Goal: Entertainment & Leisure: Browse casually

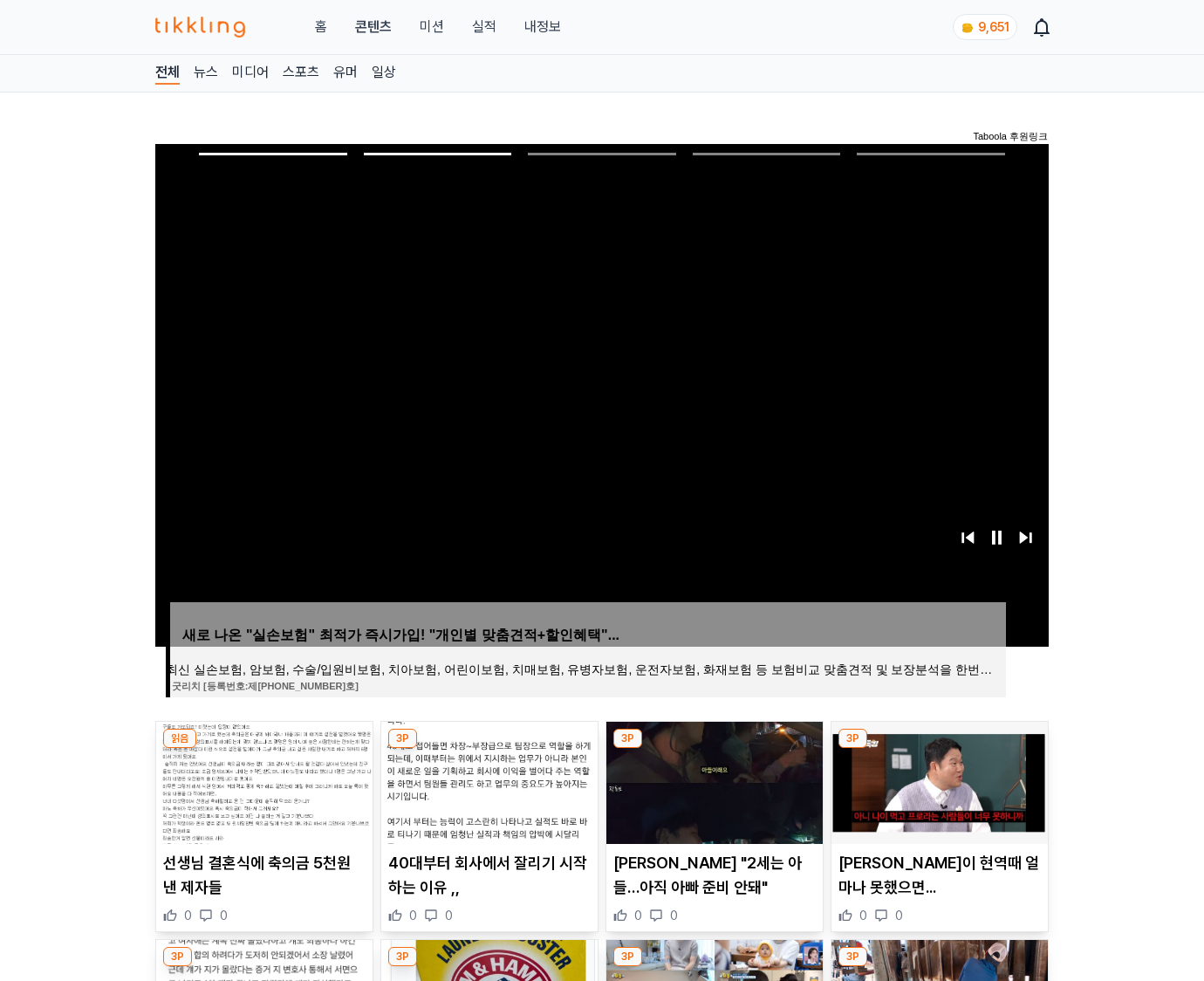
click at [937, 780] on img at bounding box center [939, 782] width 216 height 122
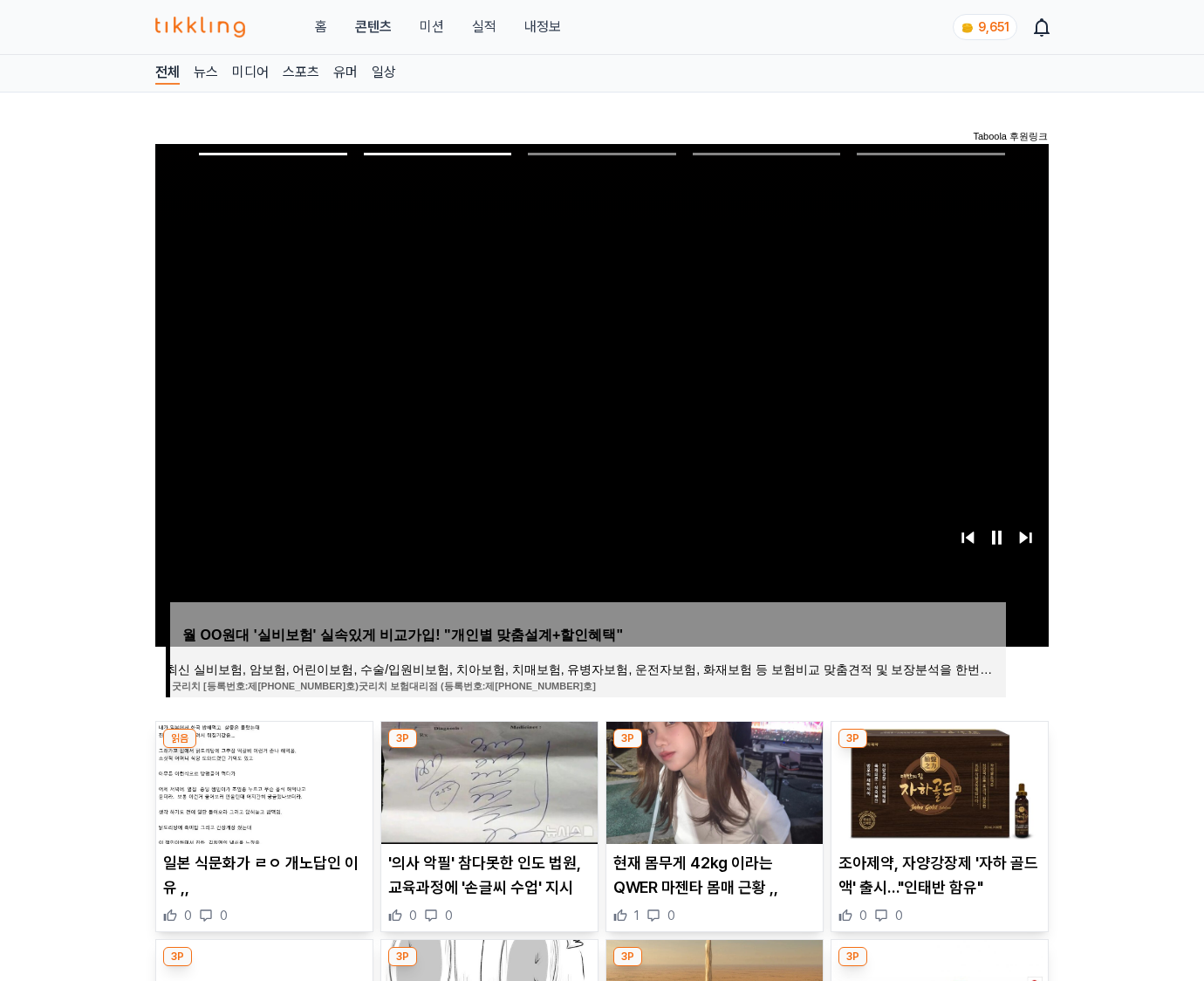
click at [937, 780] on img at bounding box center [939, 782] width 216 height 122
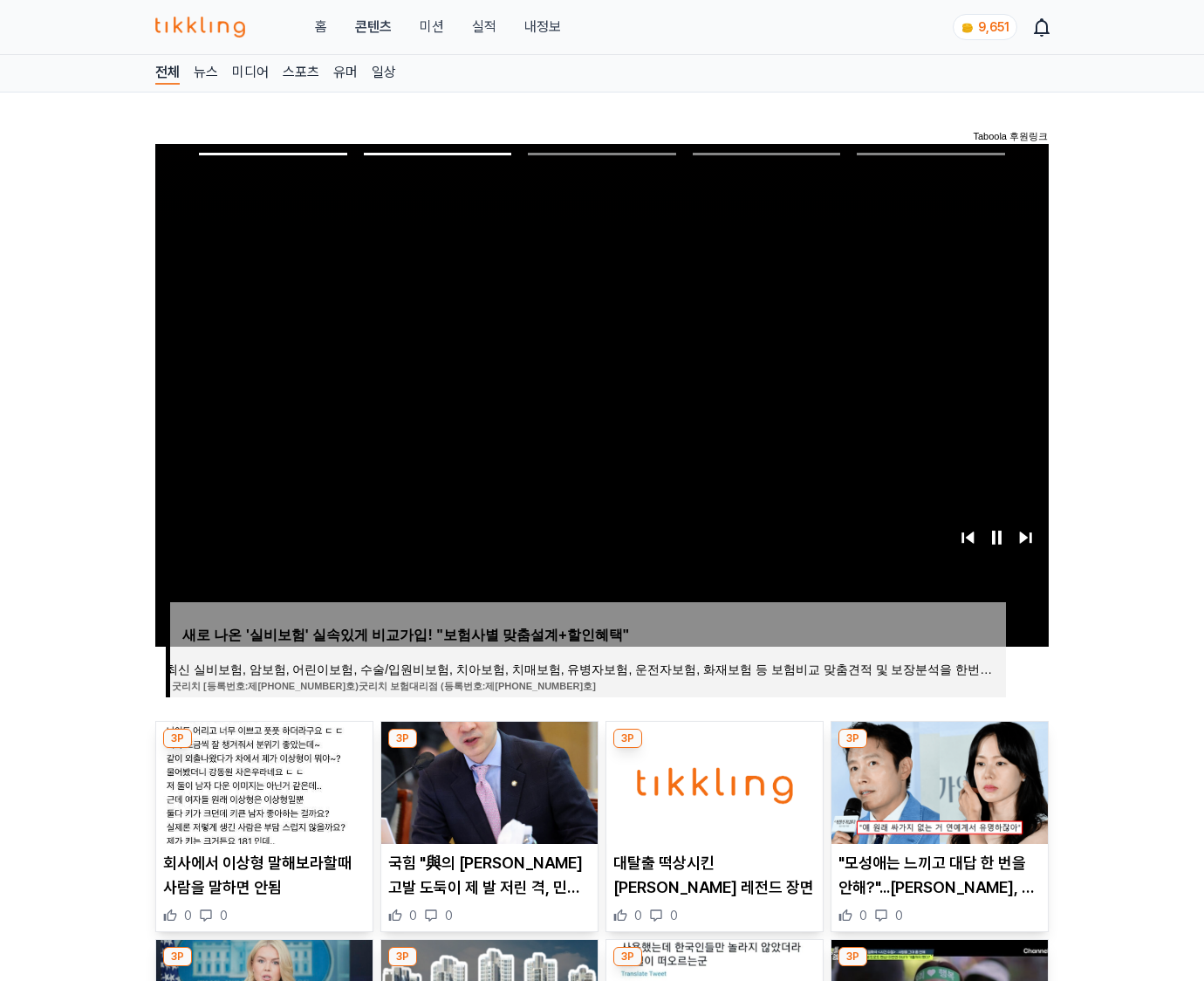
click at [937, 780] on img at bounding box center [939, 782] width 216 height 122
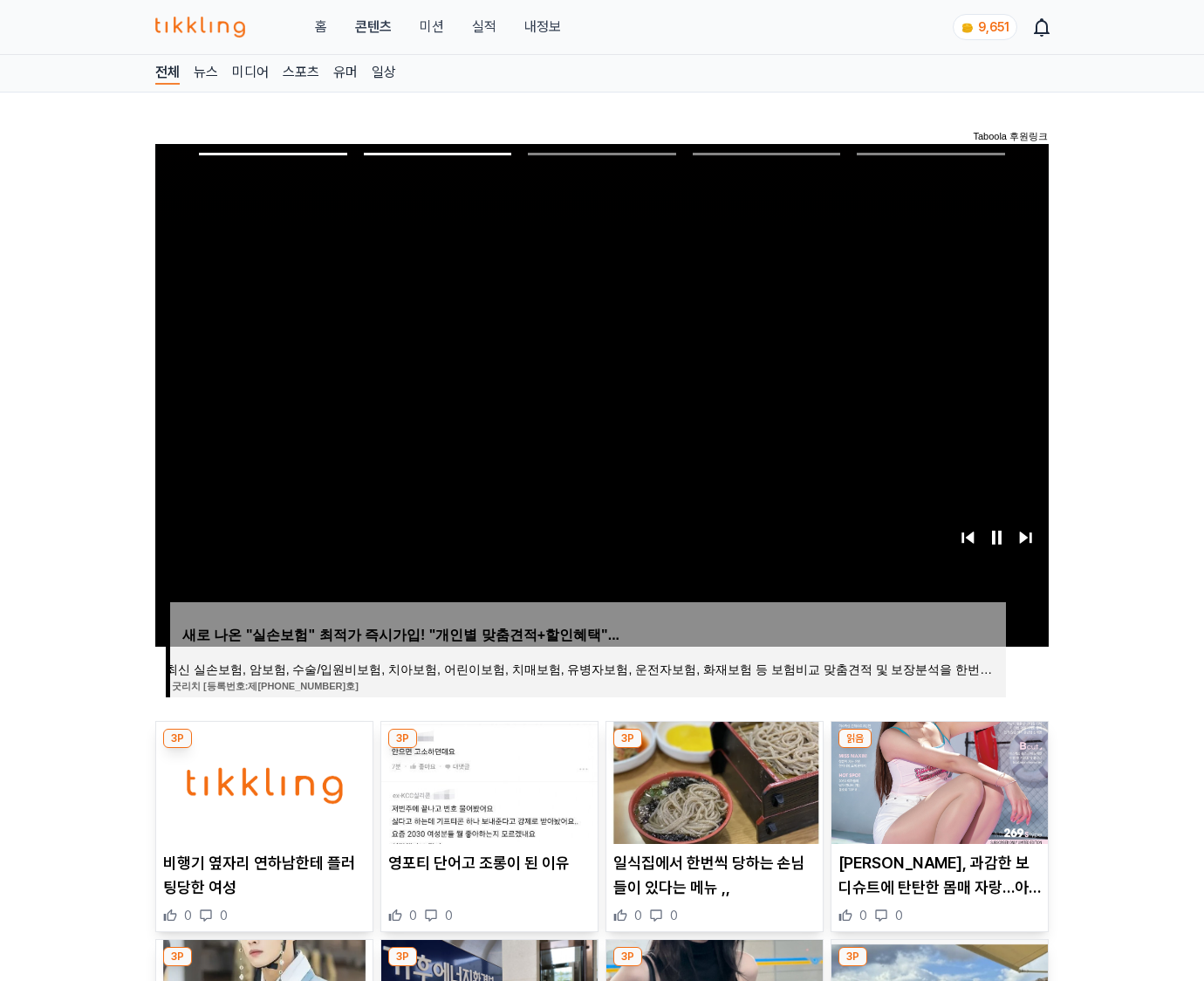
click at [937, 780] on img at bounding box center [939, 782] width 216 height 122
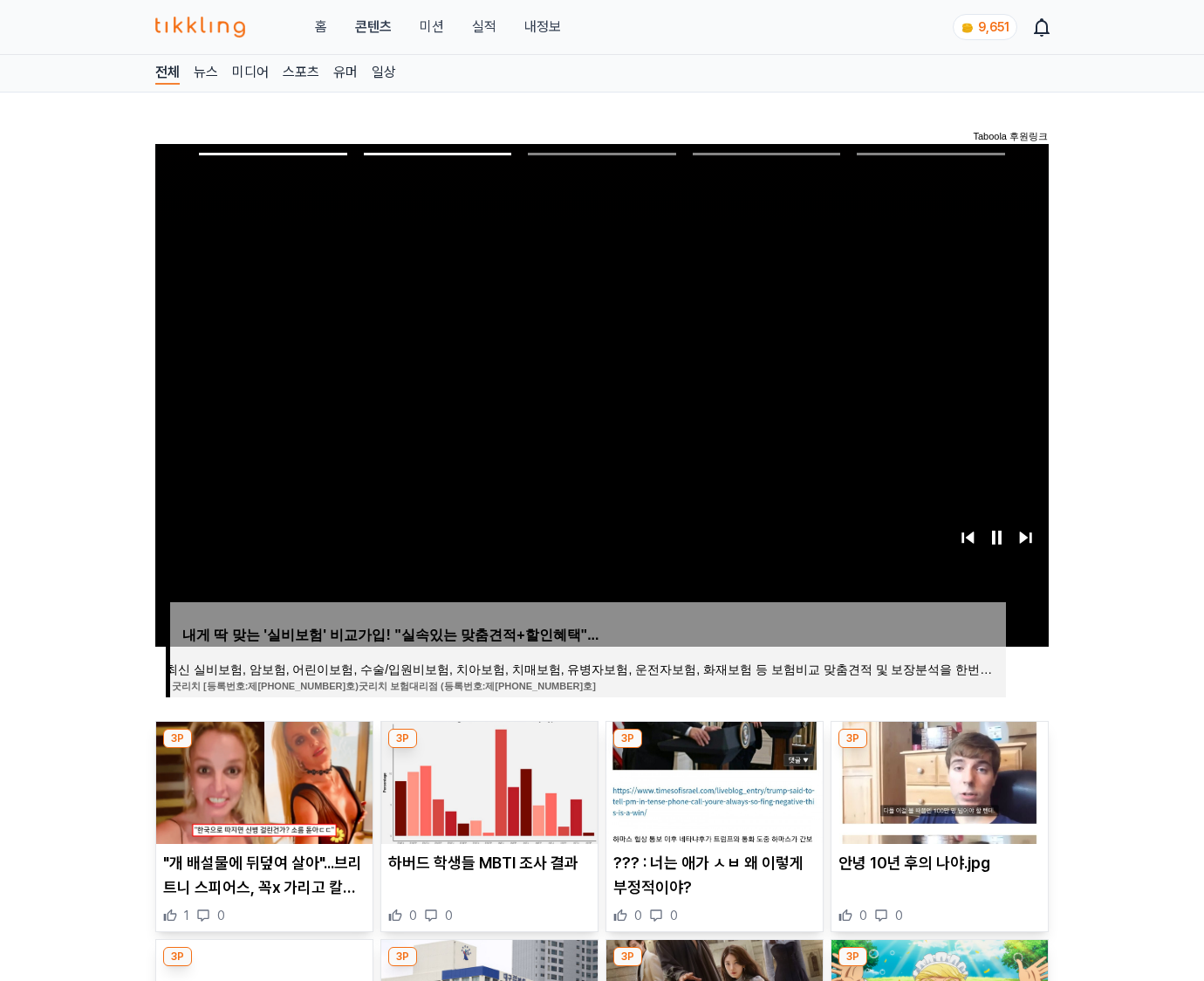
click at [937, 780] on img at bounding box center [939, 782] width 216 height 122
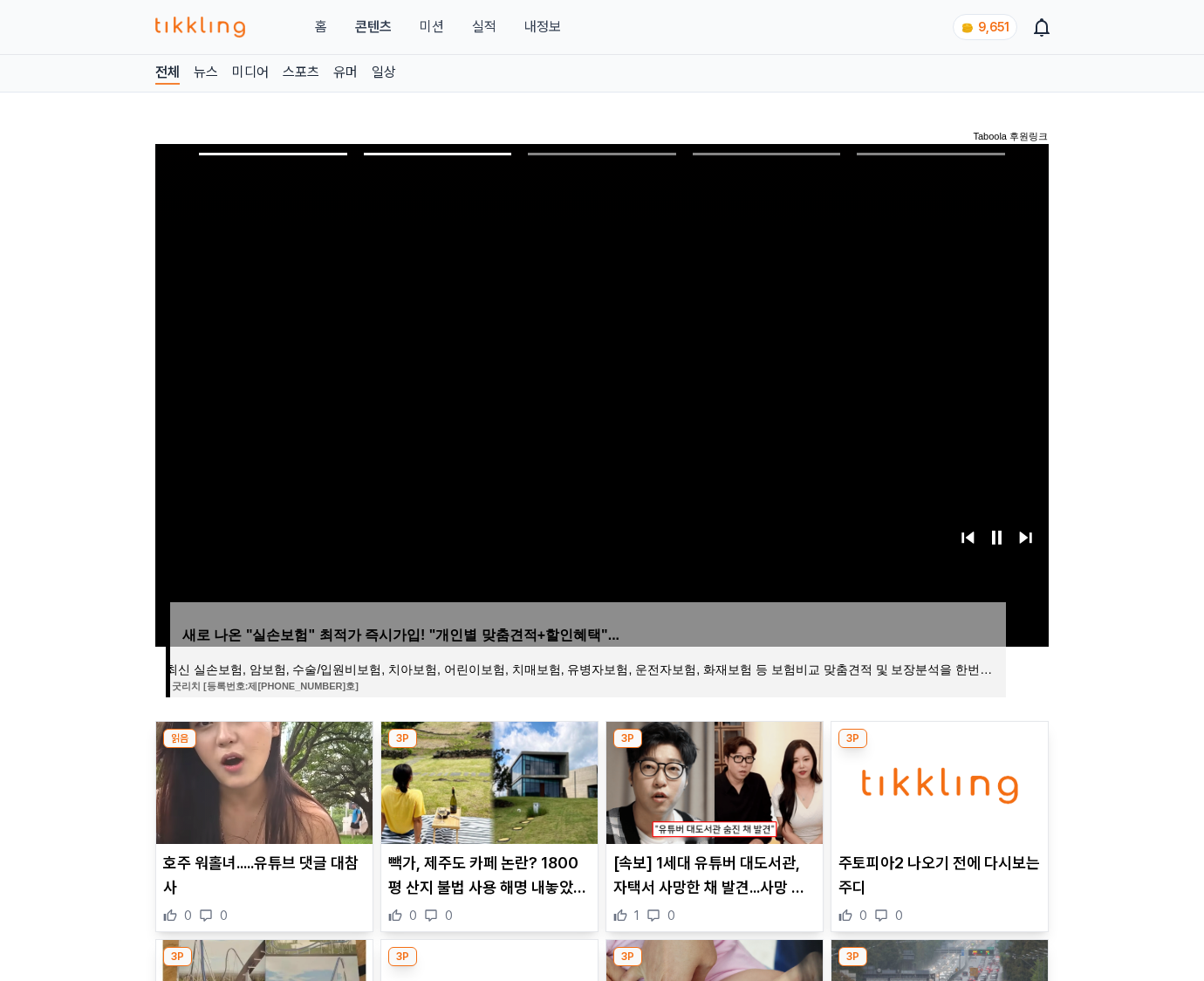
click at [937, 780] on img at bounding box center [939, 782] width 216 height 122
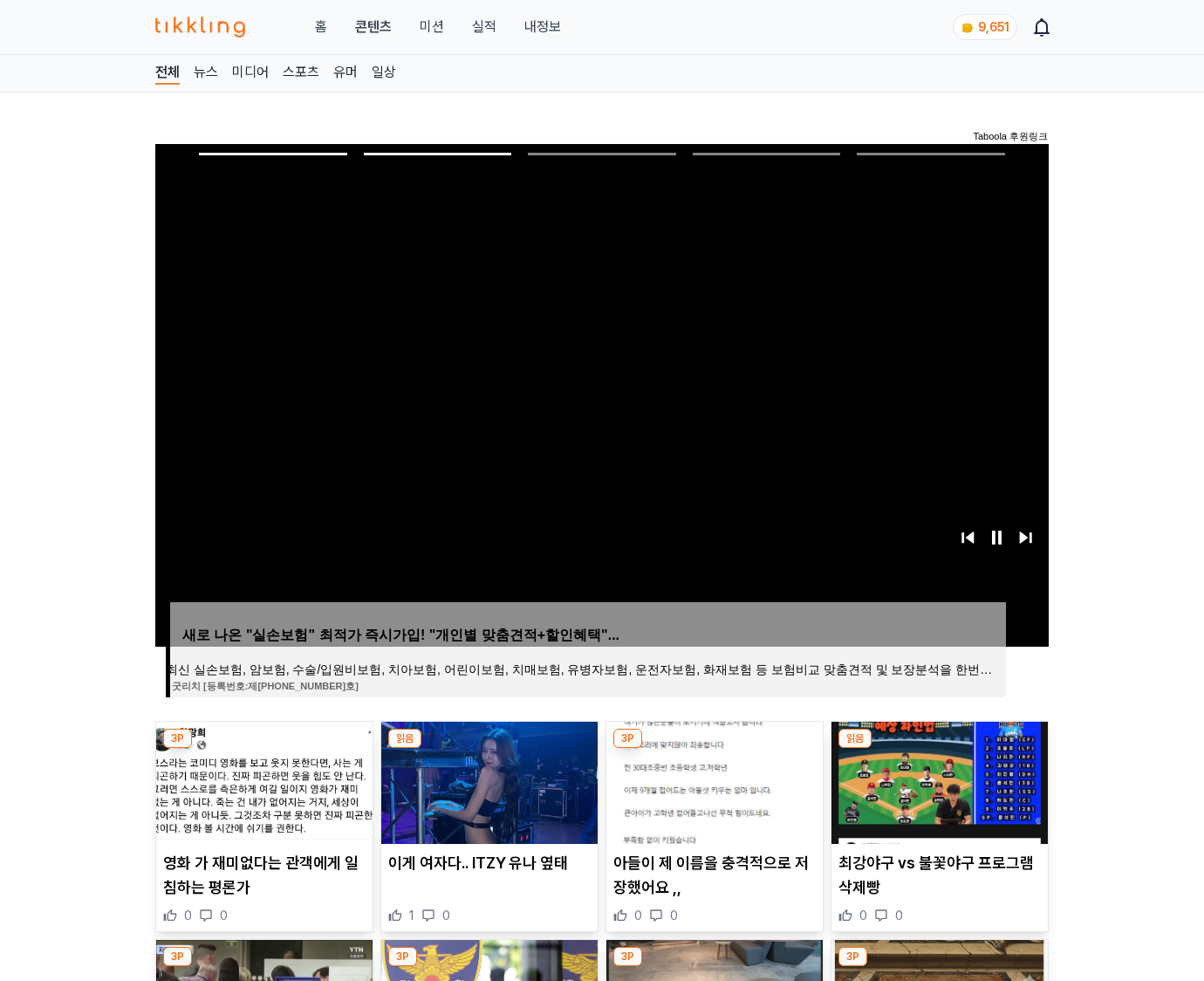
click at [937, 780] on img at bounding box center [939, 782] width 216 height 122
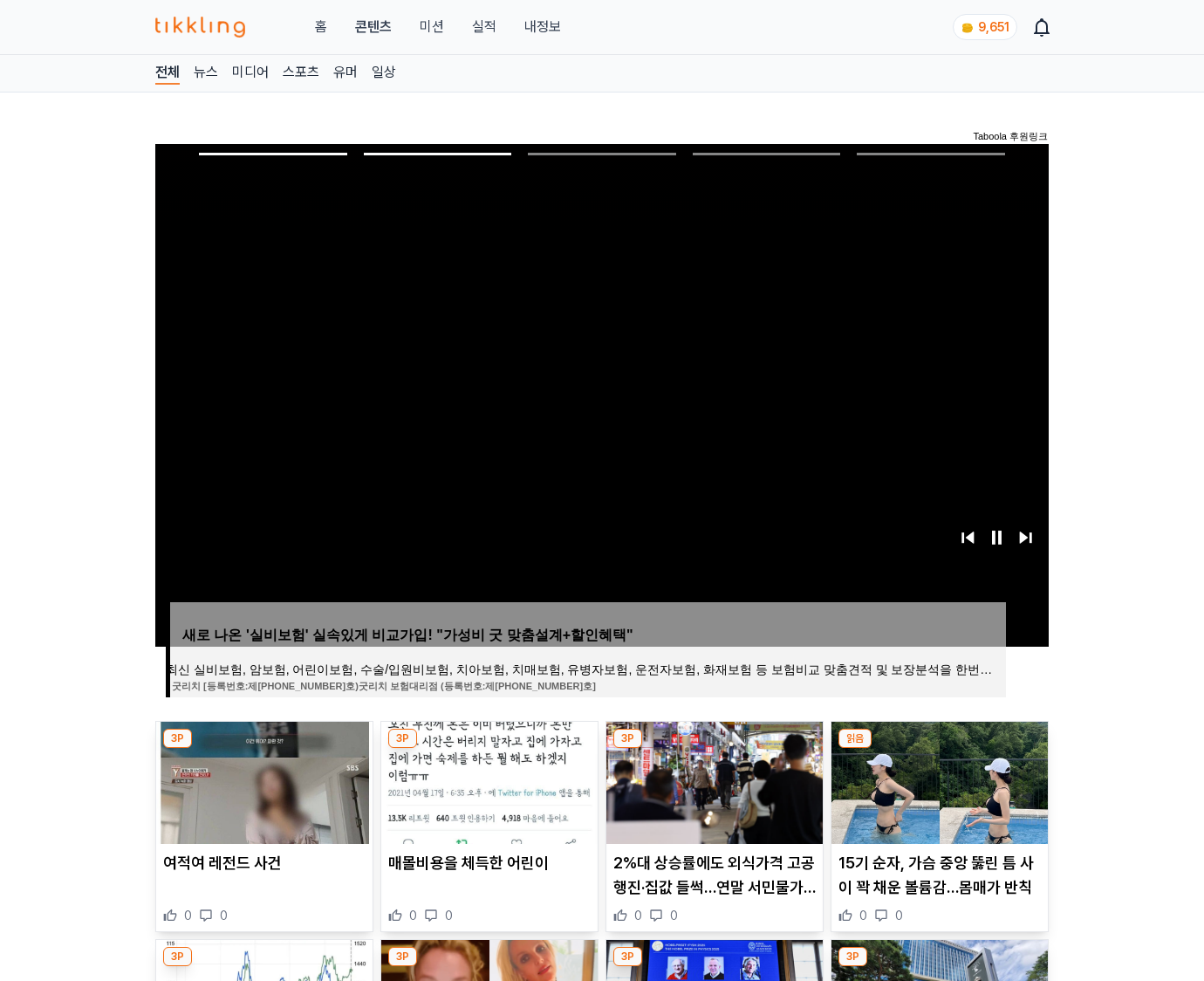
click at [937, 780] on img at bounding box center [939, 782] width 216 height 122
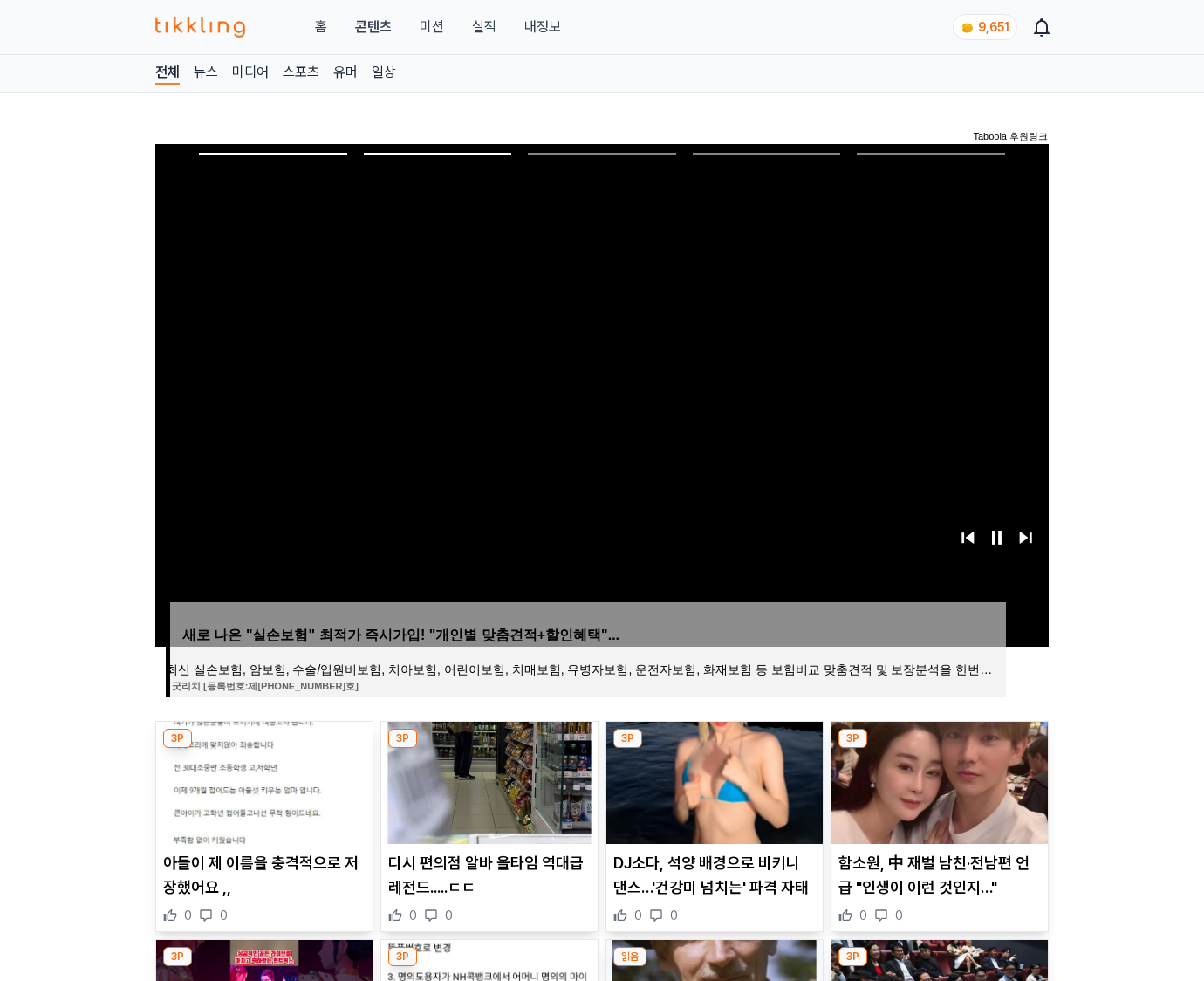
click at [937, 780] on img at bounding box center [939, 782] width 216 height 122
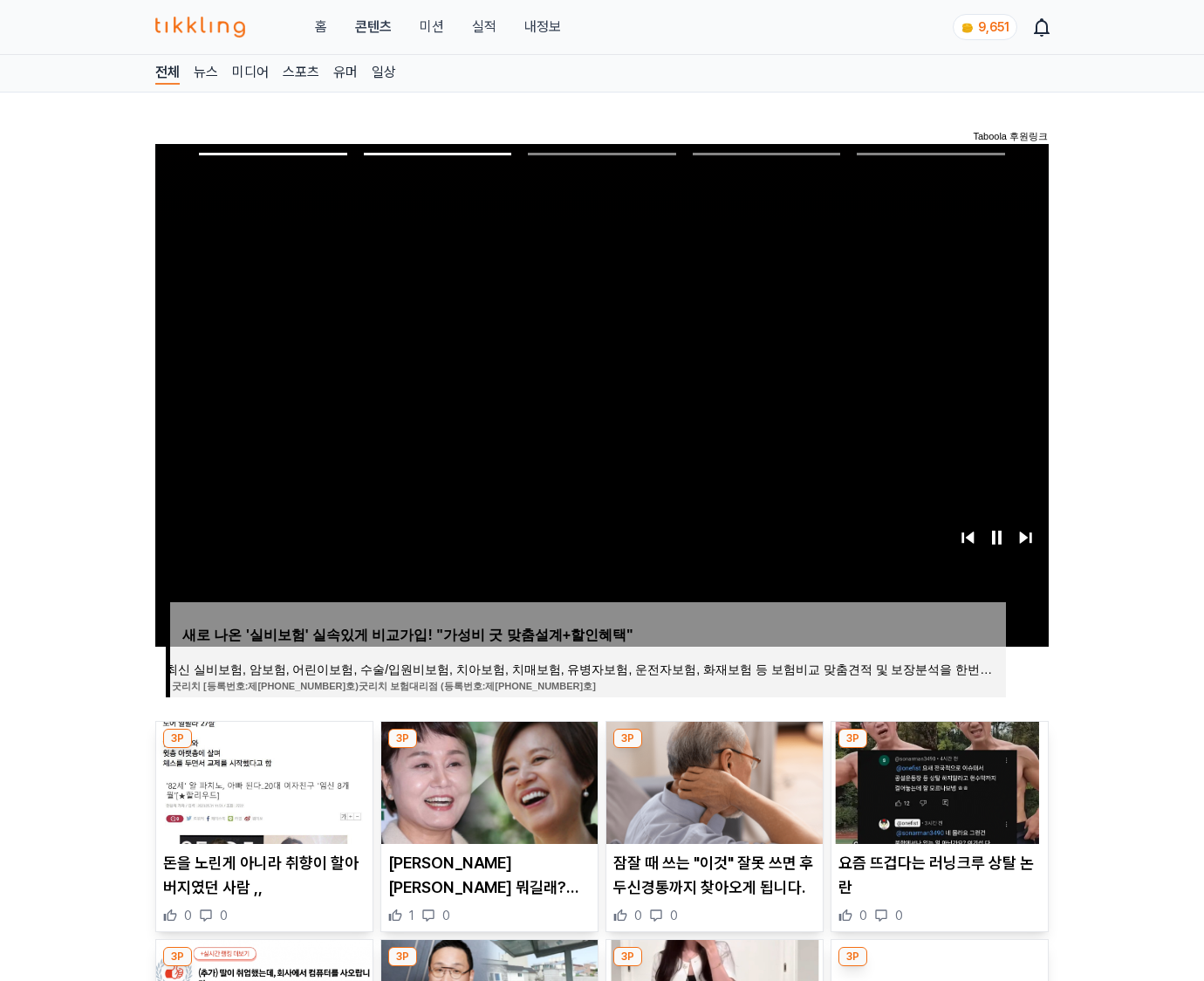
click at [937, 780] on img at bounding box center [939, 782] width 216 height 122
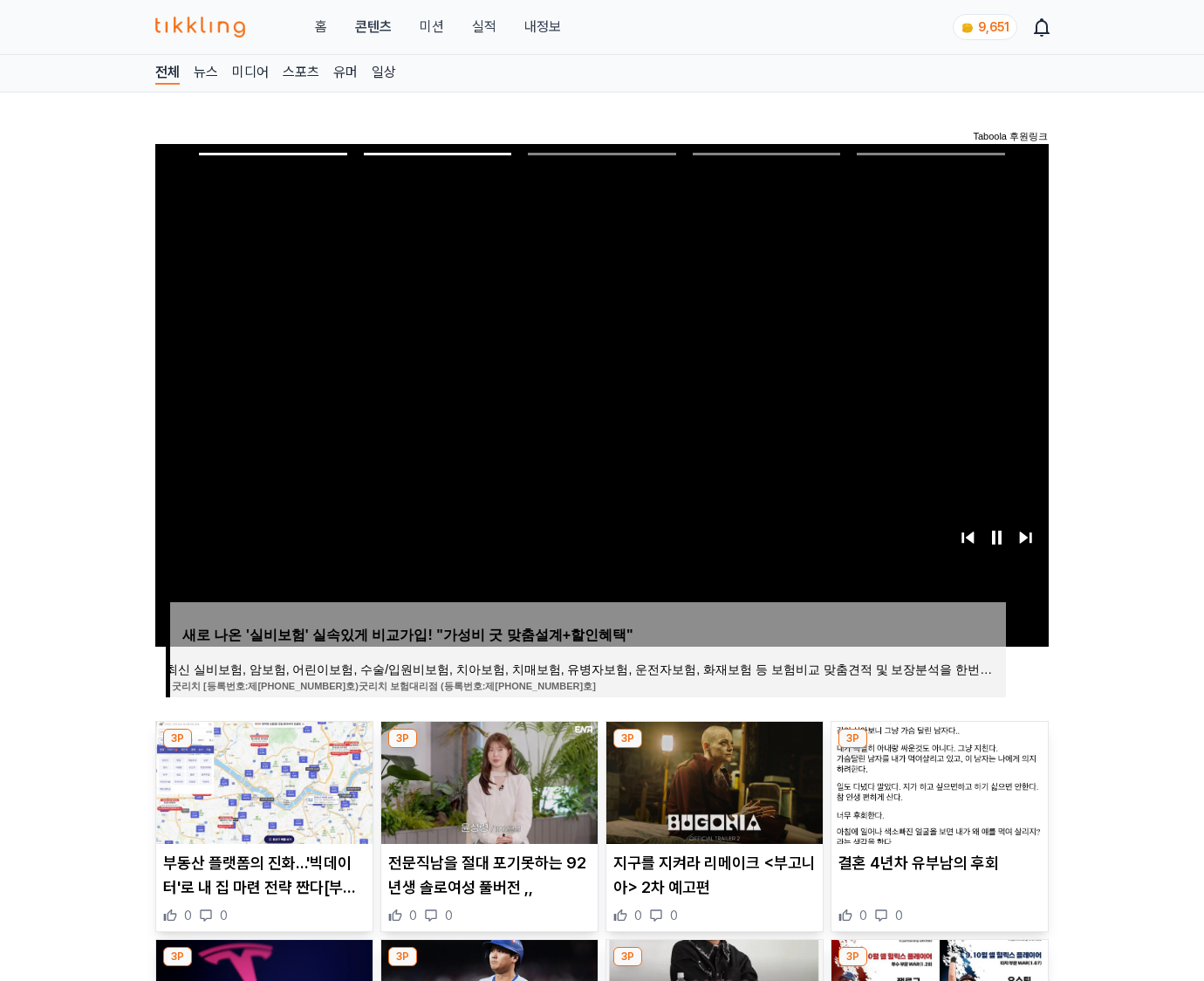
click at [937, 780] on img at bounding box center [939, 782] width 216 height 122
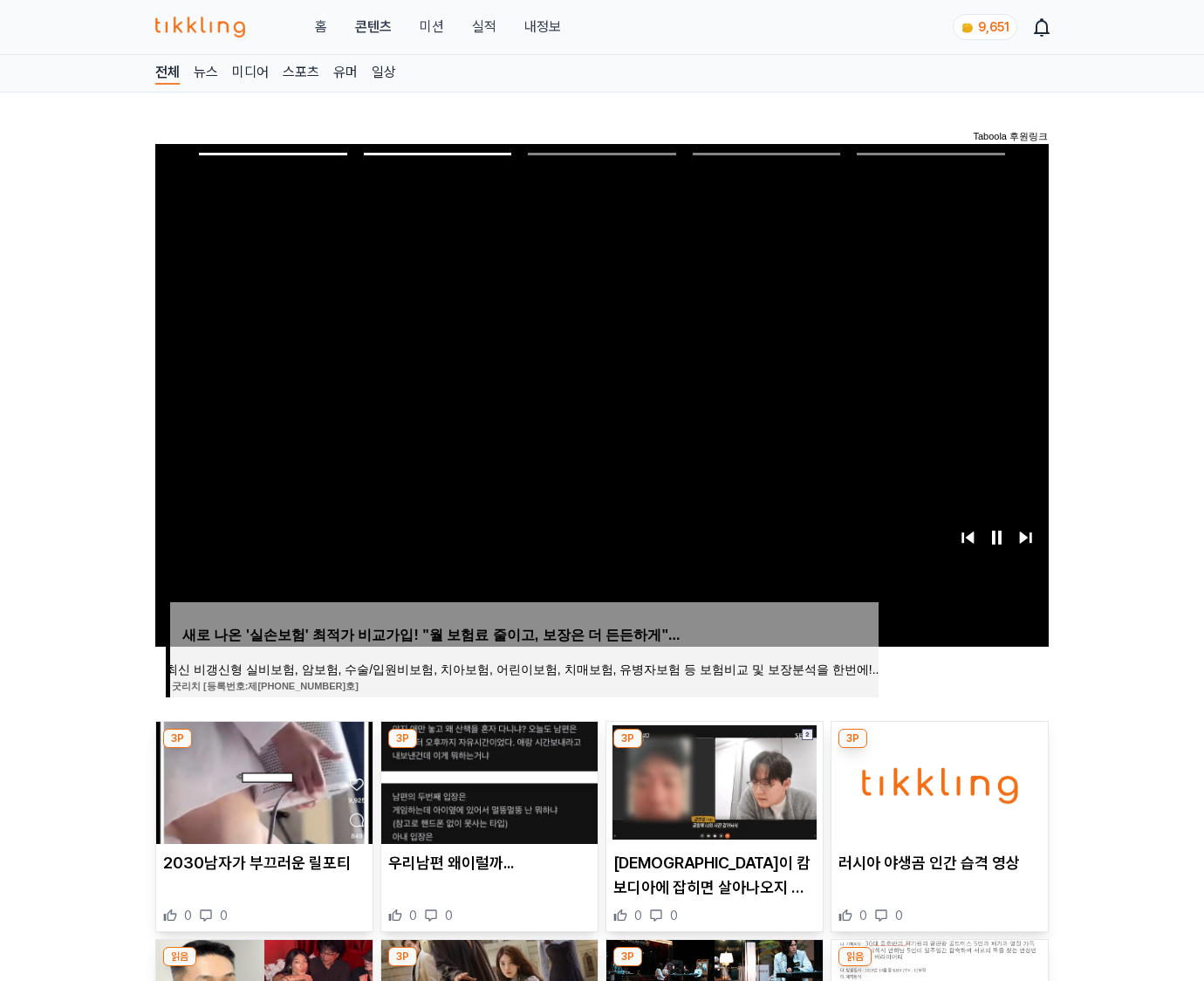
click at [937, 780] on img at bounding box center [939, 782] width 216 height 122
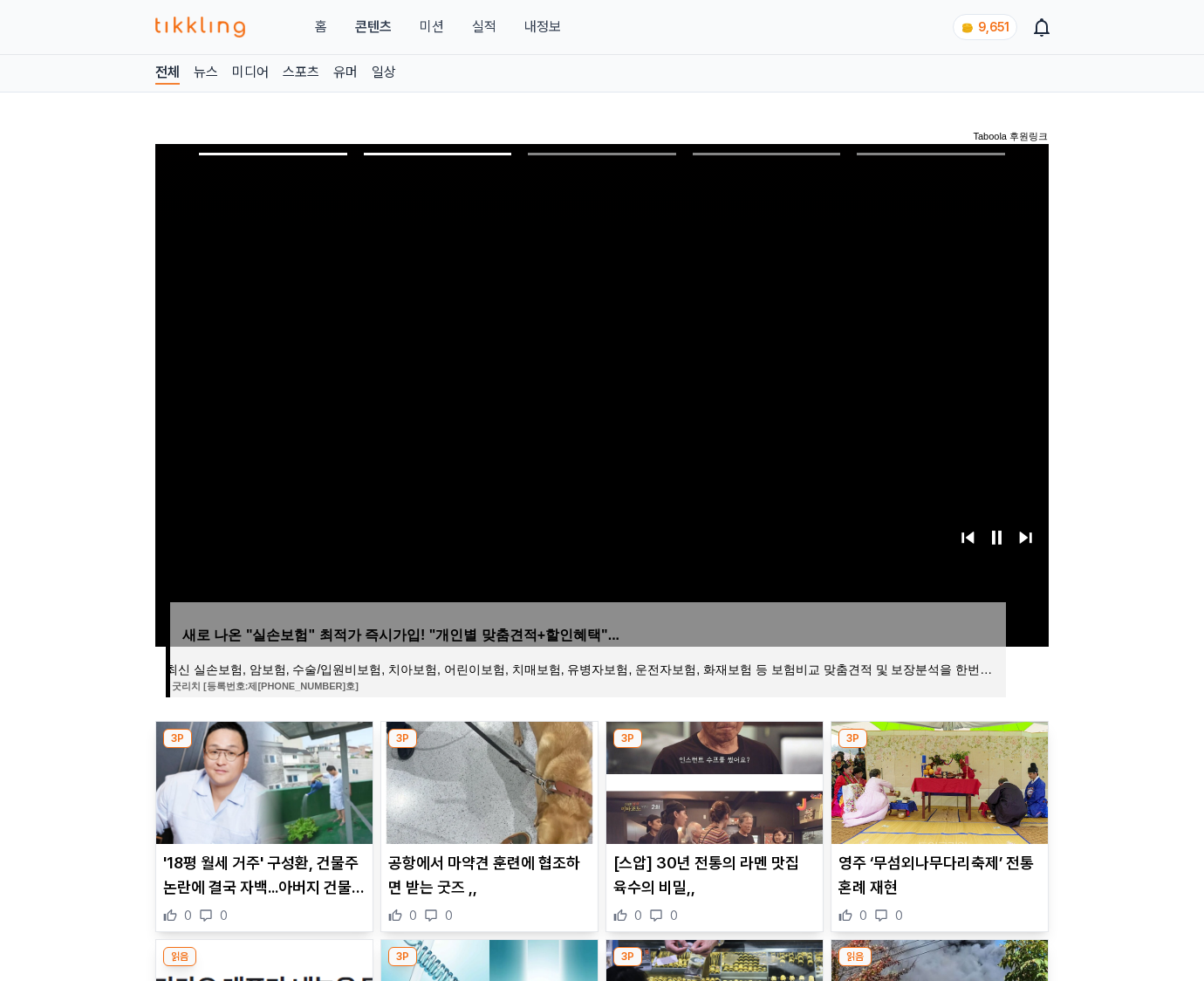
click at [937, 780] on img at bounding box center [939, 782] width 216 height 122
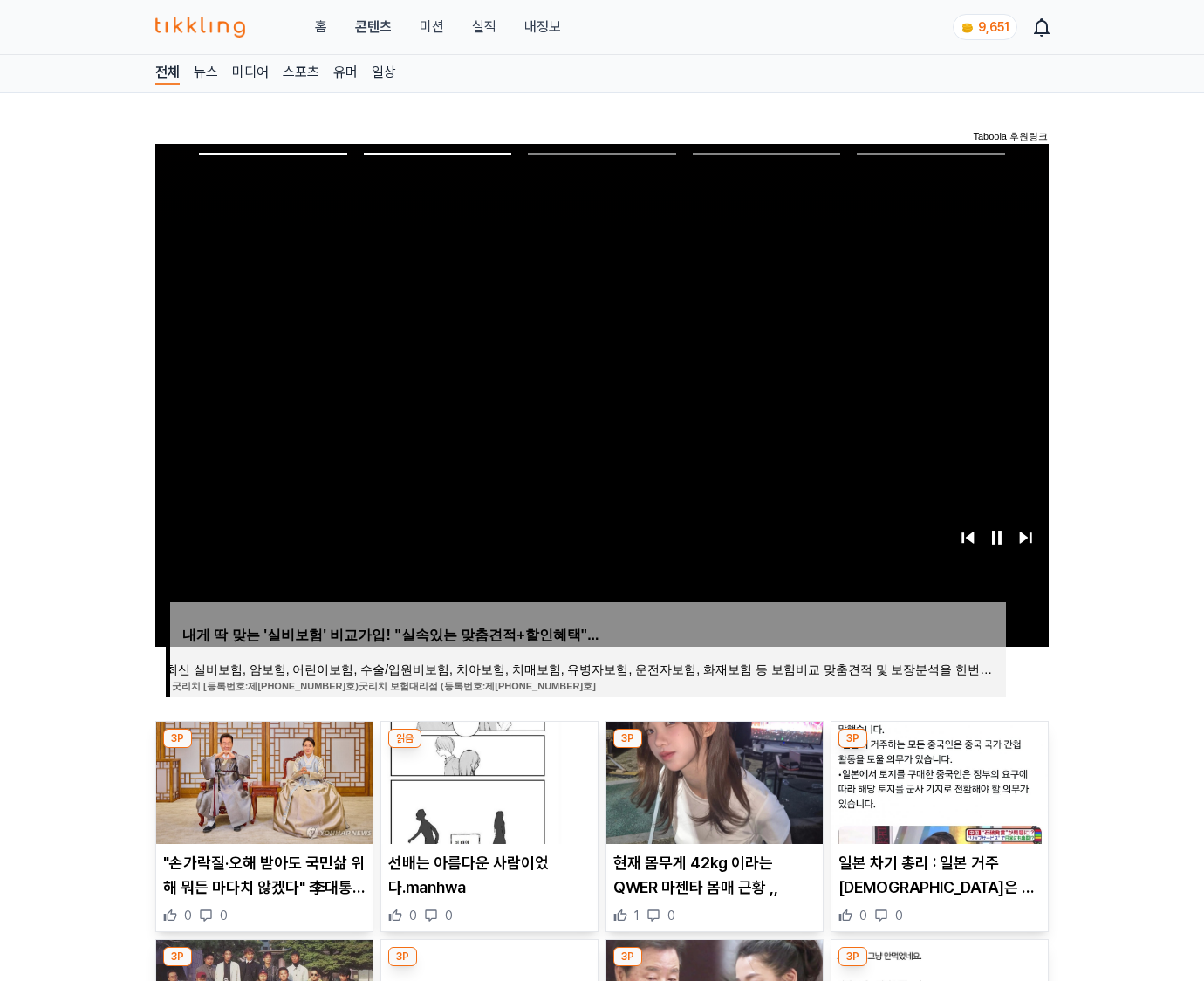
click at [937, 780] on img at bounding box center [939, 782] width 216 height 122
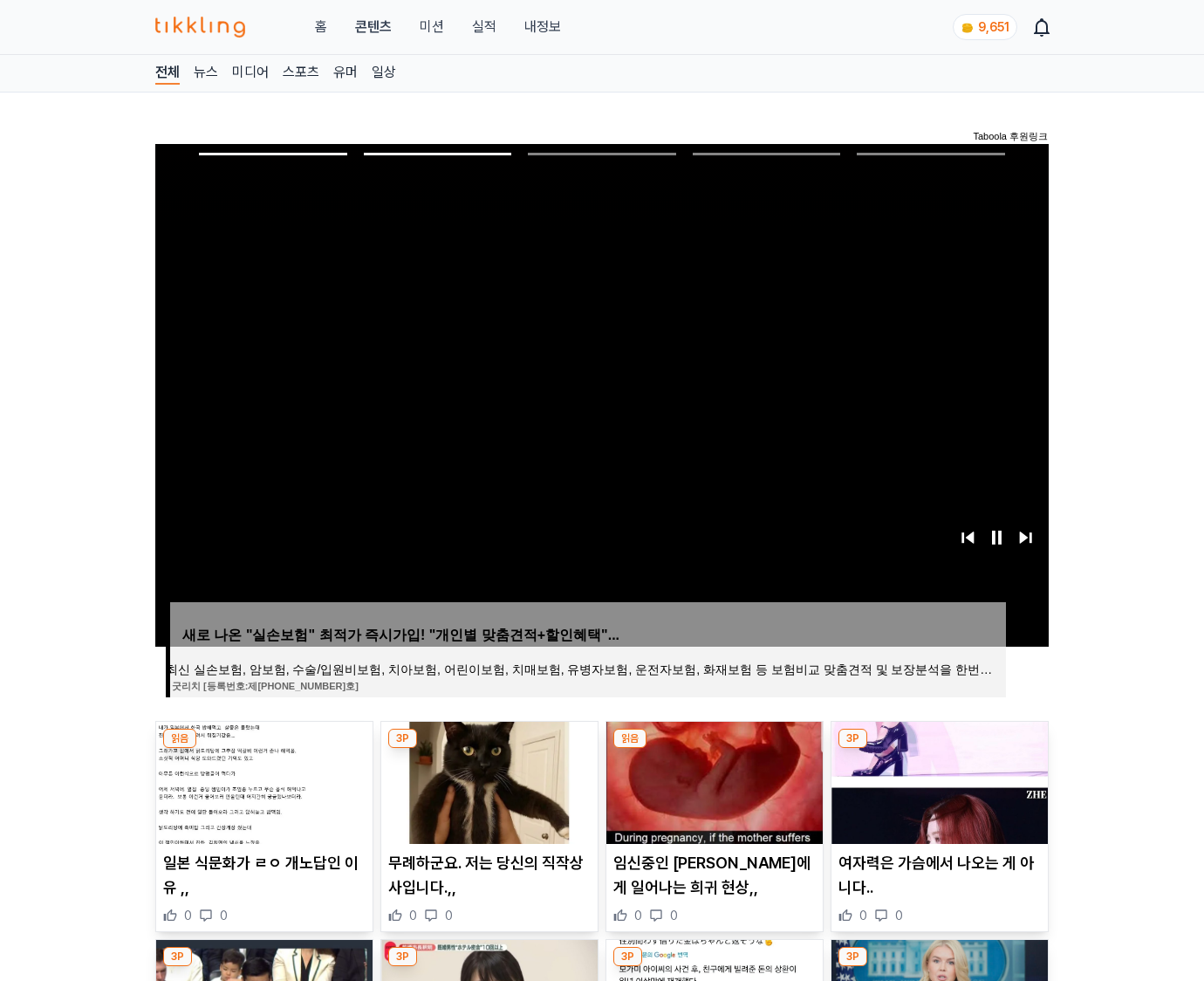
click at [937, 780] on img at bounding box center [939, 782] width 216 height 122
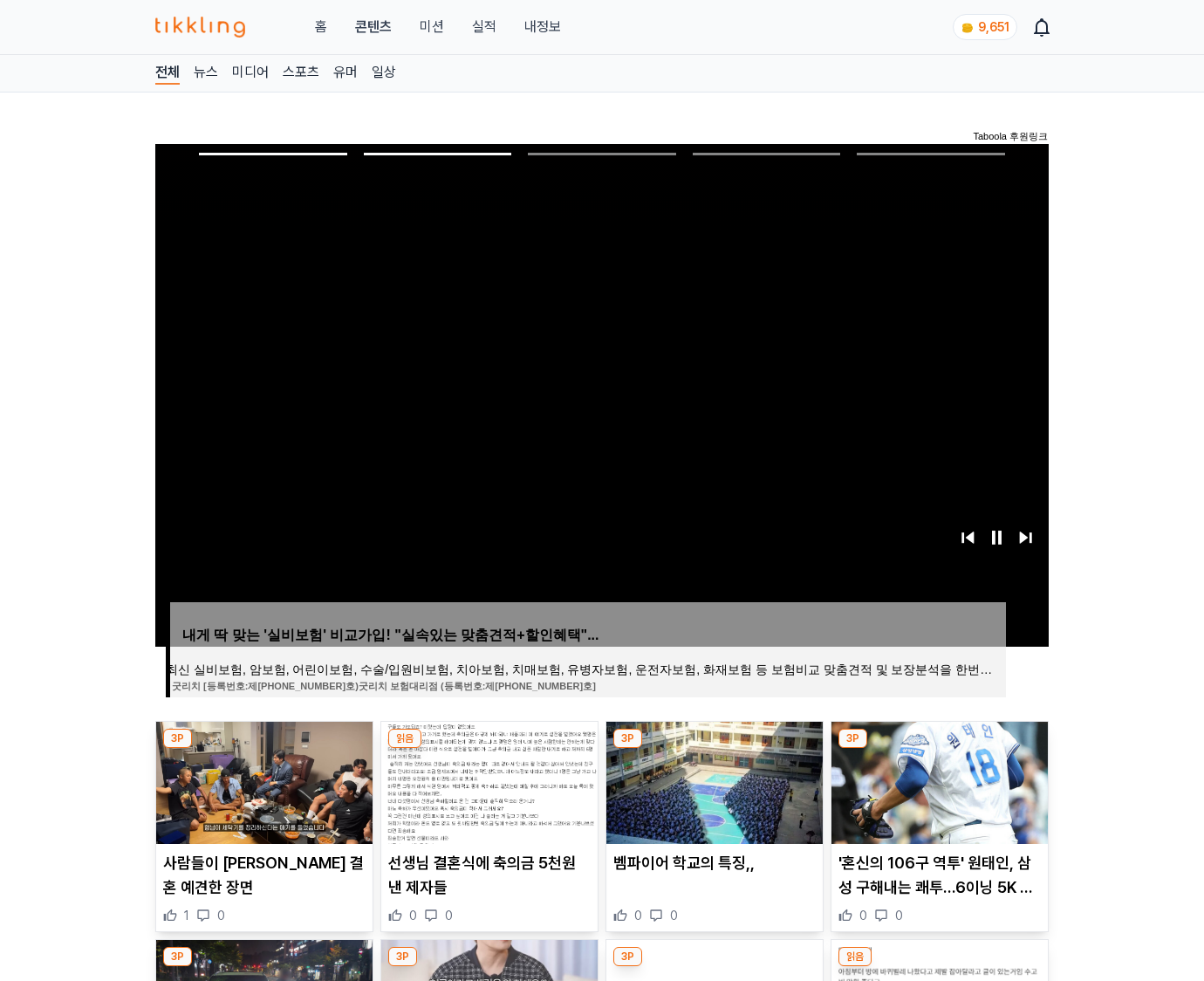
click at [937, 780] on img at bounding box center [939, 782] width 216 height 122
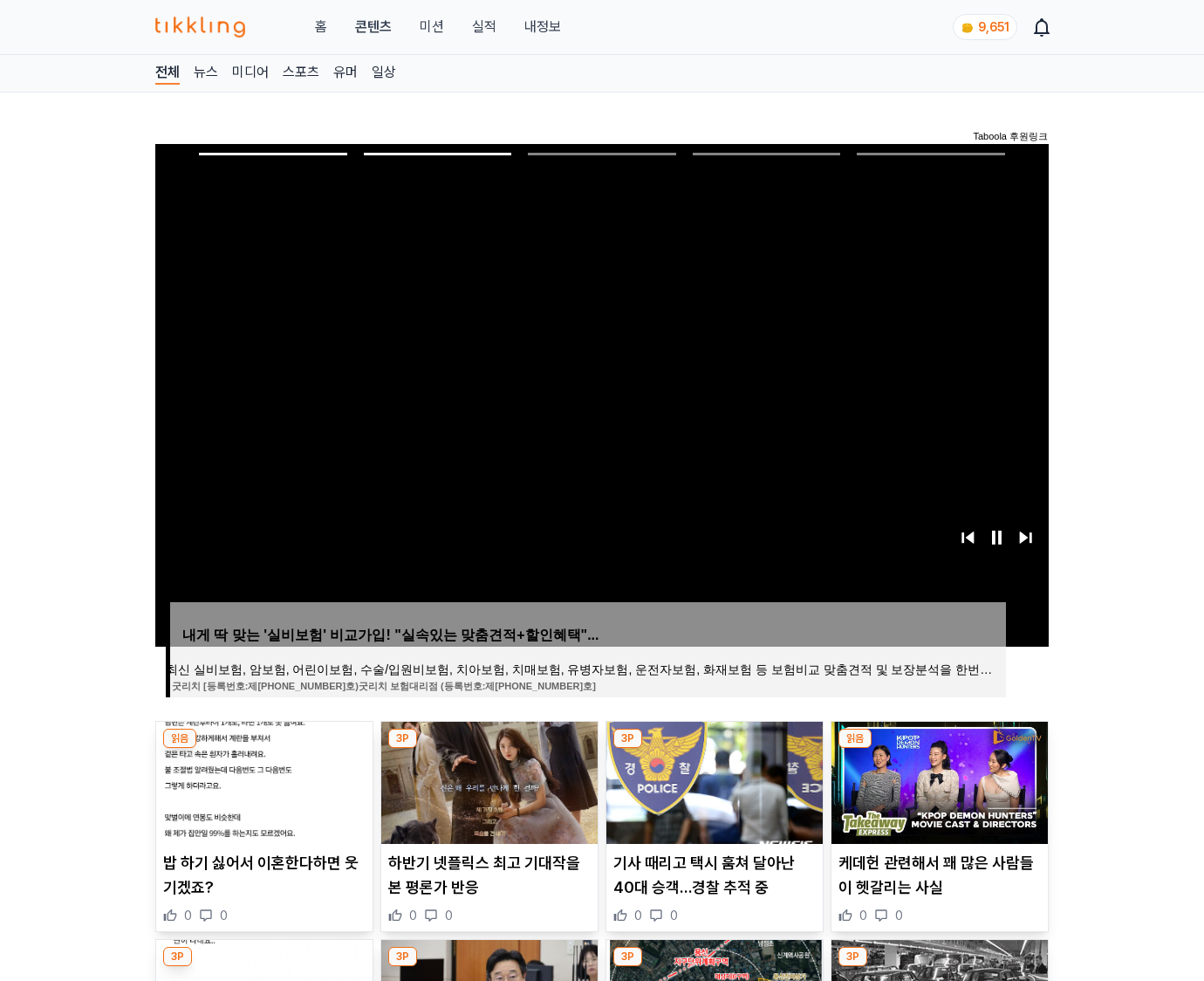
click at [937, 780] on img at bounding box center [939, 782] width 216 height 122
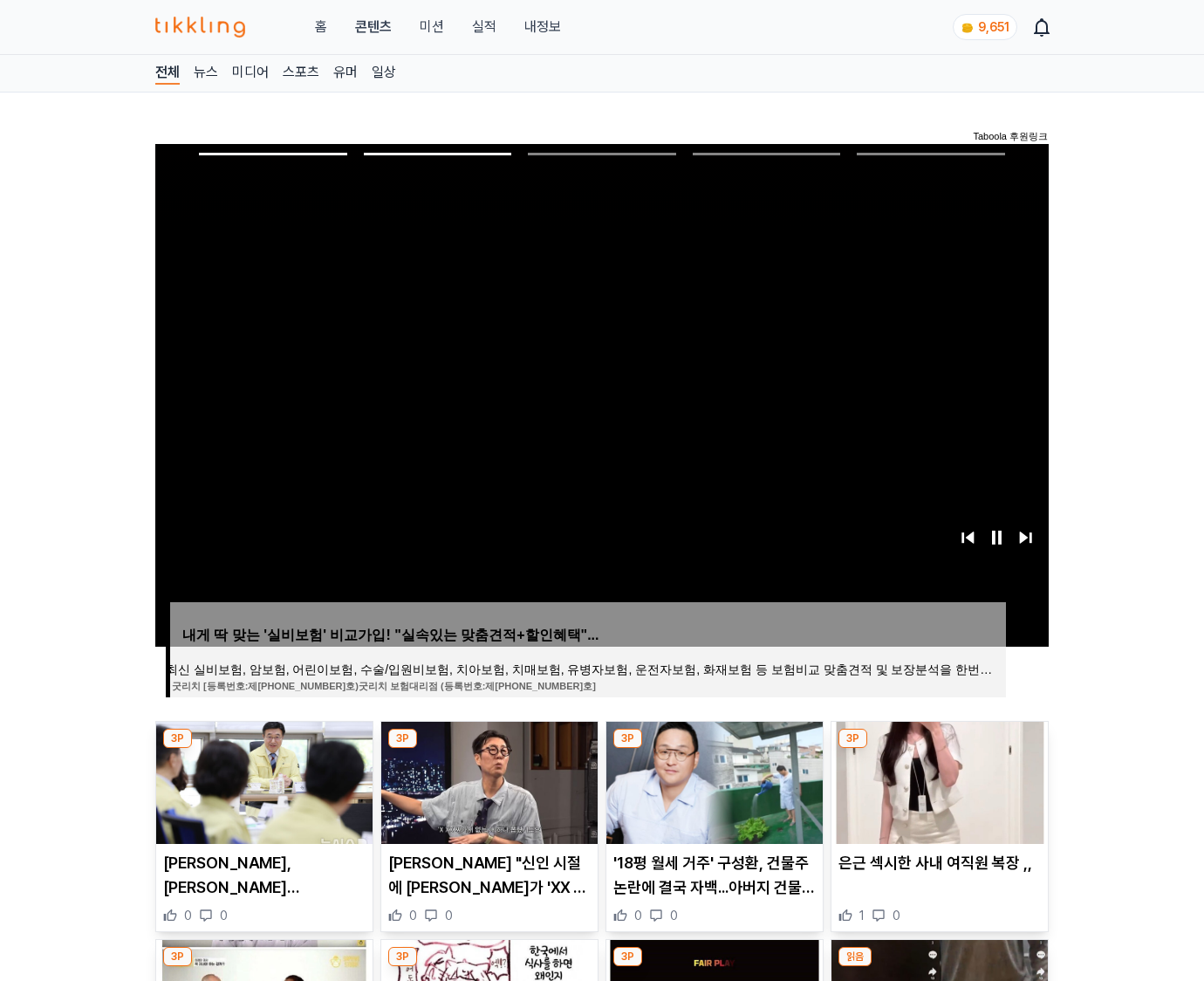
click at [937, 780] on img at bounding box center [939, 782] width 216 height 122
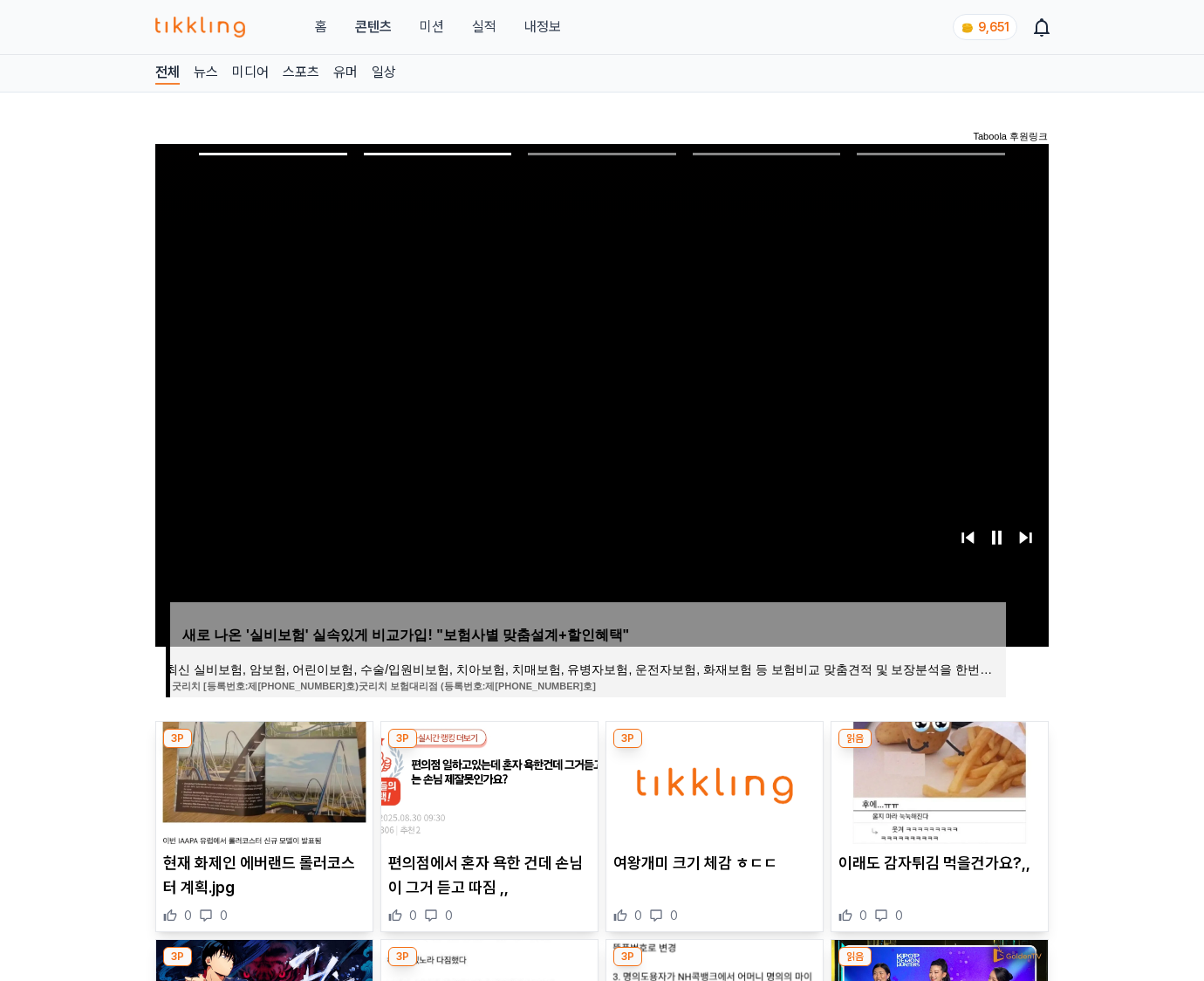
click at [937, 780] on img at bounding box center [939, 782] width 216 height 122
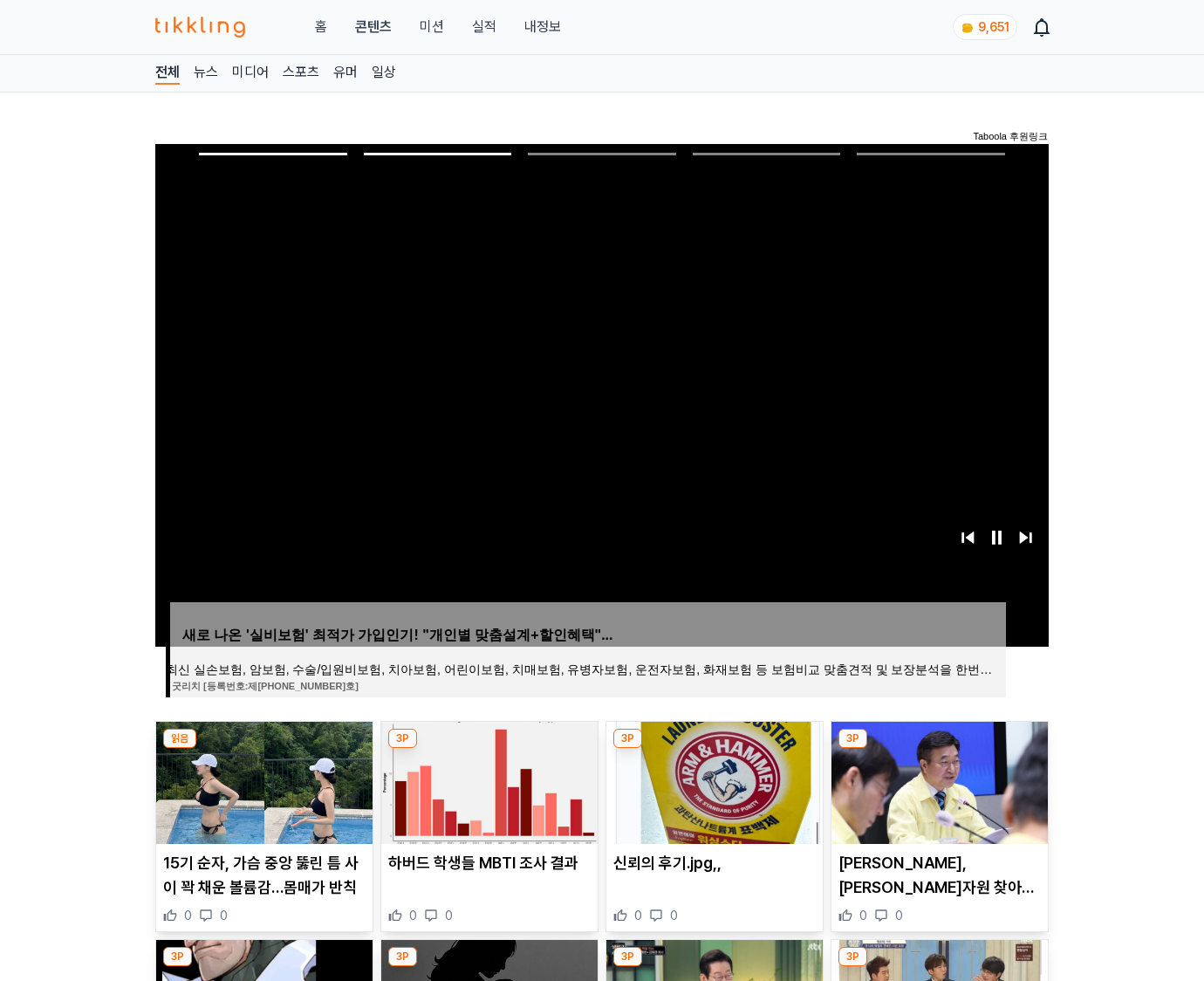
click at [937, 780] on img at bounding box center [939, 782] width 216 height 122
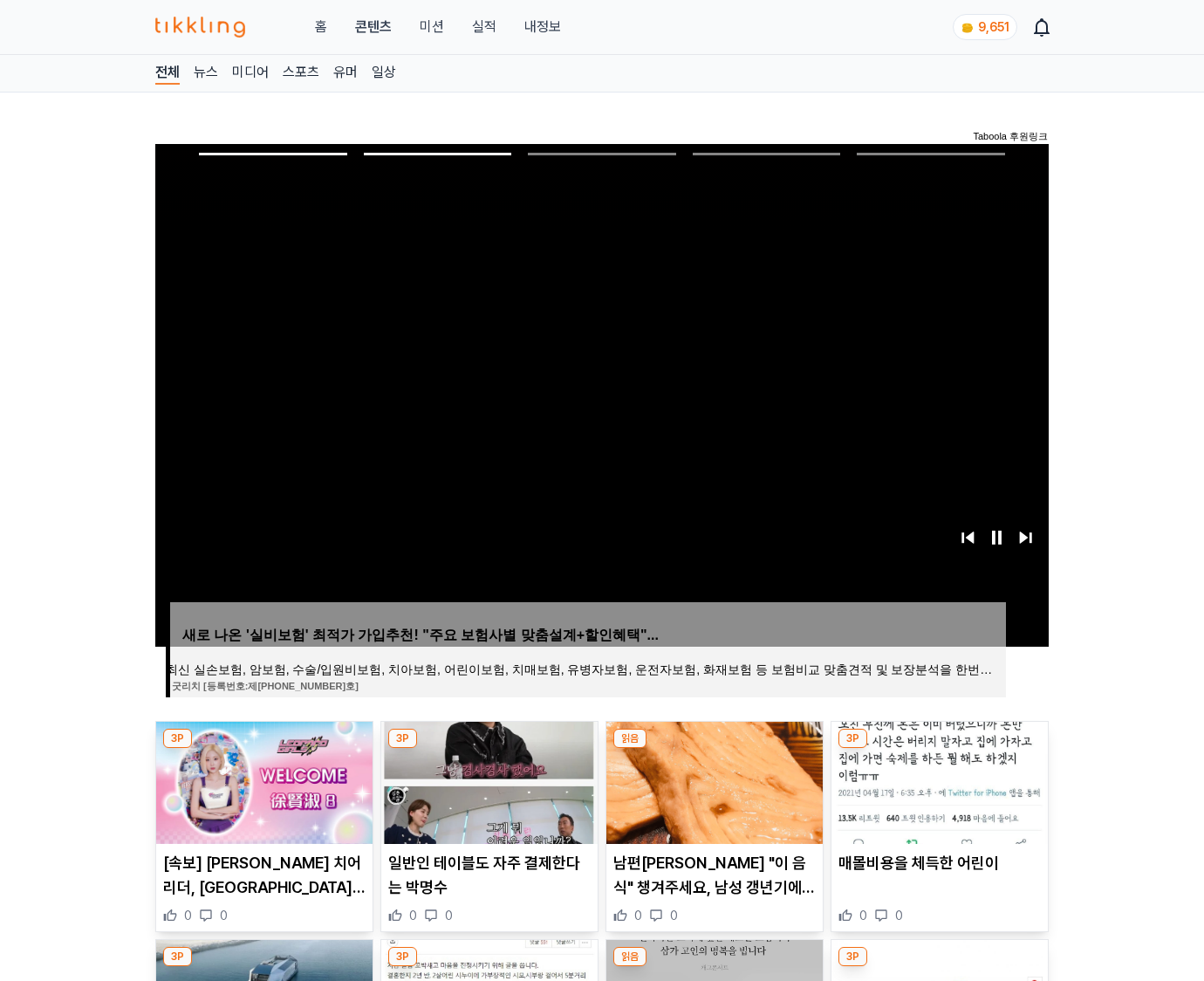
click at [937, 780] on img at bounding box center [939, 782] width 216 height 122
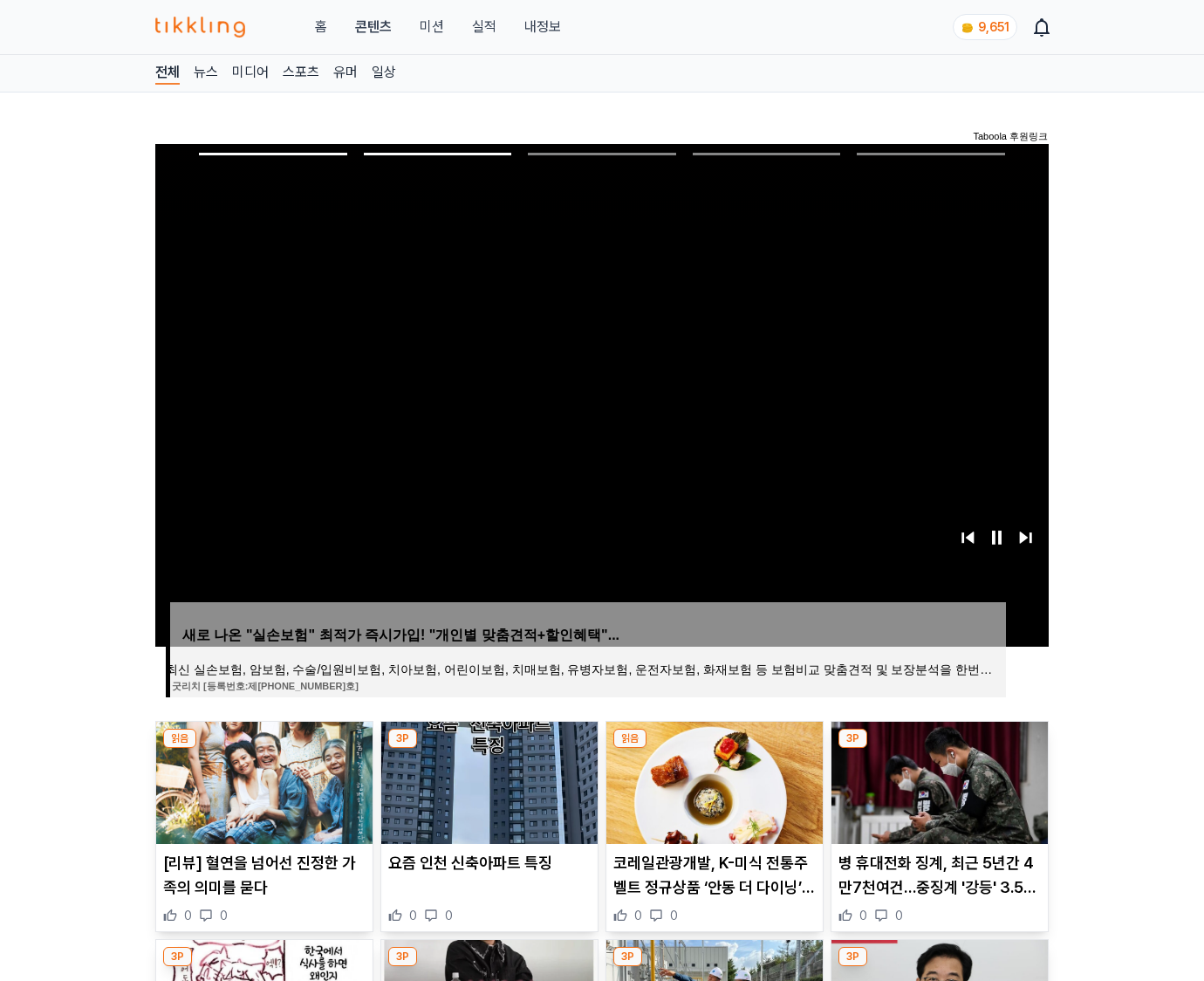
click at [937, 780] on img at bounding box center [939, 782] width 216 height 122
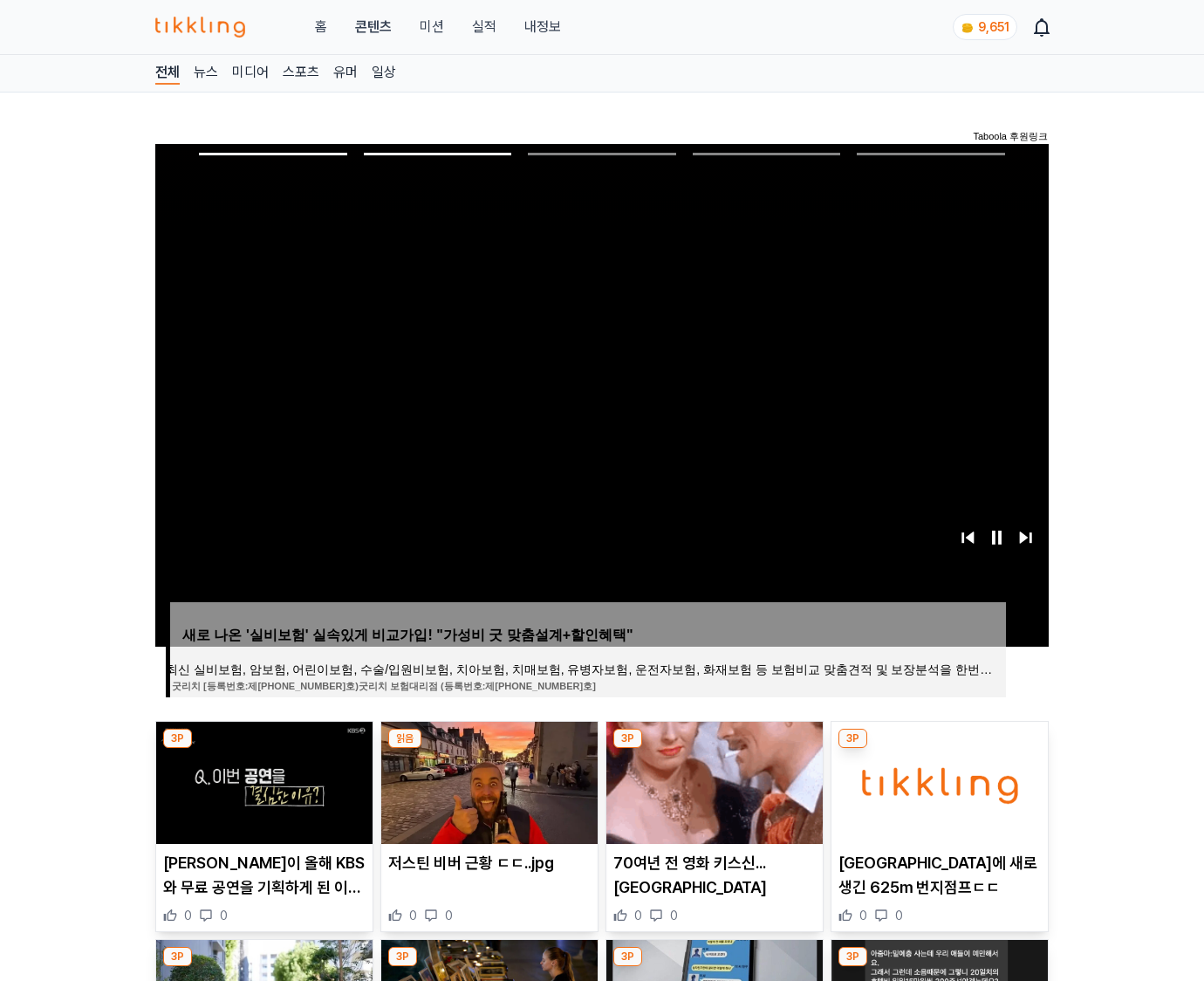
click at [937, 780] on img at bounding box center [939, 782] width 216 height 122
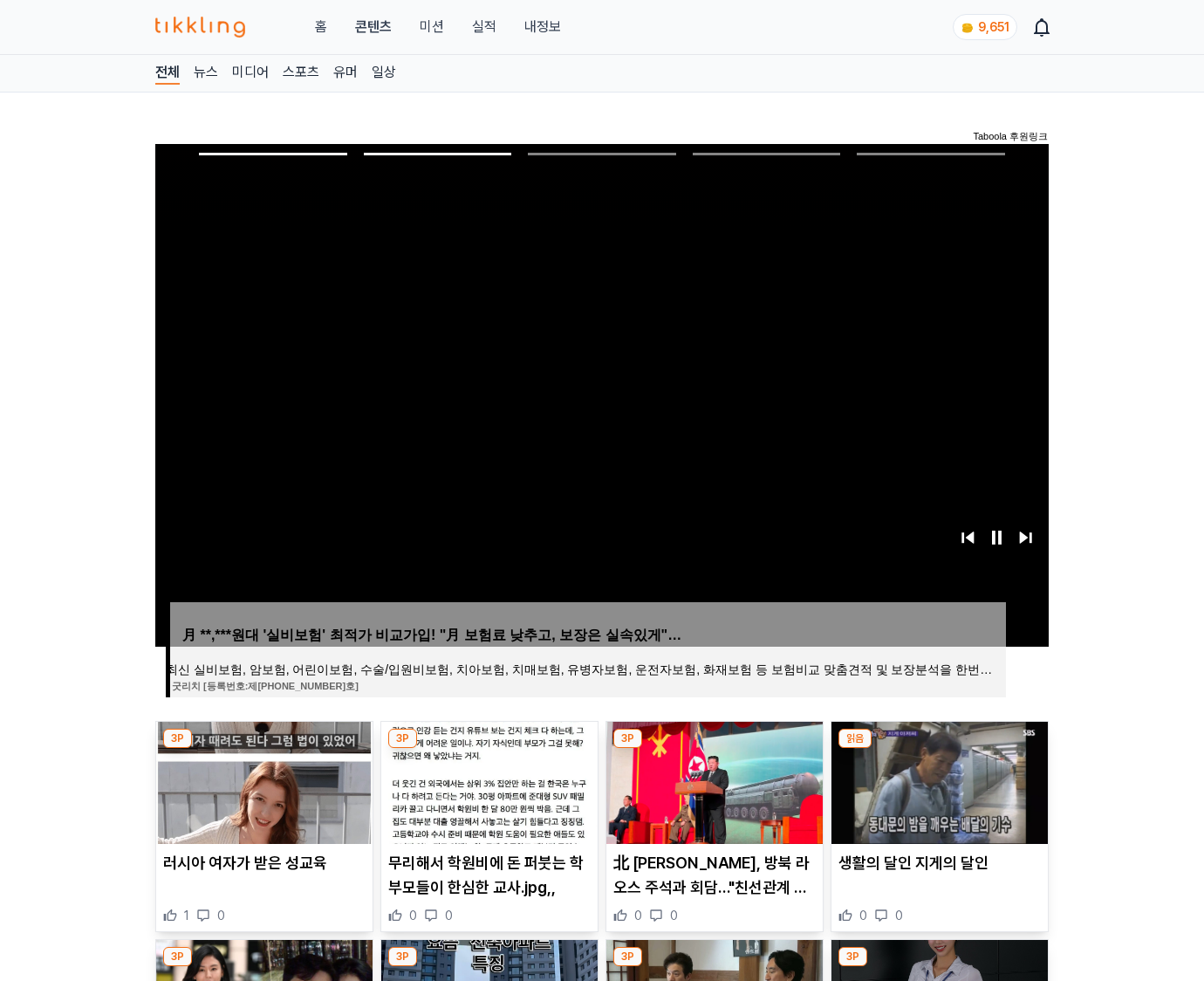
click at [937, 780] on img at bounding box center [939, 782] width 216 height 122
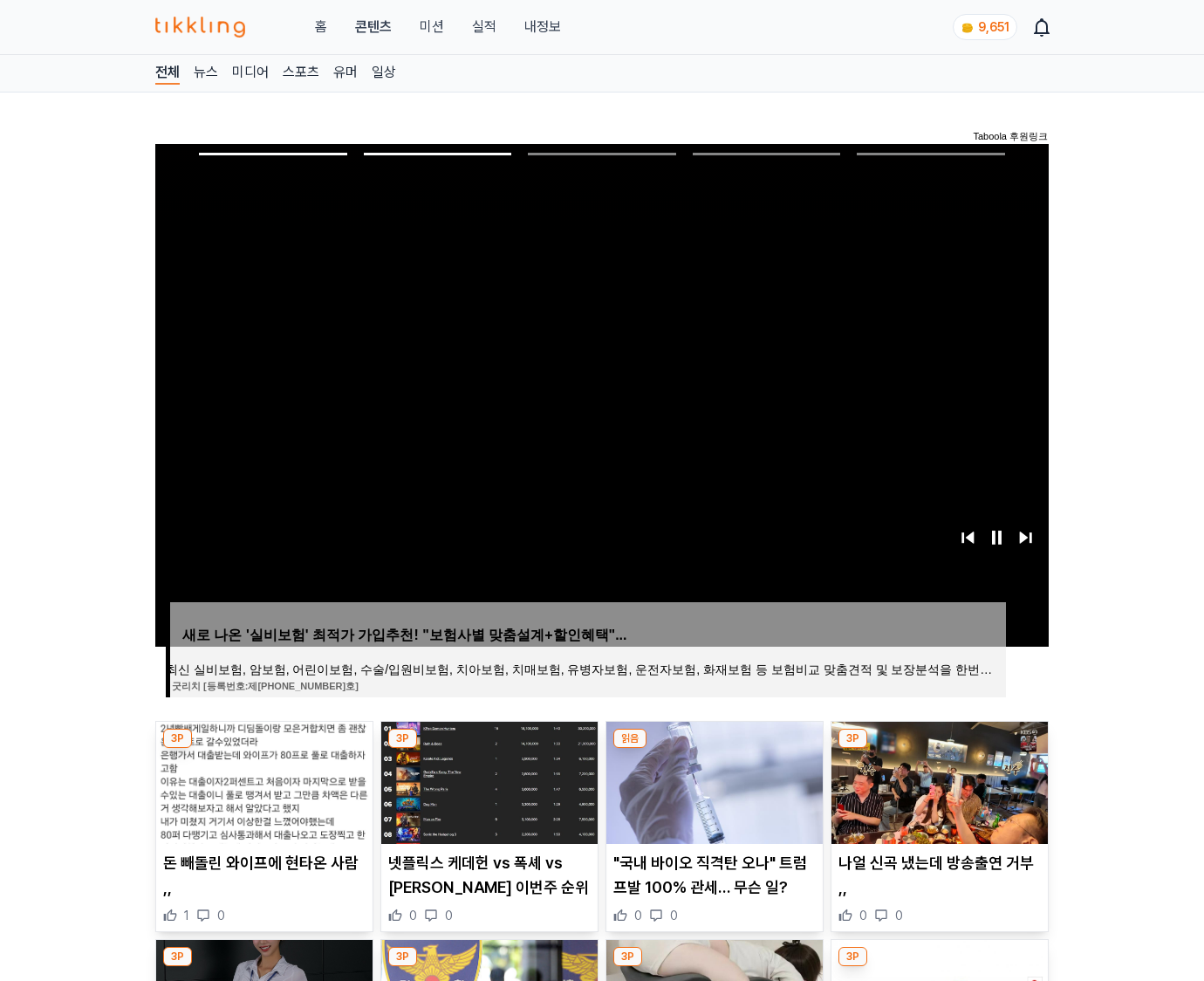
click at [937, 780] on img at bounding box center [939, 782] width 216 height 122
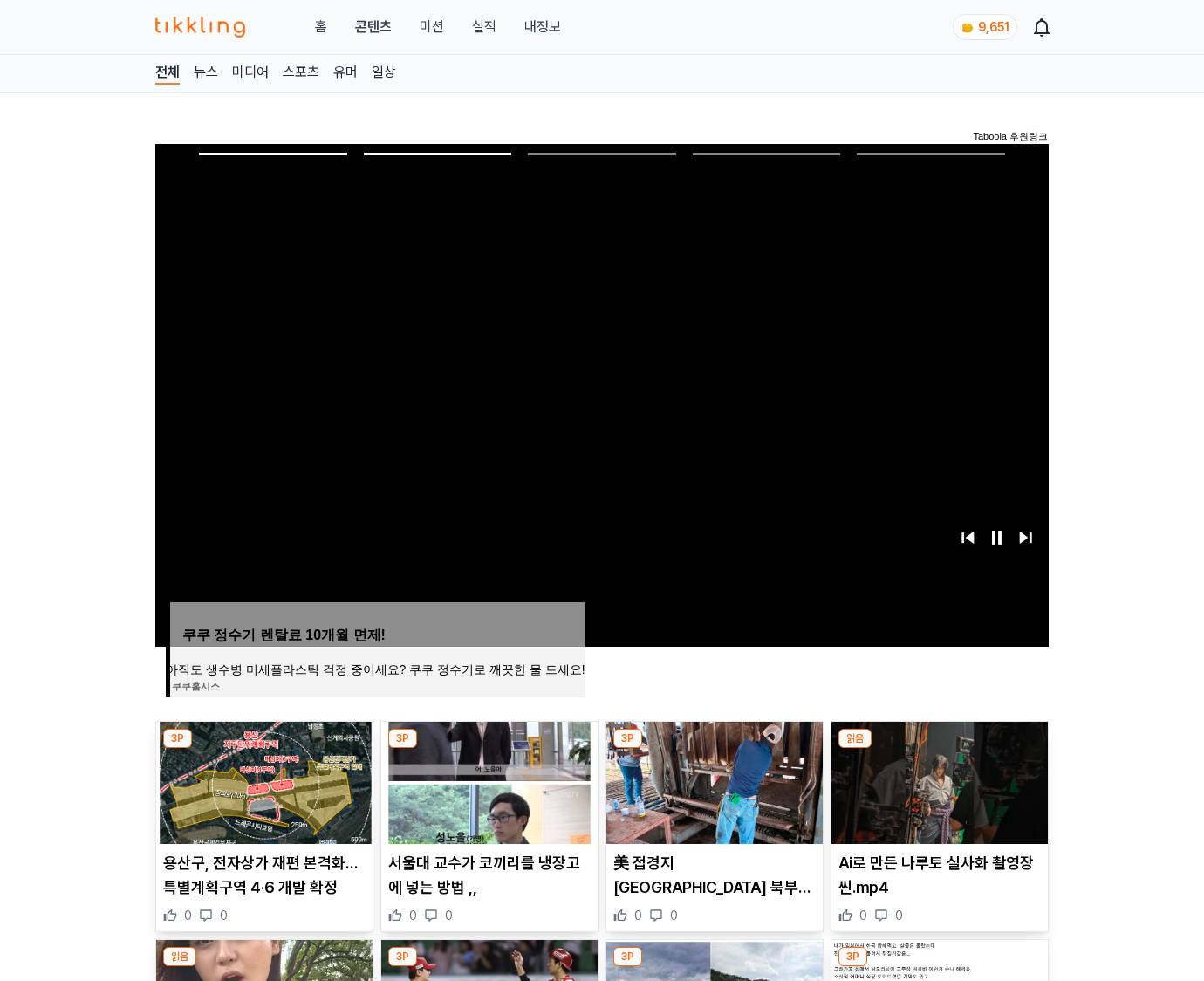
click at [937, 780] on img at bounding box center [939, 782] width 216 height 122
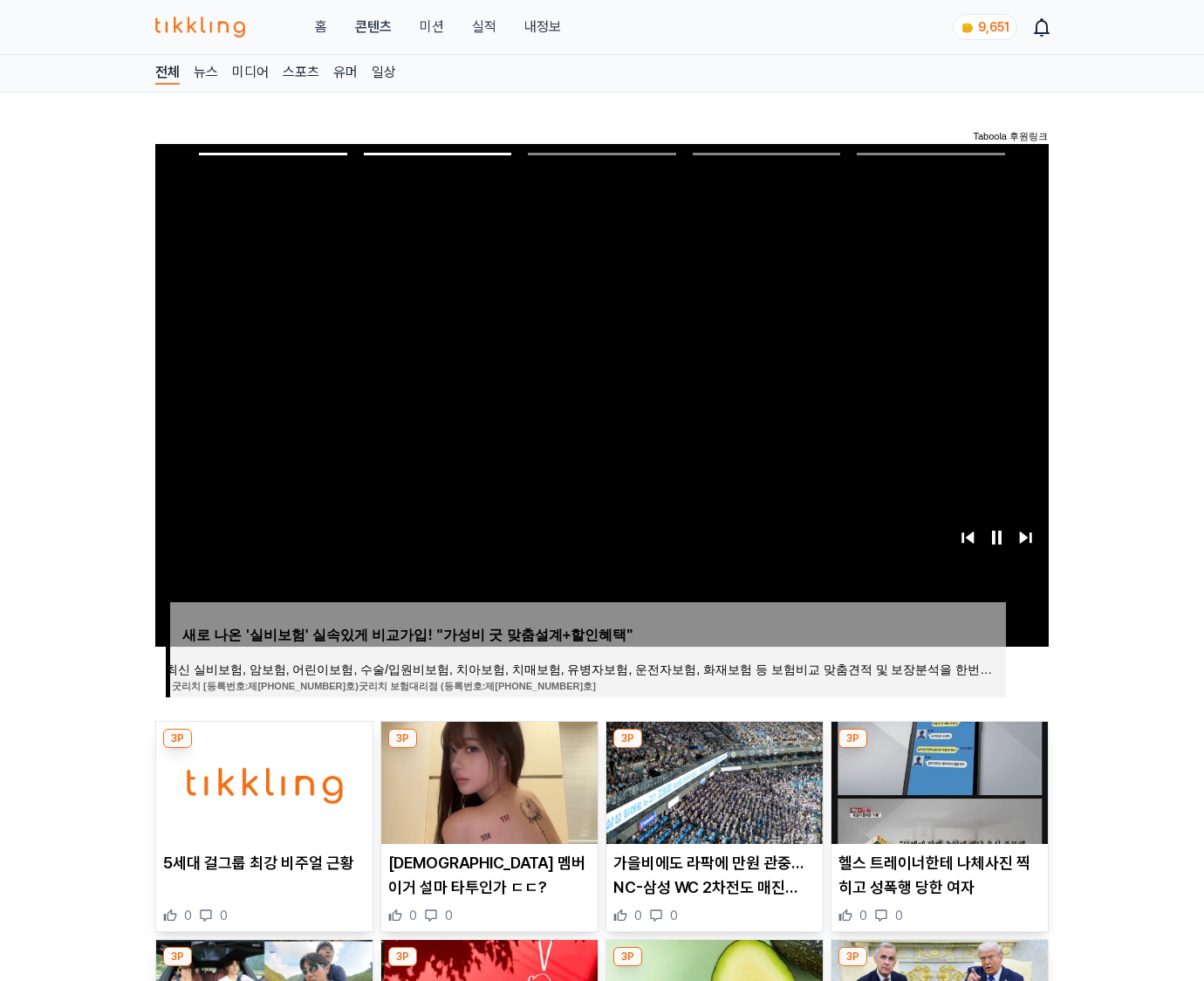
click at [937, 780] on img at bounding box center [939, 782] width 216 height 122
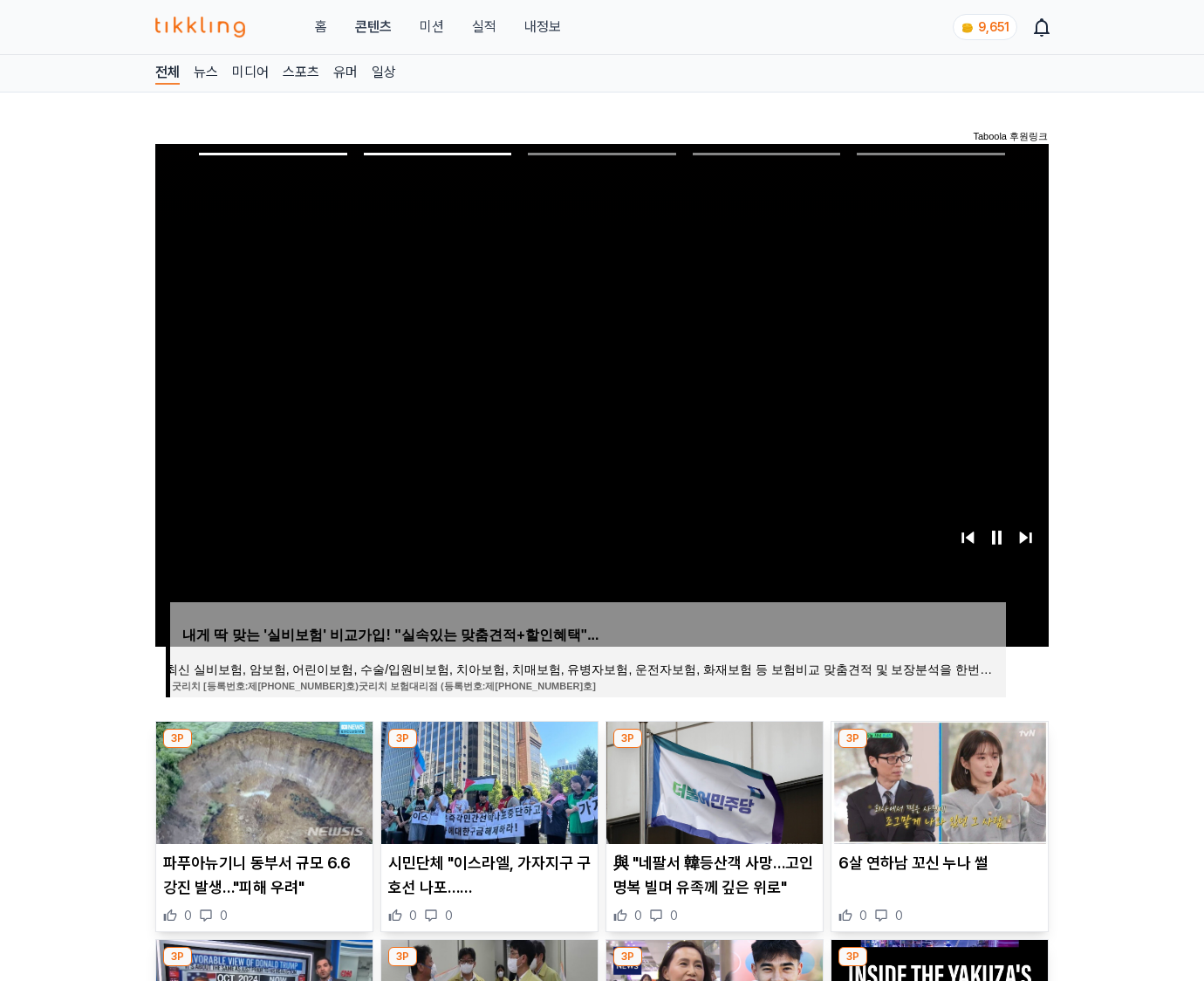
click at [937, 780] on img at bounding box center [939, 782] width 216 height 122
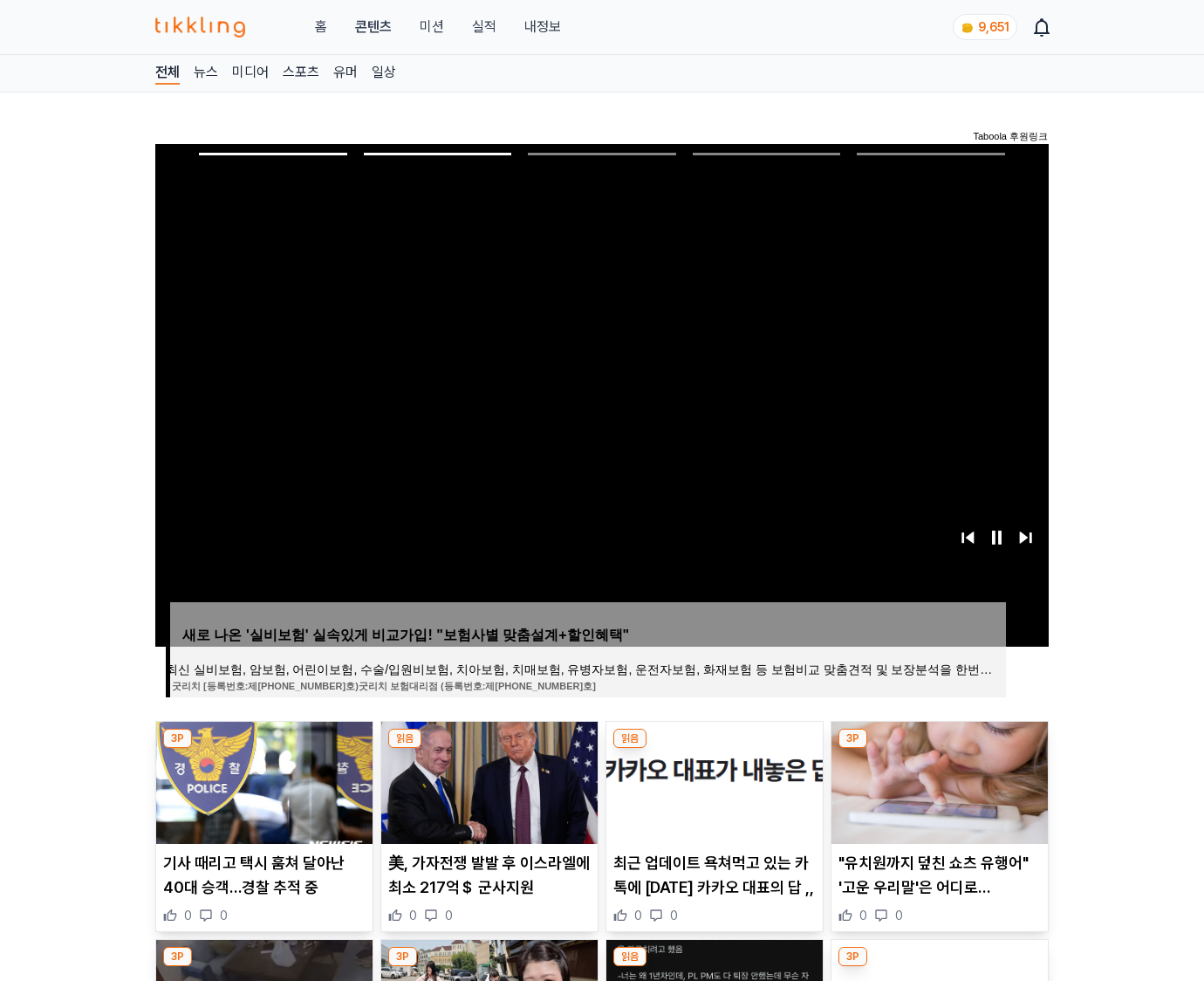
click at [937, 780] on img at bounding box center [939, 782] width 216 height 122
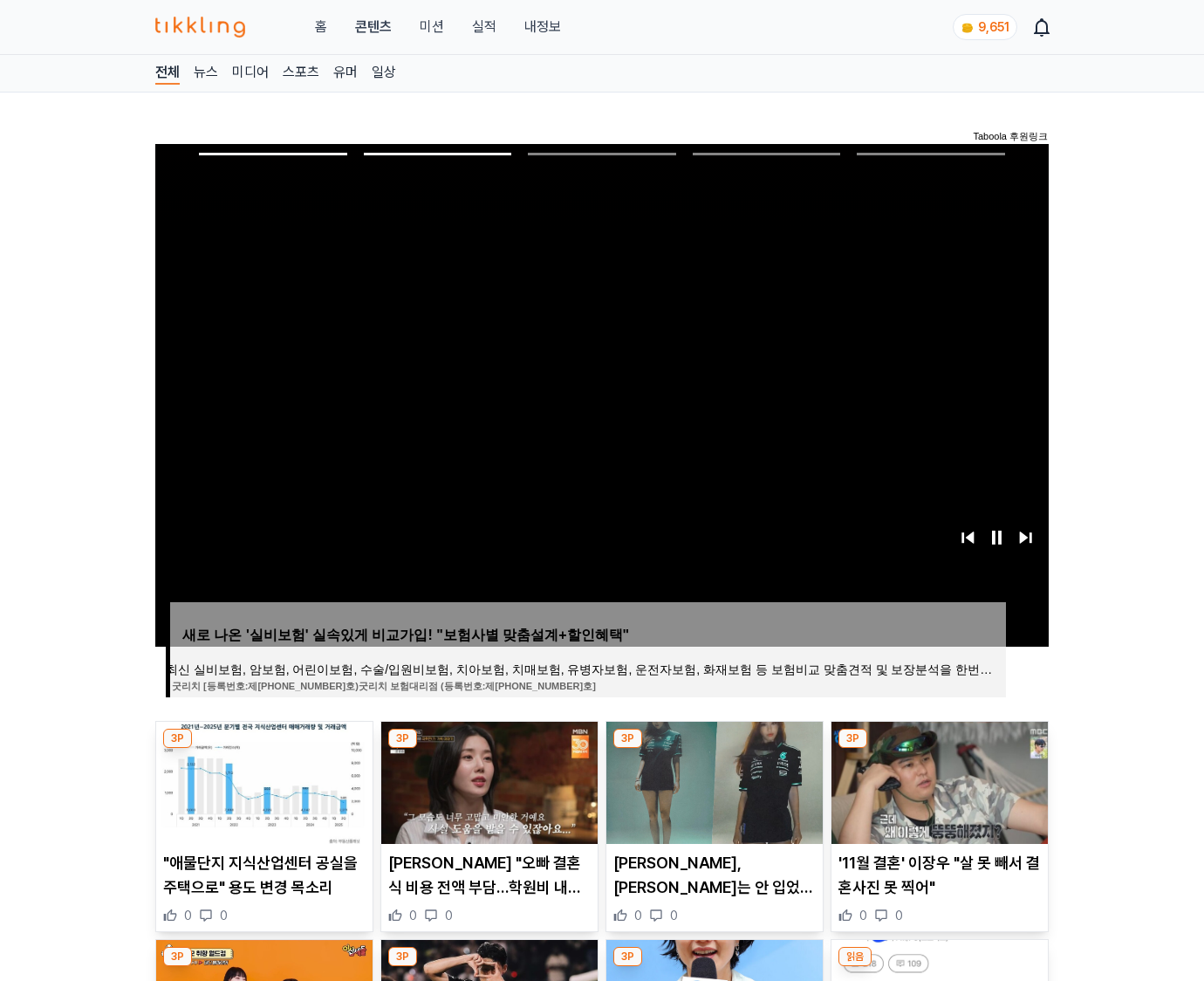
click at [937, 780] on img at bounding box center [939, 782] width 216 height 122
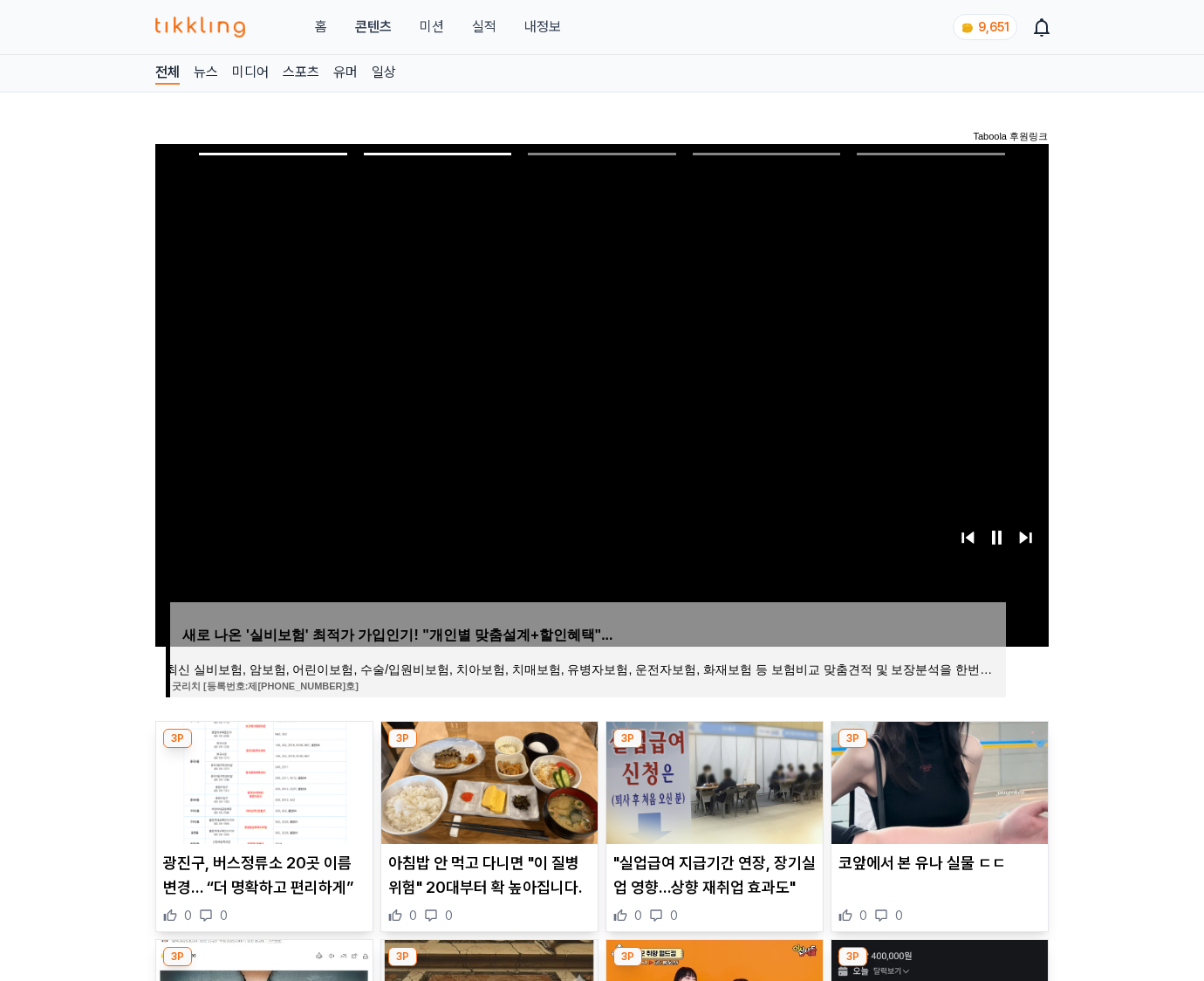
click at [937, 780] on img at bounding box center [939, 782] width 216 height 122
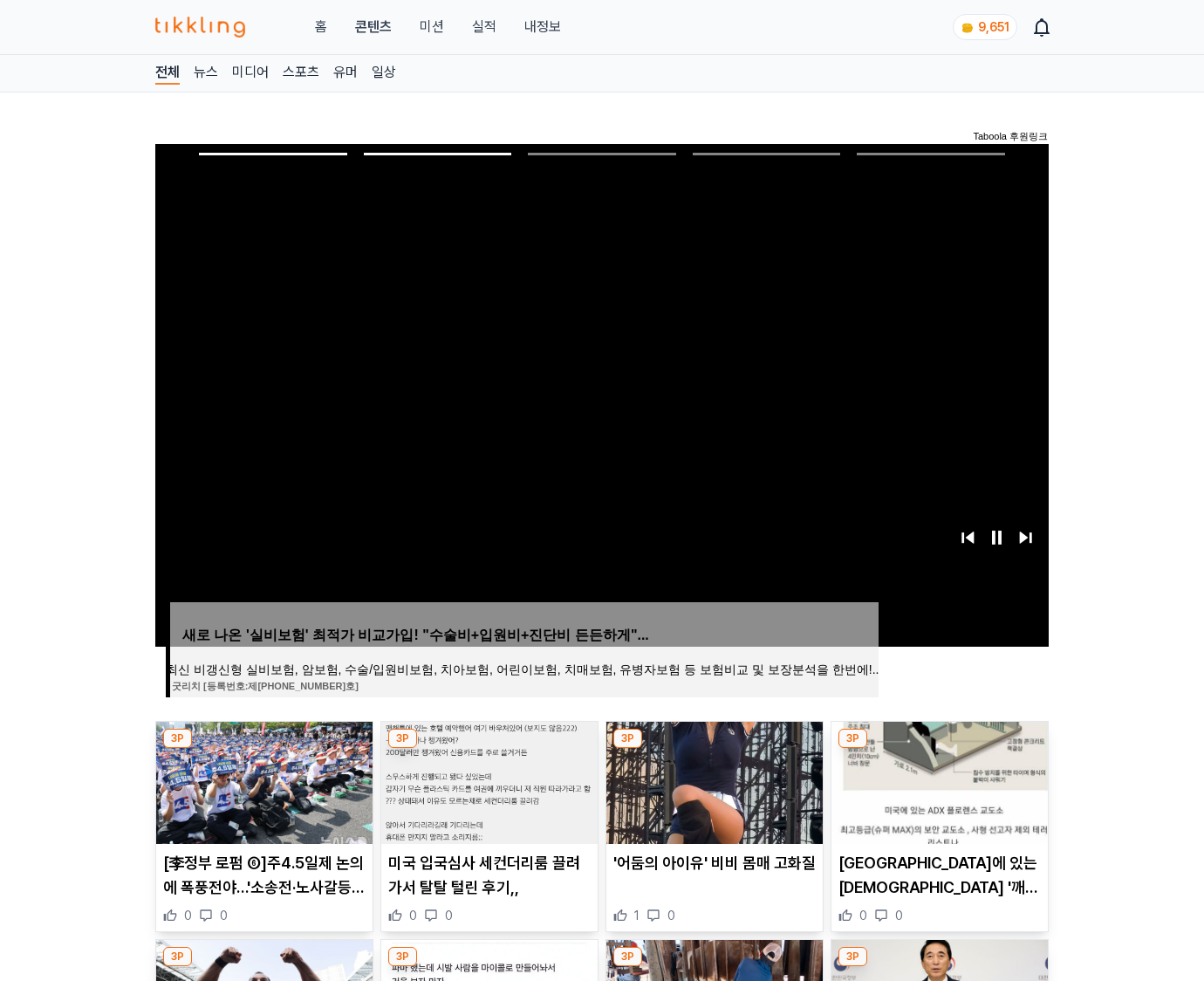
click at [937, 780] on img at bounding box center [939, 782] width 216 height 122
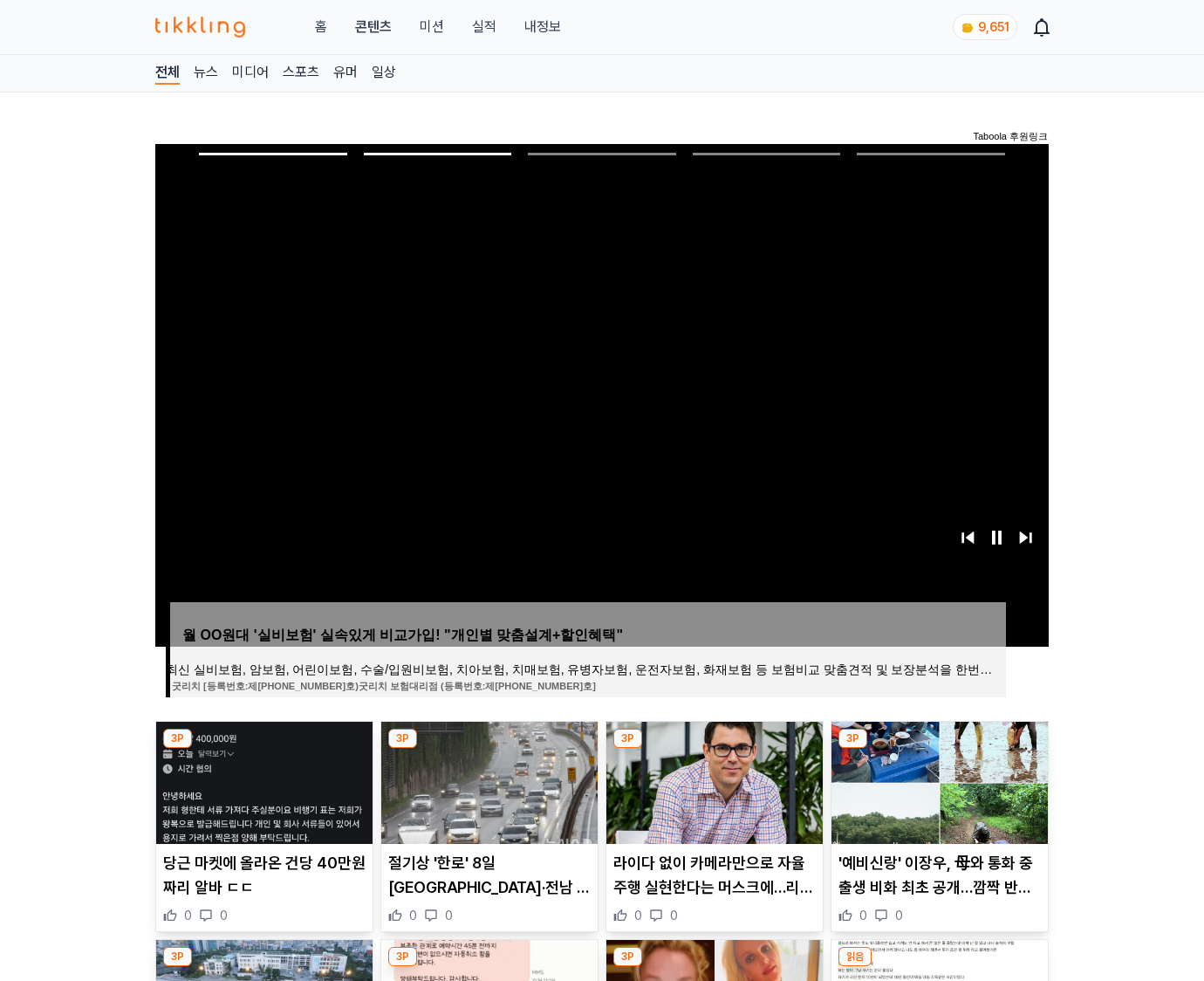
click at [937, 780] on img at bounding box center [939, 782] width 216 height 122
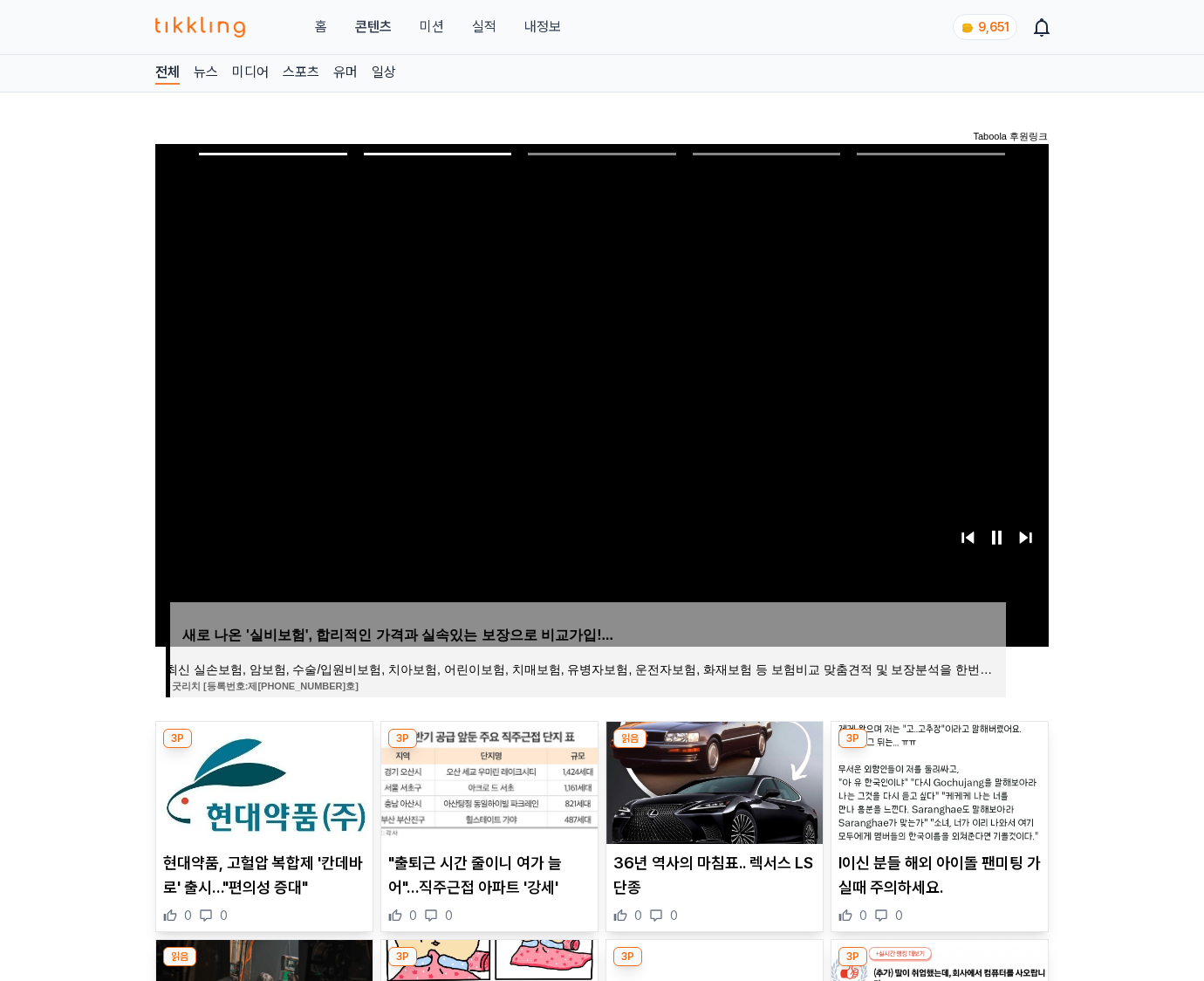
click at [937, 780] on img at bounding box center [939, 782] width 216 height 122
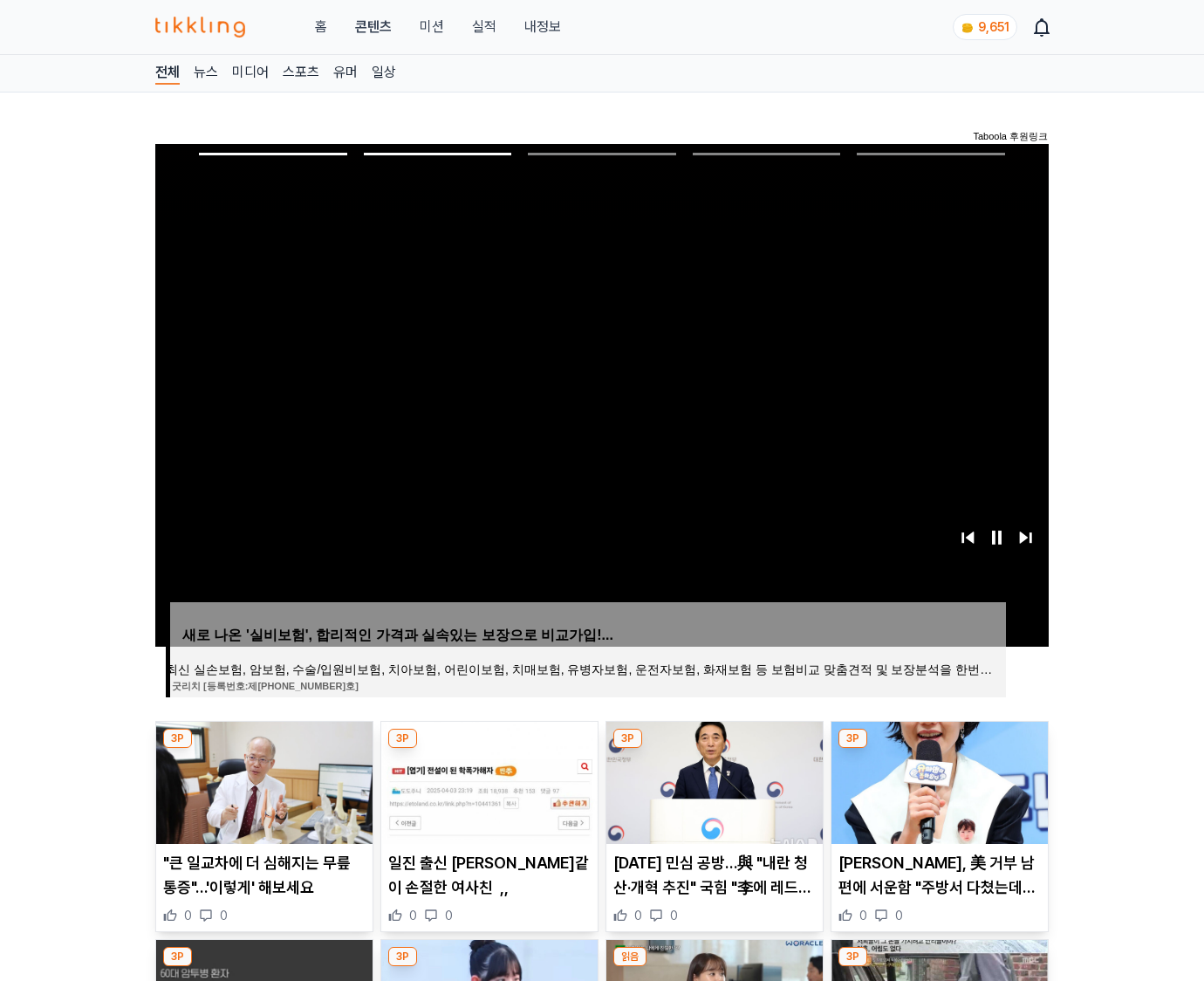
click at [937, 780] on img at bounding box center [939, 782] width 216 height 122
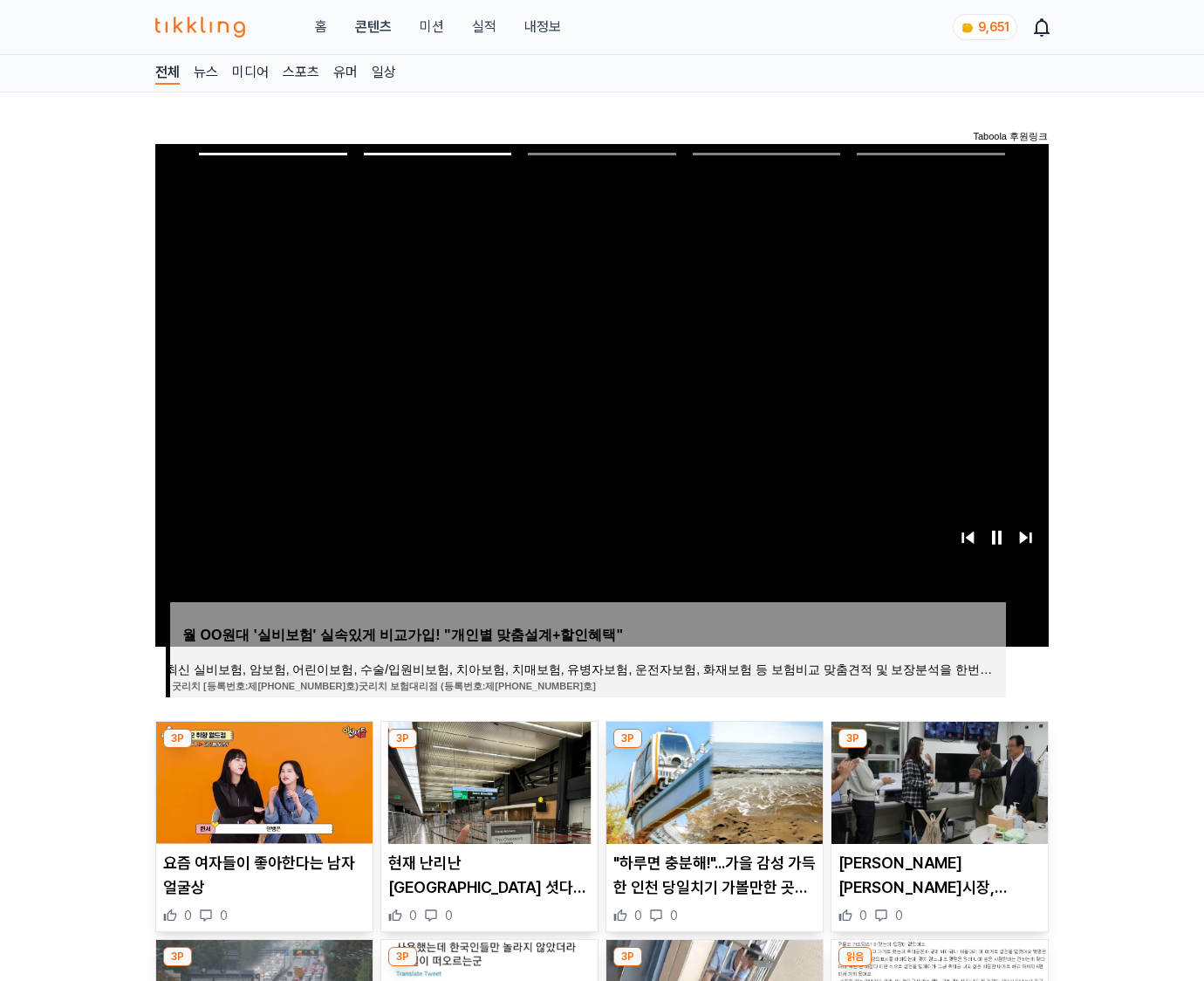
click at [937, 780] on img at bounding box center [939, 782] width 216 height 122
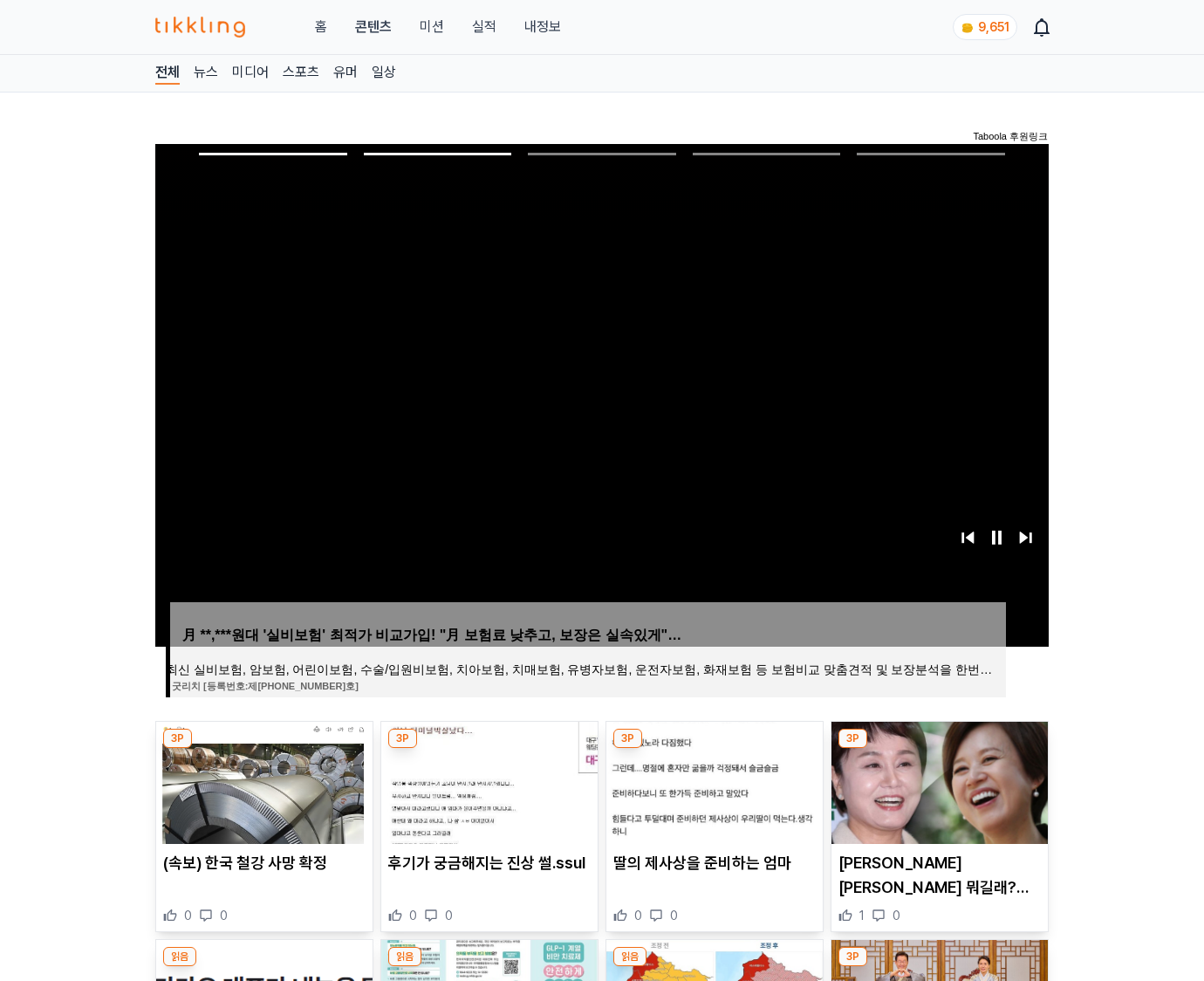
click at [937, 780] on img at bounding box center [939, 782] width 216 height 122
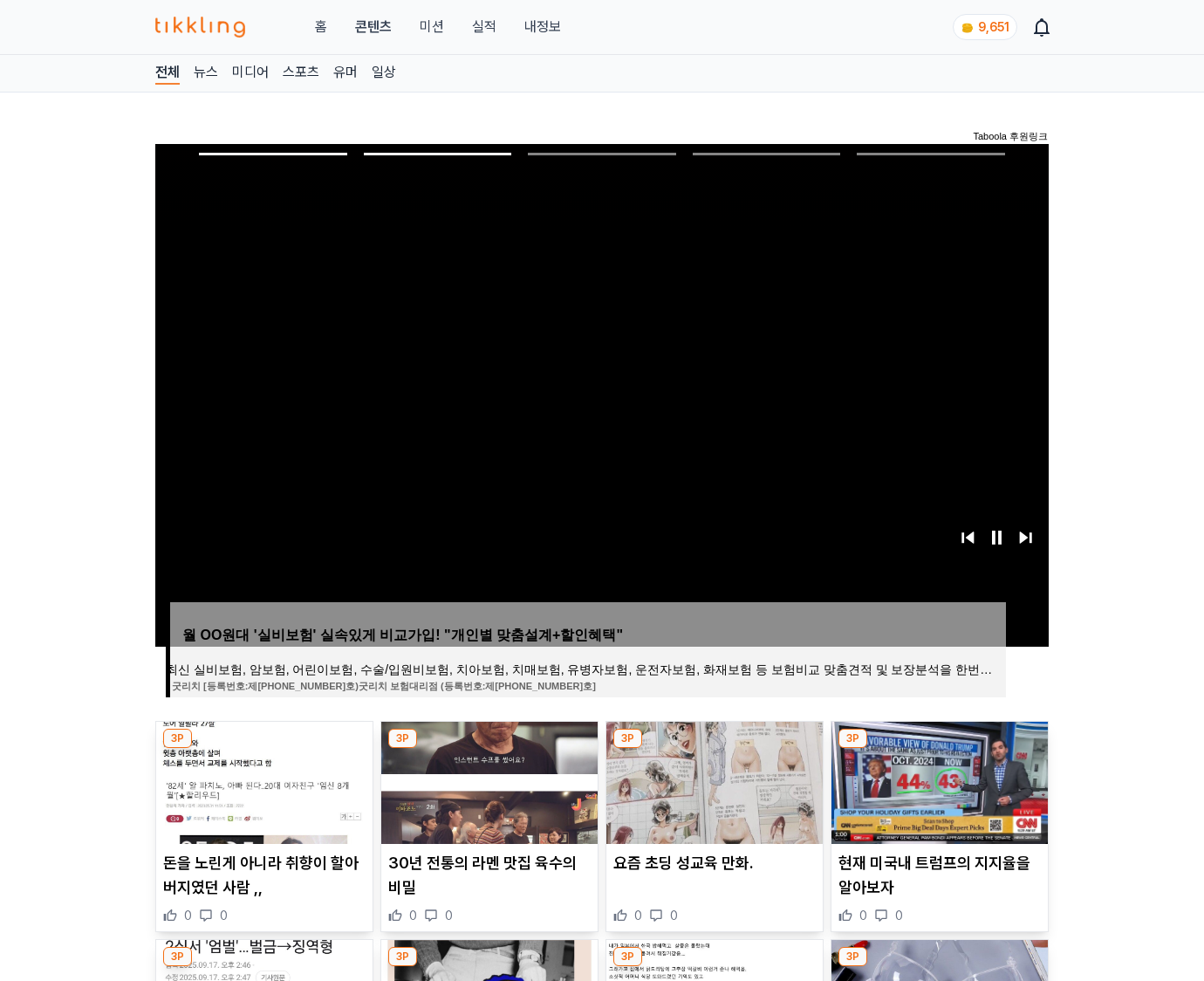
click at [937, 780] on img at bounding box center [939, 782] width 216 height 122
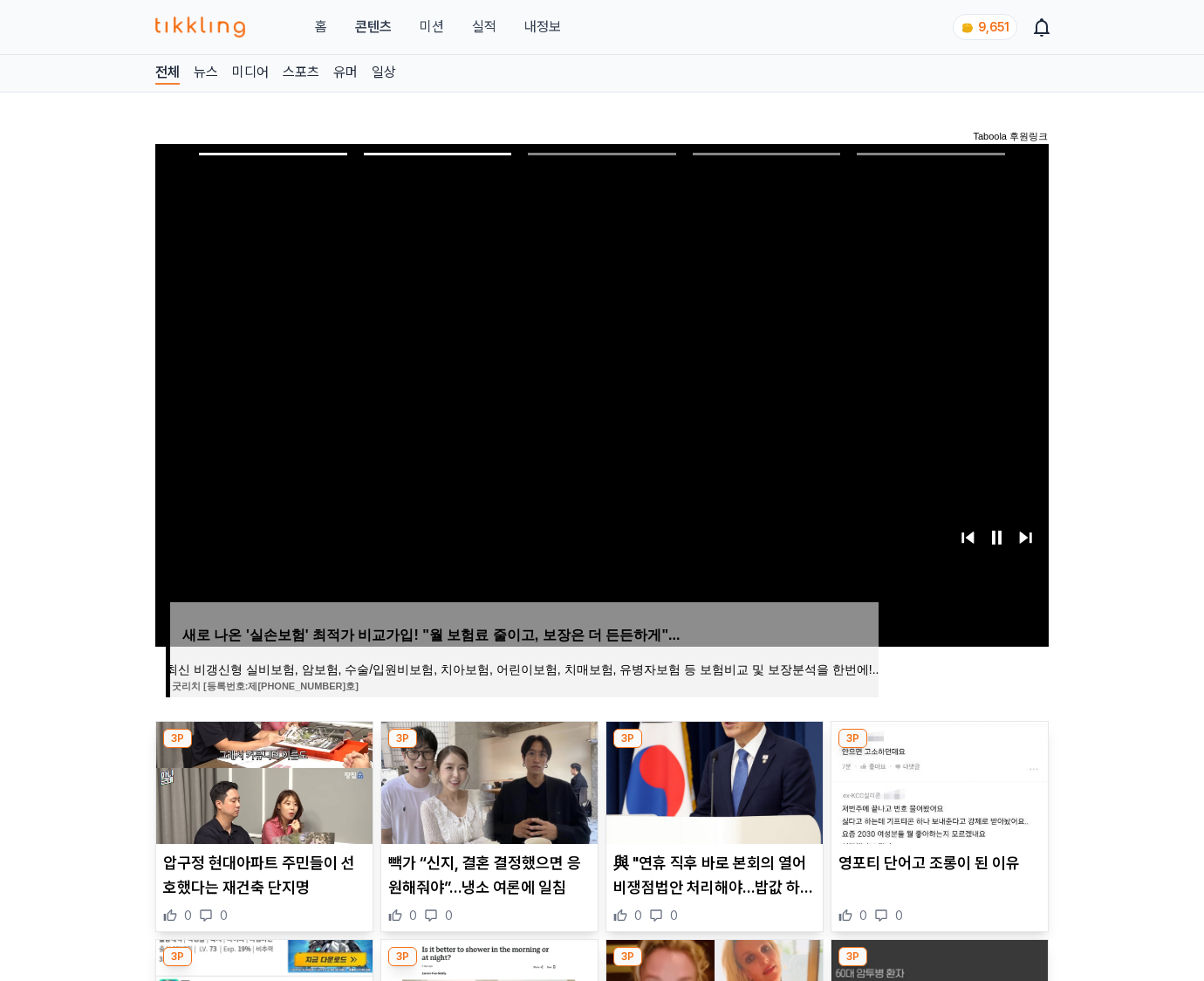
click at [937, 780] on img at bounding box center [939, 782] width 216 height 122
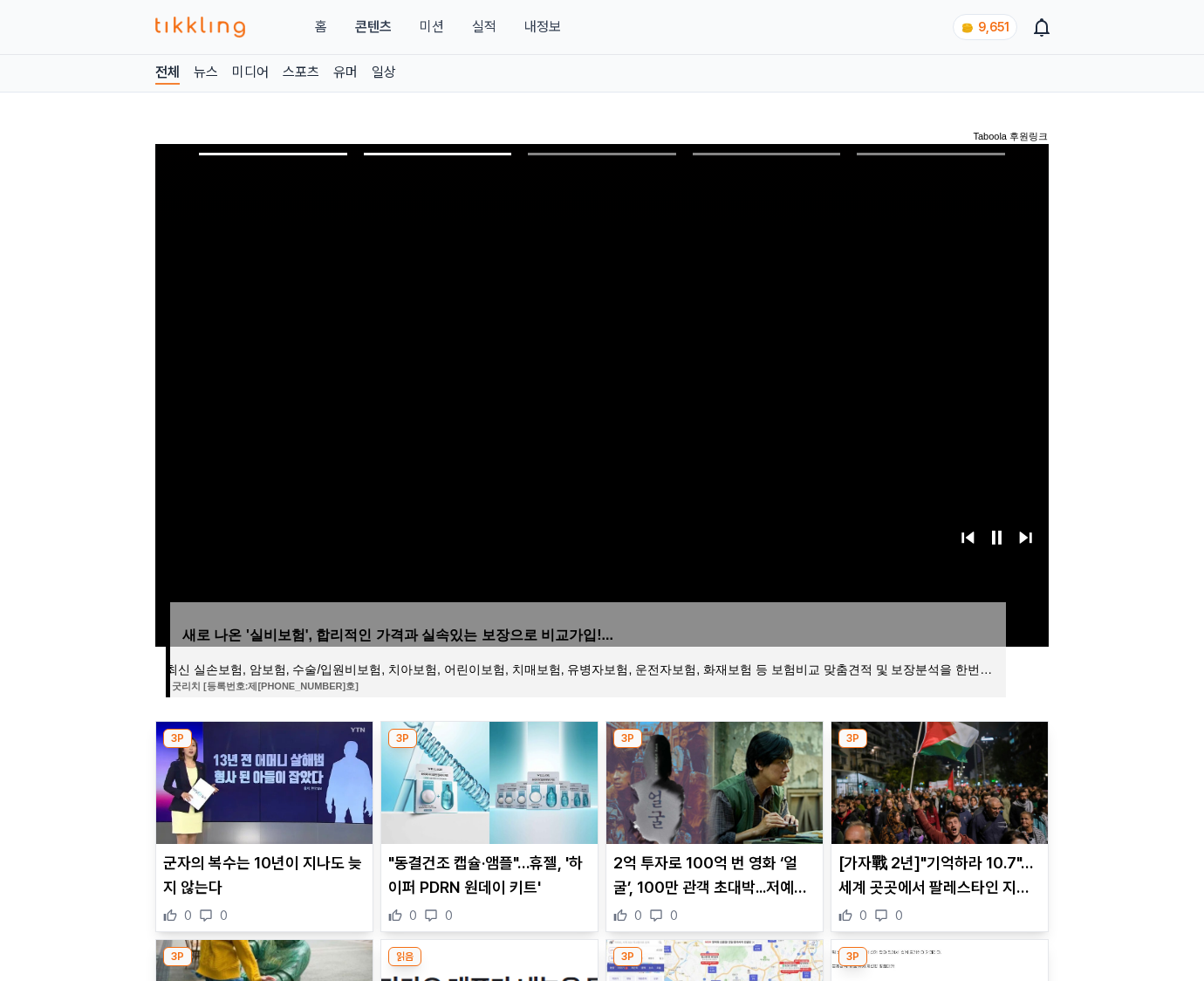
click at [937, 780] on img at bounding box center [939, 782] width 216 height 122
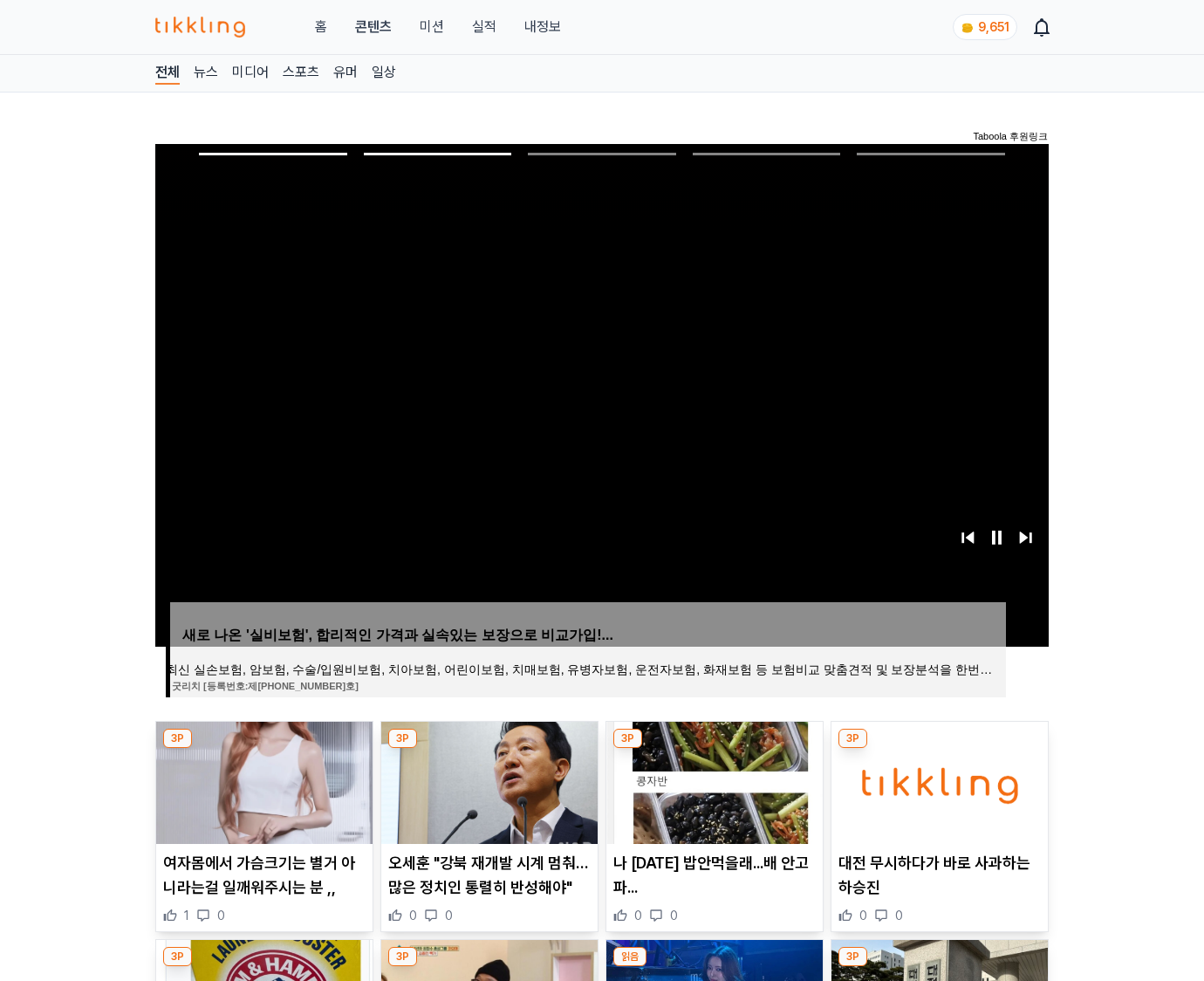
click at [937, 780] on img at bounding box center [939, 782] width 216 height 122
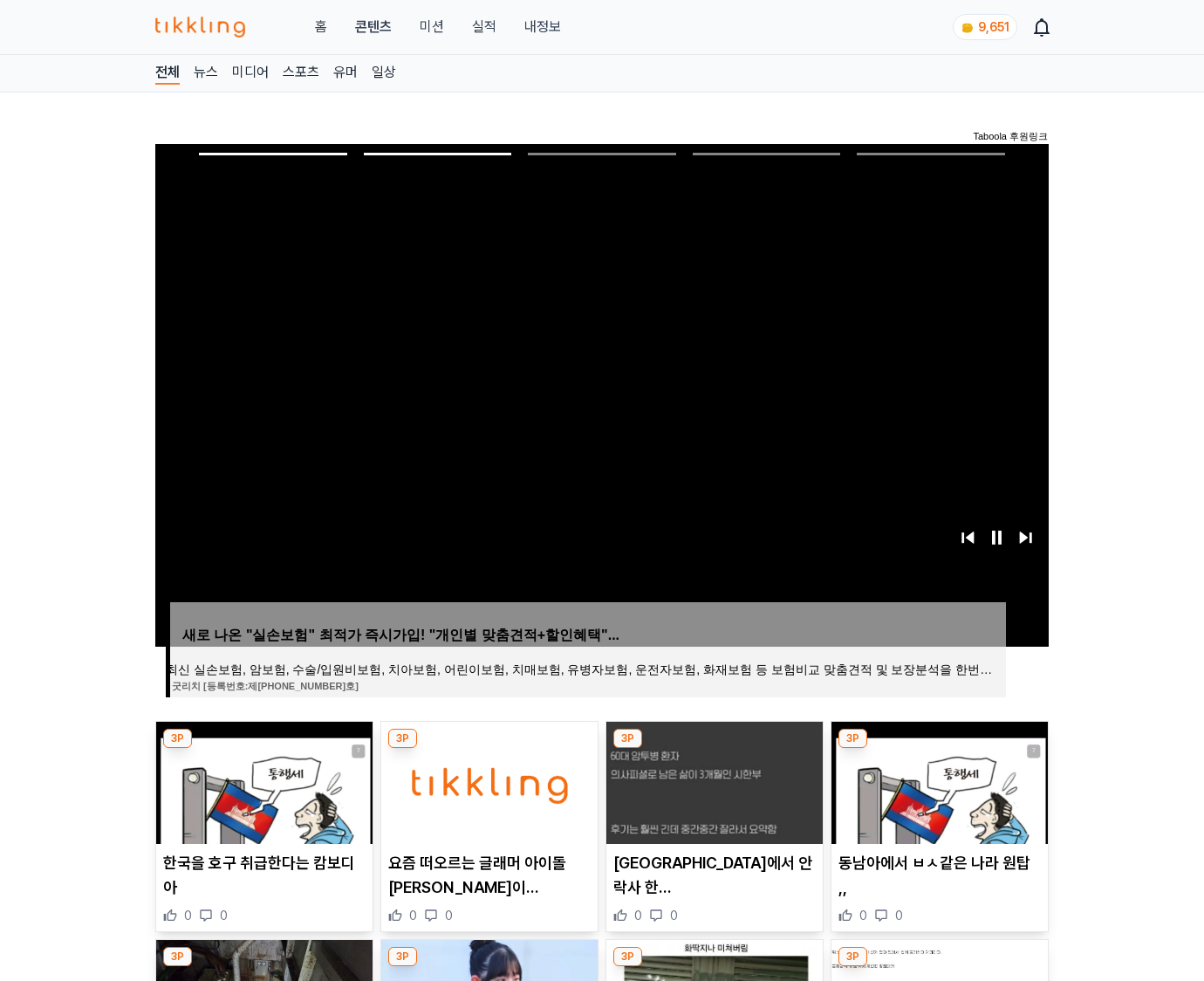
click at [937, 780] on img at bounding box center [939, 782] width 216 height 122
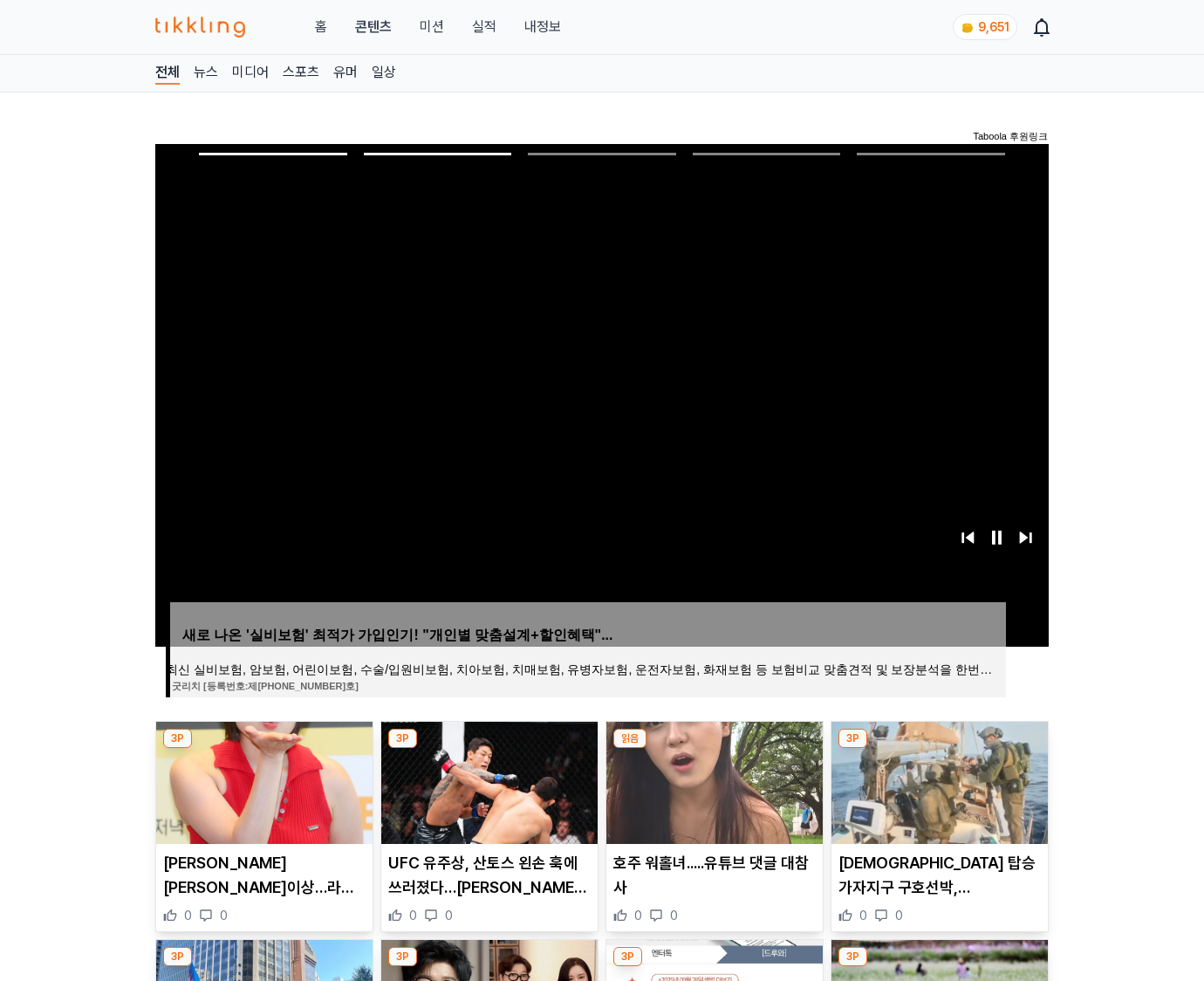
click at [937, 780] on img at bounding box center [939, 782] width 216 height 122
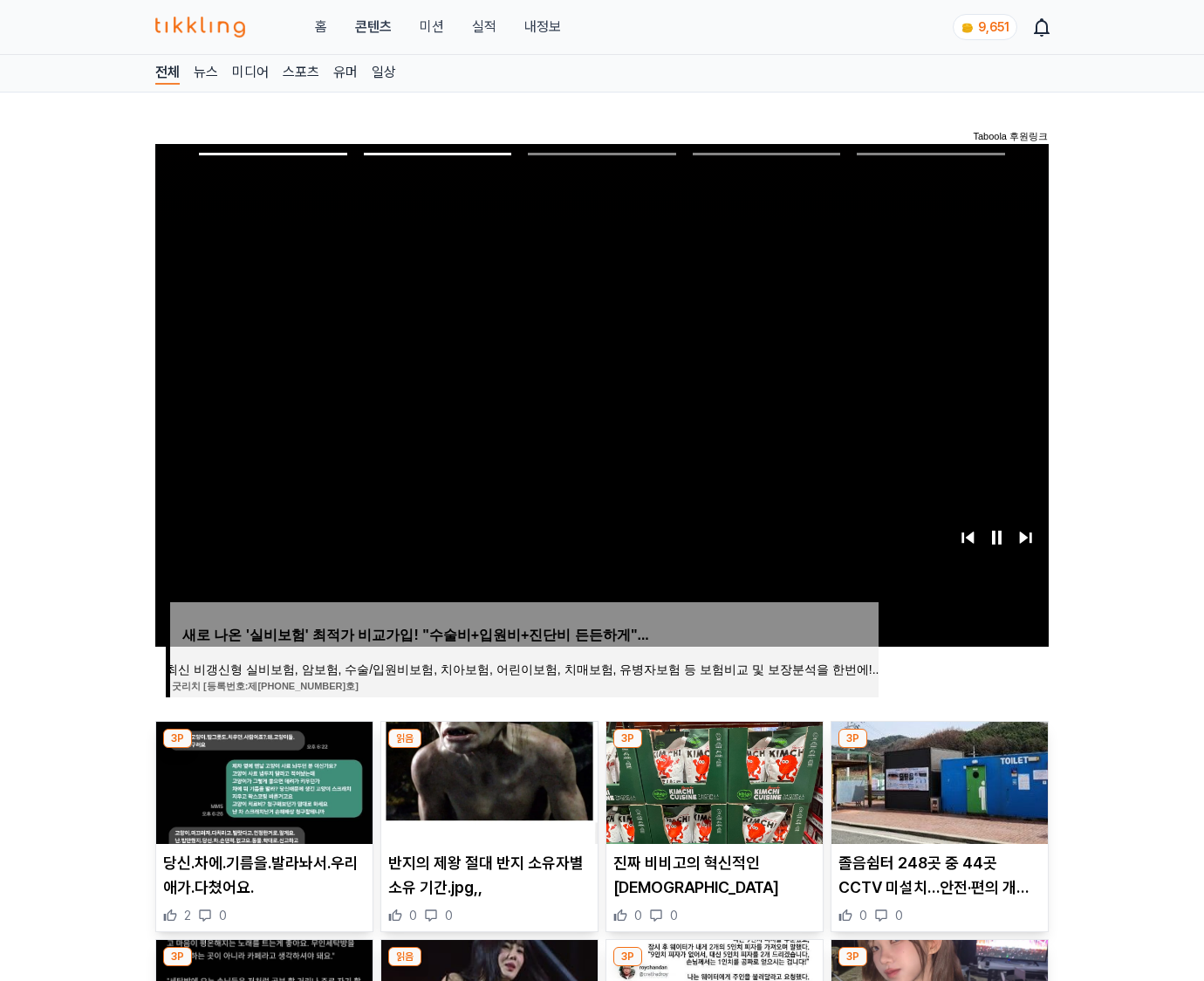
click at [937, 780] on img at bounding box center [939, 782] width 216 height 122
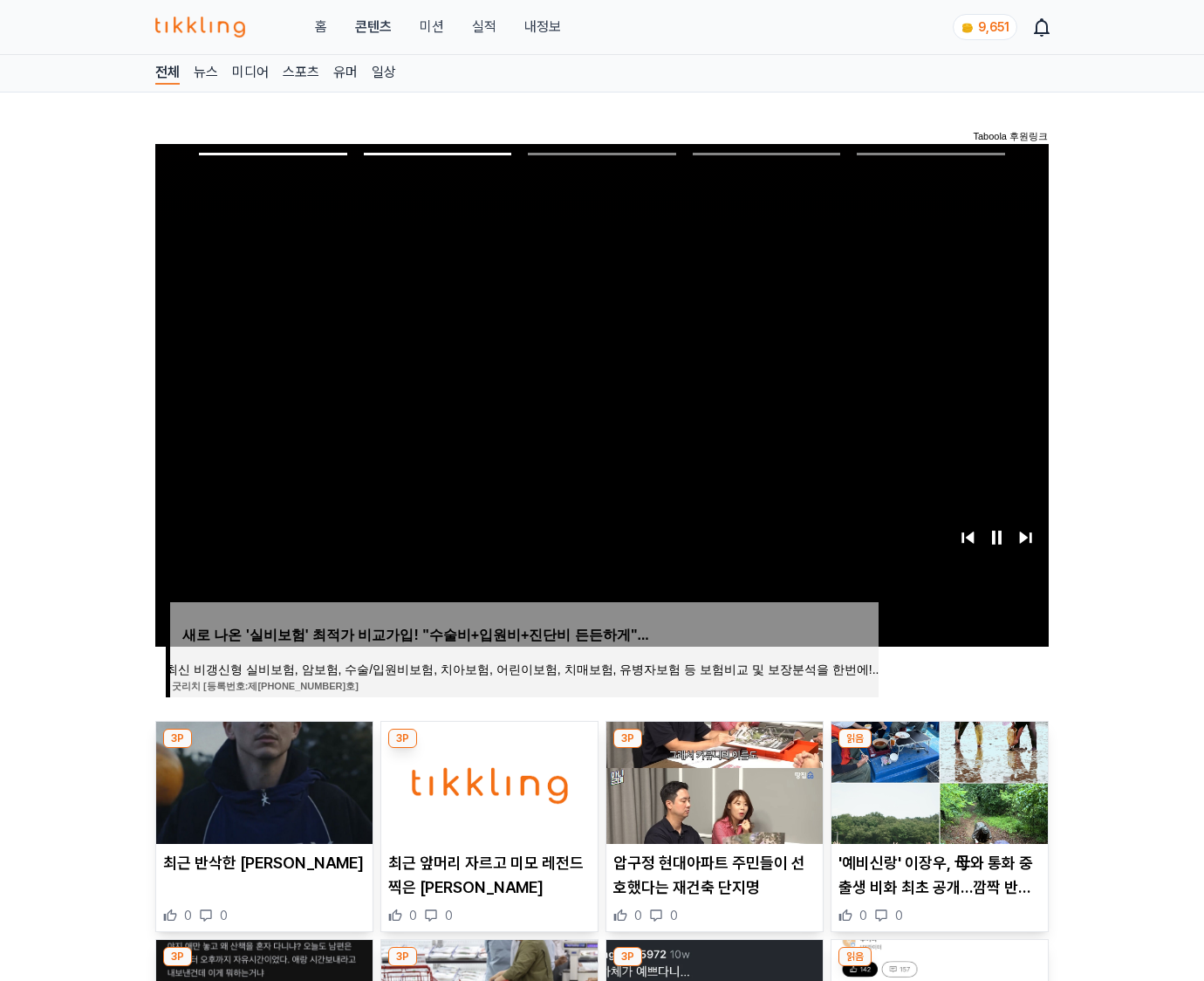
click at [937, 780] on img at bounding box center [939, 782] width 216 height 122
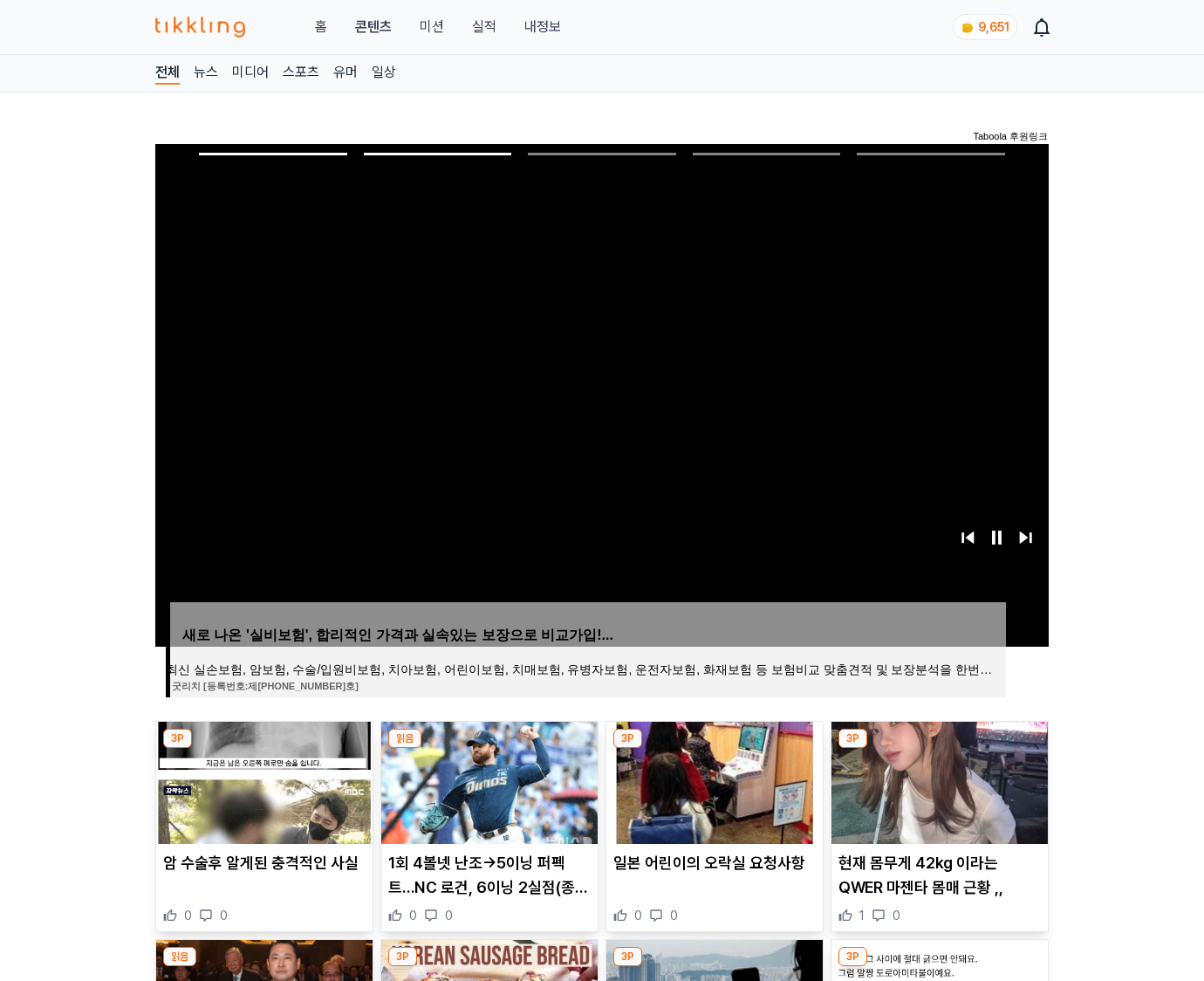
click at [937, 780] on img at bounding box center [939, 782] width 216 height 122
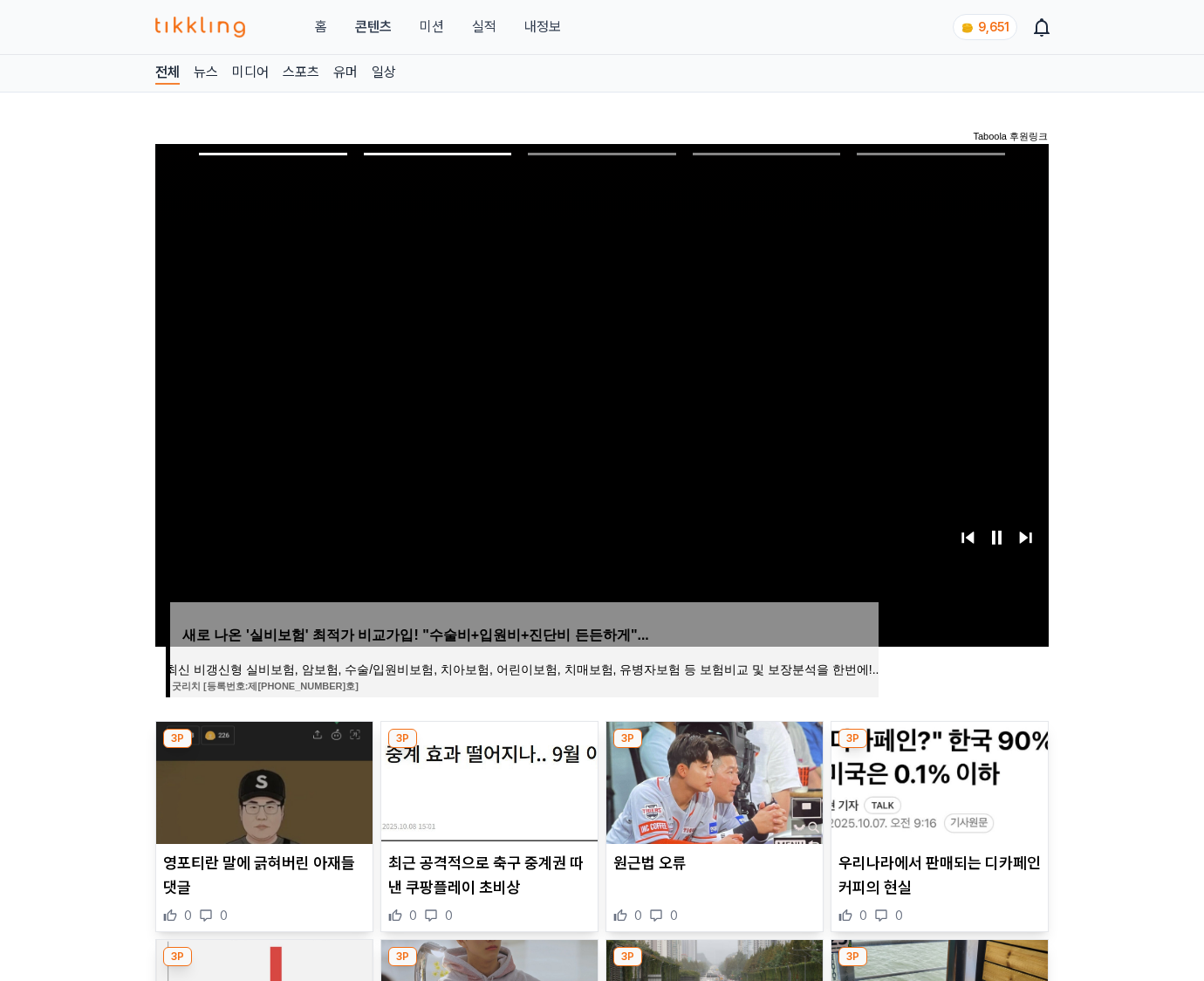
click at [937, 780] on img at bounding box center [939, 782] width 216 height 122
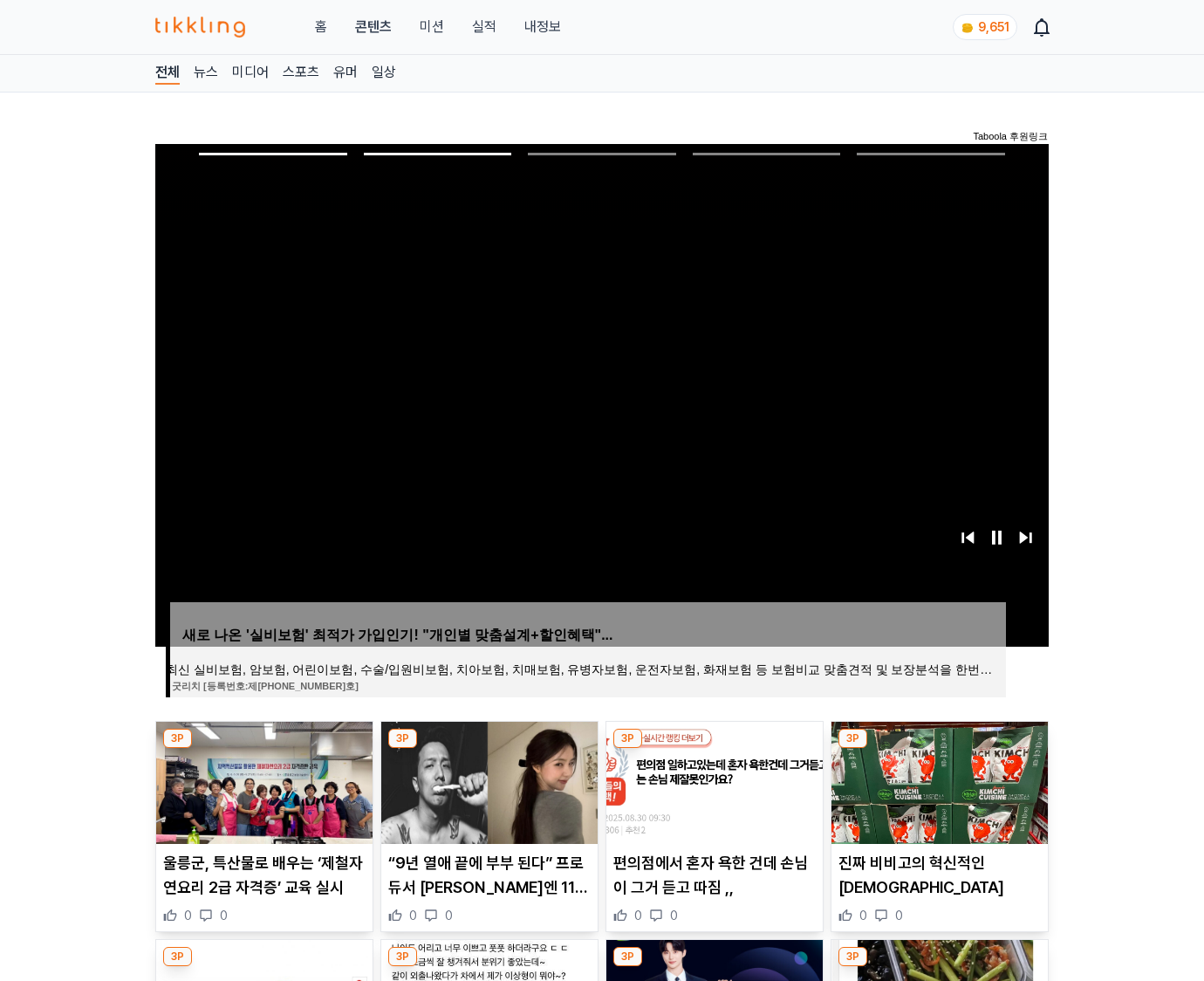
click at [937, 780] on img at bounding box center [939, 782] width 216 height 122
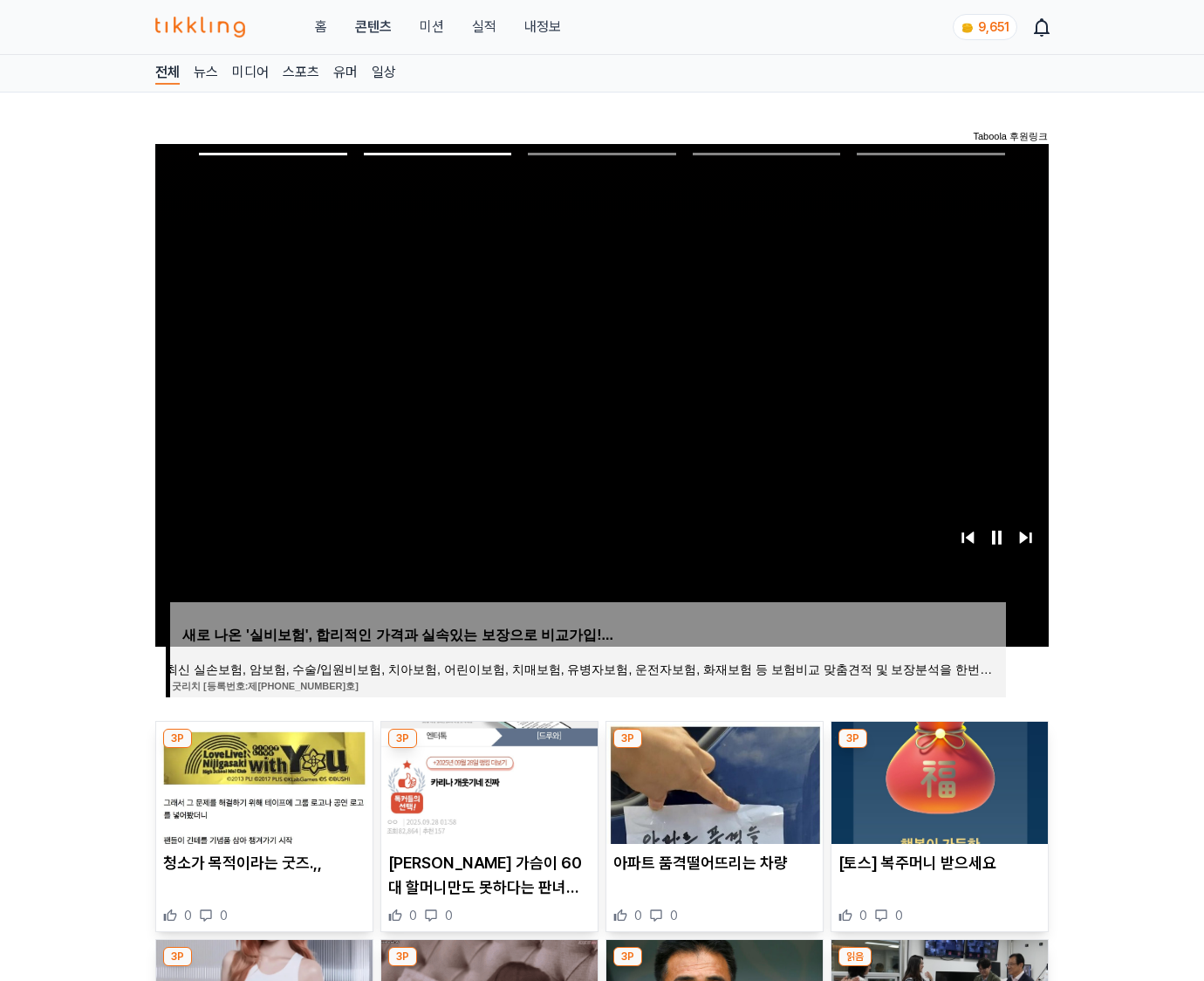
click at [937, 780] on img at bounding box center [939, 782] width 216 height 122
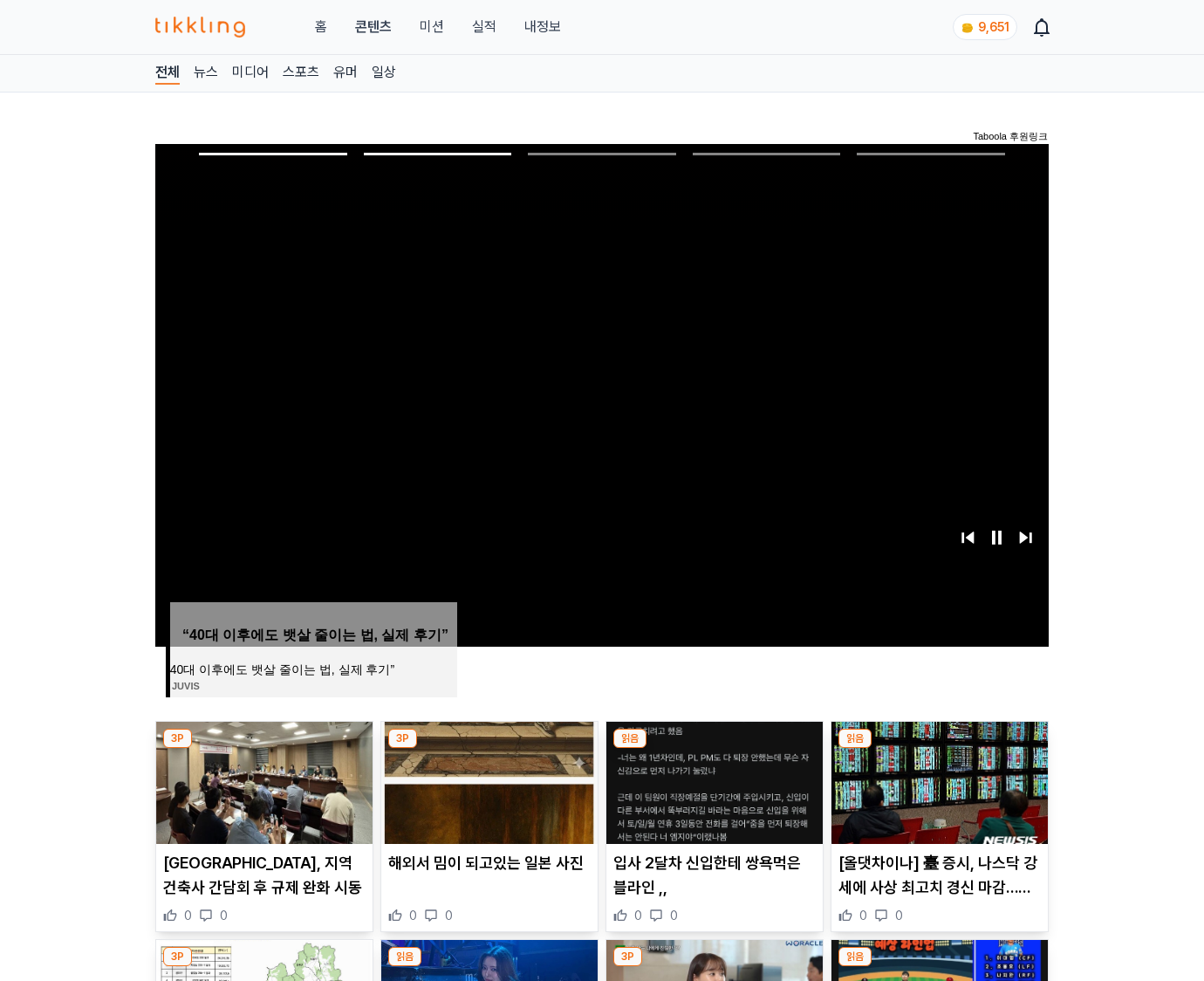
click at [937, 780] on img at bounding box center [939, 782] width 216 height 122
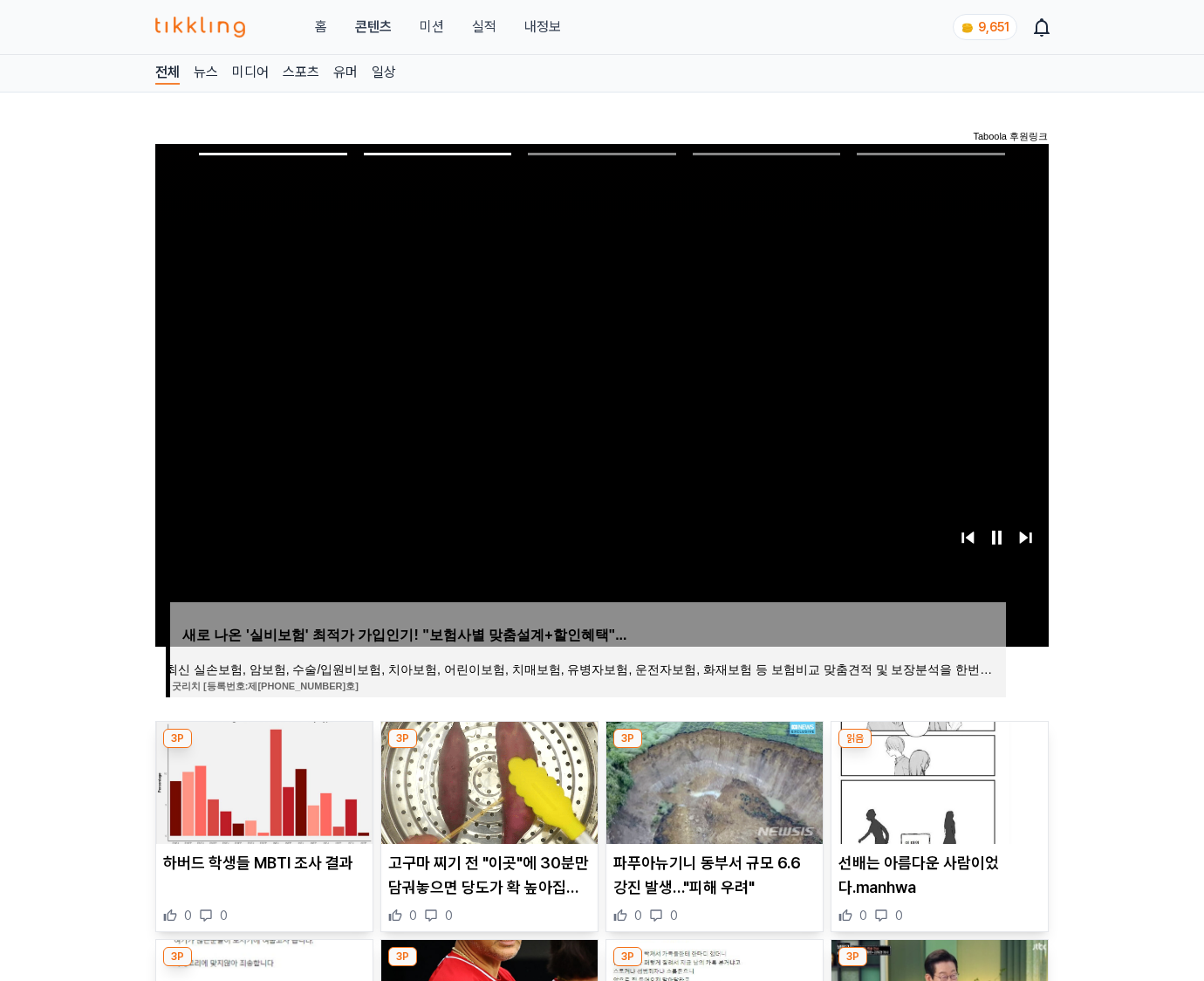
click at [937, 780] on img at bounding box center [939, 782] width 216 height 122
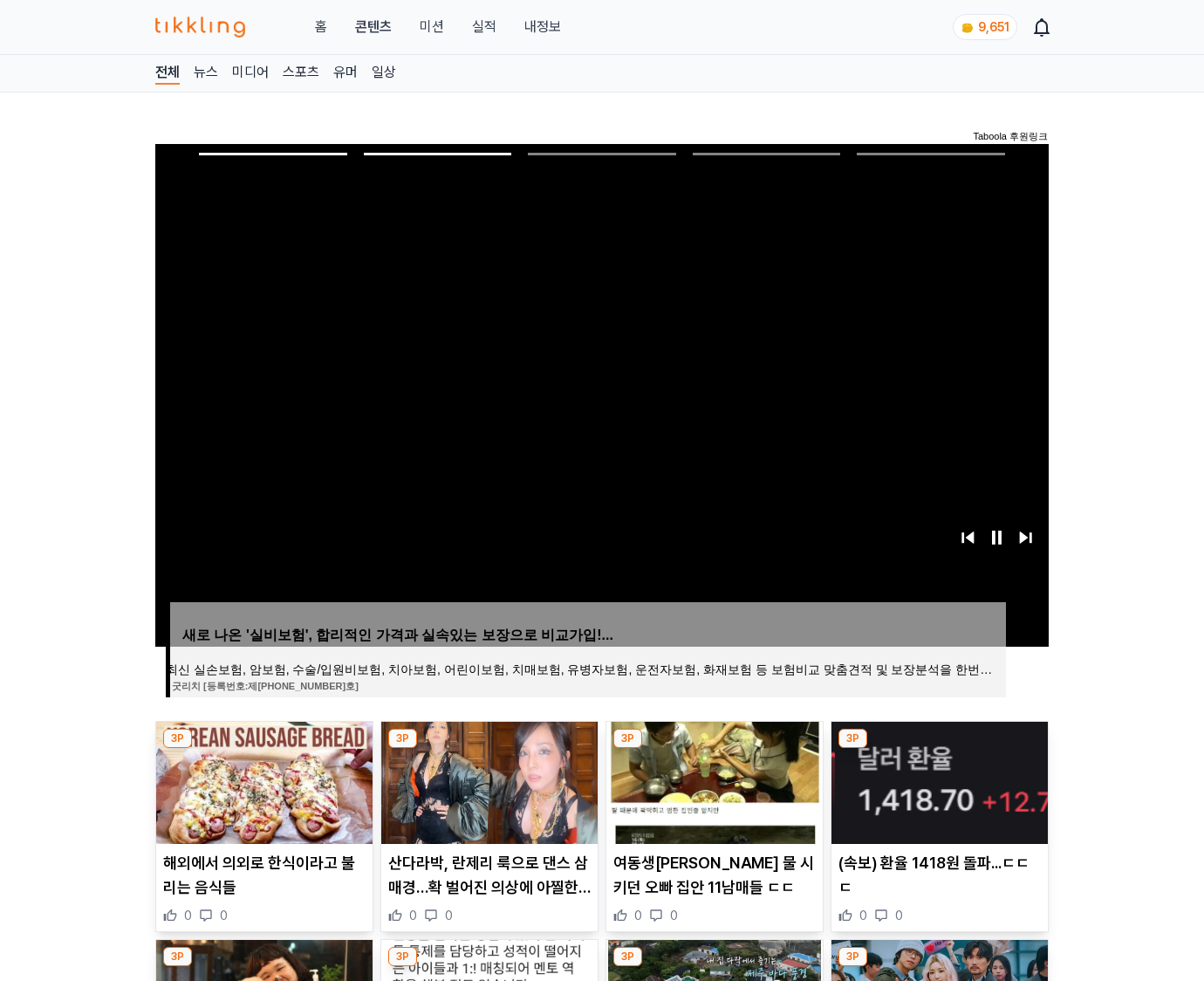
click at [937, 780] on img at bounding box center [939, 782] width 216 height 122
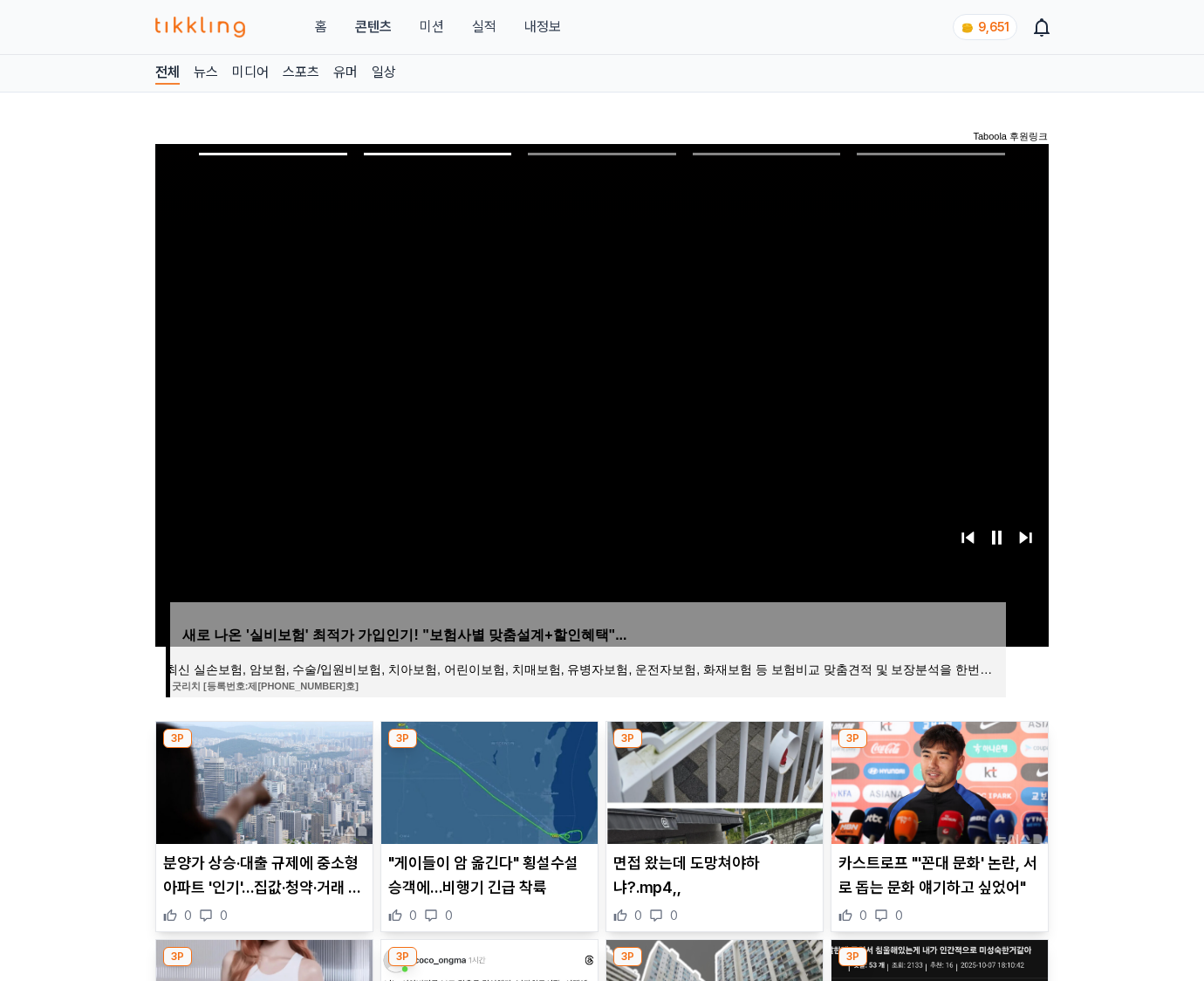
click at [937, 780] on img at bounding box center [939, 782] width 216 height 122
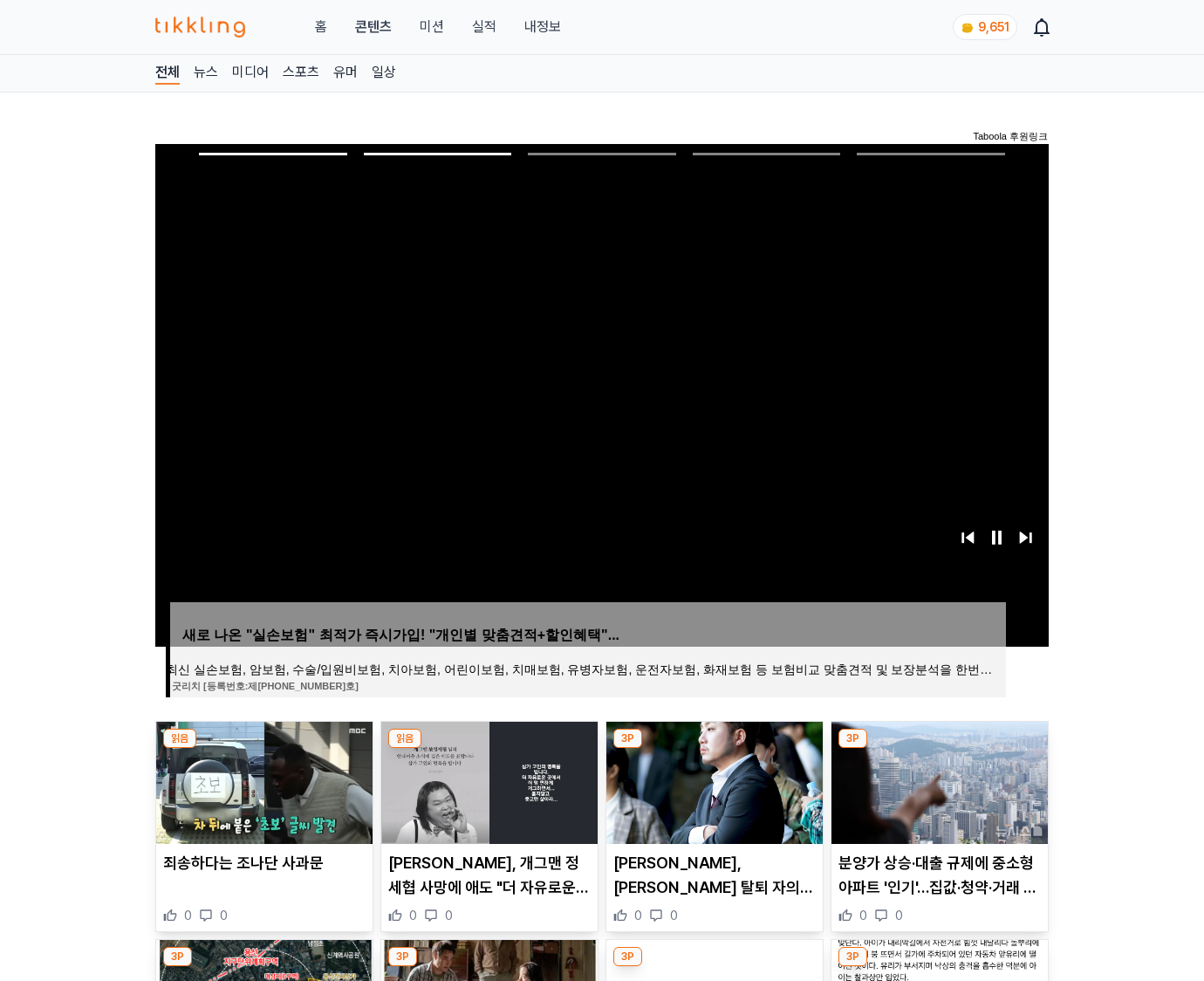
click at [937, 780] on img at bounding box center [939, 782] width 216 height 122
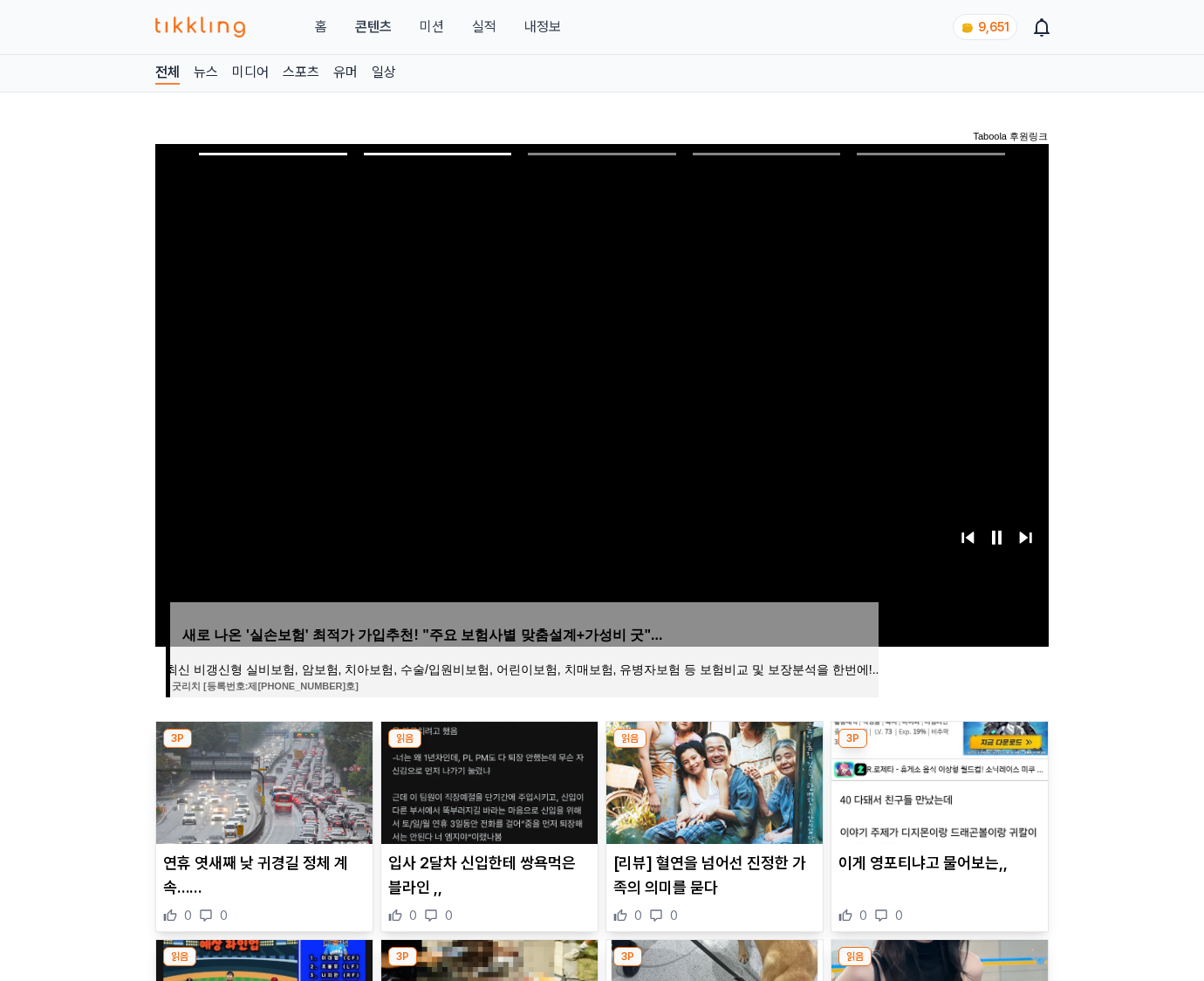
click at [937, 780] on img at bounding box center [939, 782] width 216 height 122
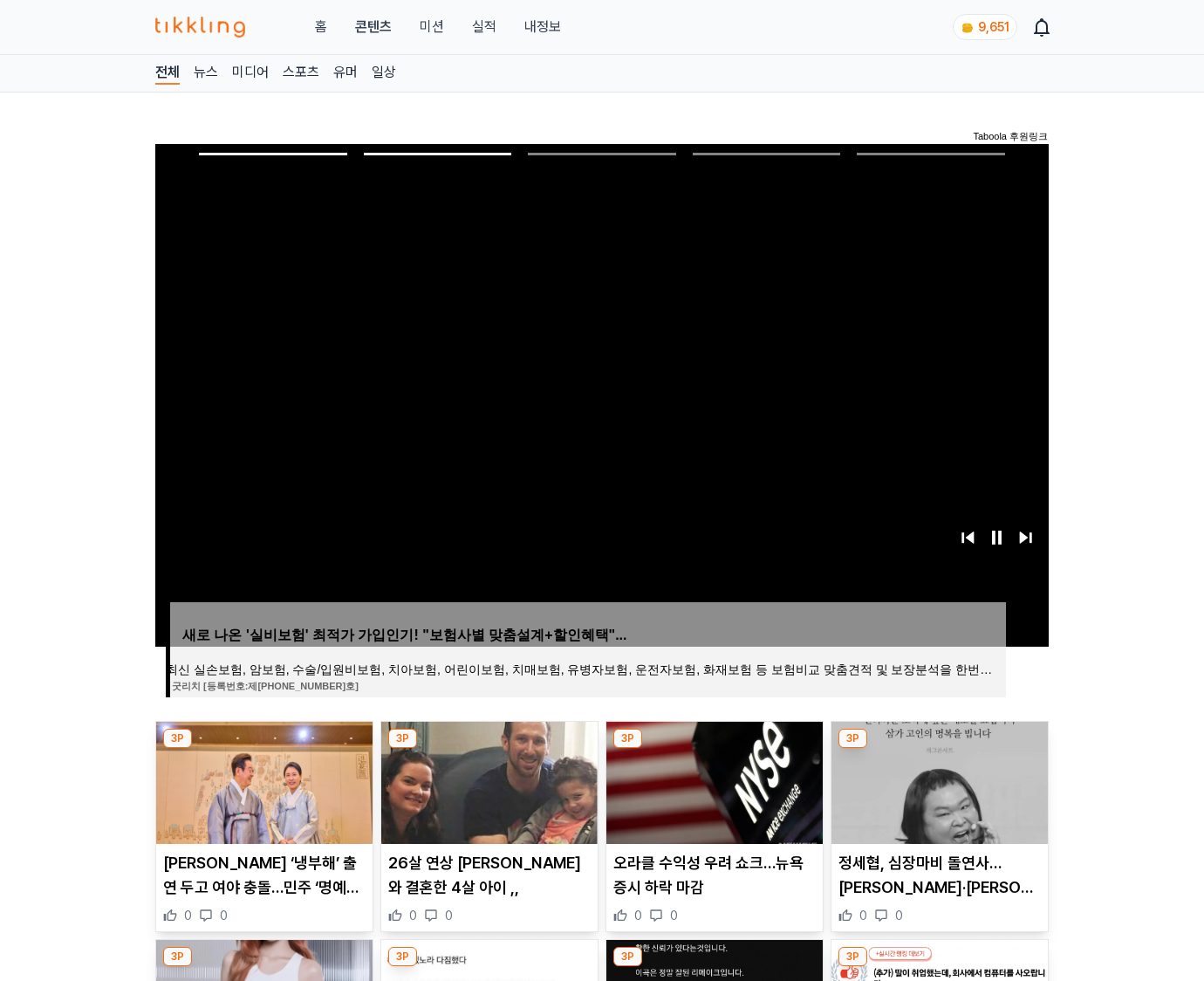
click at [937, 780] on img at bounding box center [939, 782] width 216 height 122
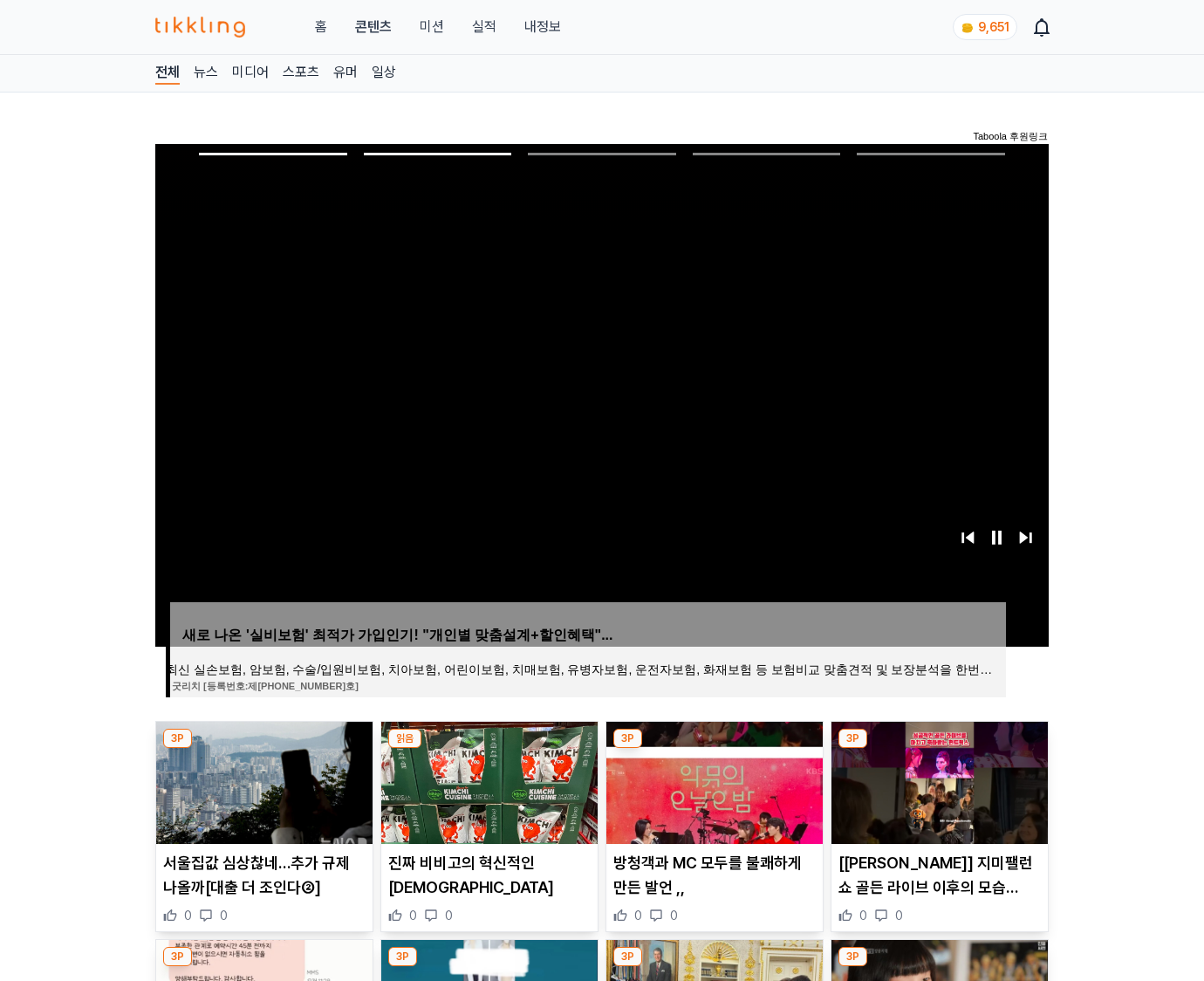
click at [937, 780] on img at bounding box center [939, 782] width 216 height 122
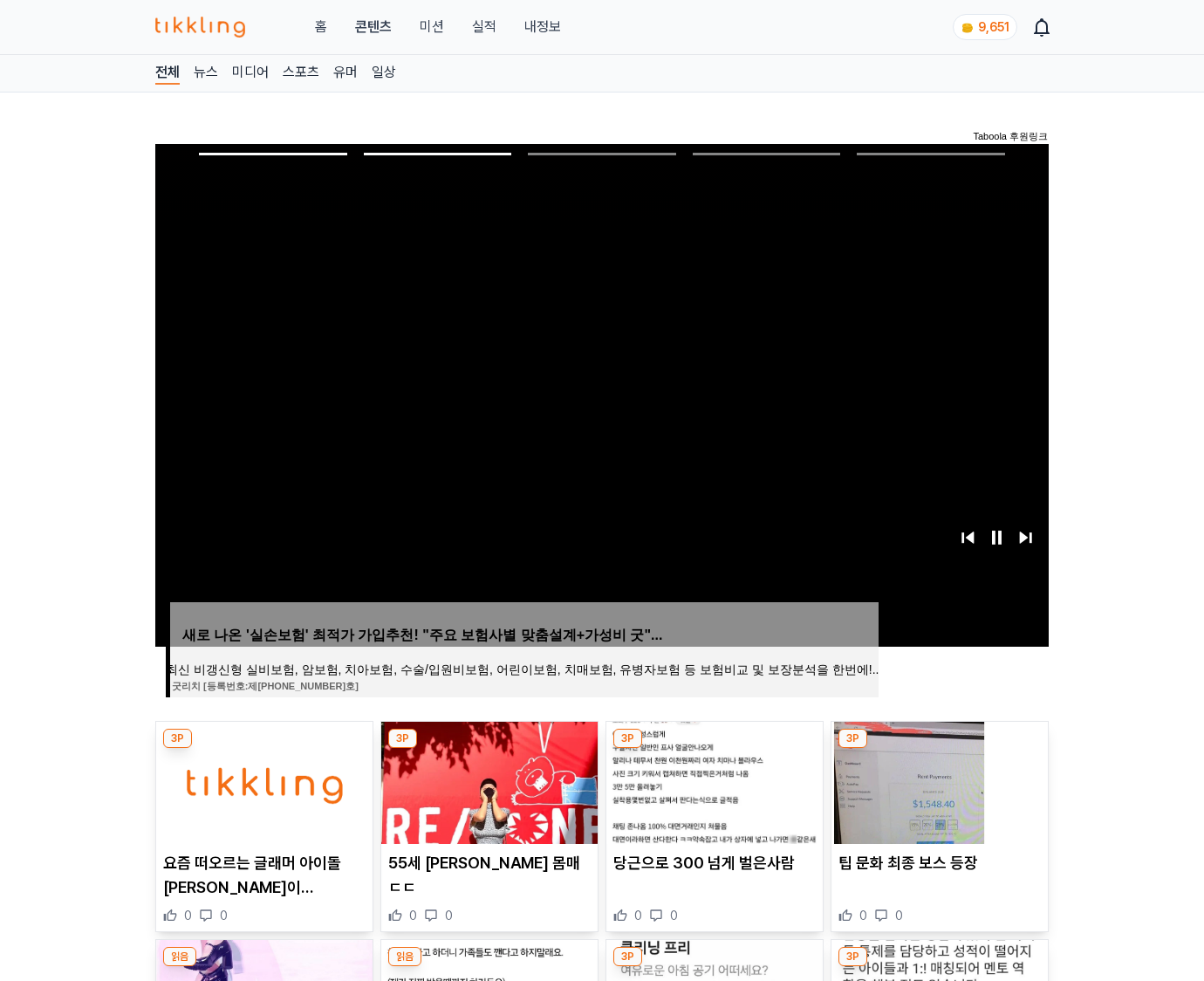
click at [937, 780] on img at bounding box center [939, 782] width 216 height 122
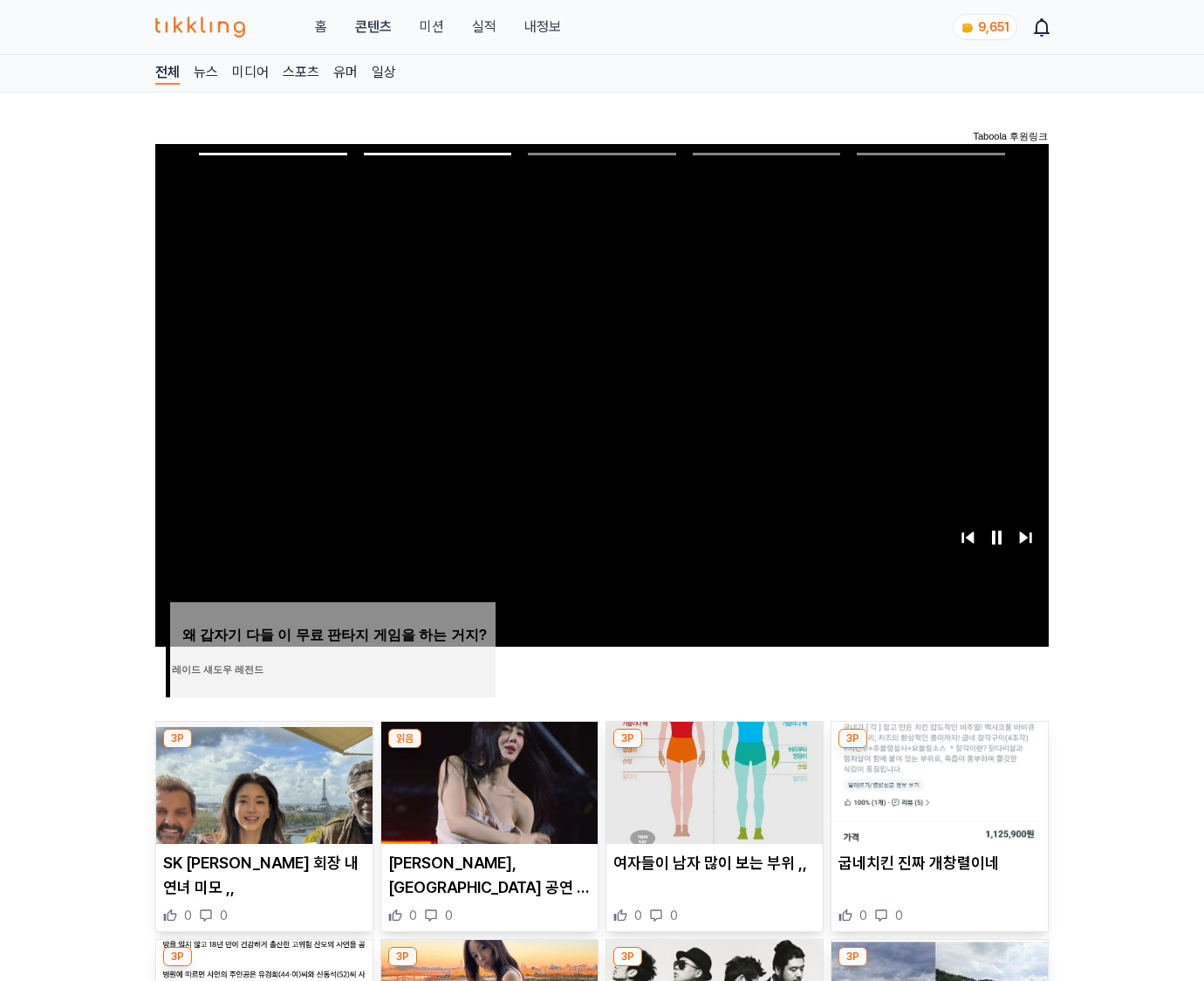
click at [937, 780] on img at bounding box center [939, 782] width 216 height 122
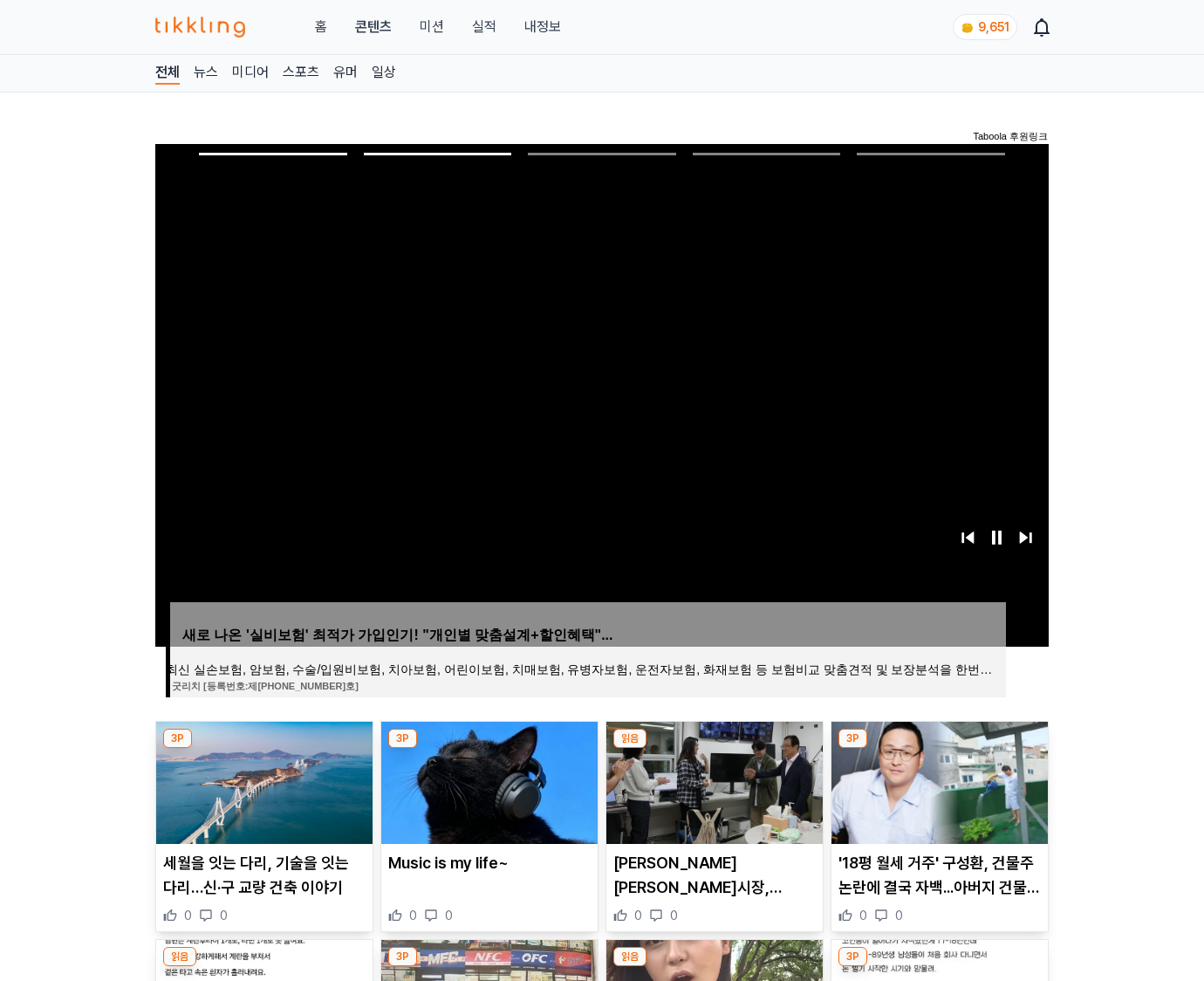
click at [937, 780] on img at bounding box center [939, 782] width 216 height 122
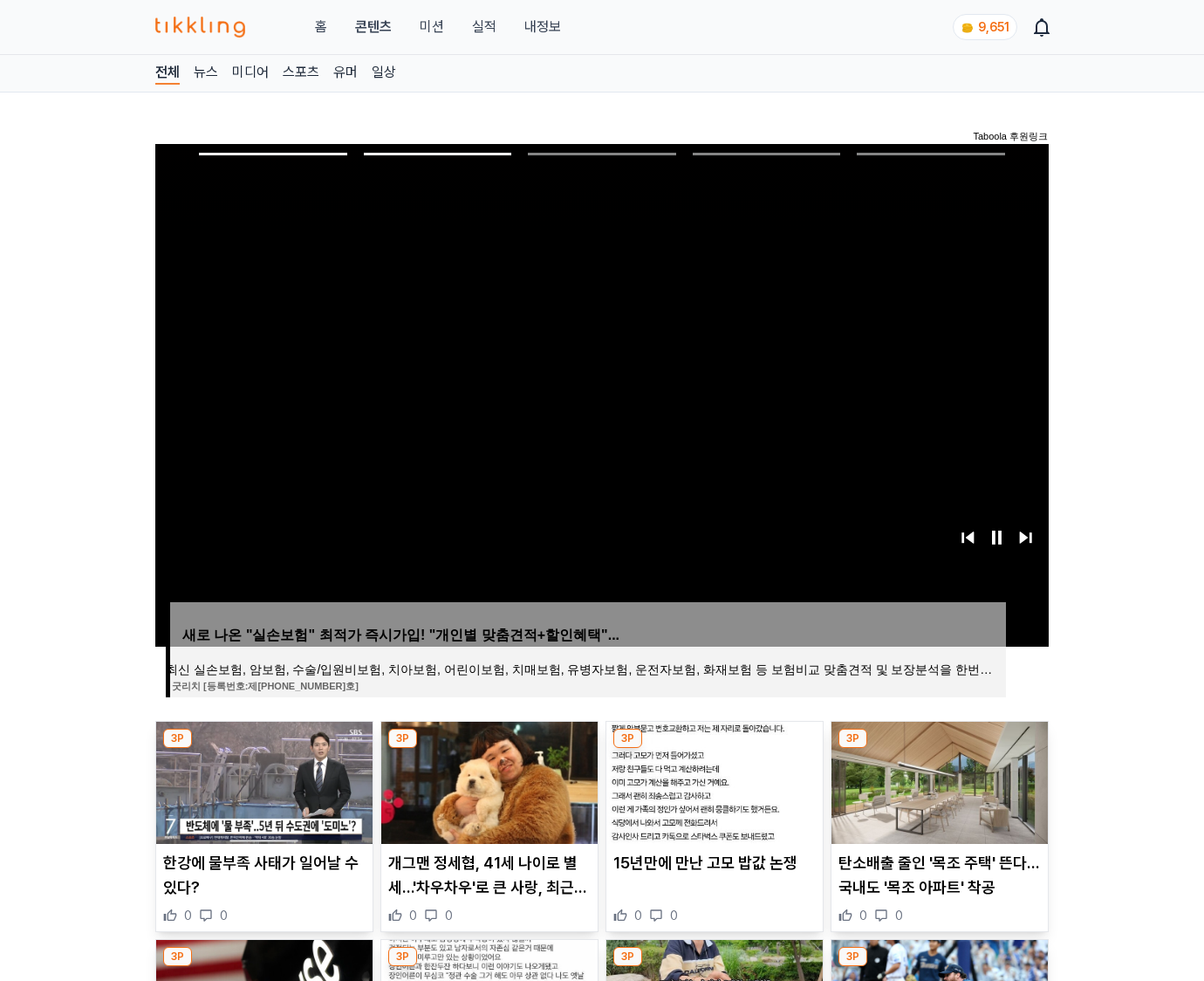
click at [937, 780] on img at bounding box center [939, 782] width 216 height 122
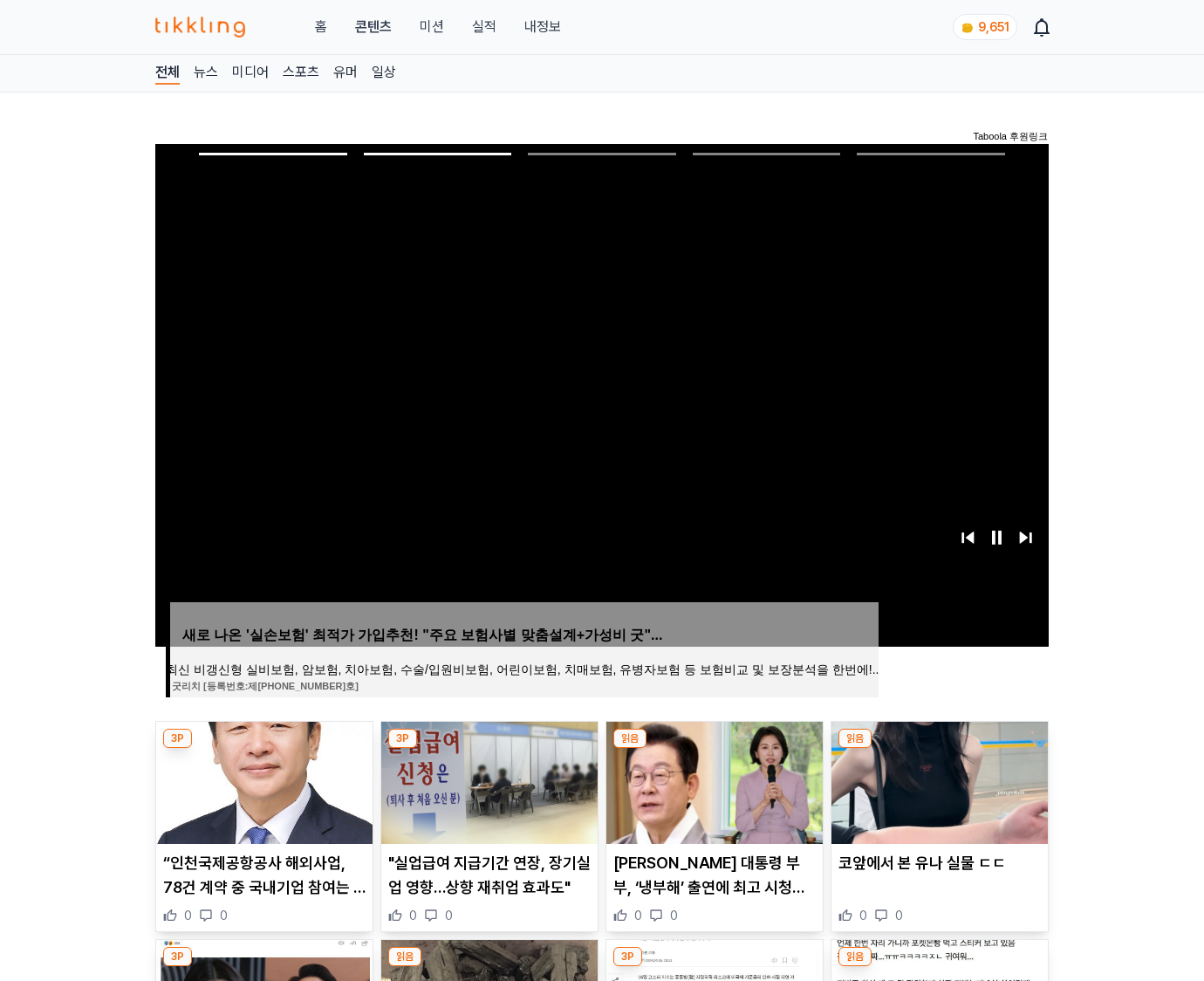
click at [937, 780] on img at bounding box center [939, 782] width 216 height 122
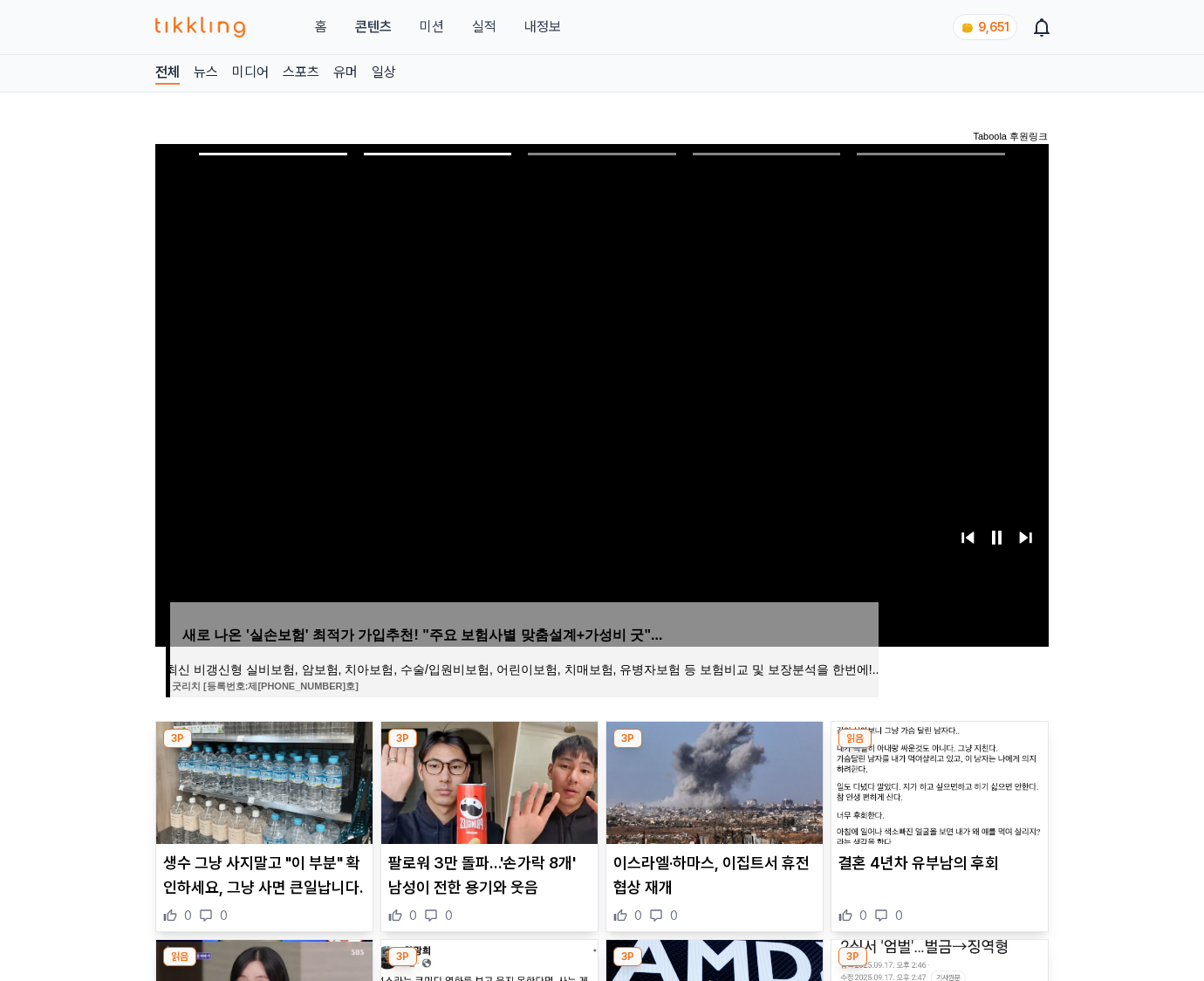
click at [937, 780] on img at bounding box center [939, 782] width 216 height 122
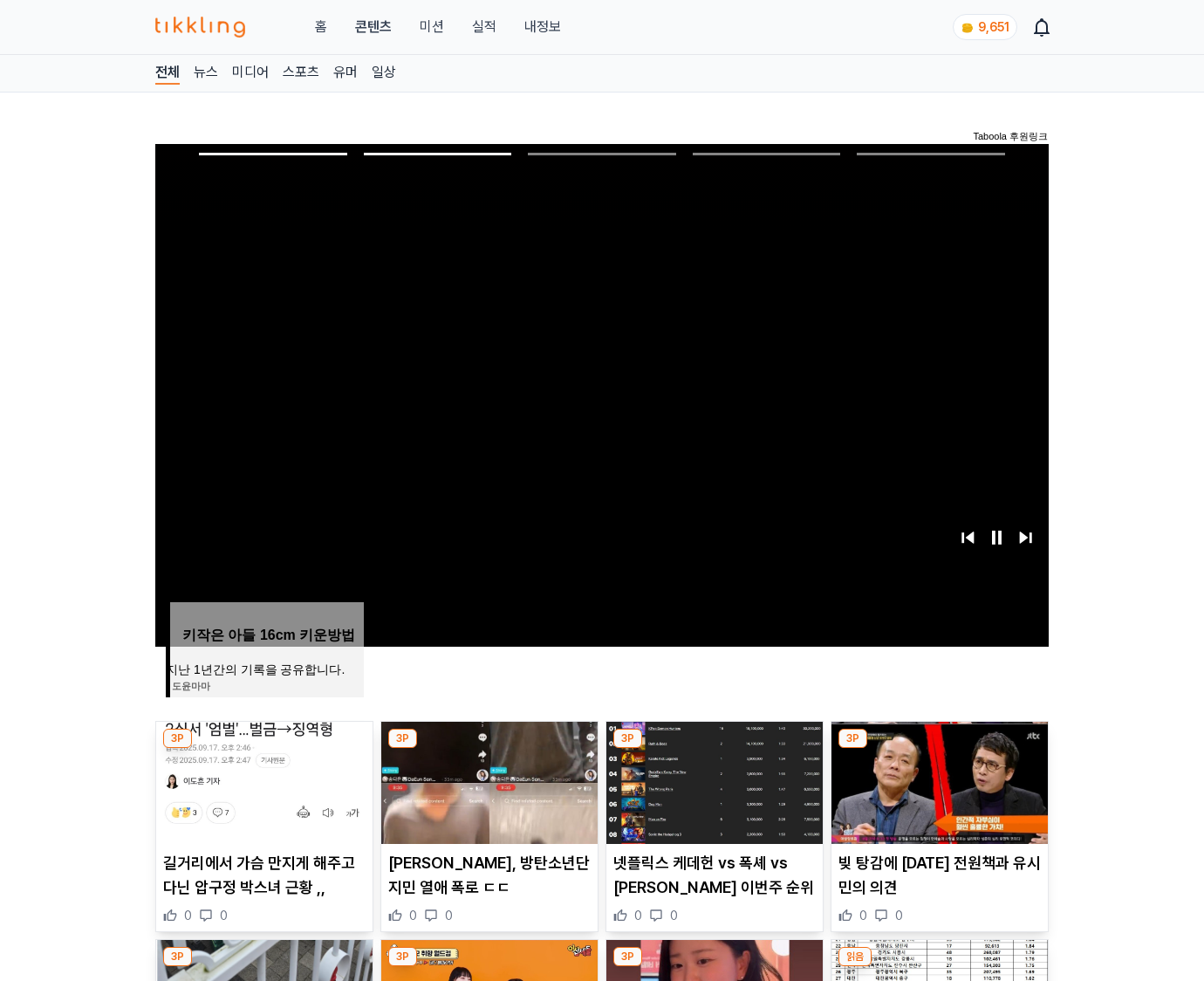
click at [937, 780] on img at bounding box center [939, 782] width 216 height 122
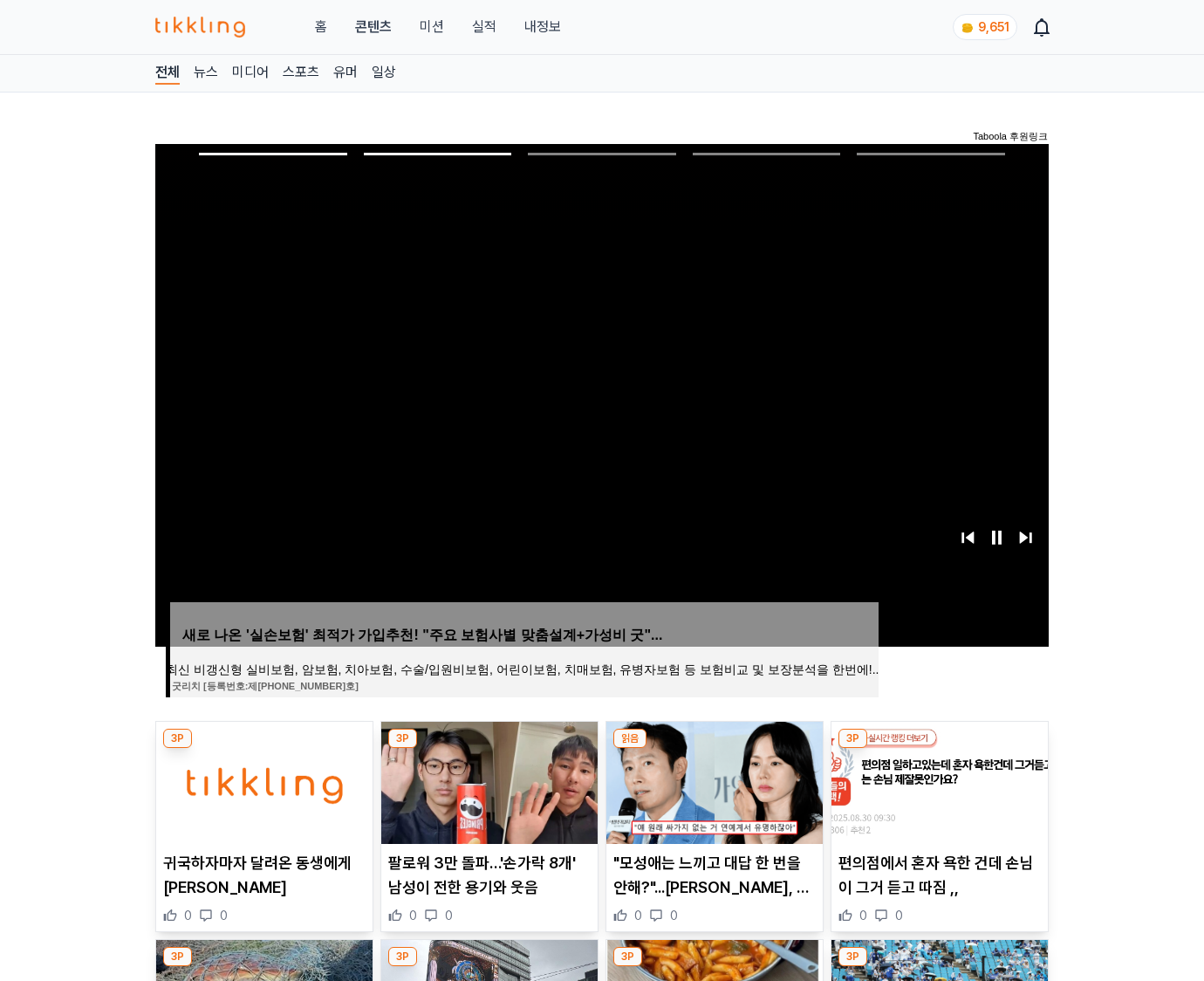
click at [937, 780] on img at bounding box center [939, 782] width 216 height 122
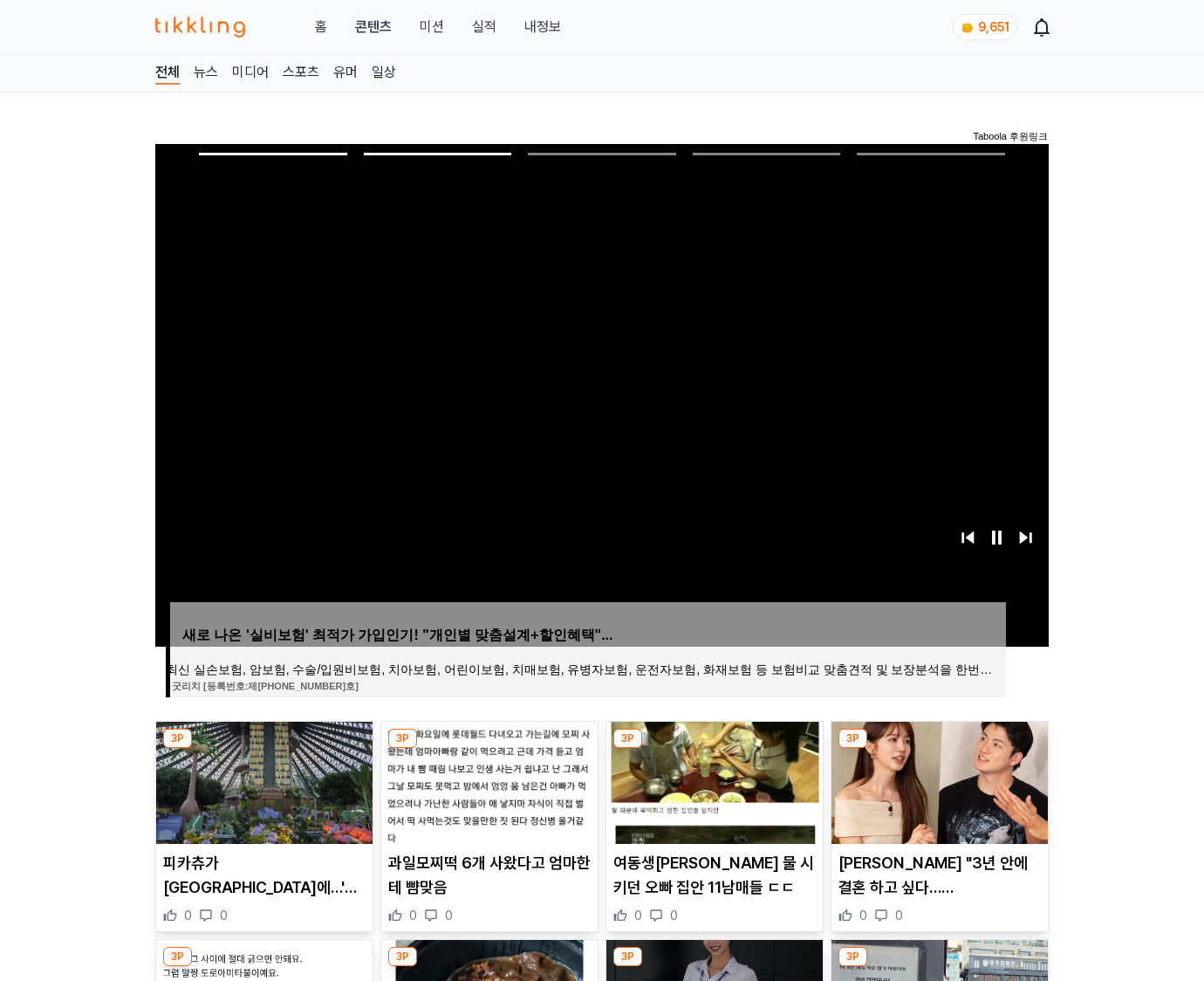
click at [937, 780] on img at bounding box center [939, 782] width 216 height 122
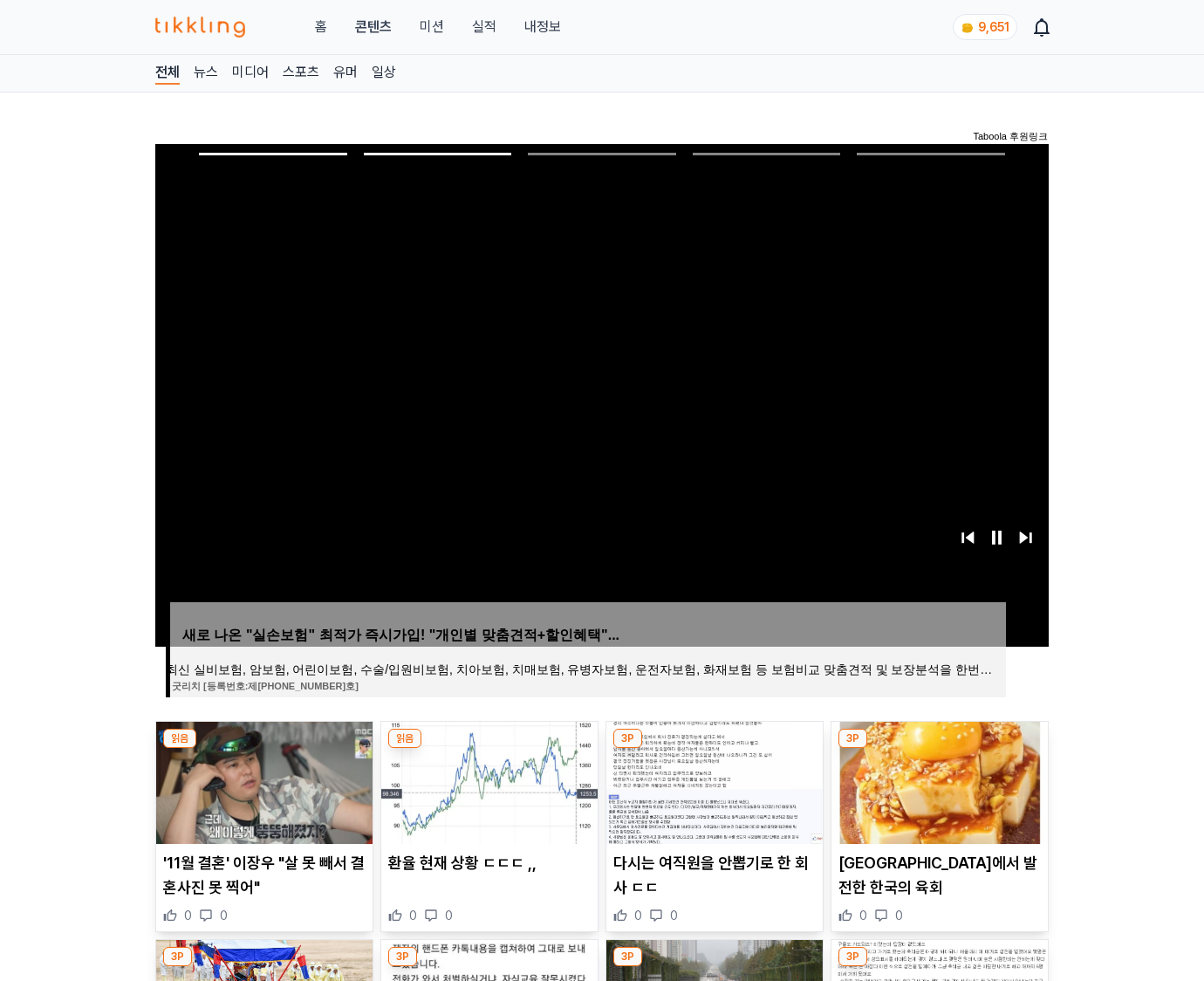
click at [937, 780] on img at bounding box center [939, 782] width 216 height 122
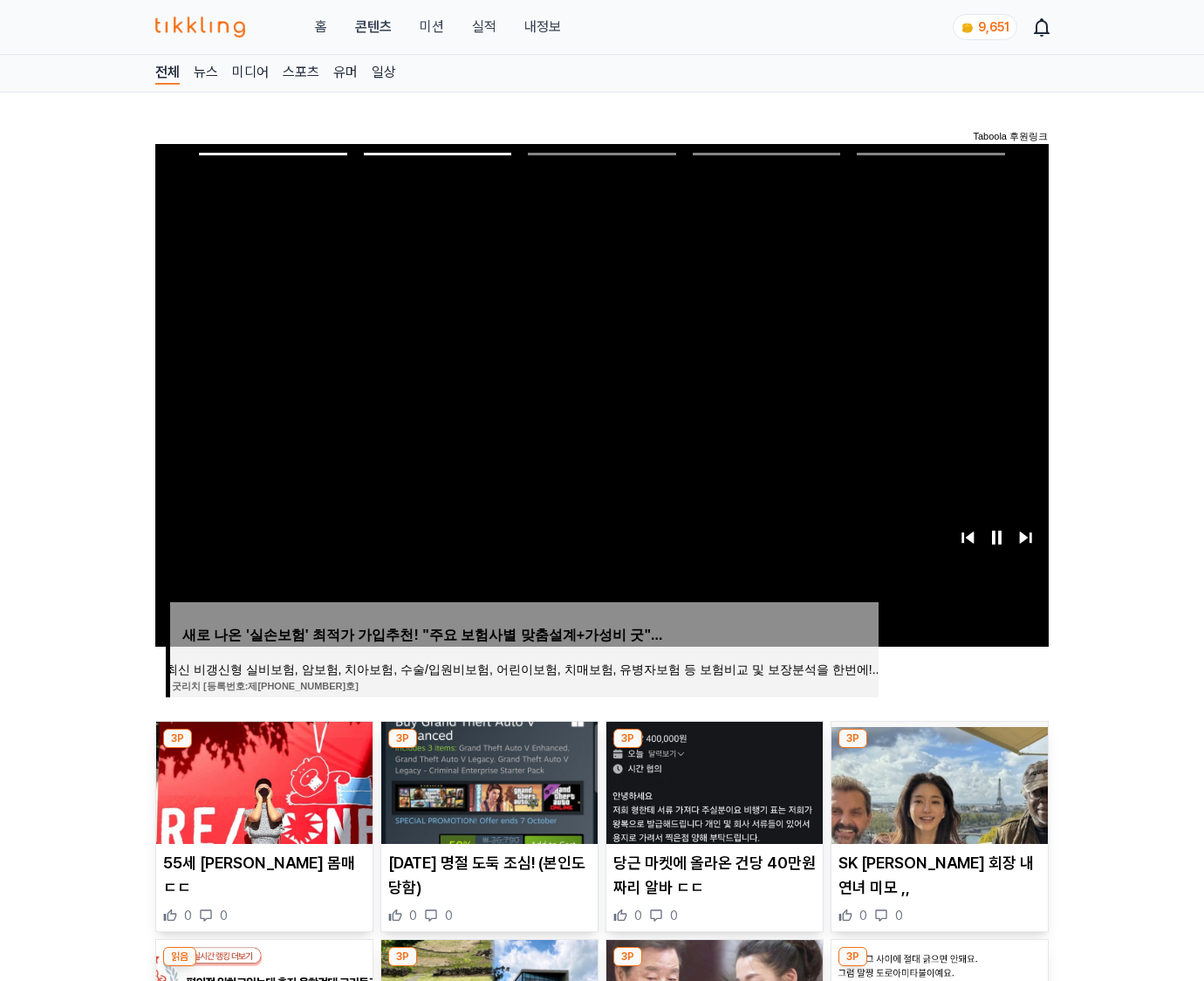
click at [937, 780] on img at bounding box center [939, 782] width 216 height 122
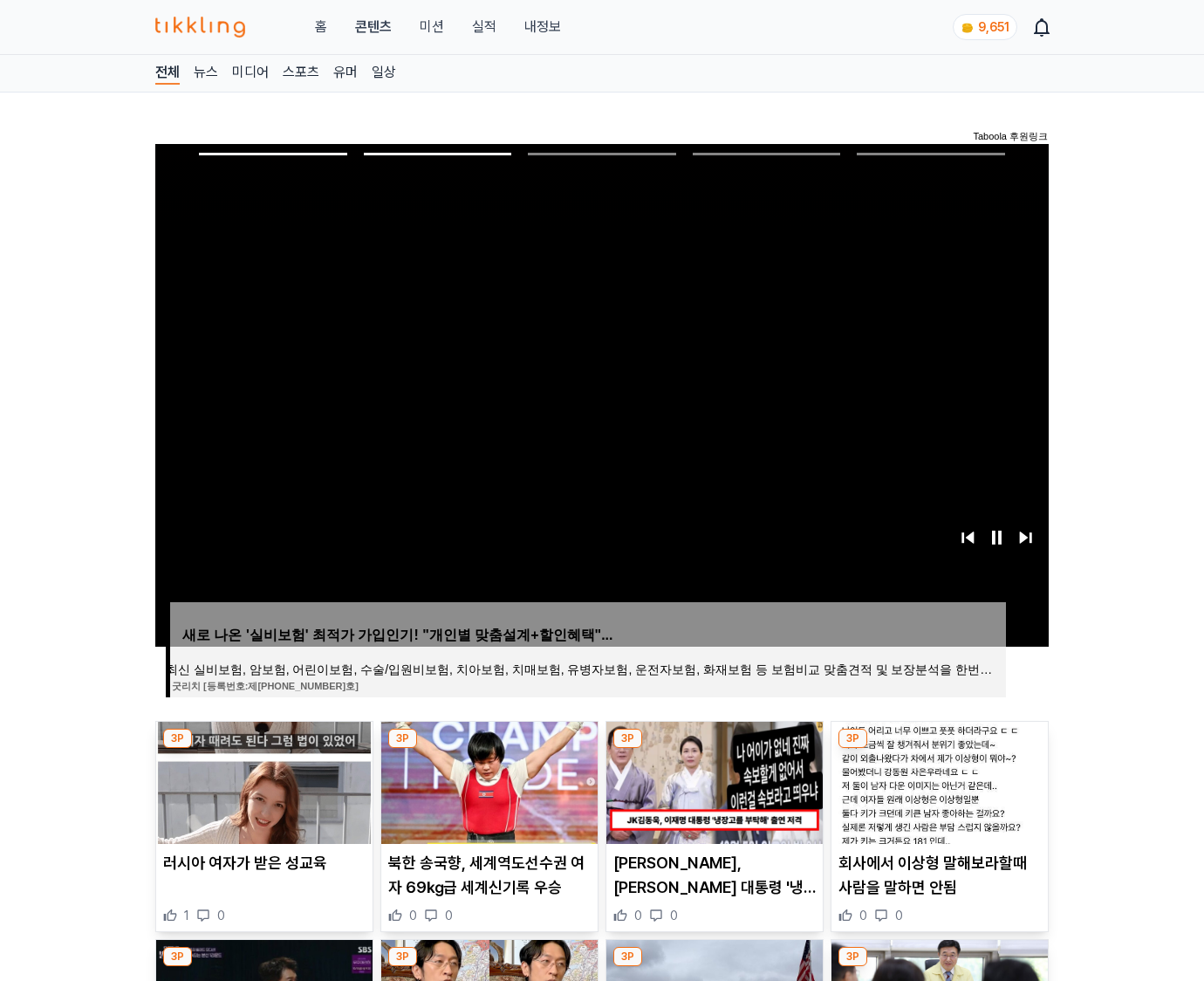
click at [937, 780] on img at bounding box center [939, 782] width 216 height 122
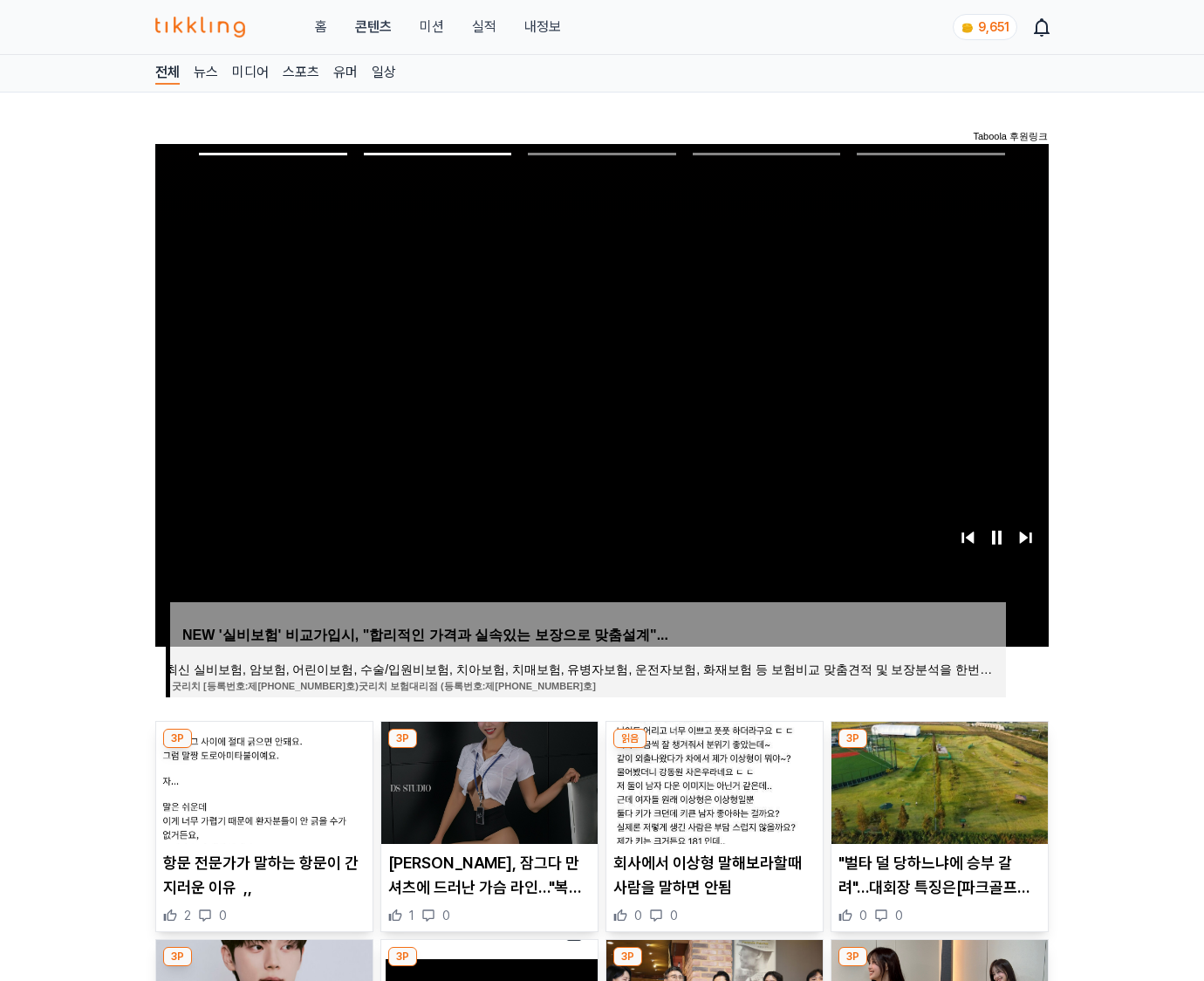
click at [937, 780] on img at bounding box center [939, 782] width 216 height 122
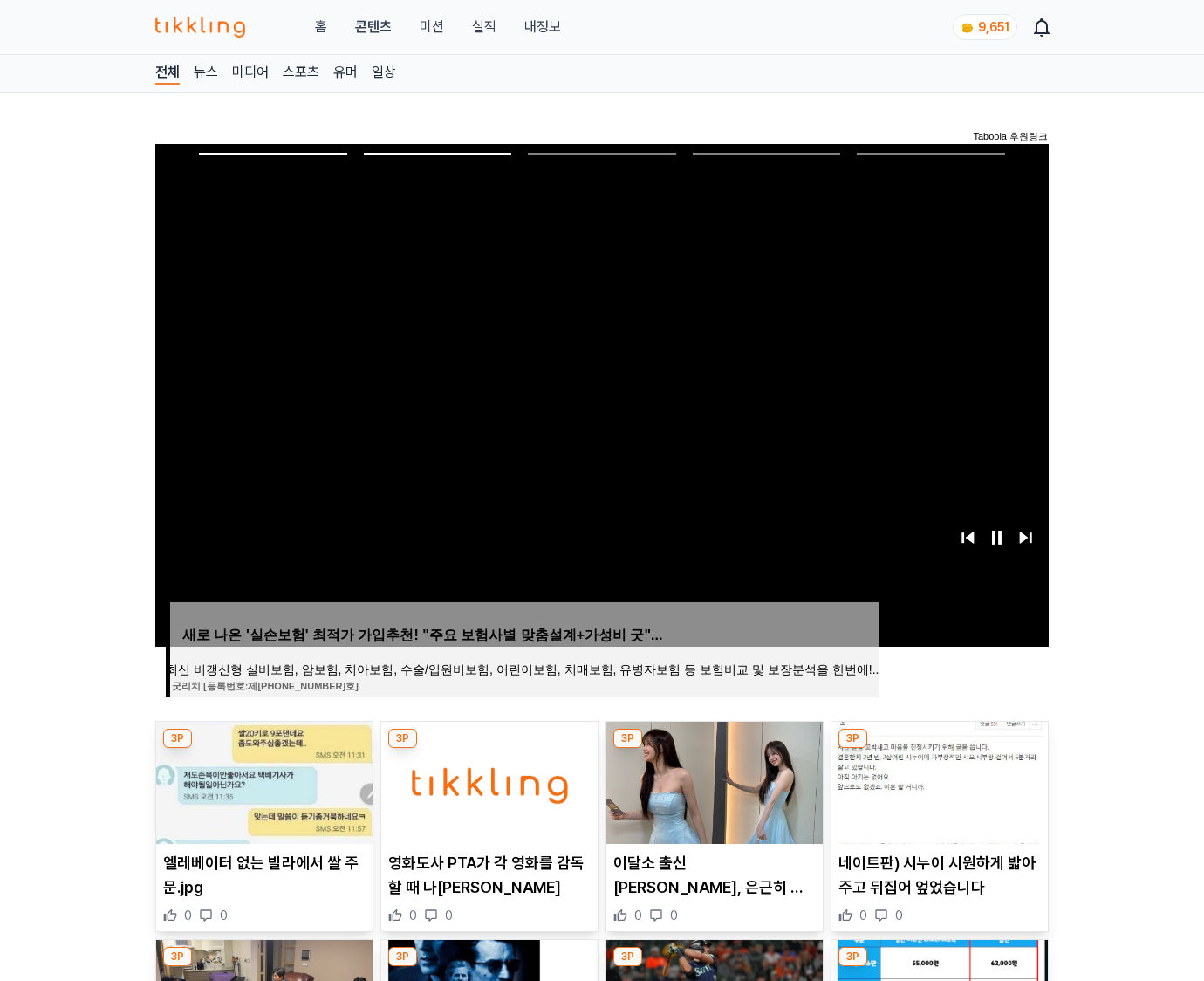
click at [937, 780] on img at bounding box center [939, 782] width 216 height 122
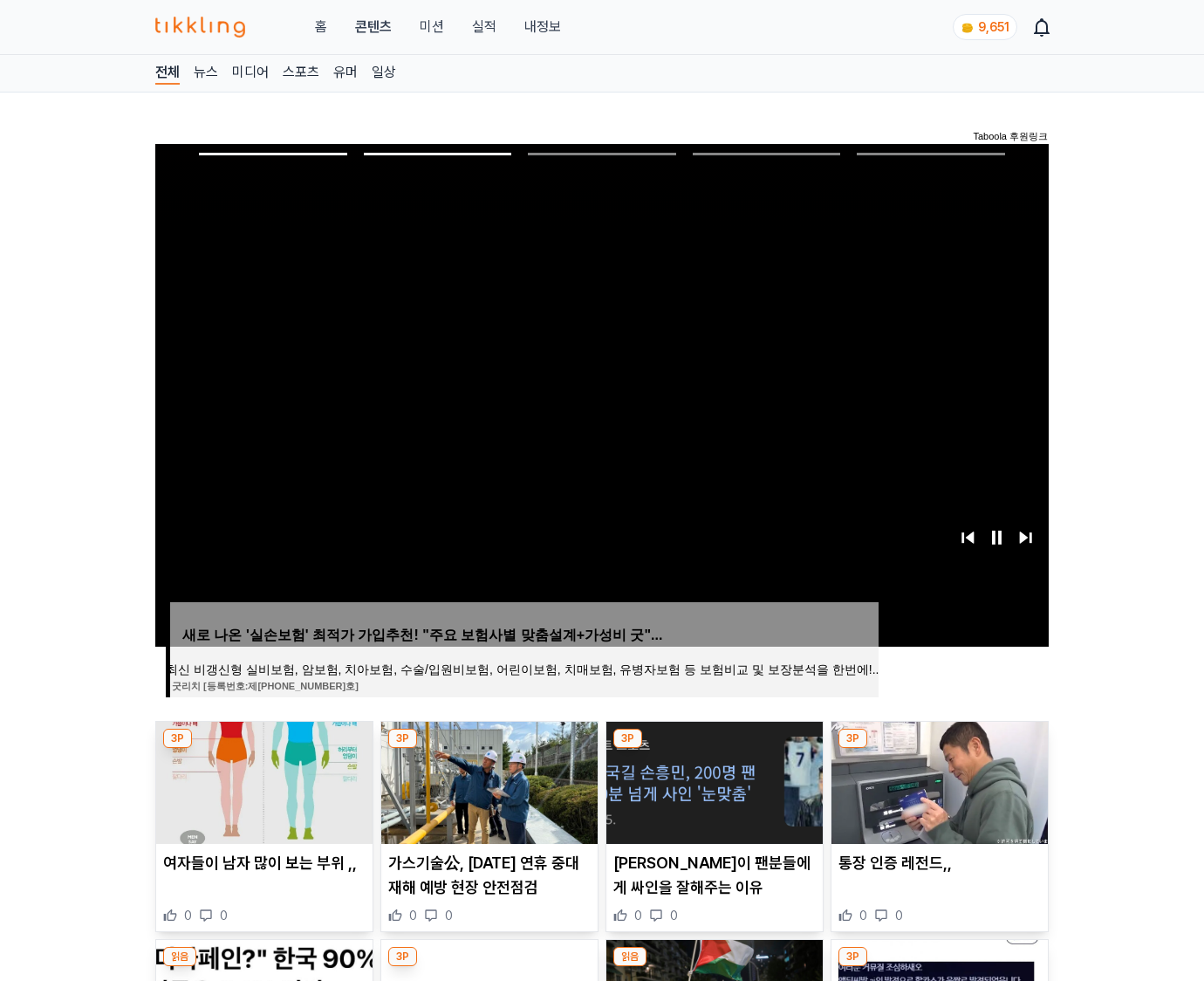
click at [937, 780] on img at bounding box center [939, 782] width 216 height 122
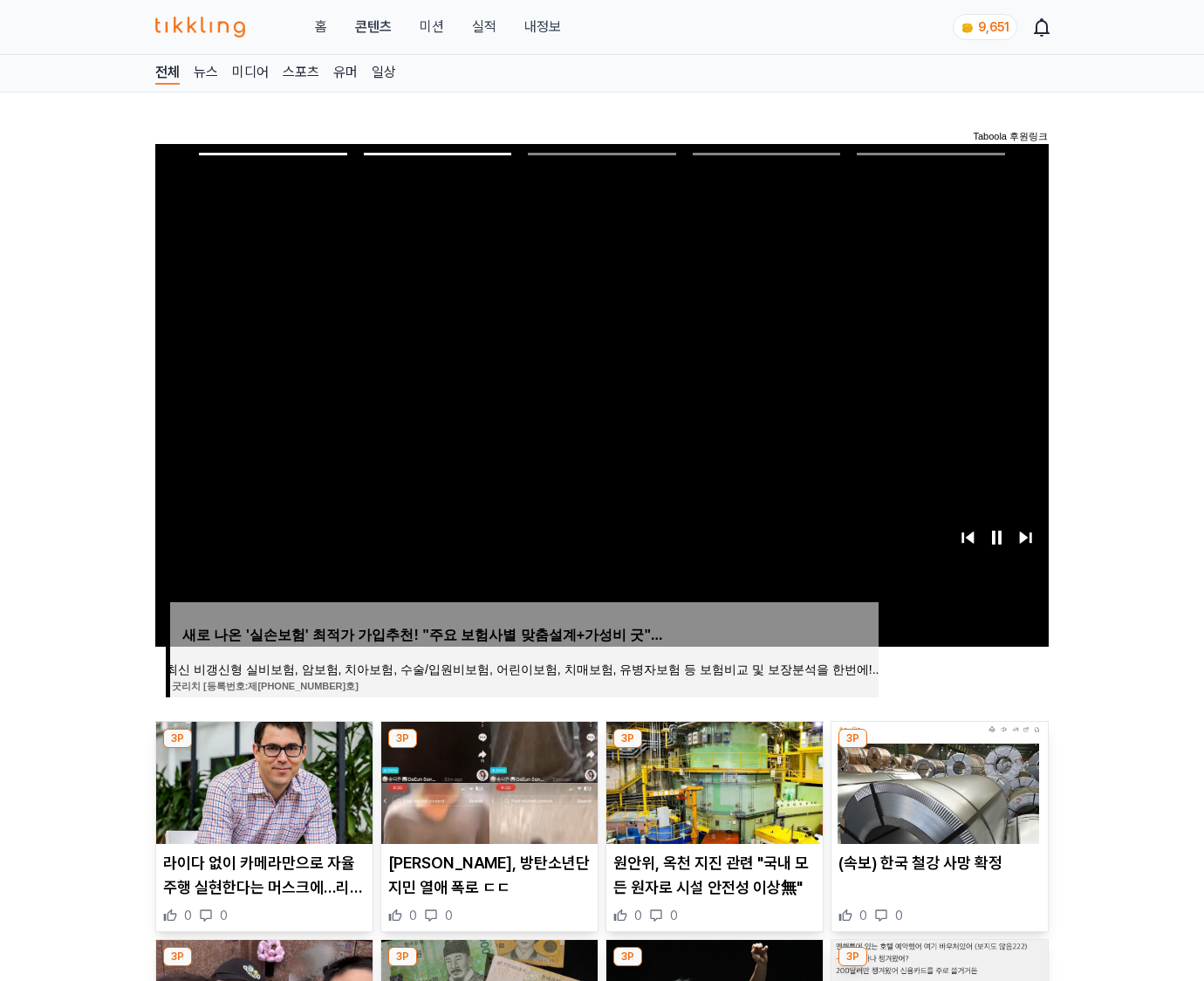
click at [937, 780] on img at bounding box center [939, 782] width 216 height 122
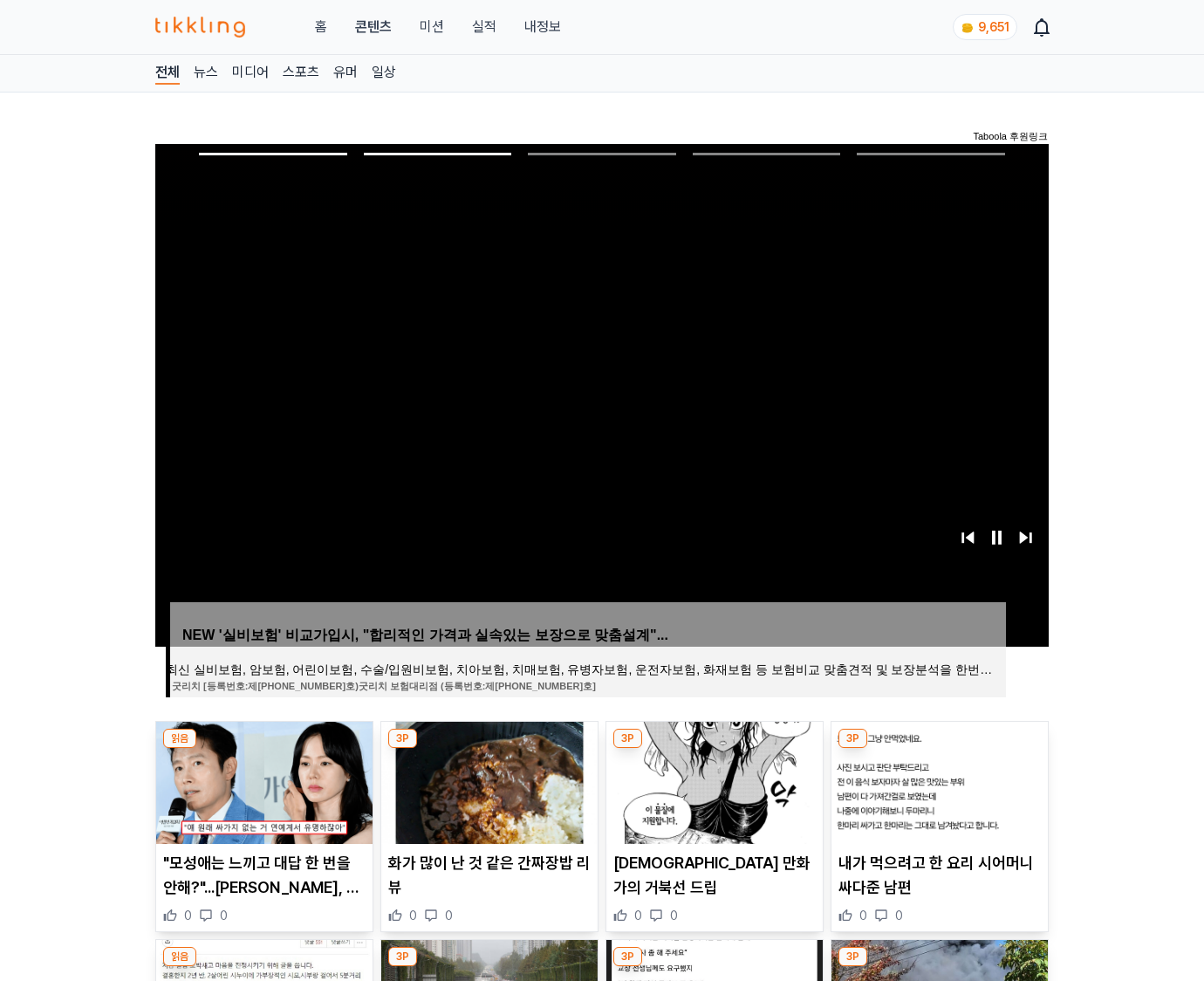
click at [937, 780] on img at bounding box center [939, 782] width 216 height 122
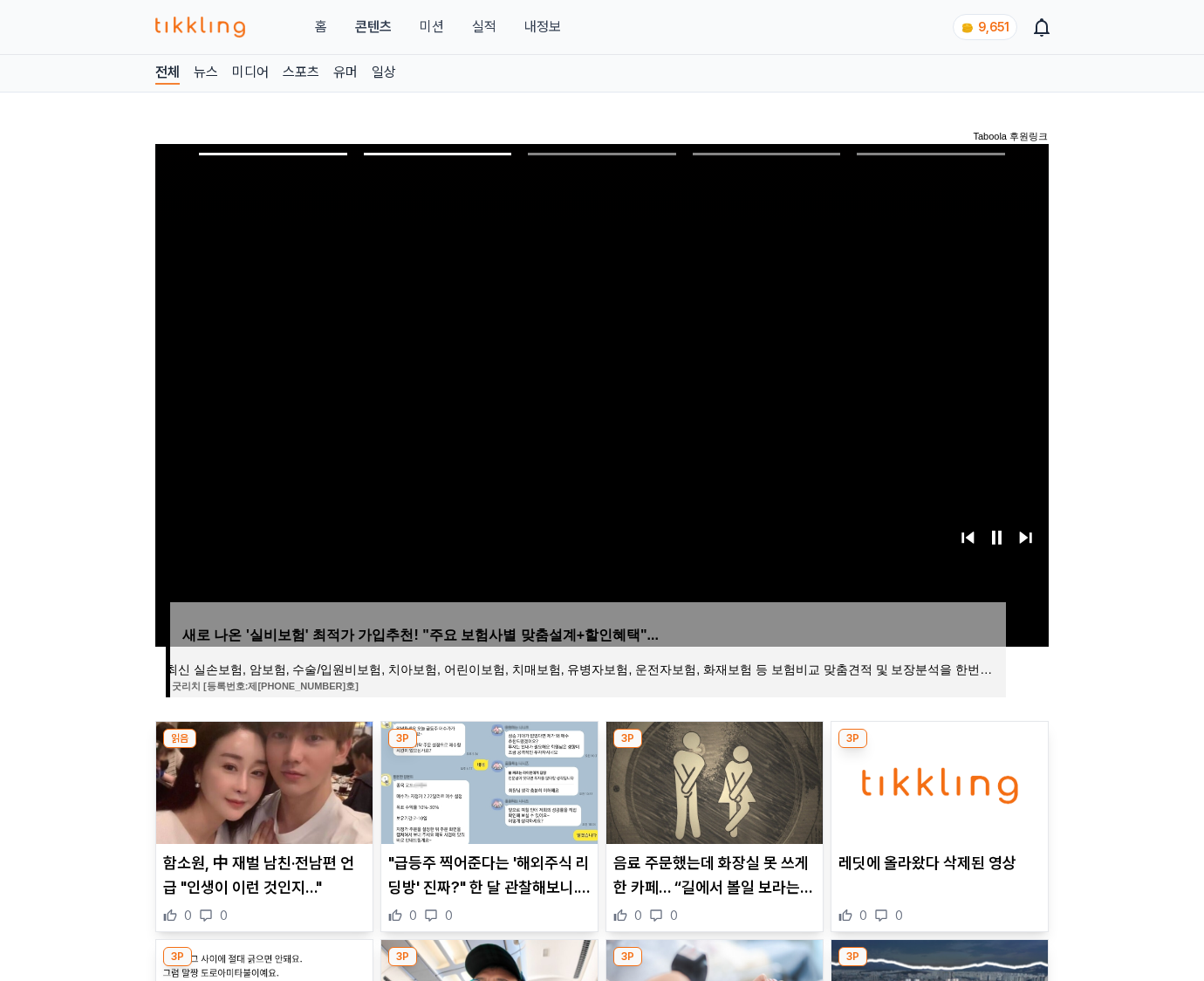
click at [937, 780] on img at bounding box center [939, 782] width 216 height 122
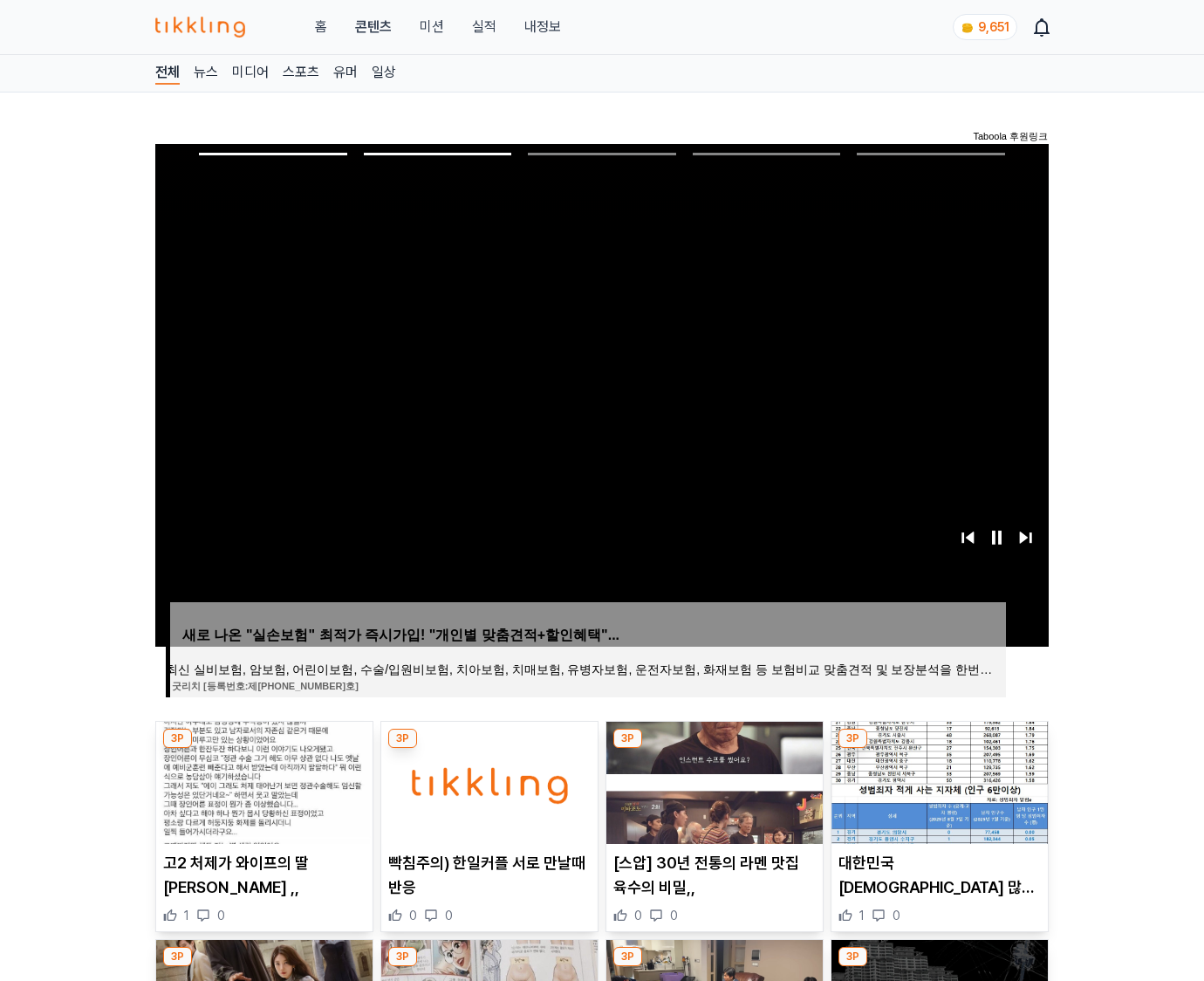
click at [937, 780] on img at bounding box center [939, 782] width 216 height 122
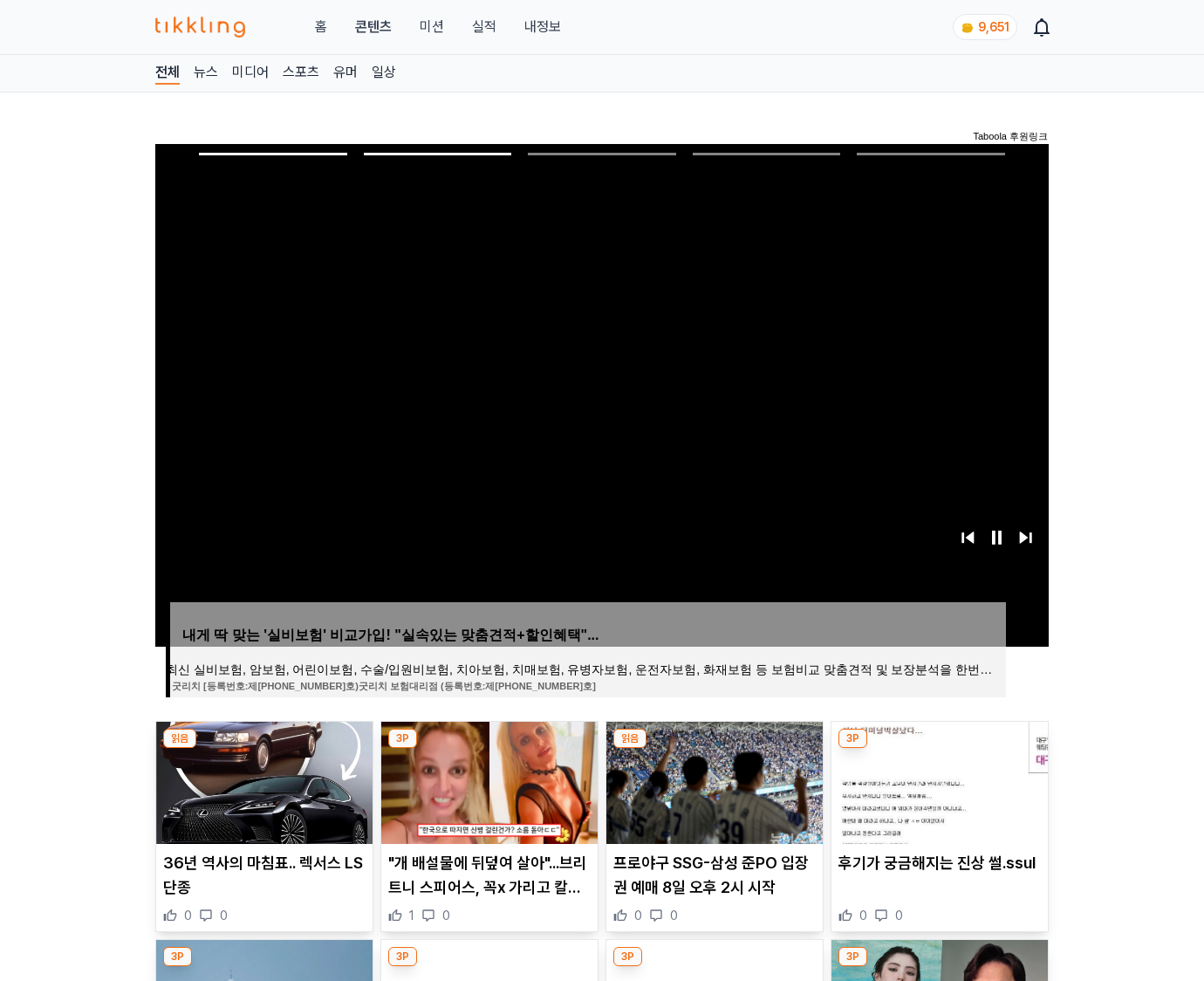
click at [937, 780] on img at bounding box center [939, 782] width 216 height 122
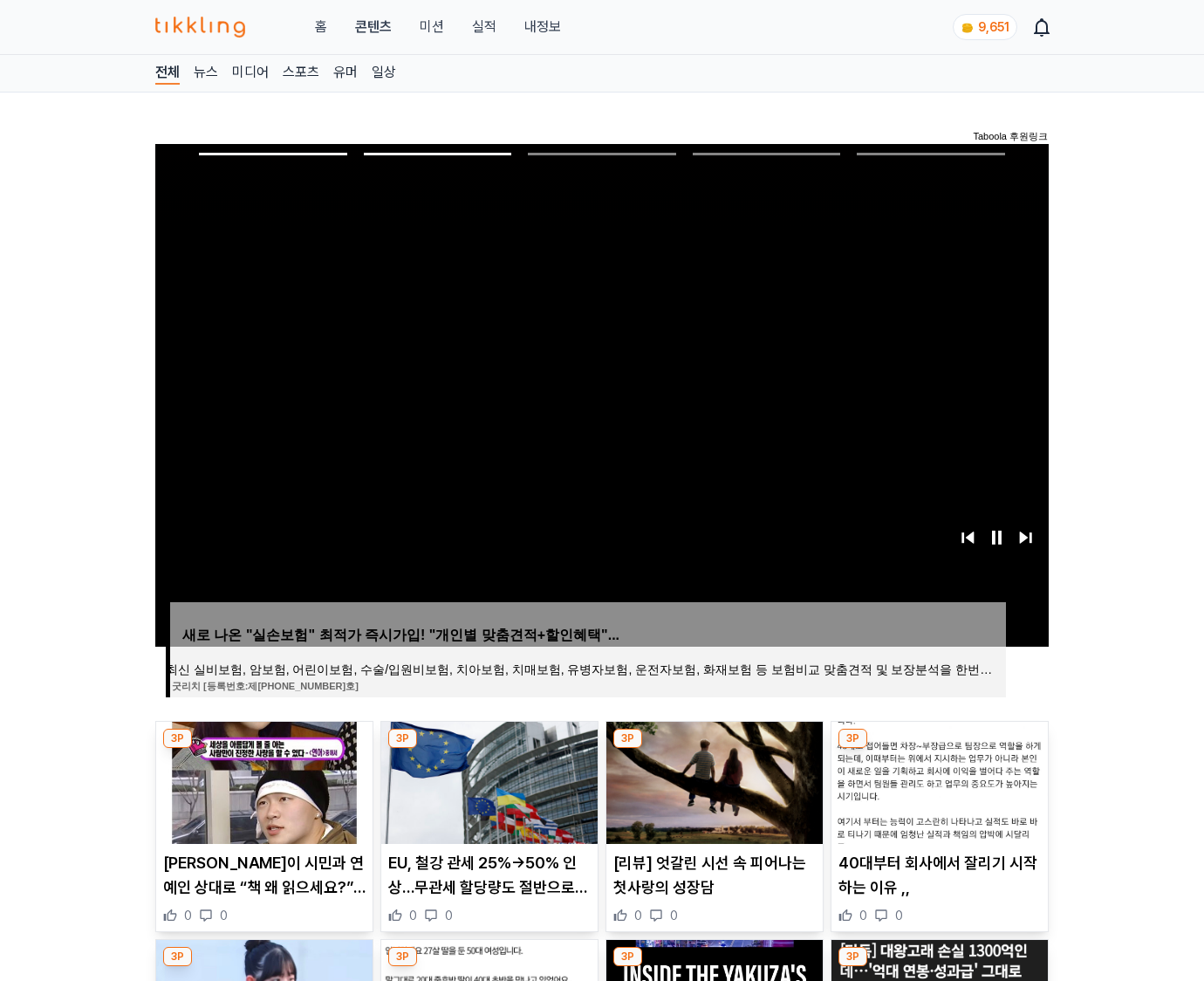
click at [937, 780] on img at bounding box center [939, 782] width 216 height 122
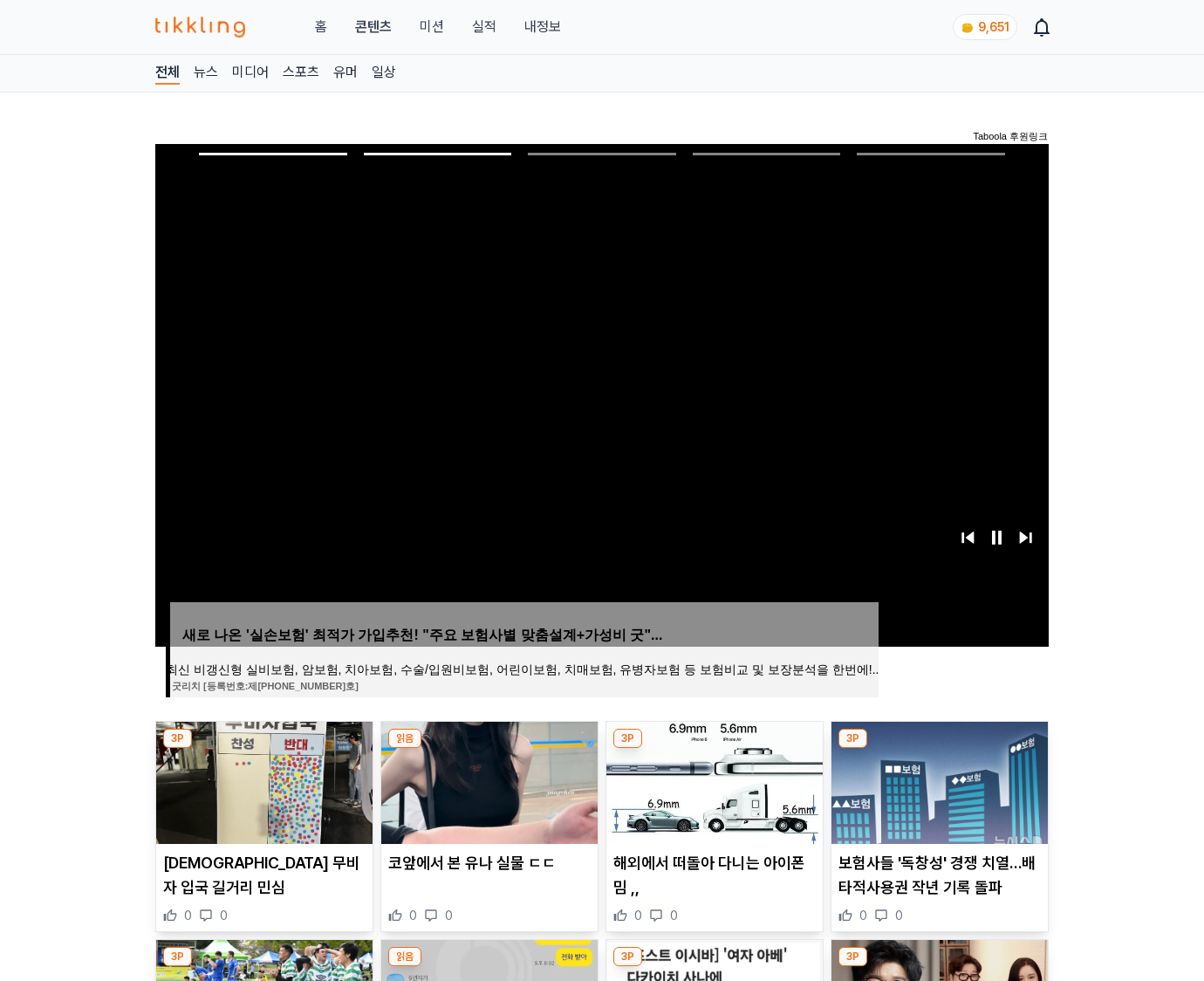
click at [937, 780] on img at bounding box center [939, 782] width 216 height 122
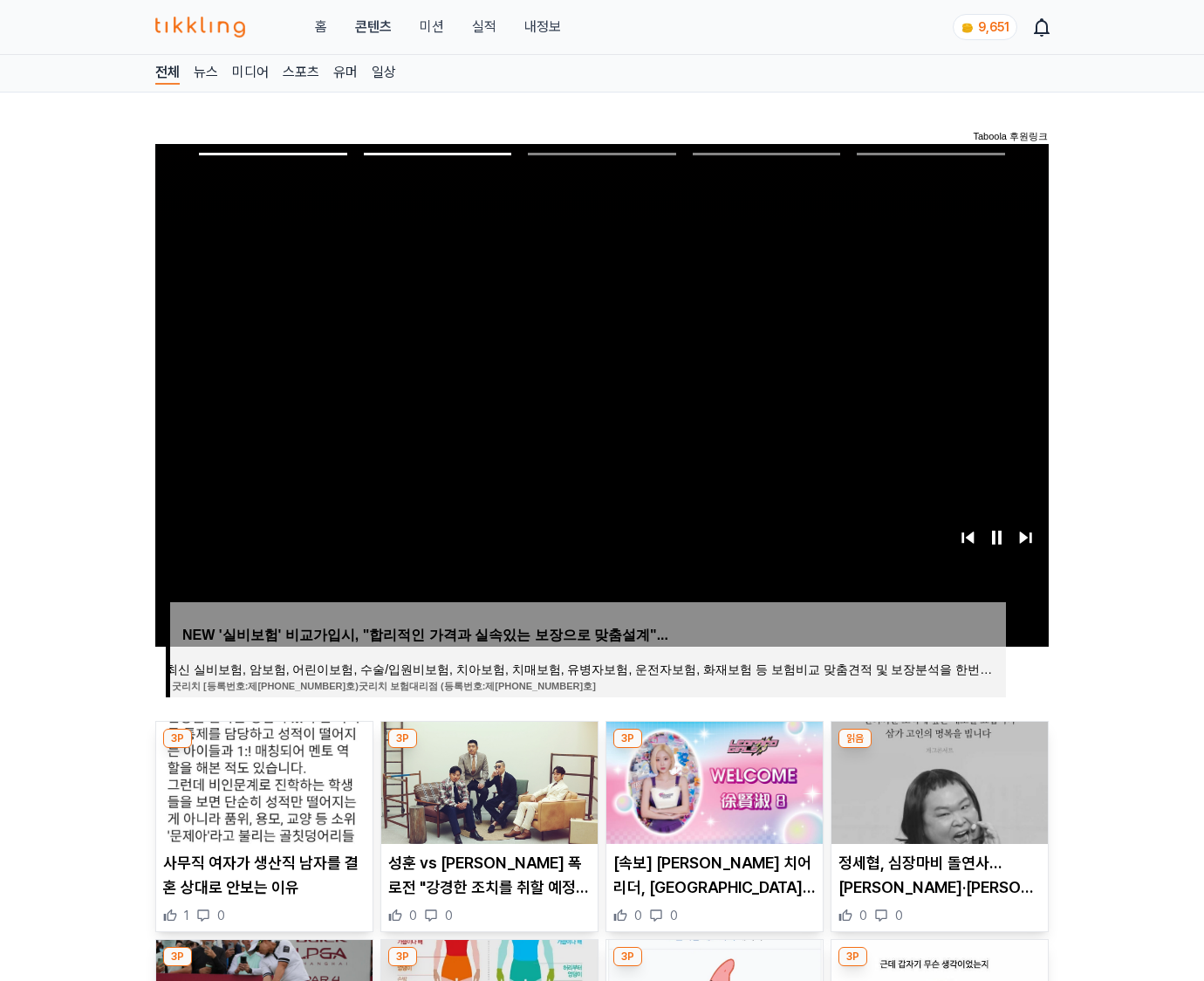
click at [937, 780] on img at bounding box center [939, 782] width 216 height 122
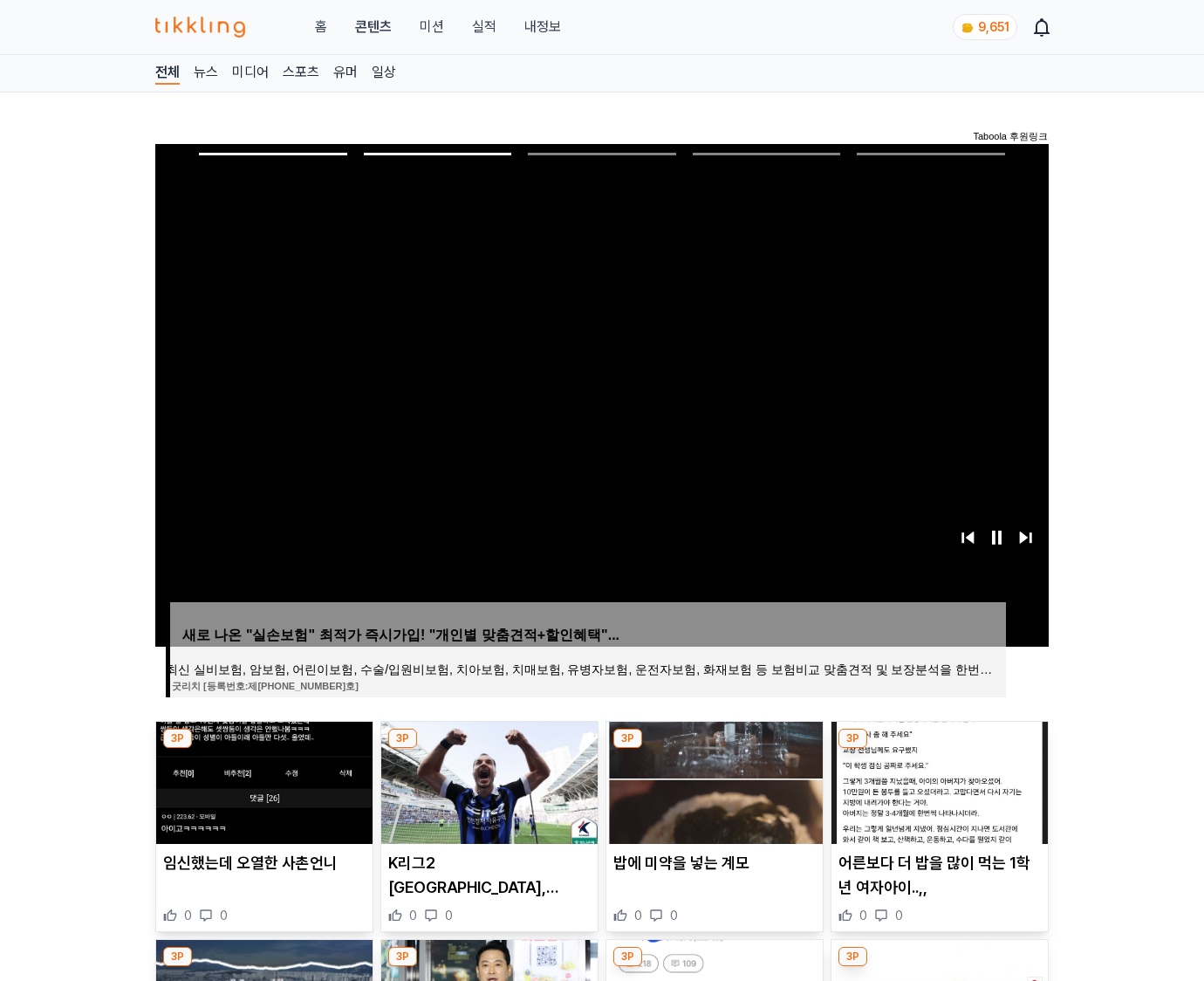
click at [937, 780] on img at bounding box center [939, 782] width 216 height 122
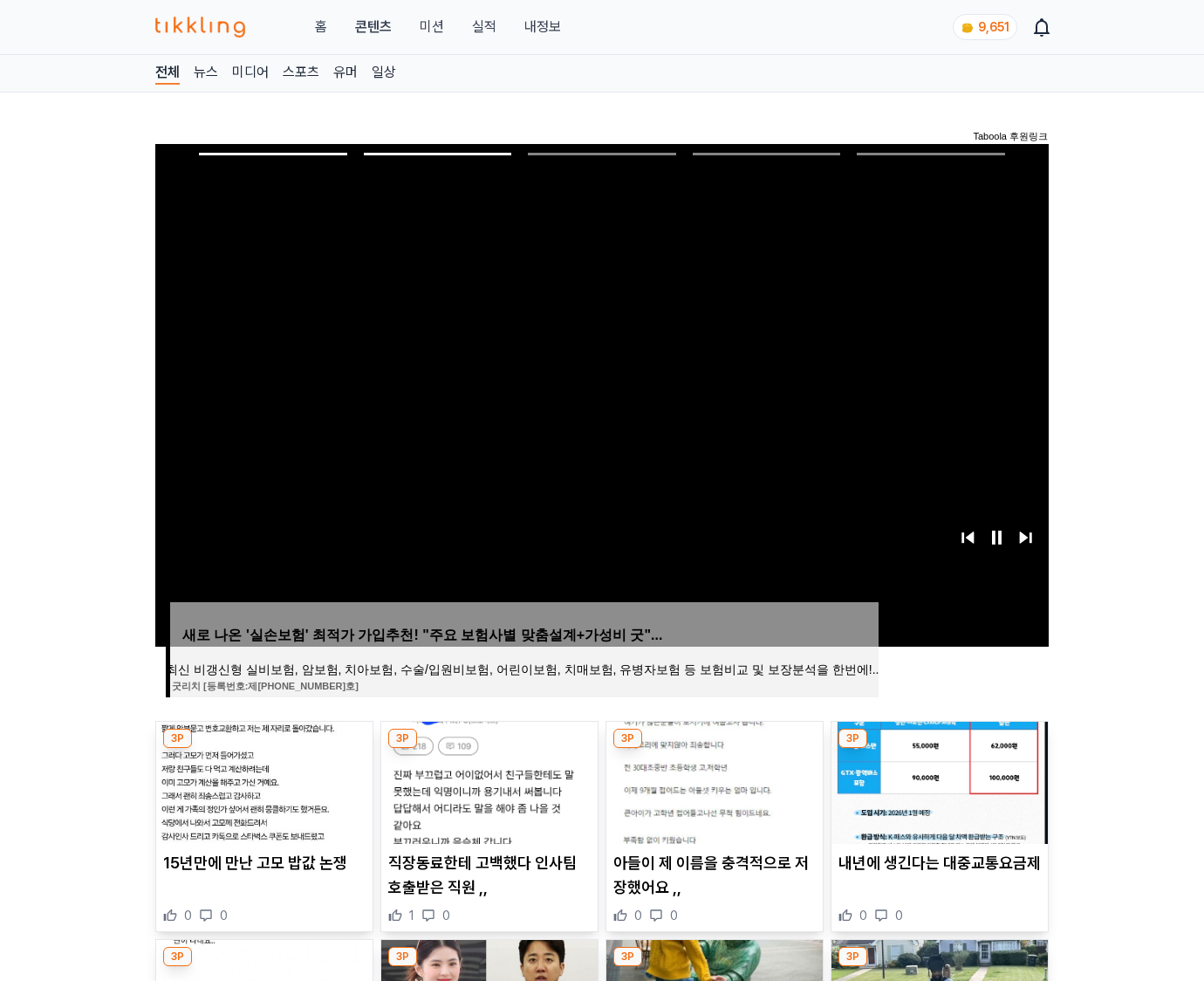
click at [937, 780] on img at bounding box center [939, 782] width 216 height 122
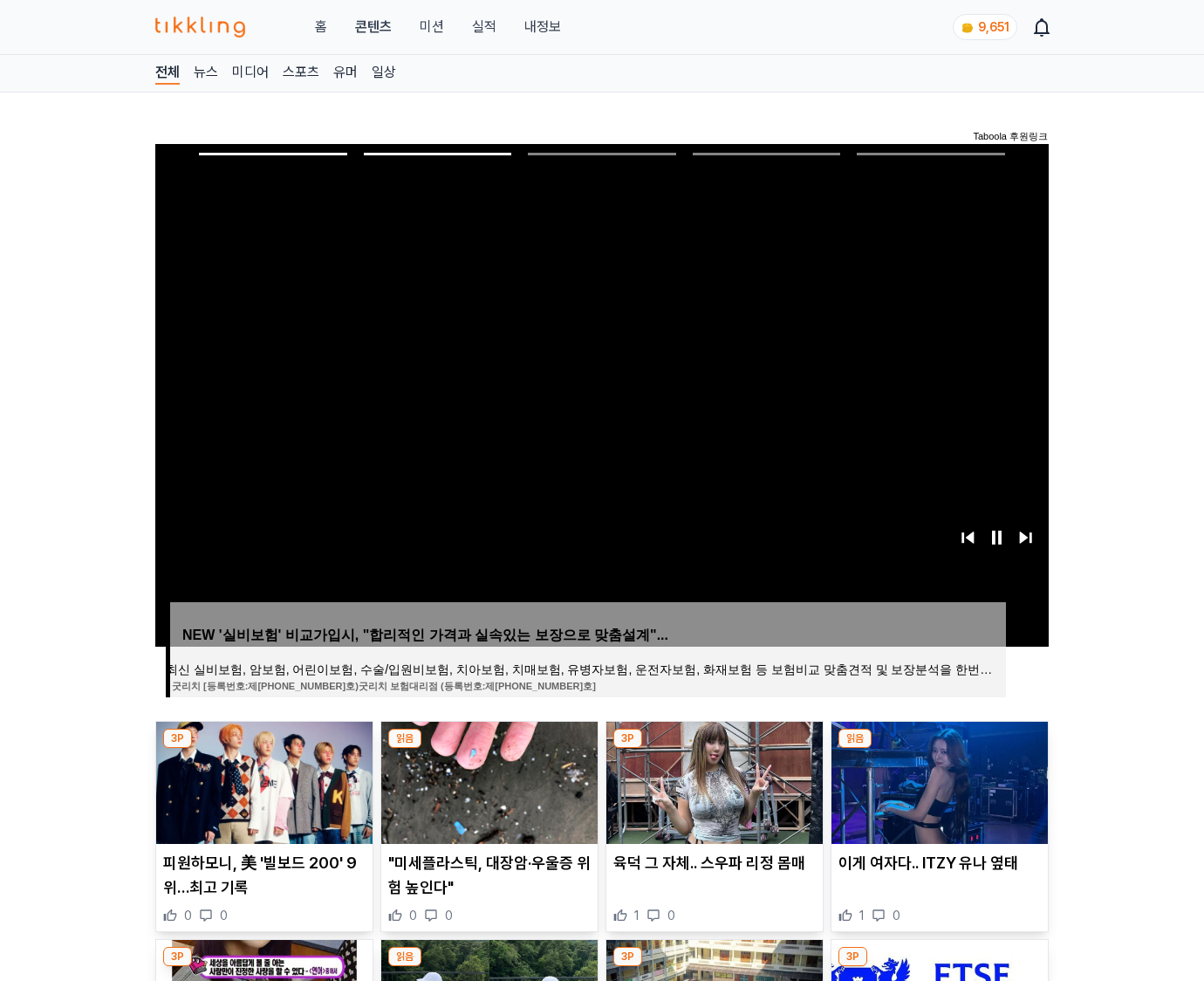
click at [937, 780] on img at bounding box center [939, 782] width 216 height 122
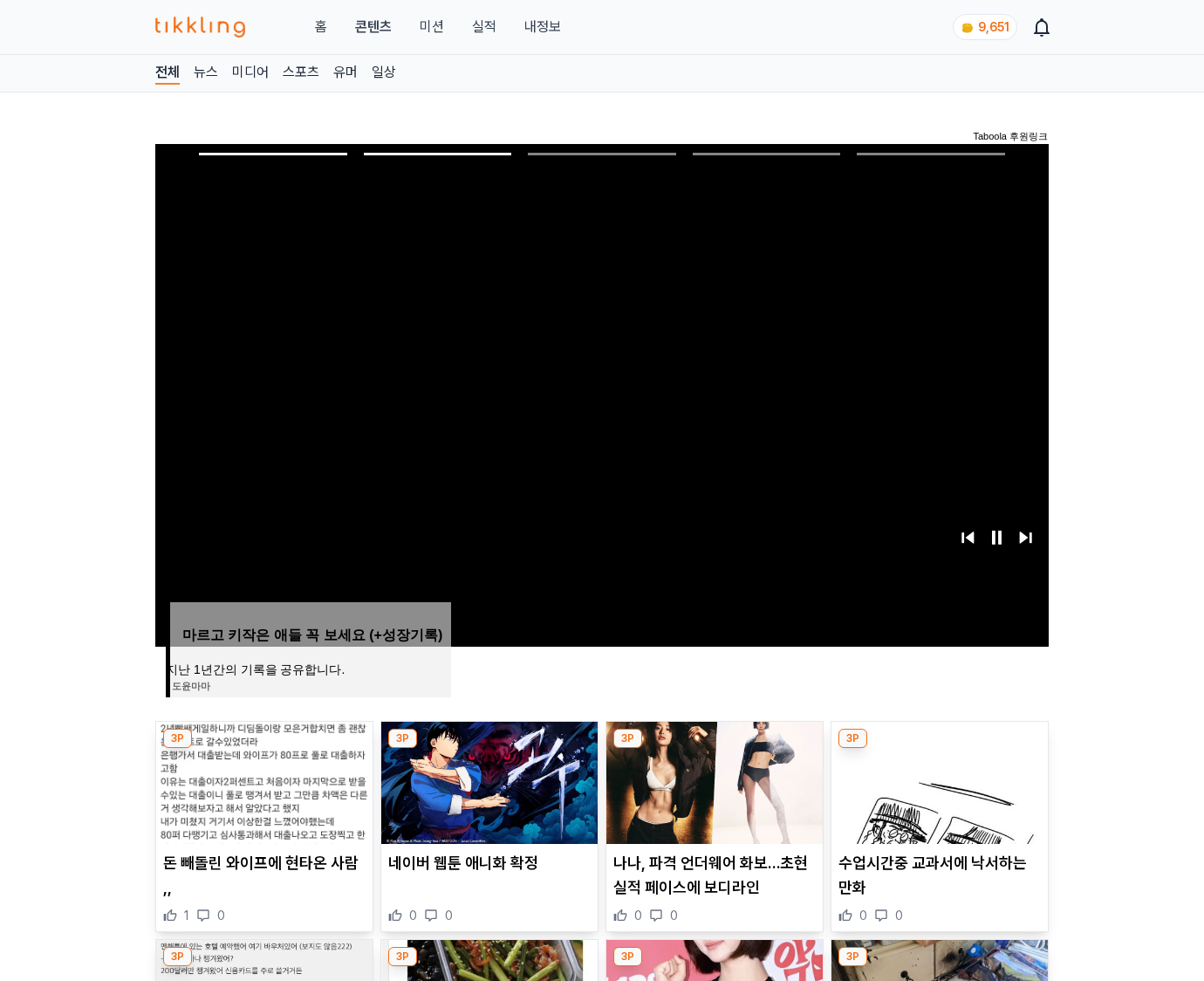
click at [937, 780] on img at bounding box center [939, 782] width 216 height 122
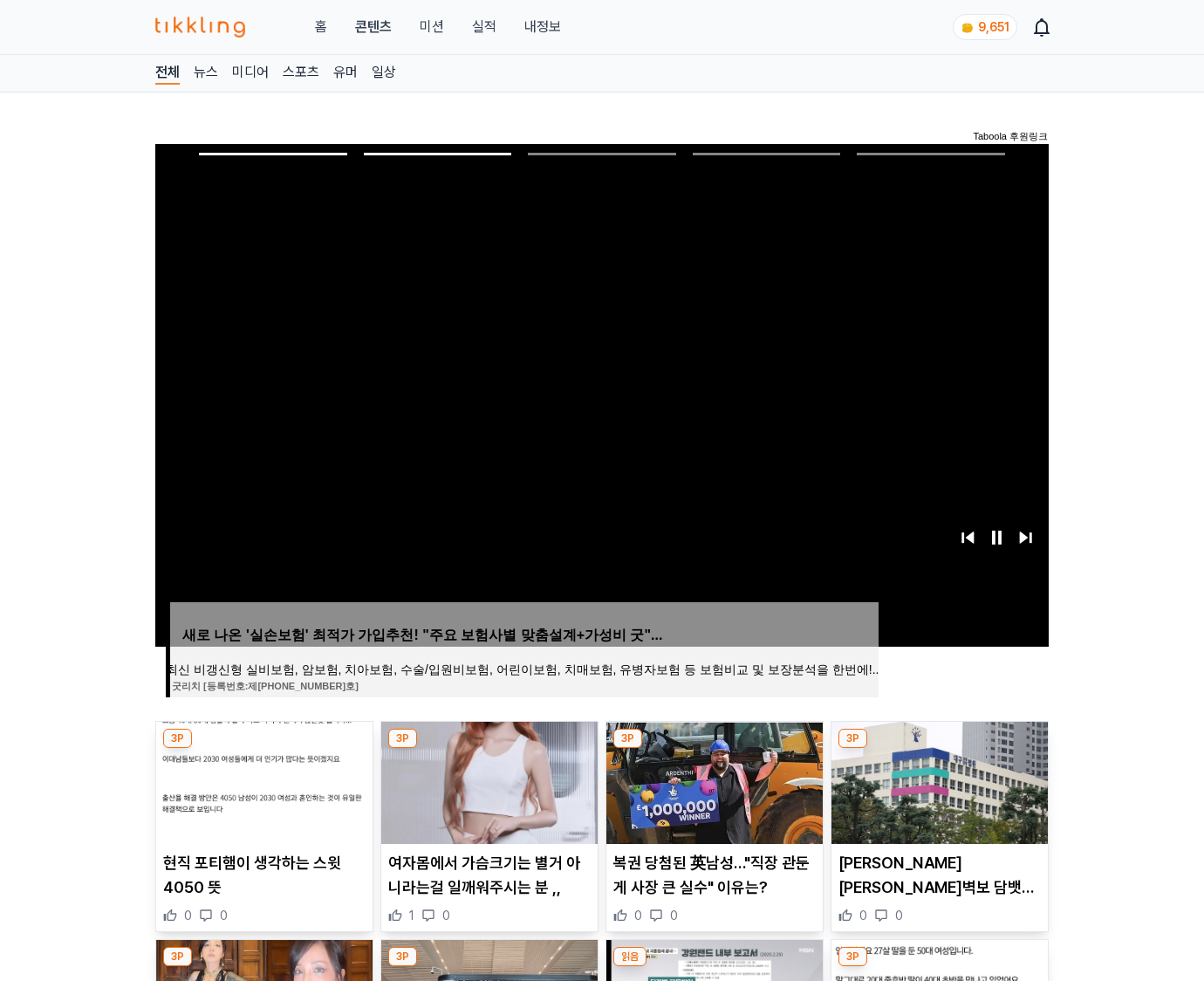
click at [937, 780] on img at bounding box center [939, 782] width 216 height 122
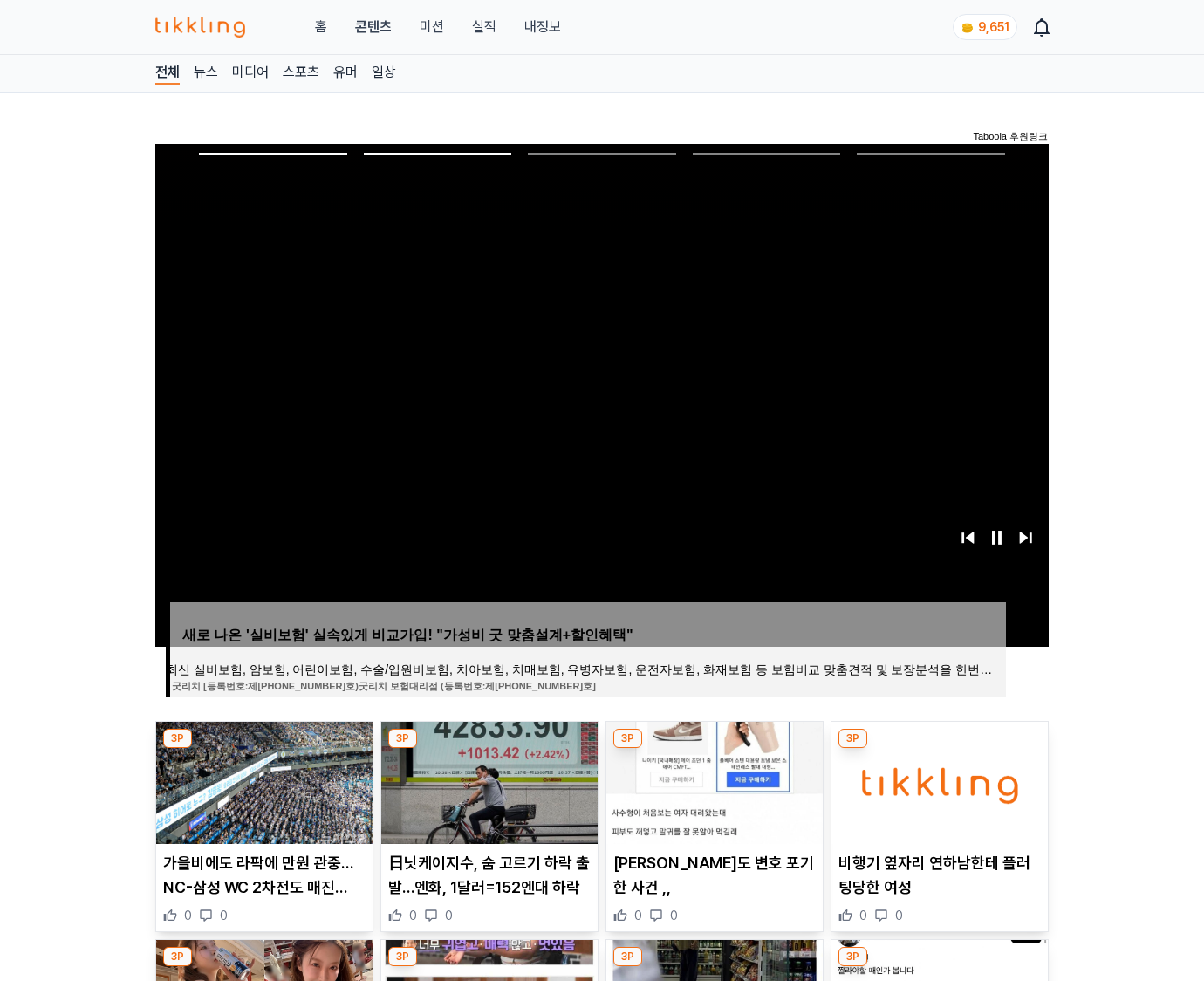
click at [937, 780] on img at bounding box center [939, 782] width 216 height 122
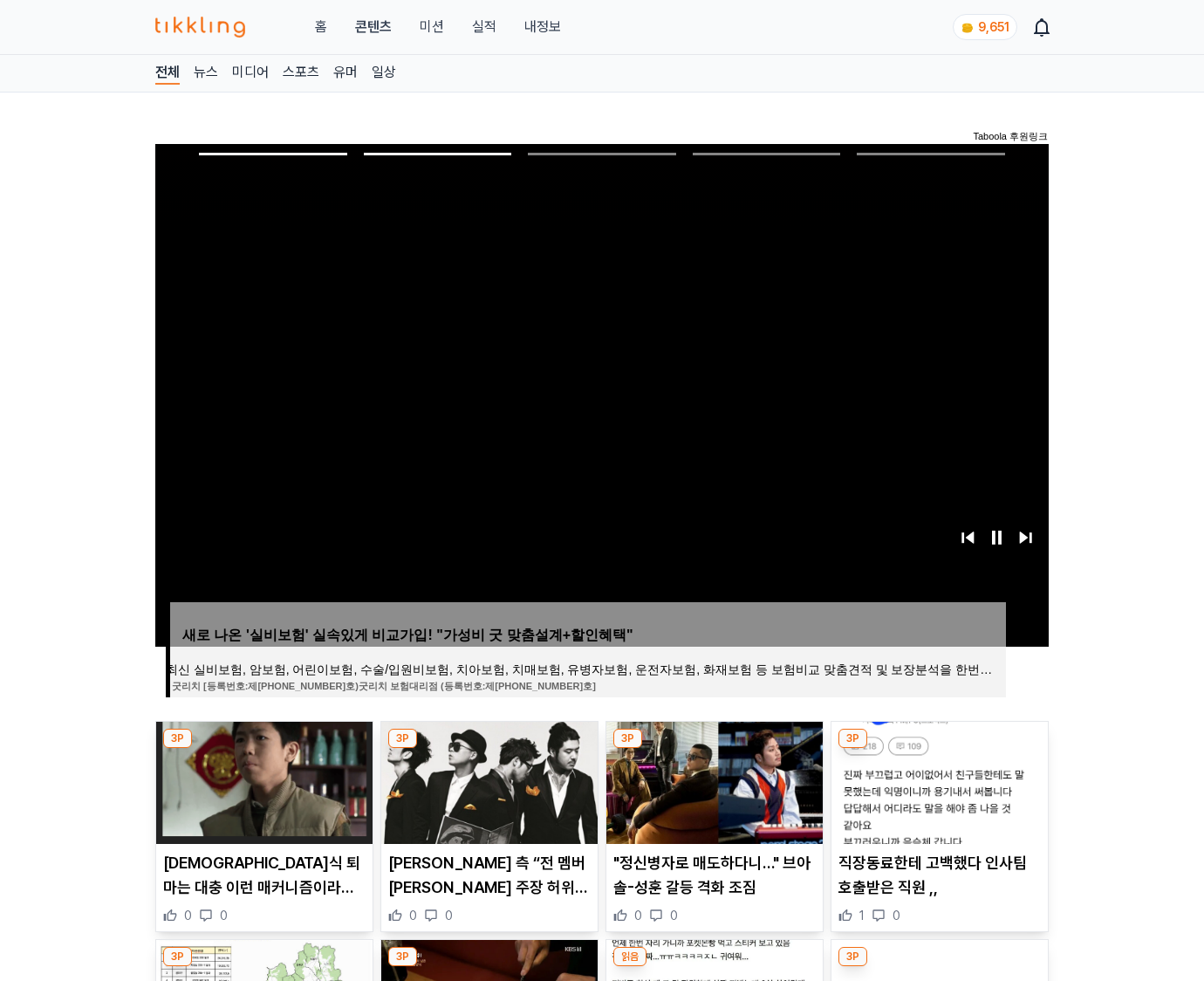
click at [937, 780] on img at bounding box center [939, 782] width 216 height 122
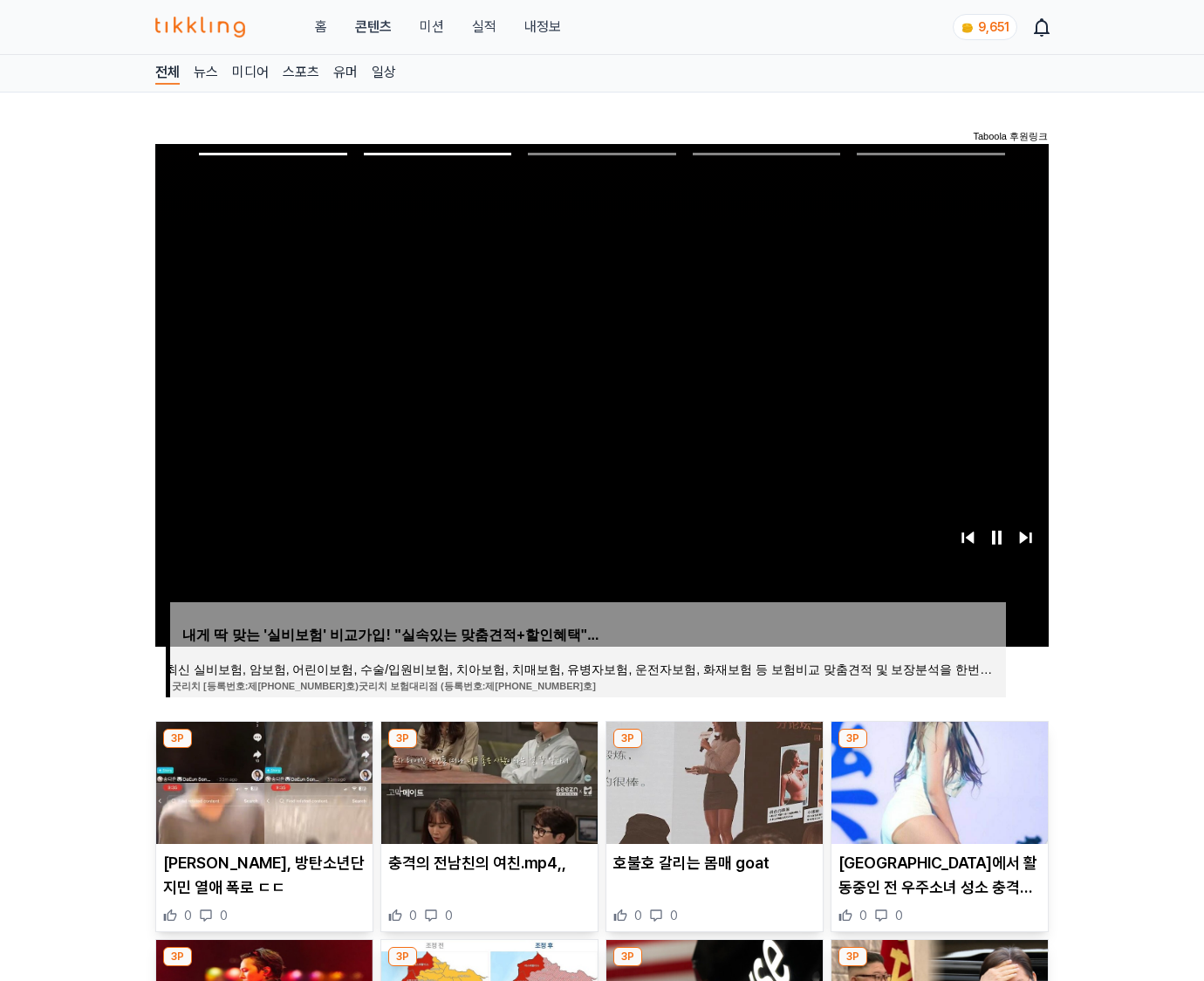
click at [937, 780] on img at bounding box center [939, 782] width 216 height 122
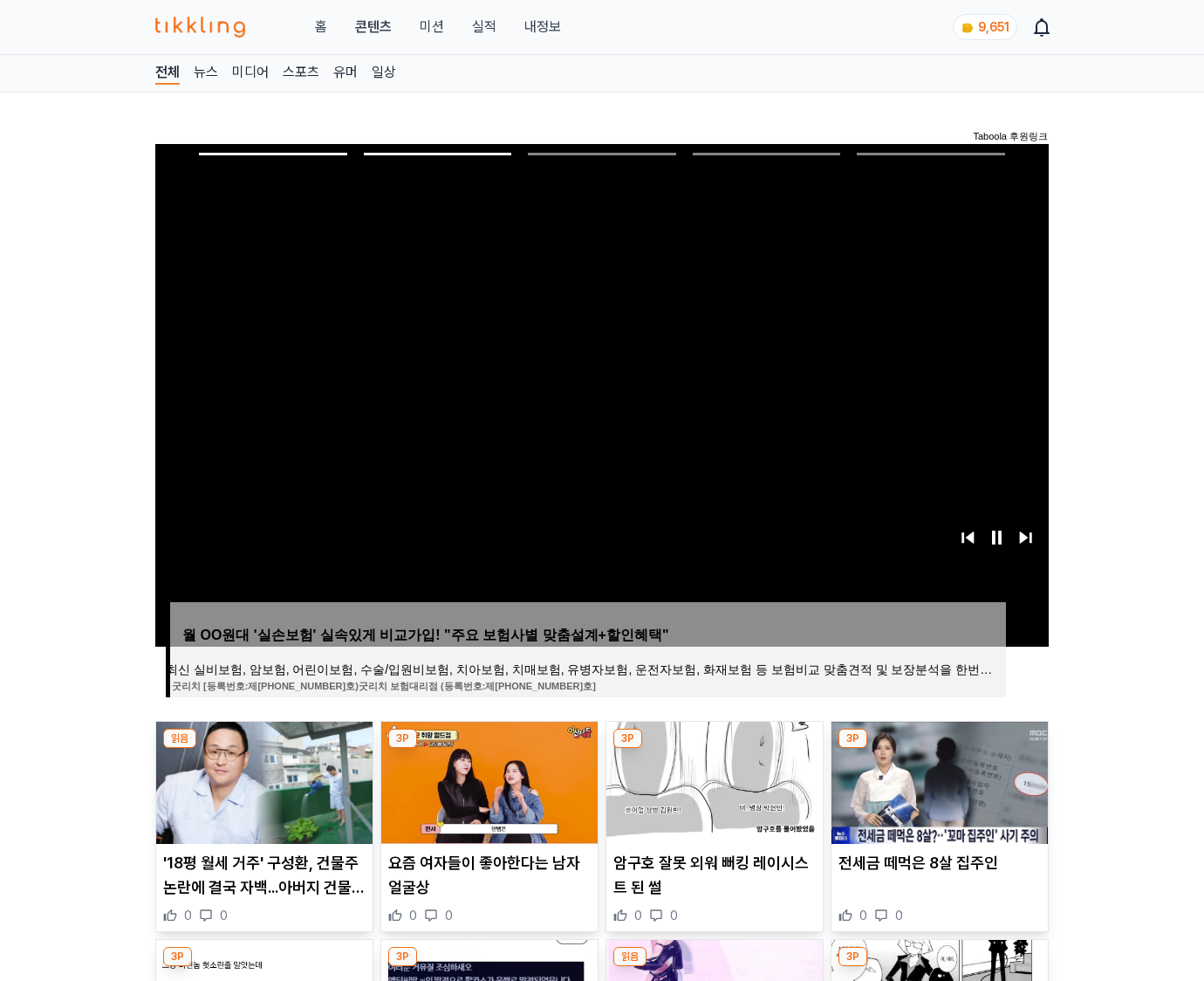
click at [937, 780] on img at bounding box center [939, 782] width 216 height 122
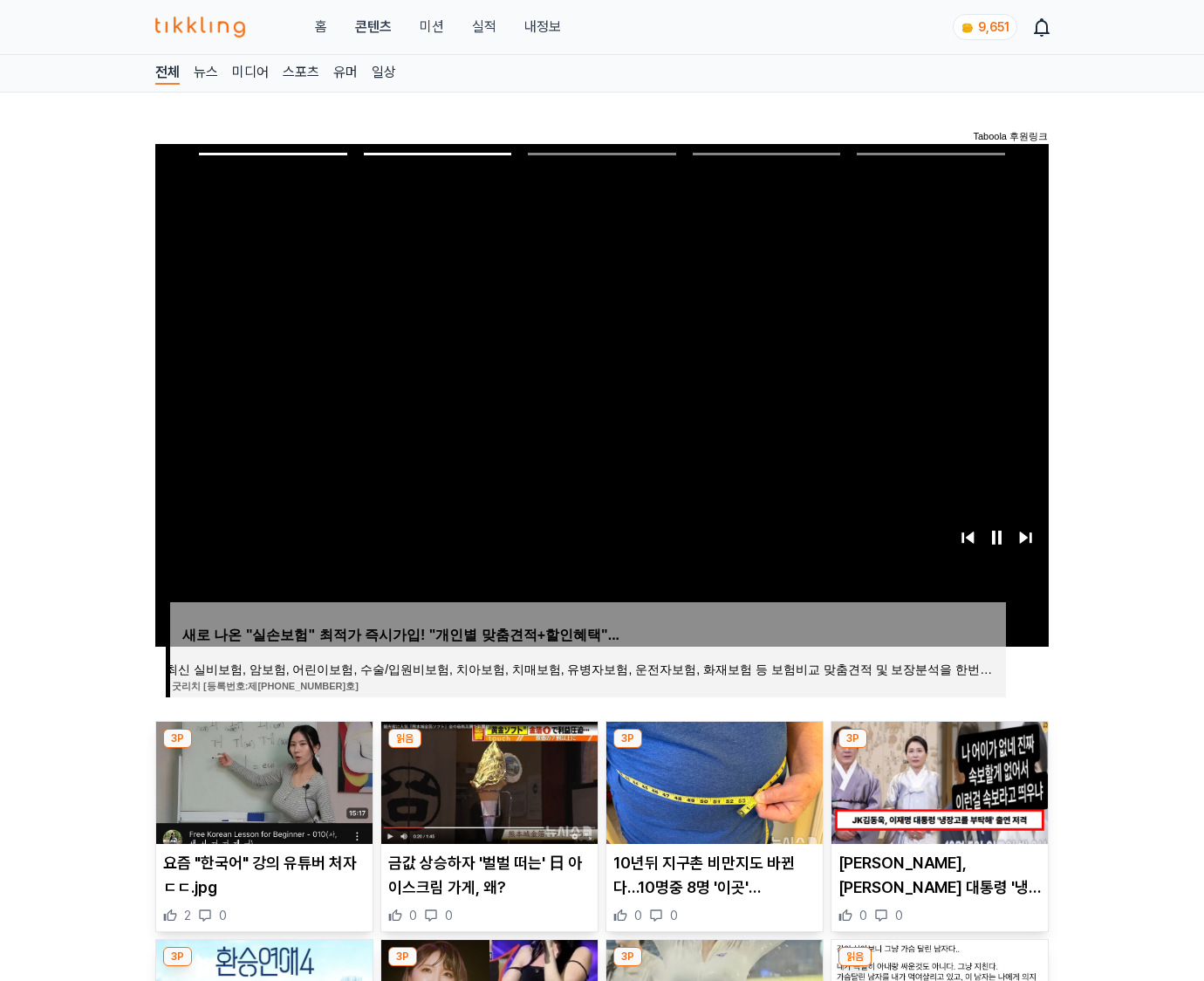
click at [937, 780] on img at bounding box center [939, 782] width 216 height 122
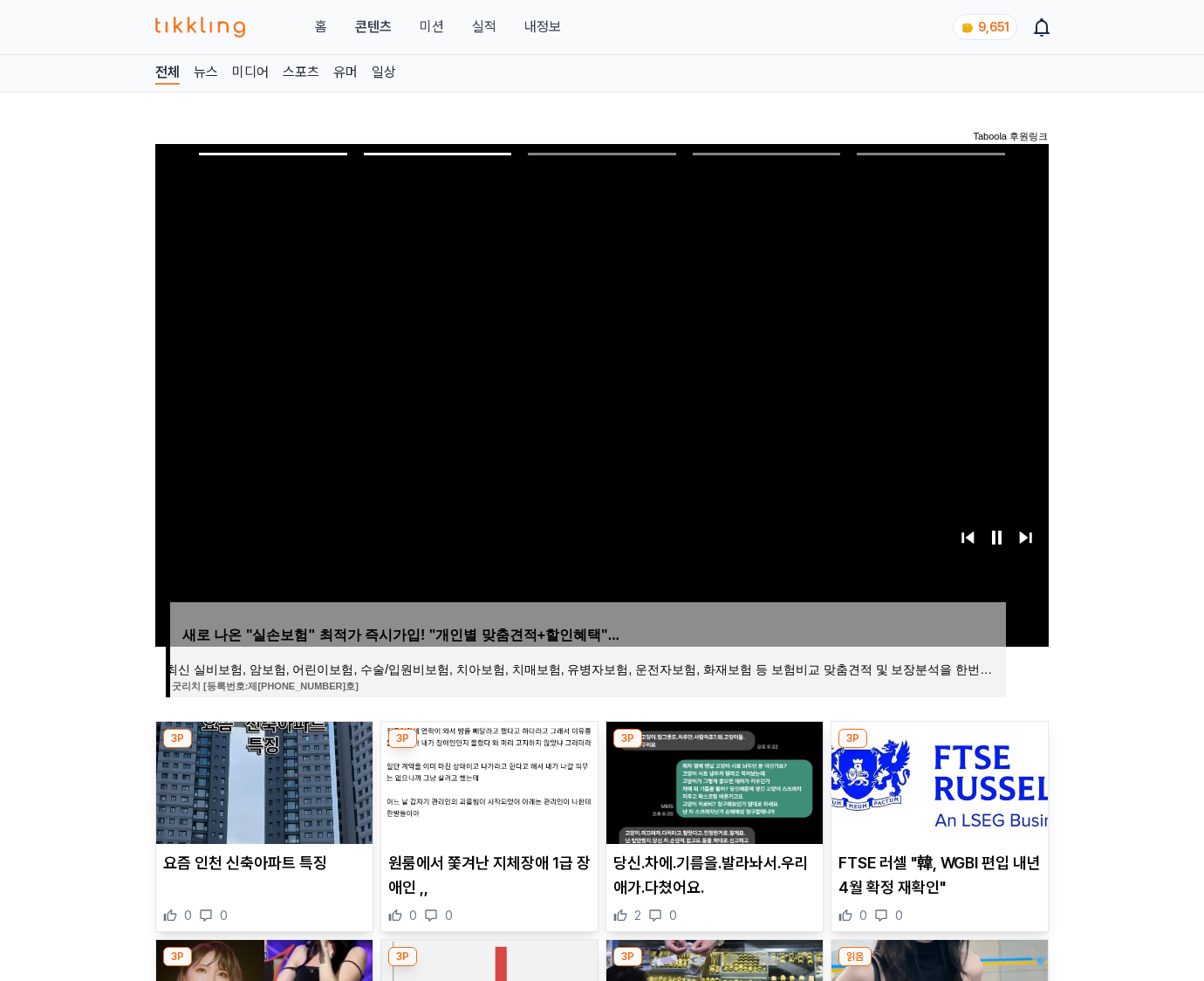
click at [937, 780] on img at bounding box center [939, 782] width 216 height 122
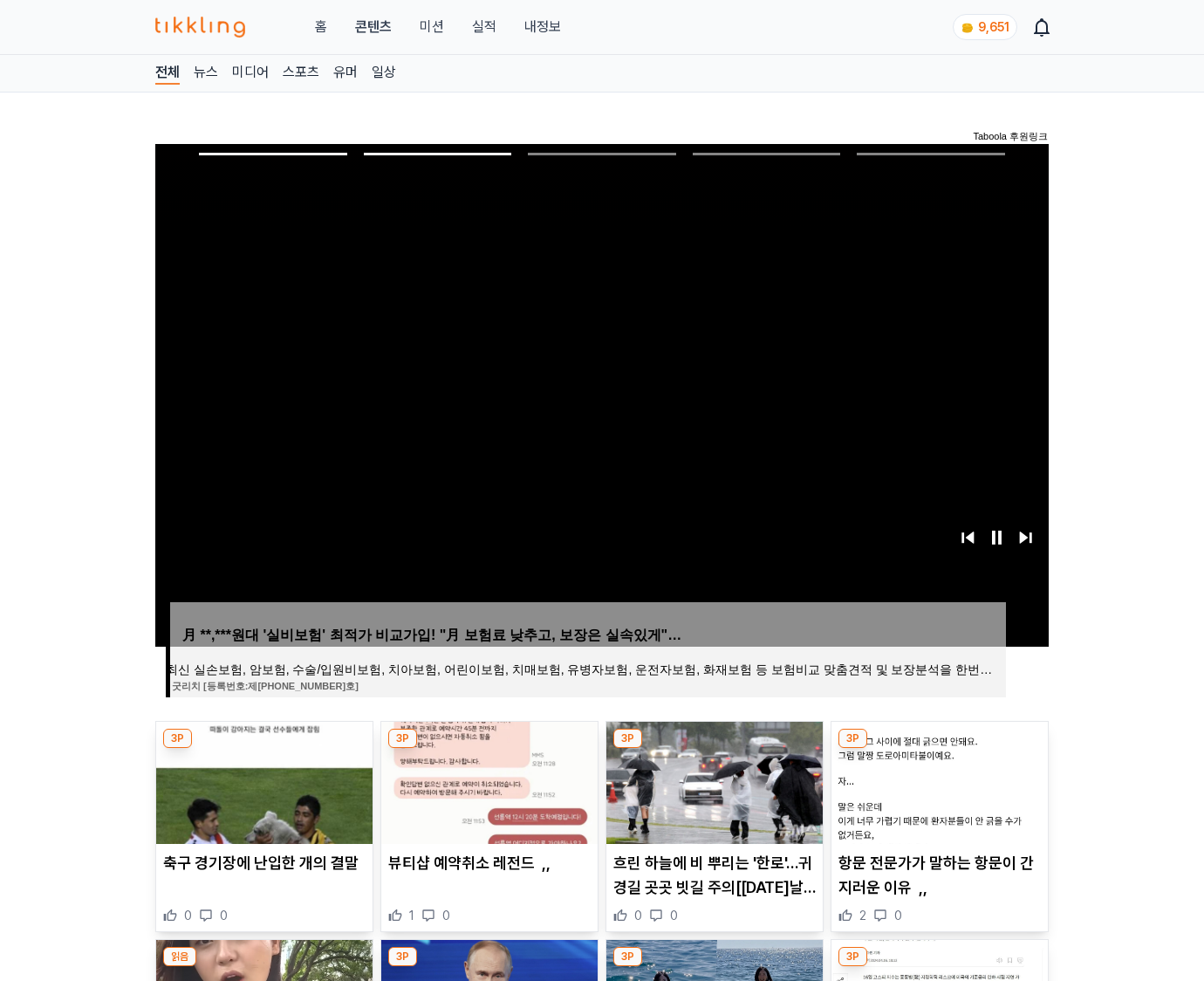
click at [937, 780] on img at bounding box center [939, 782] width 216 height 122
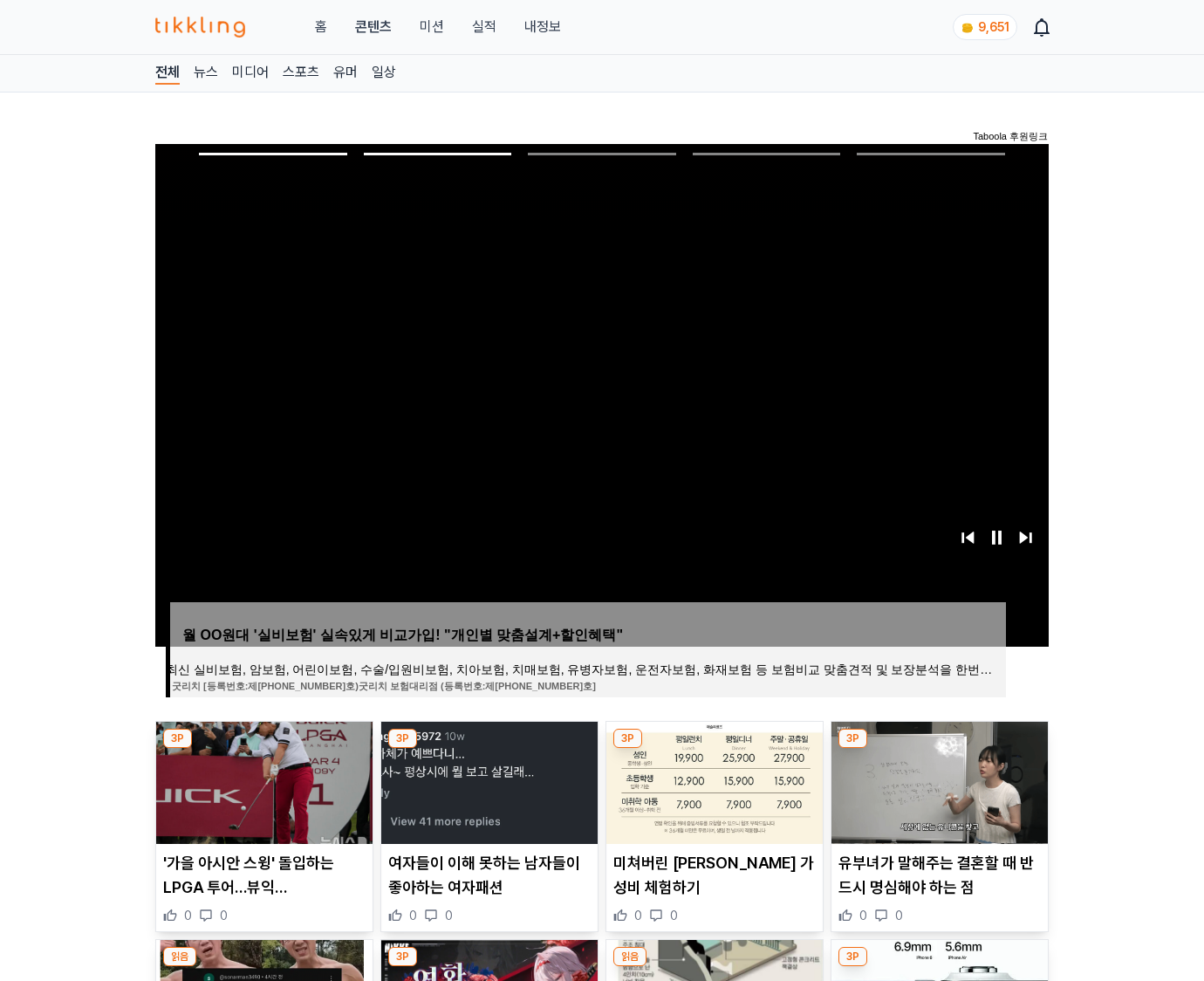
click at [937, 780] on img at bounding box center [939, 782] width 216 height 122
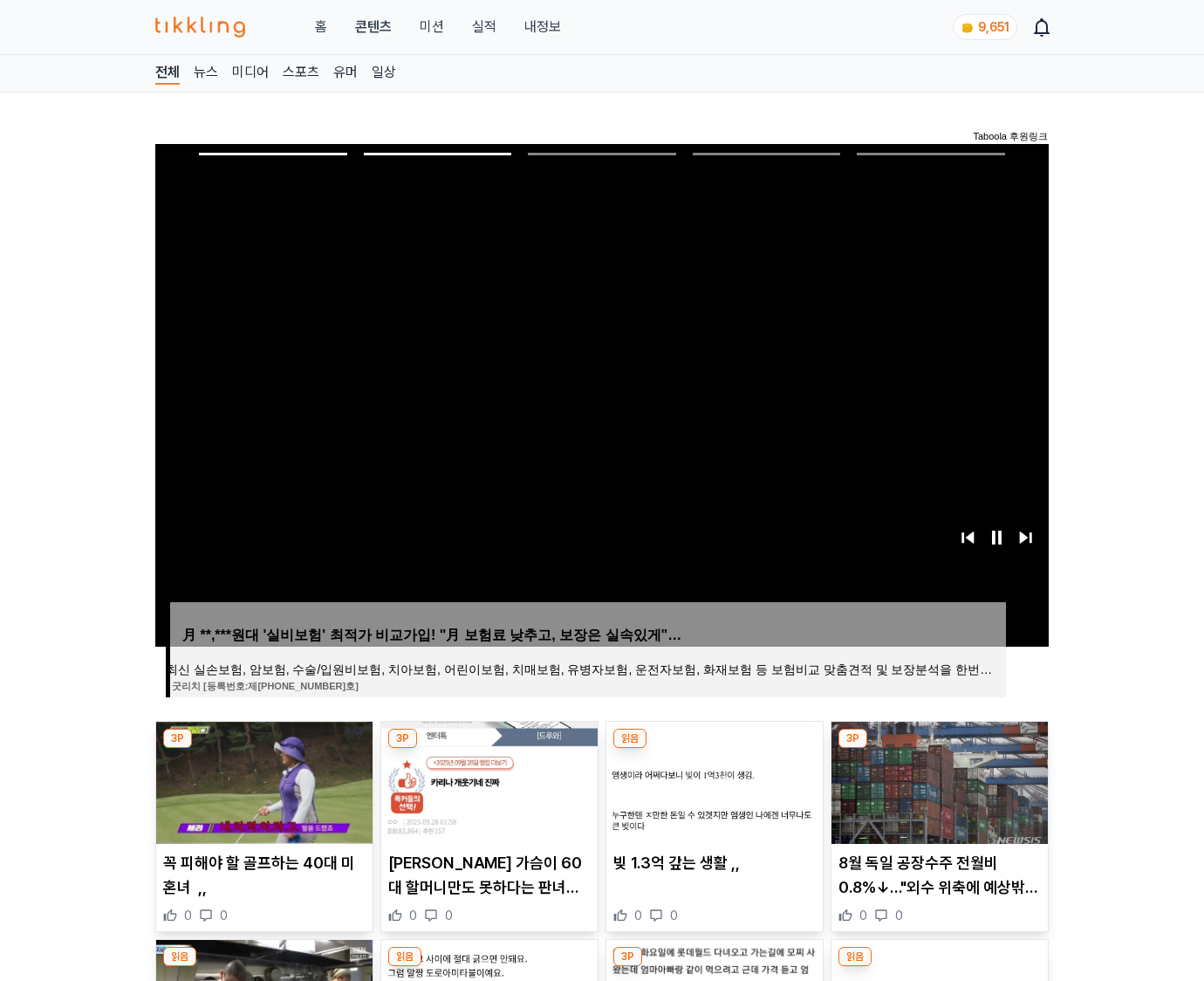
click at [937, 780] on img at bounding box center [939, 782] width 216 height 122
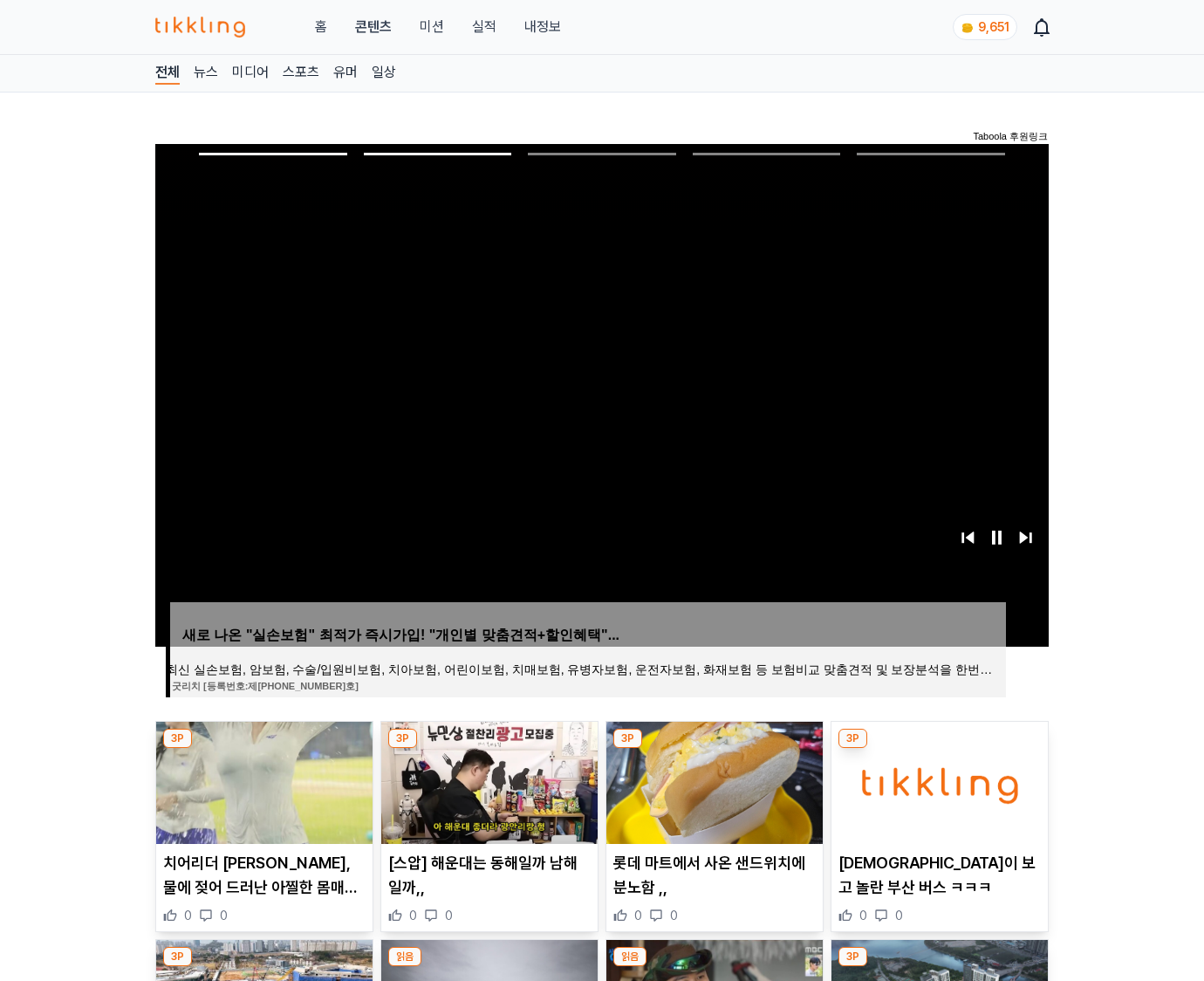
click at [937, 780] on img at bounding box center [939, 782] width 216 height 122
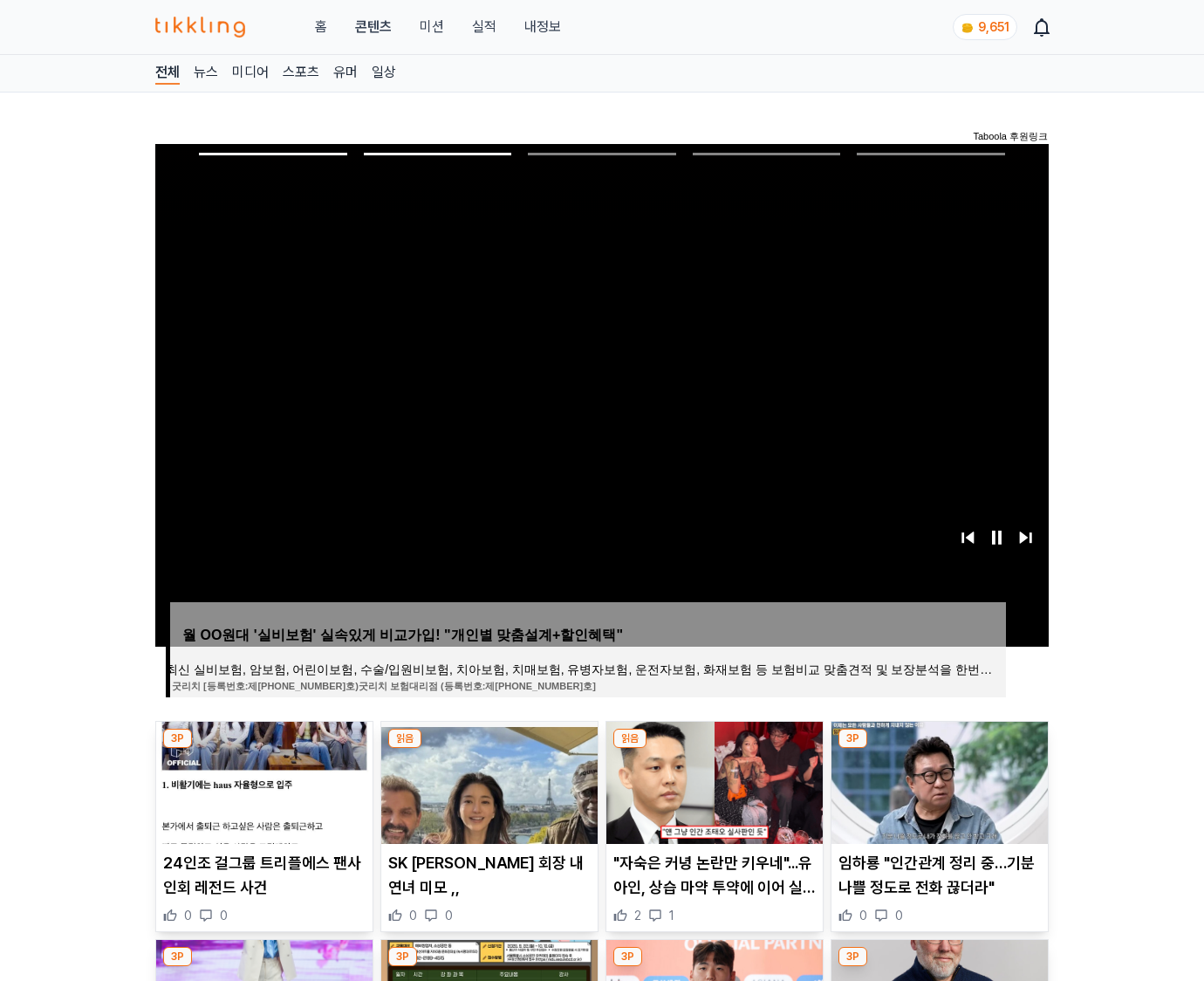
click at [937, 780] on img at bounding box center [939, 782] width 216 height 122
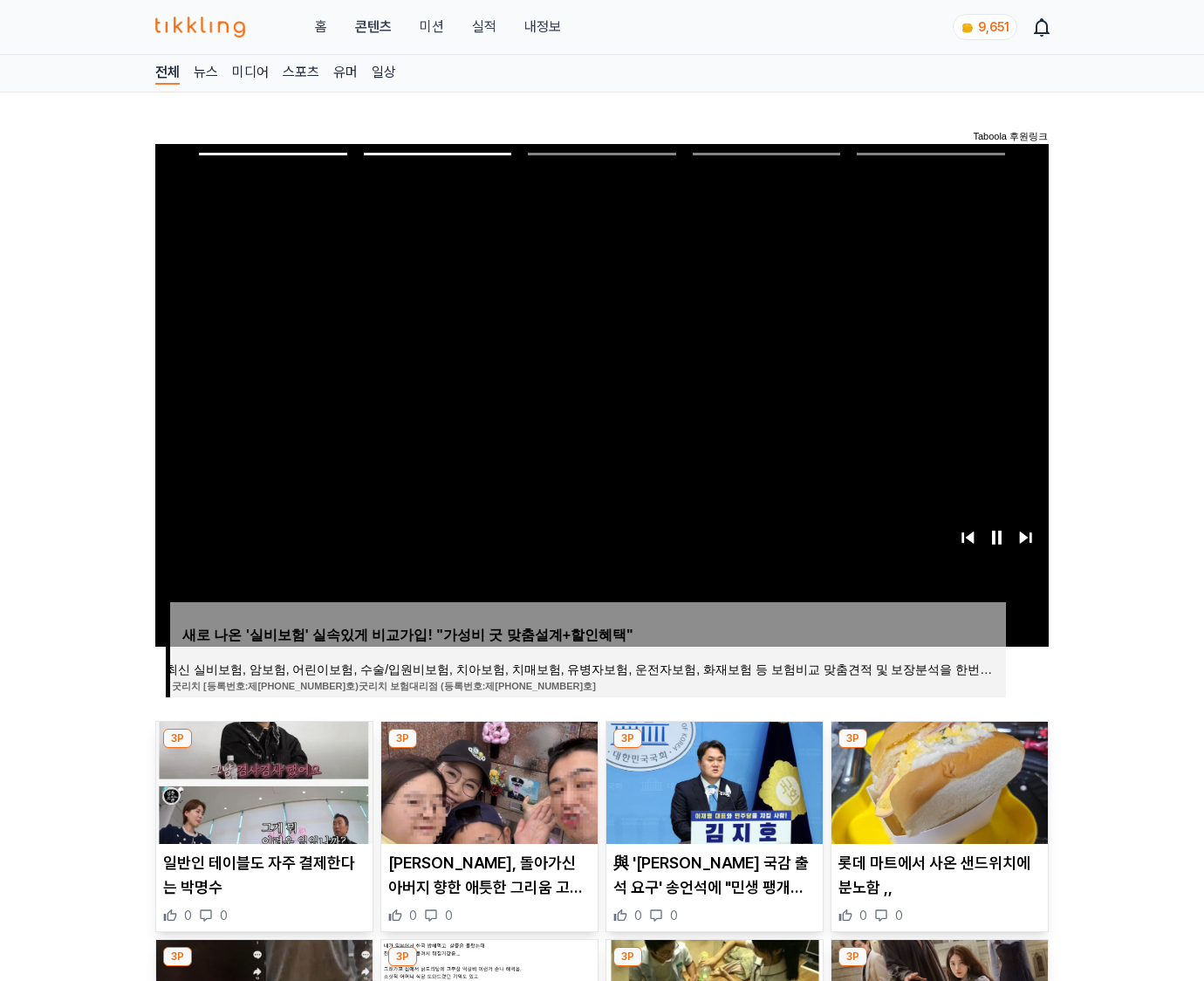
click at [937, 780] on img at bounding box center [939, 782] width 216 height 122
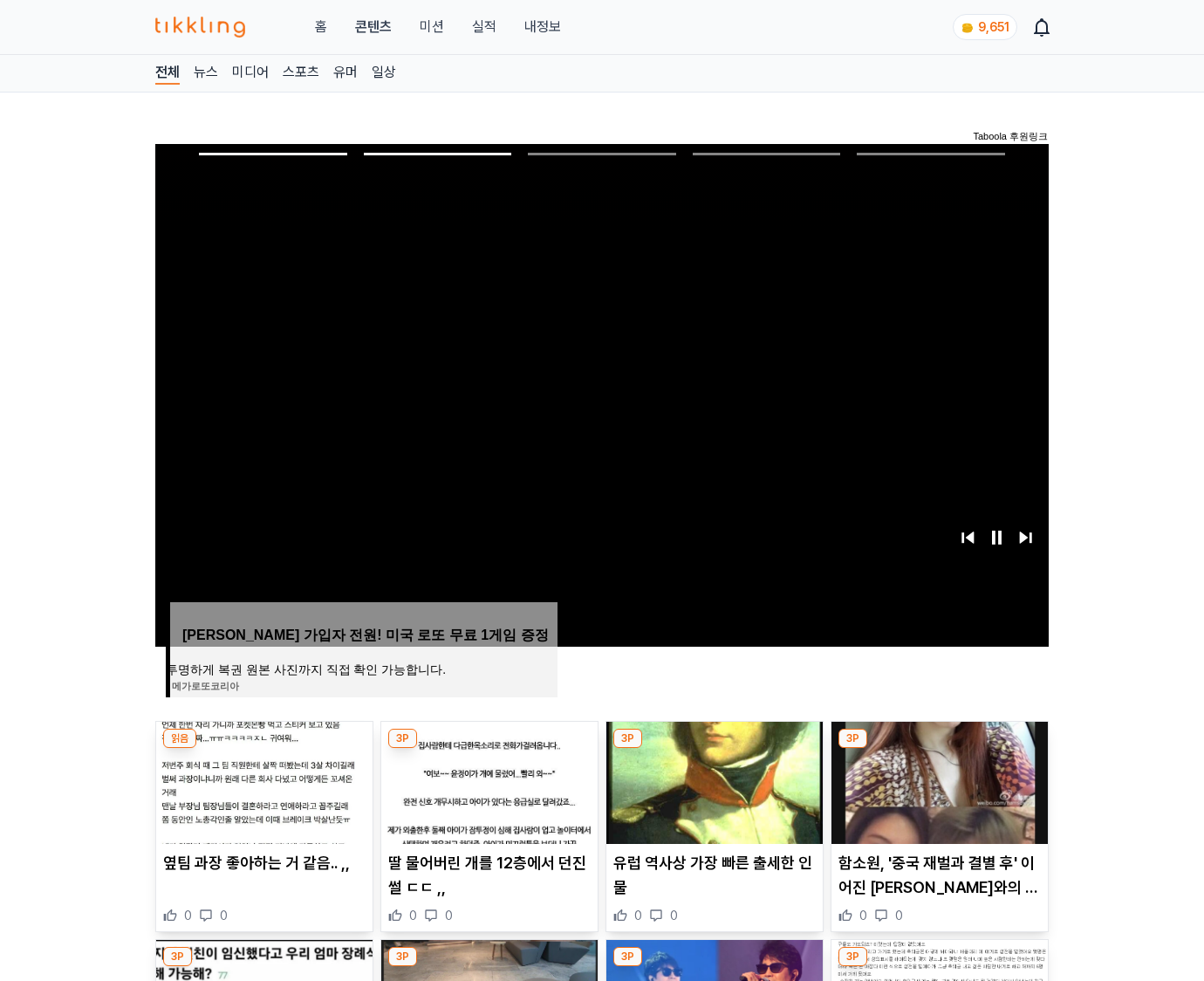
click at [937, 780] on img at bounding box center [939, 782] width 216 height 122
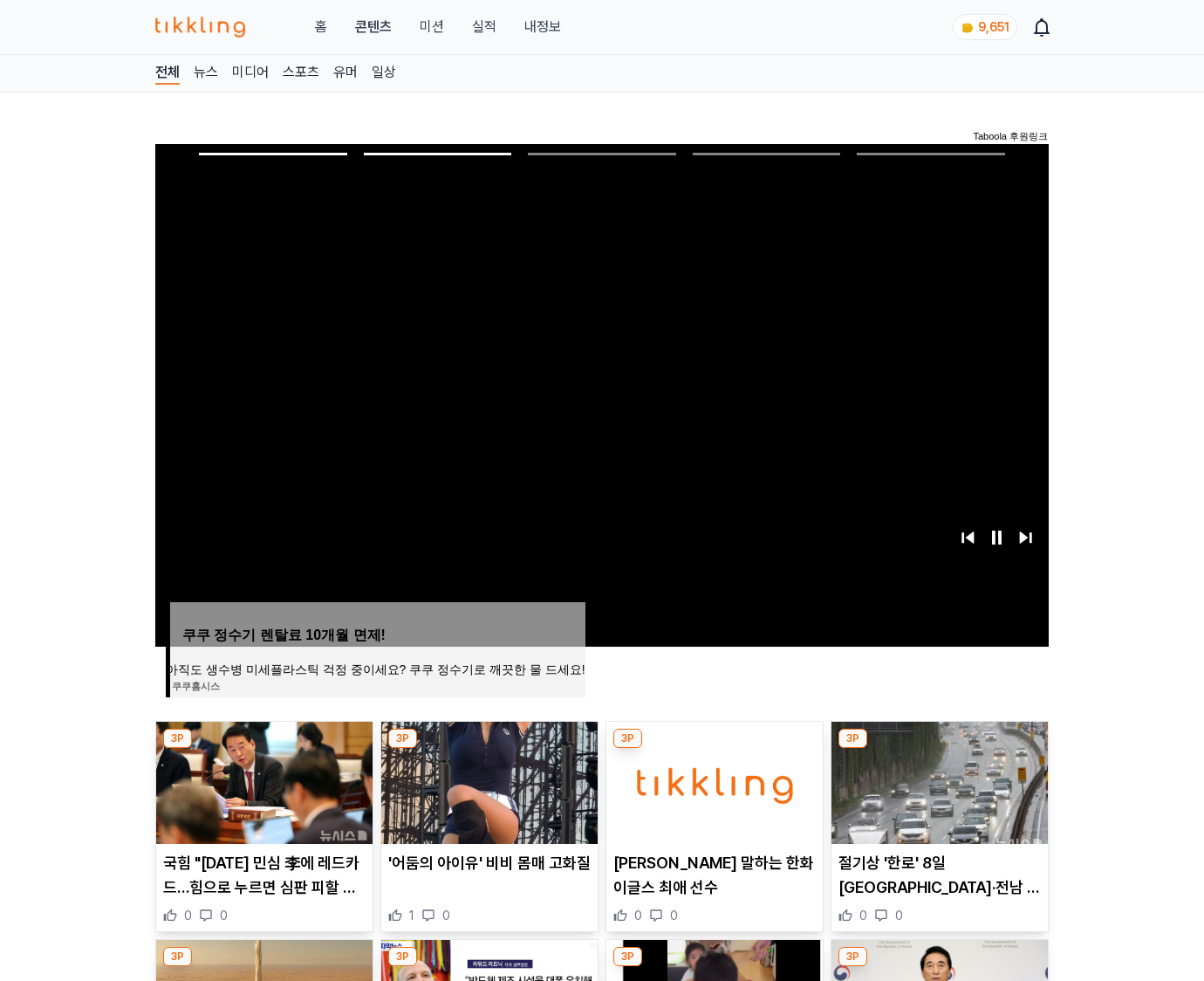
click at [937, 780] on img at bounding box center [939, 782] width 216 height 122
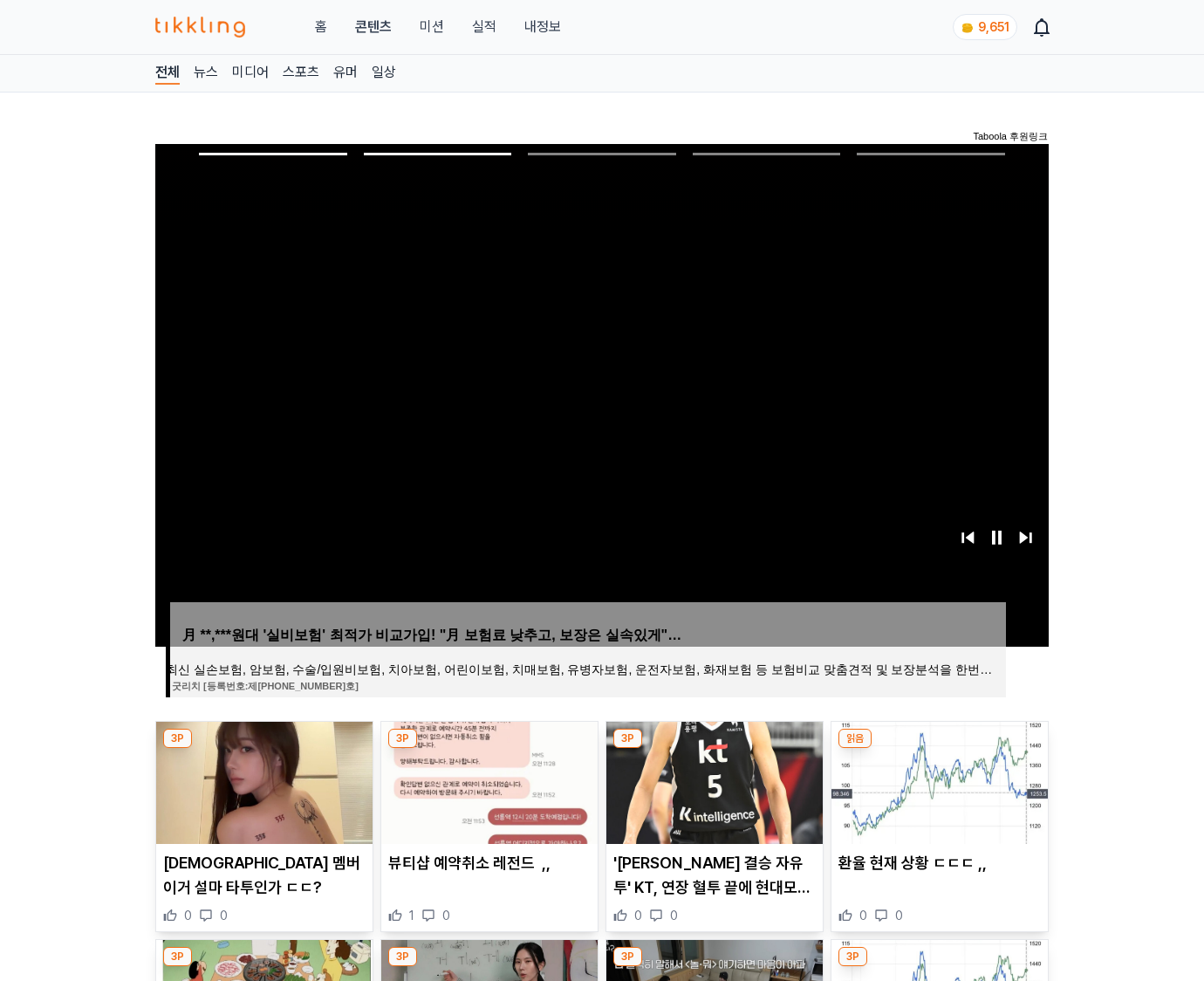
click at [937, 780] on img at bounding box center [939, 782] width 216 height 122
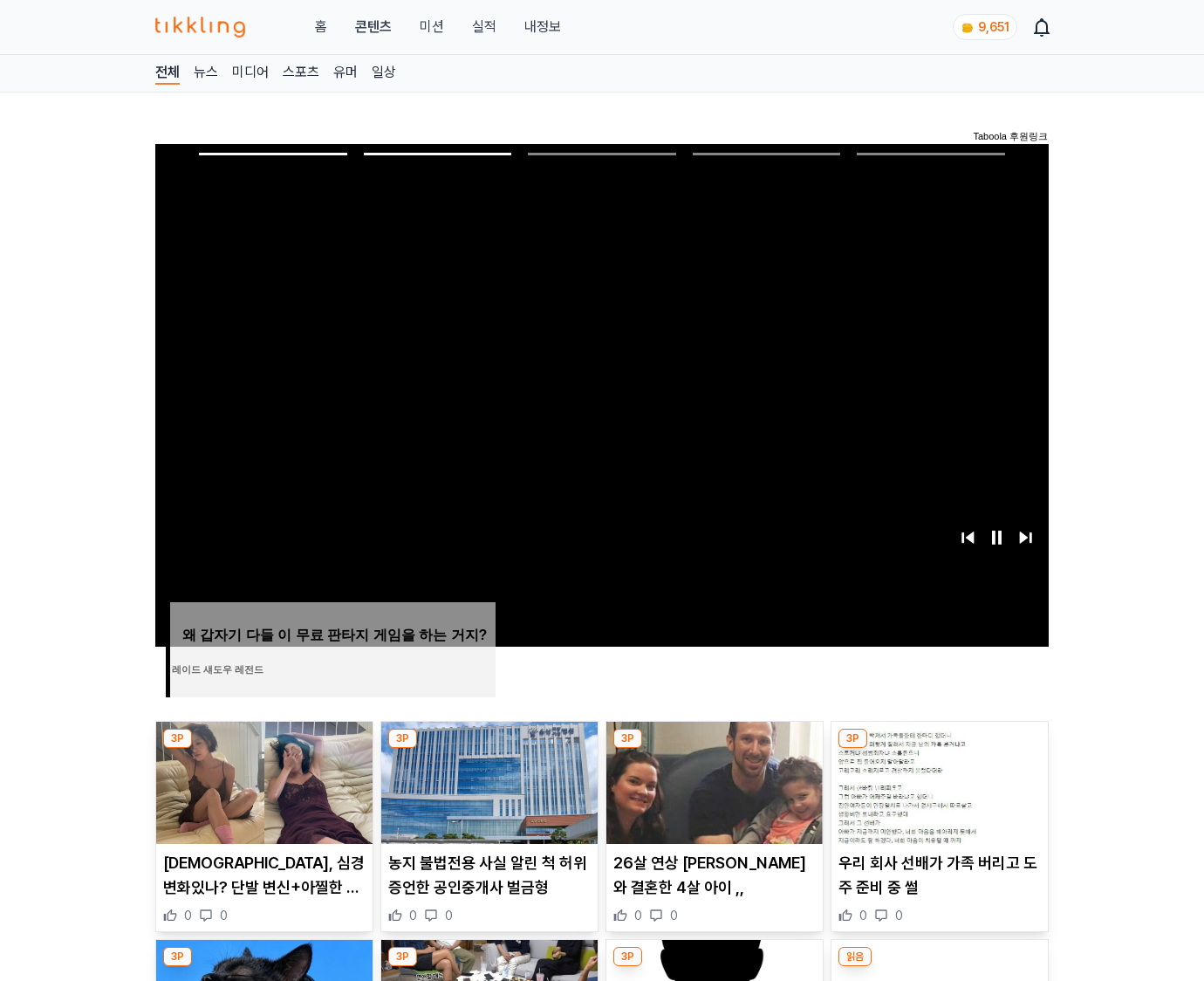
click at [937, 780] on img at bounding box center [939, 782] width 216 height 122
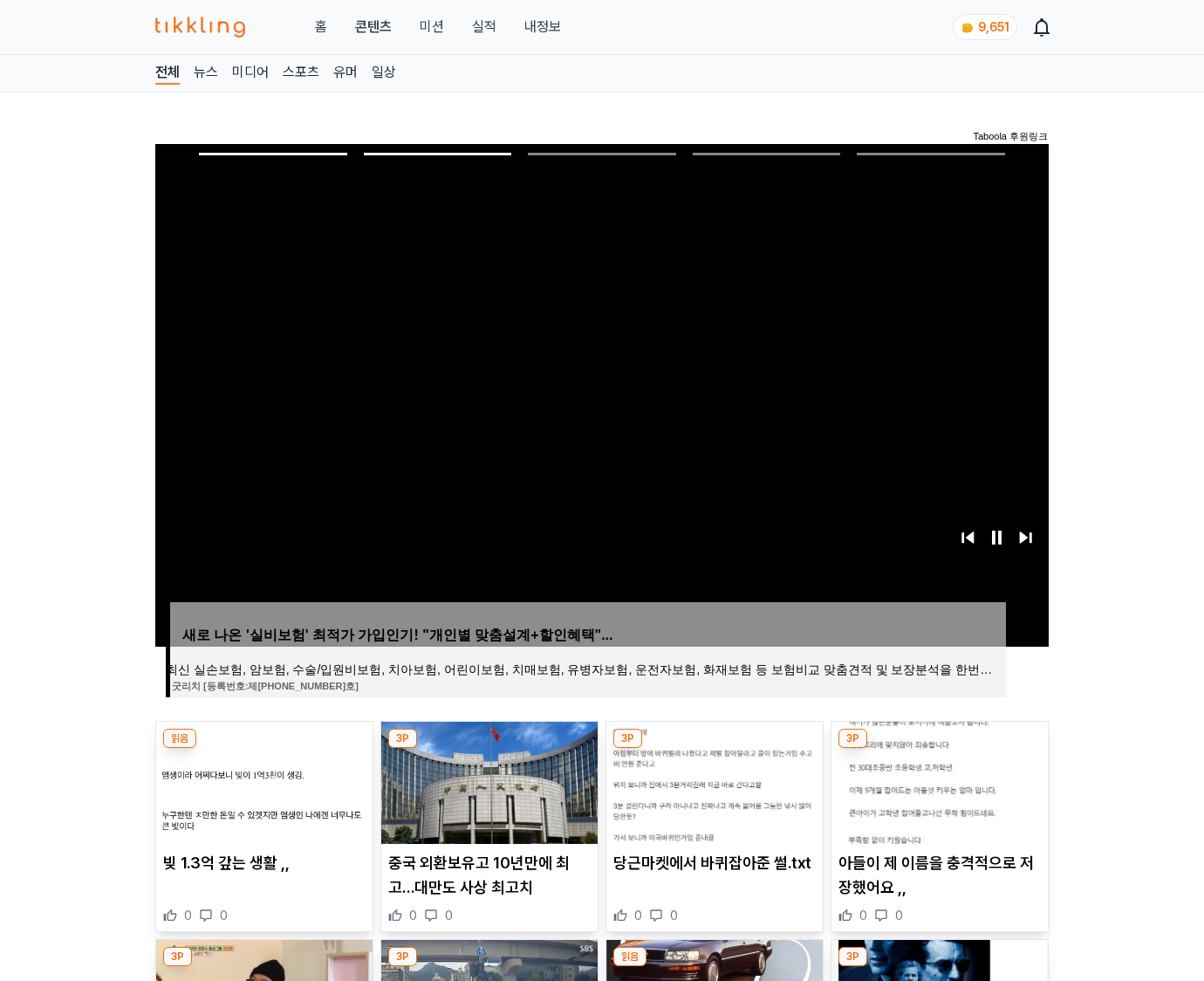
click at [937, 780] on img at bounding box center [939, 782] width 216 height 122
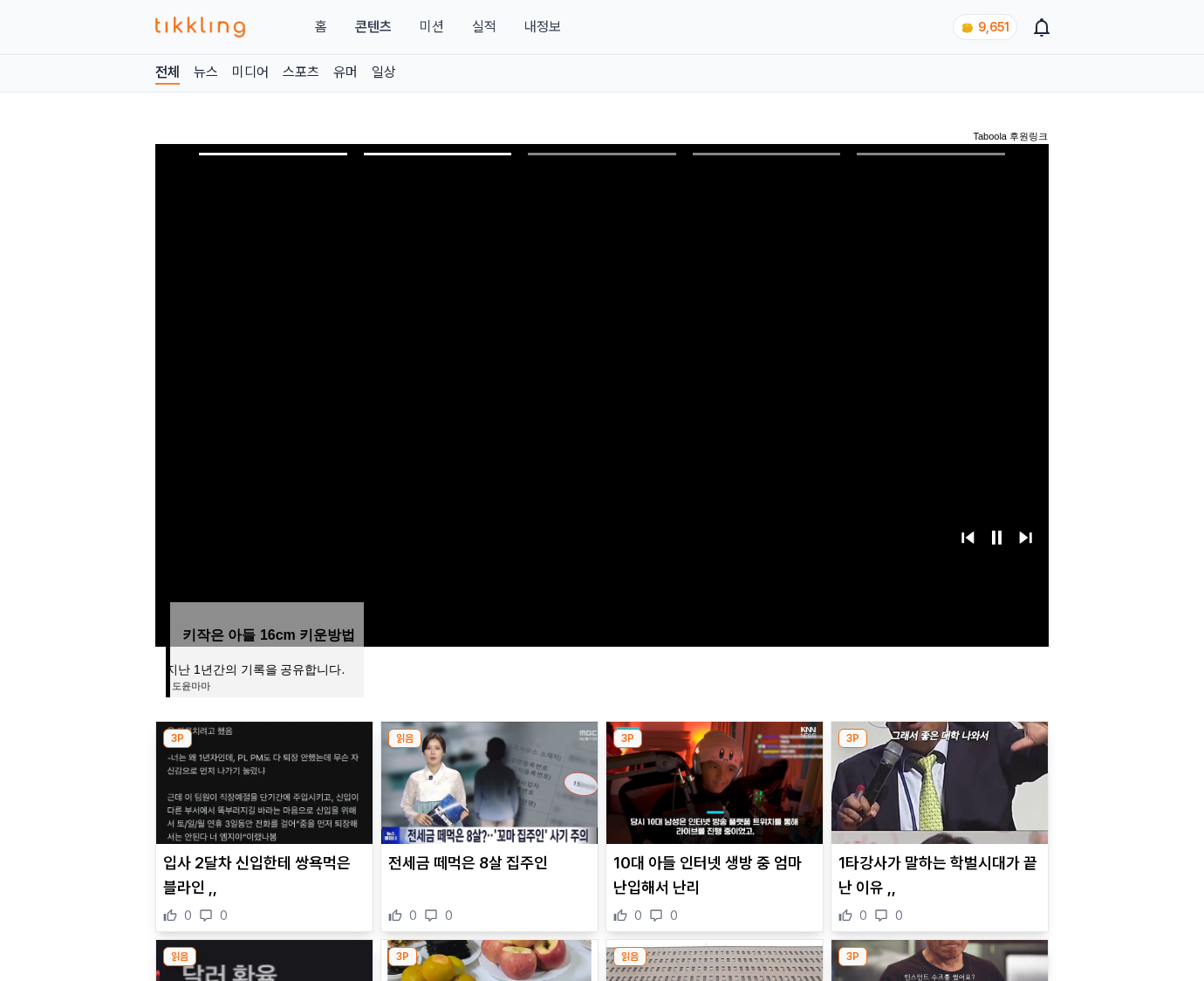
click at [937, 780] on img at bounding box center [939, 782] width 216 height 122
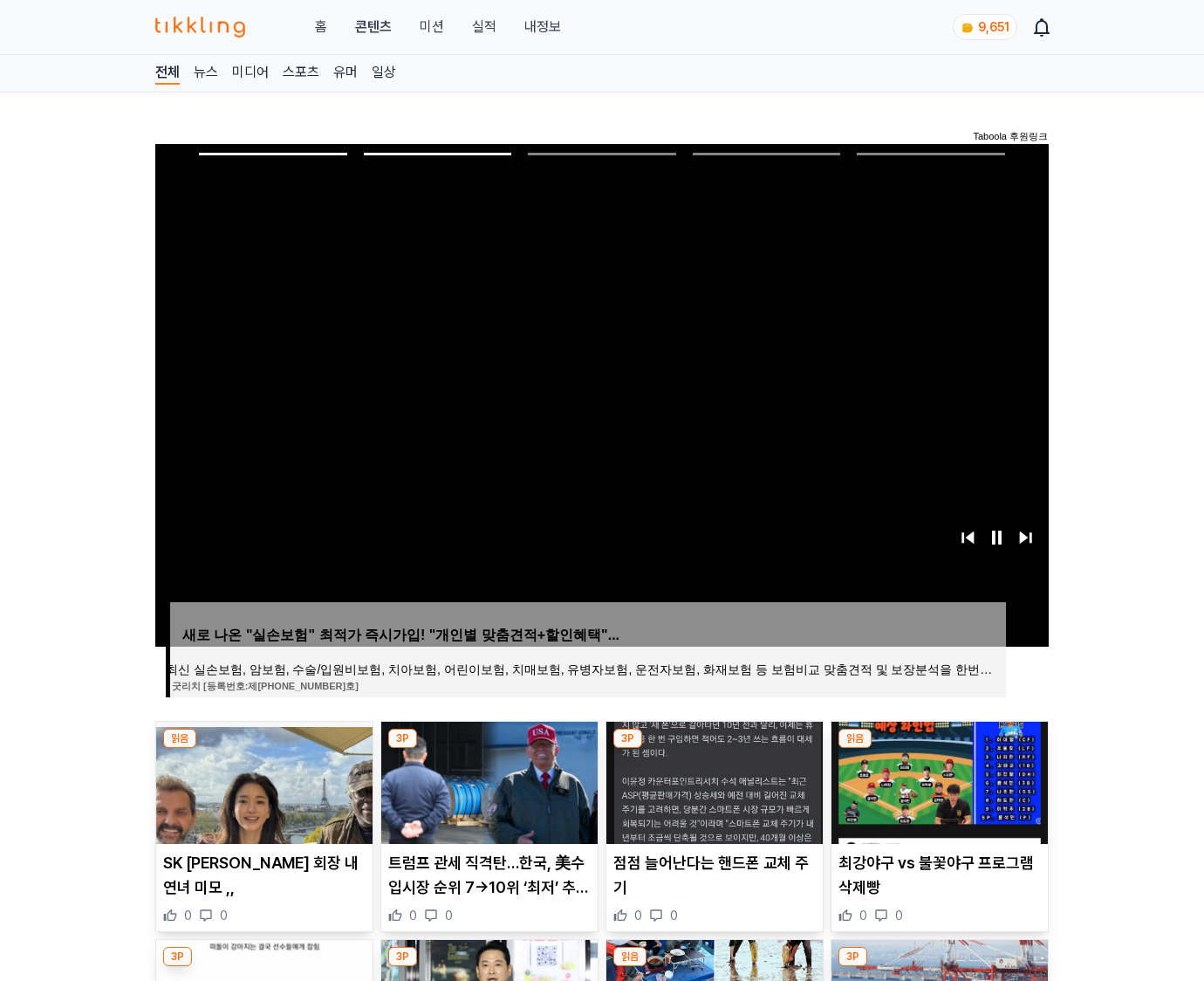
click at [937, 780] on img at bounding box center [939, 782] width 216 height 122
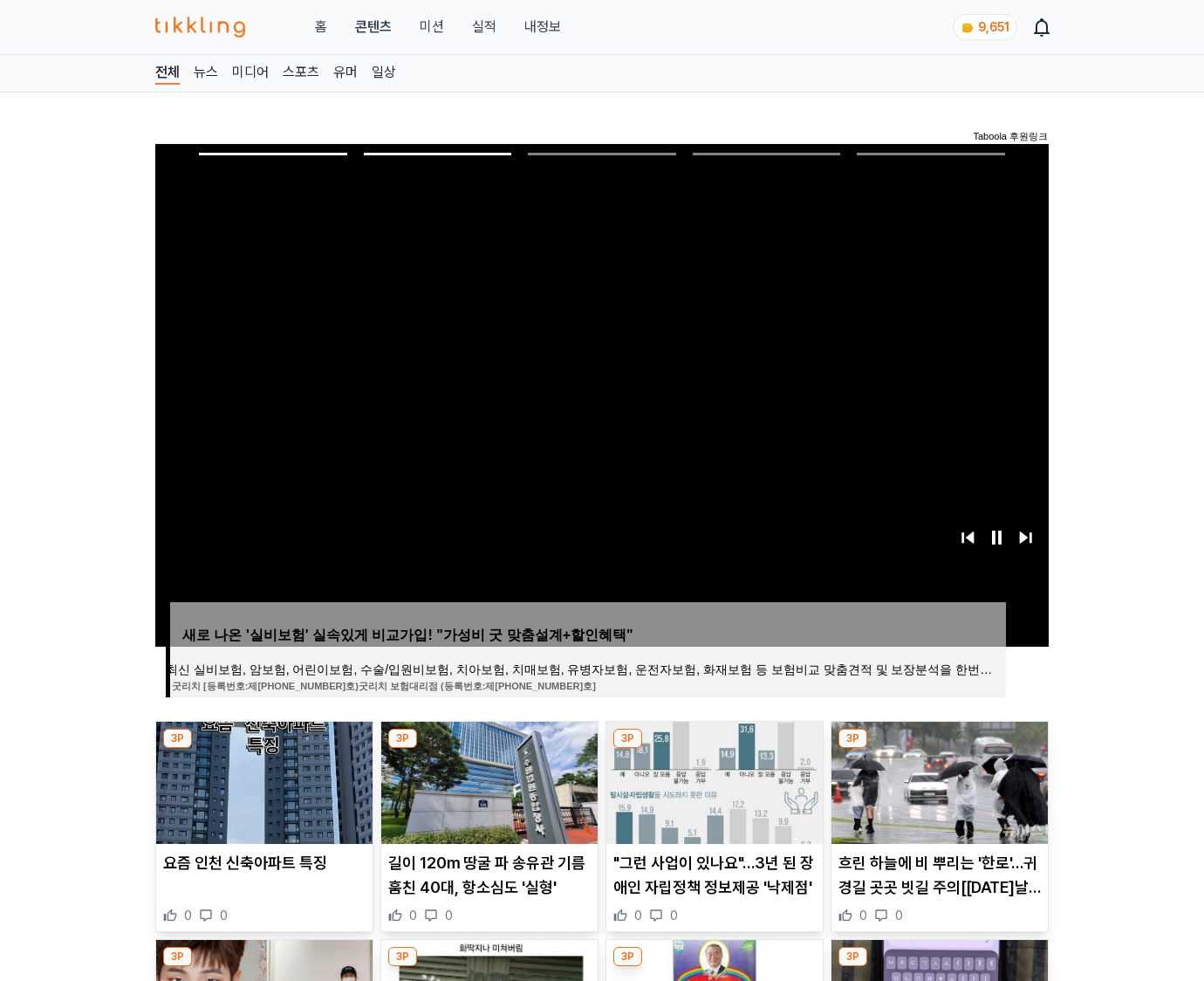
click at [937, 780] on img at bounding box center [939, 782] width 216 height 122
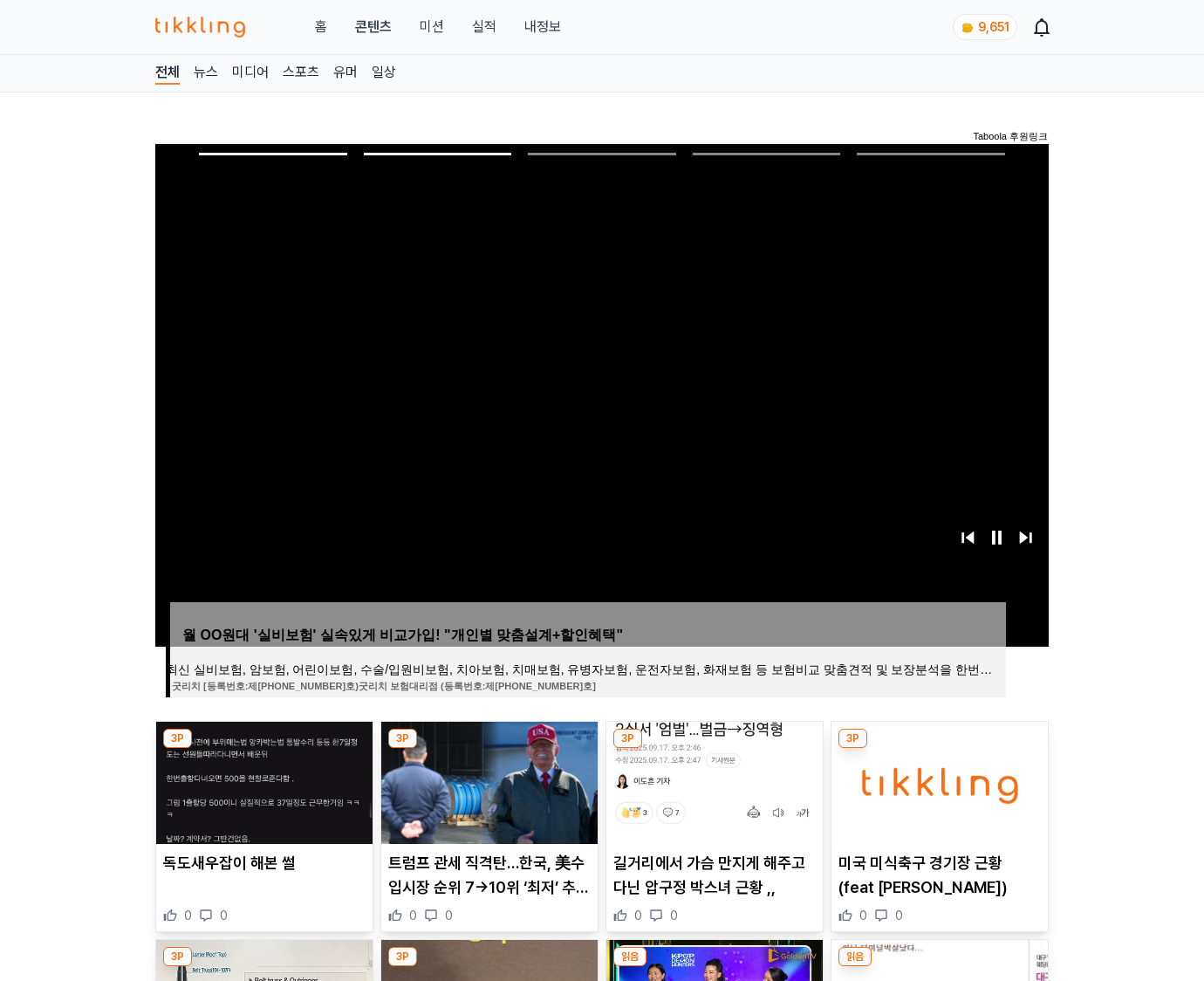
click at [937, 780] on img at bounding box center [939, 782] width 216 height 122
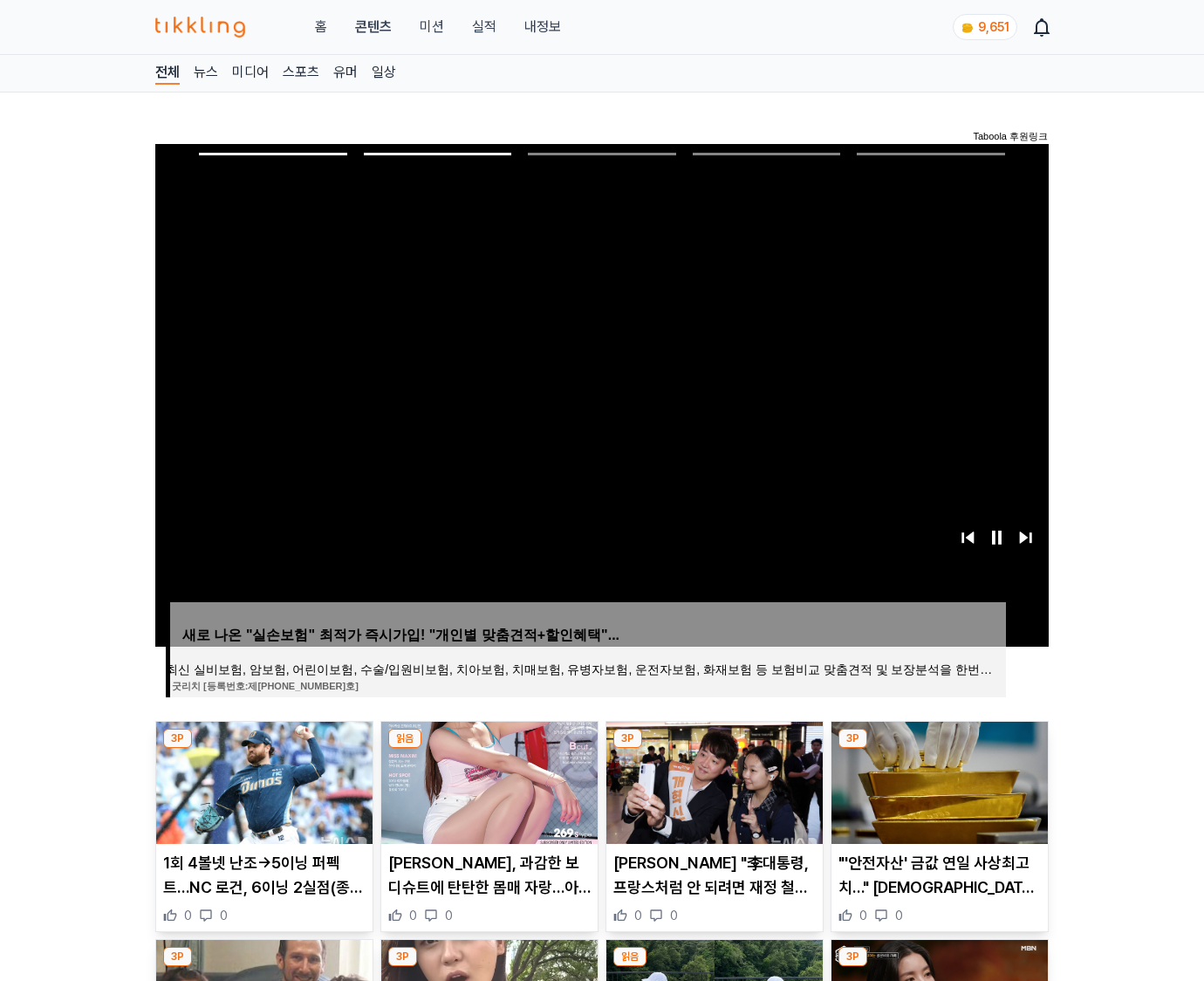
click at [937, 780] on img at bounding box center [939, 782] width 216 height 122
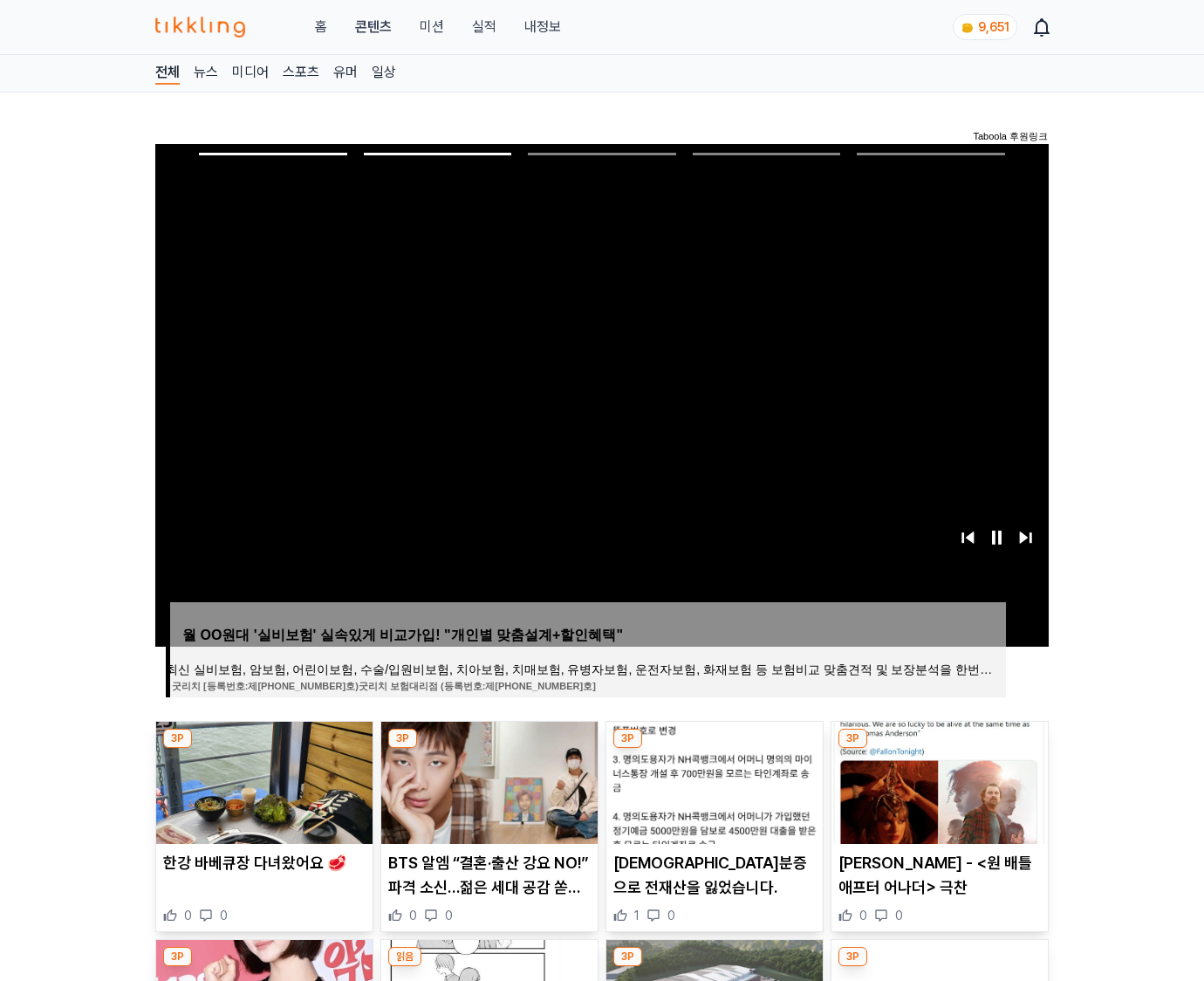
click at [937, 780] on img at bounding box center [939, 782] width 216 height 122
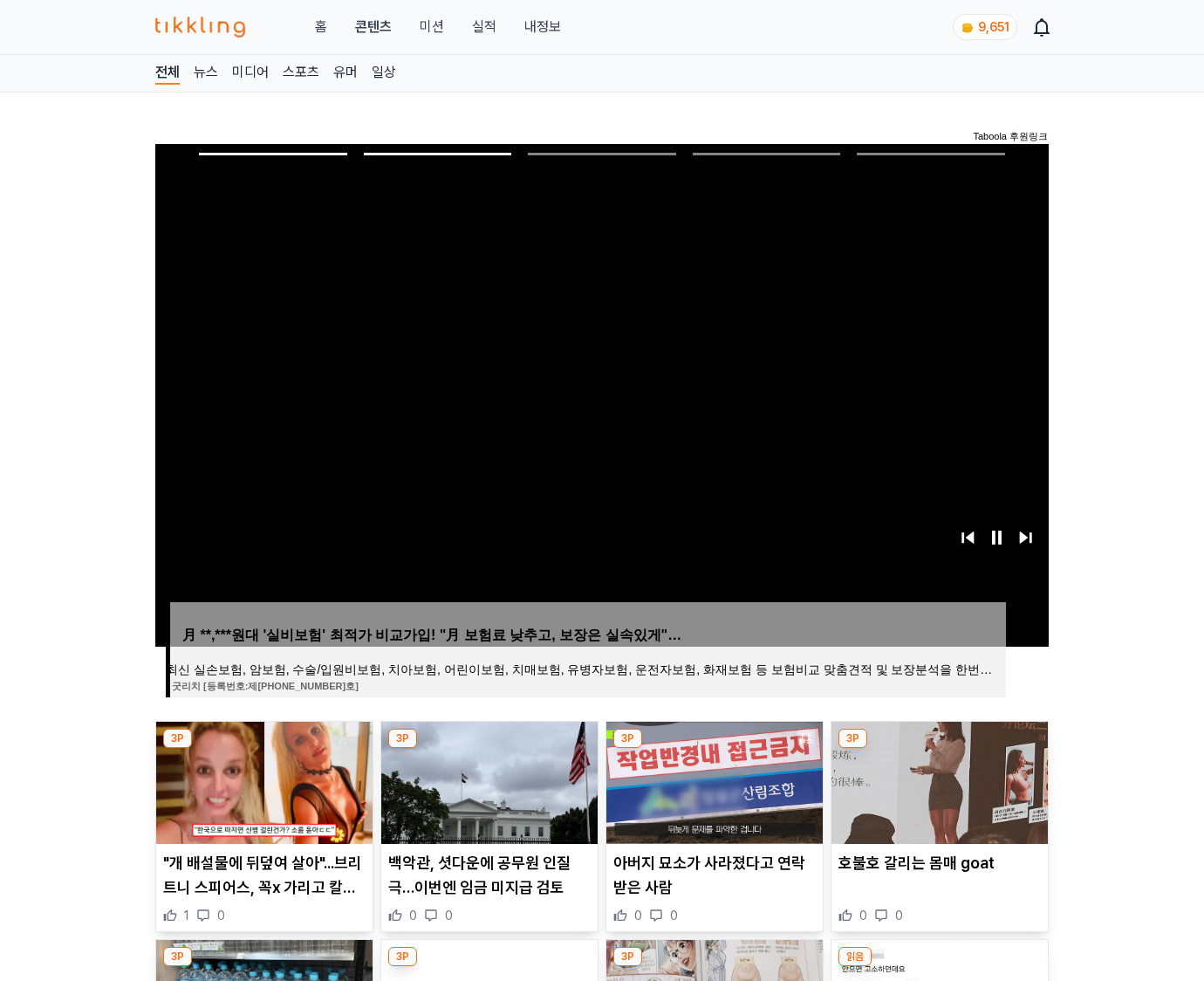
click at [937, 780] on img at bounding box center [939, 782] width 216 height 122
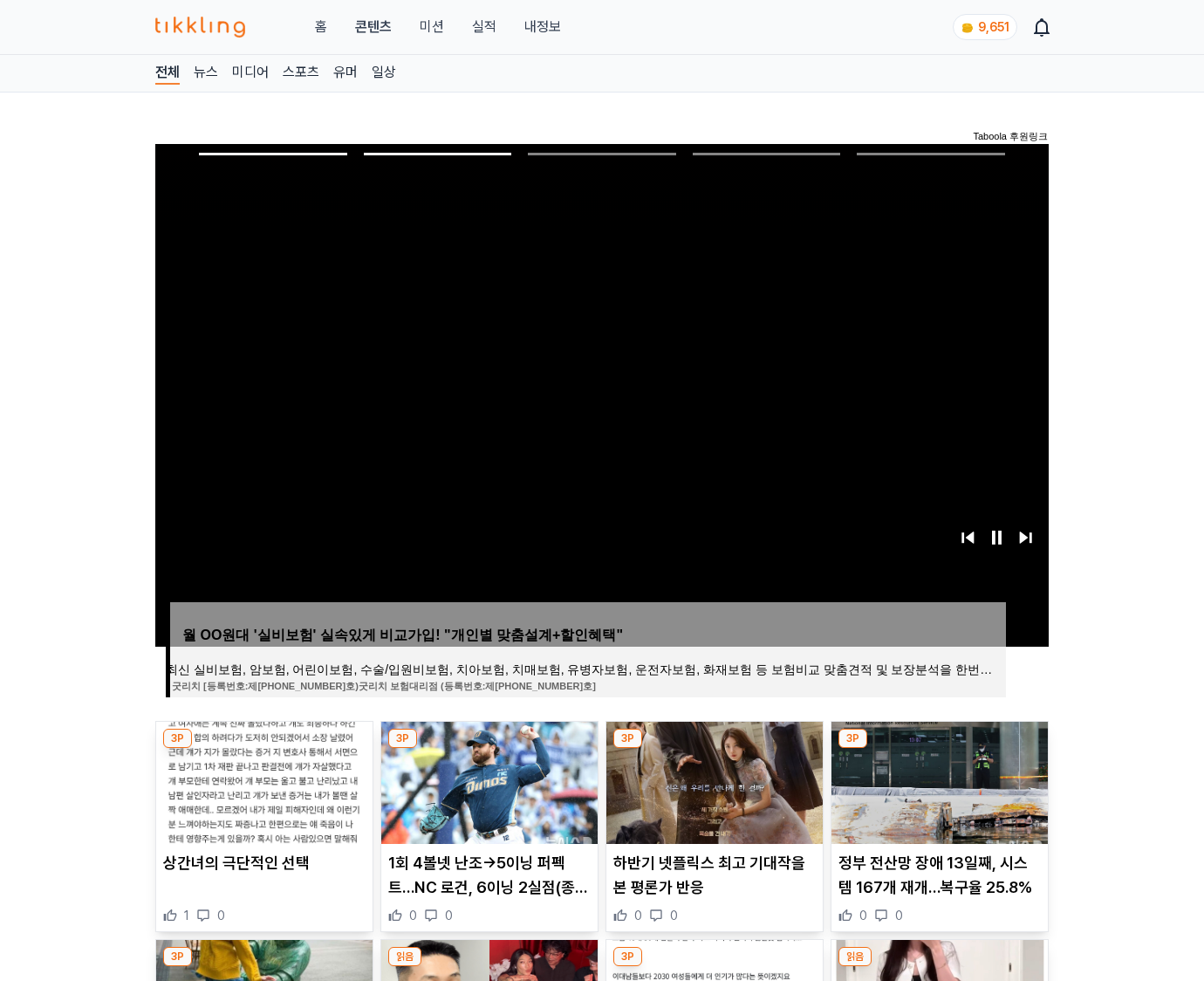
click at [937, 780] on img at bounding box center [939, 782] width 216 height 122
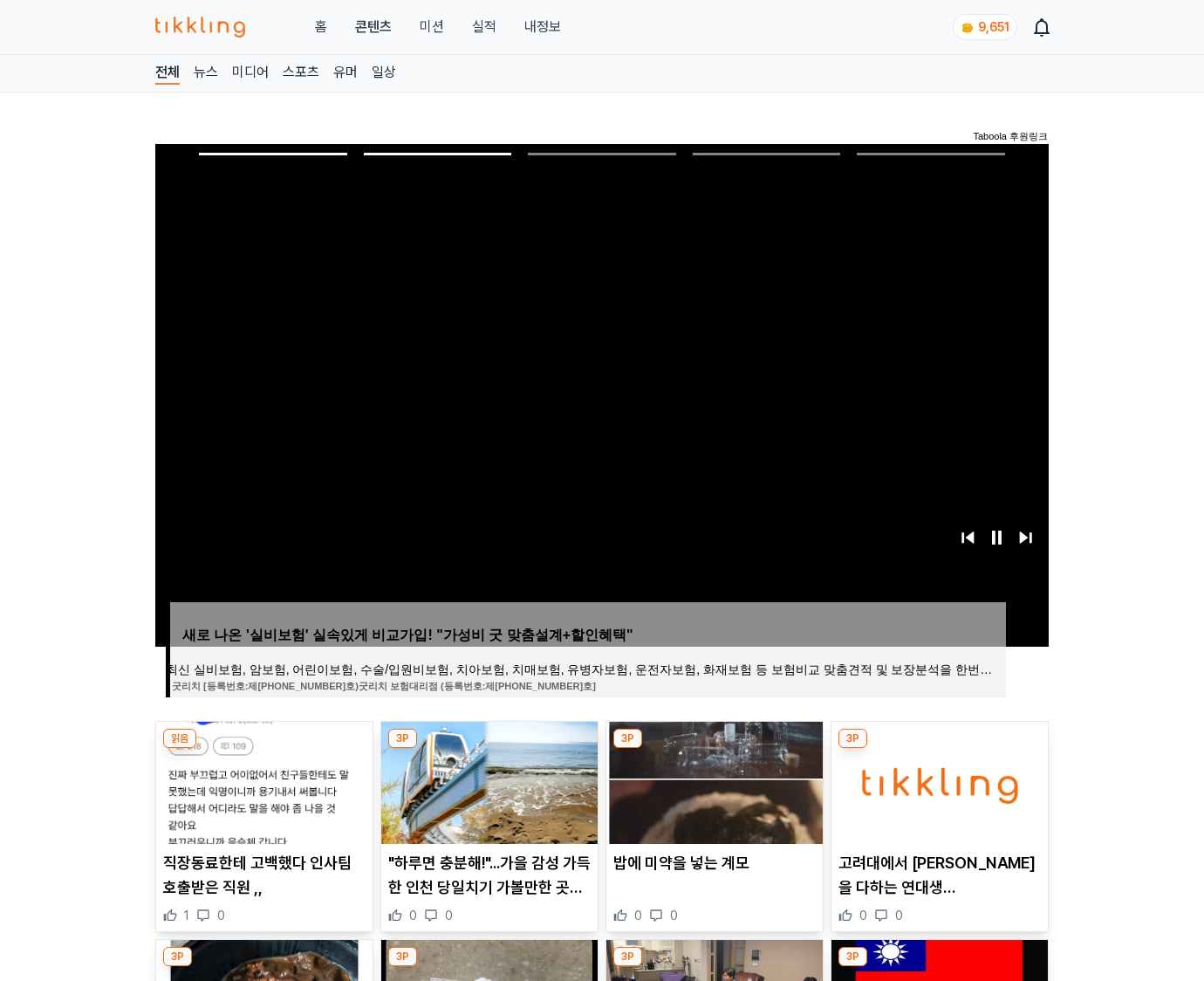
click at [937, 780] on img at bounding box center [939, 782] width 216 height 122
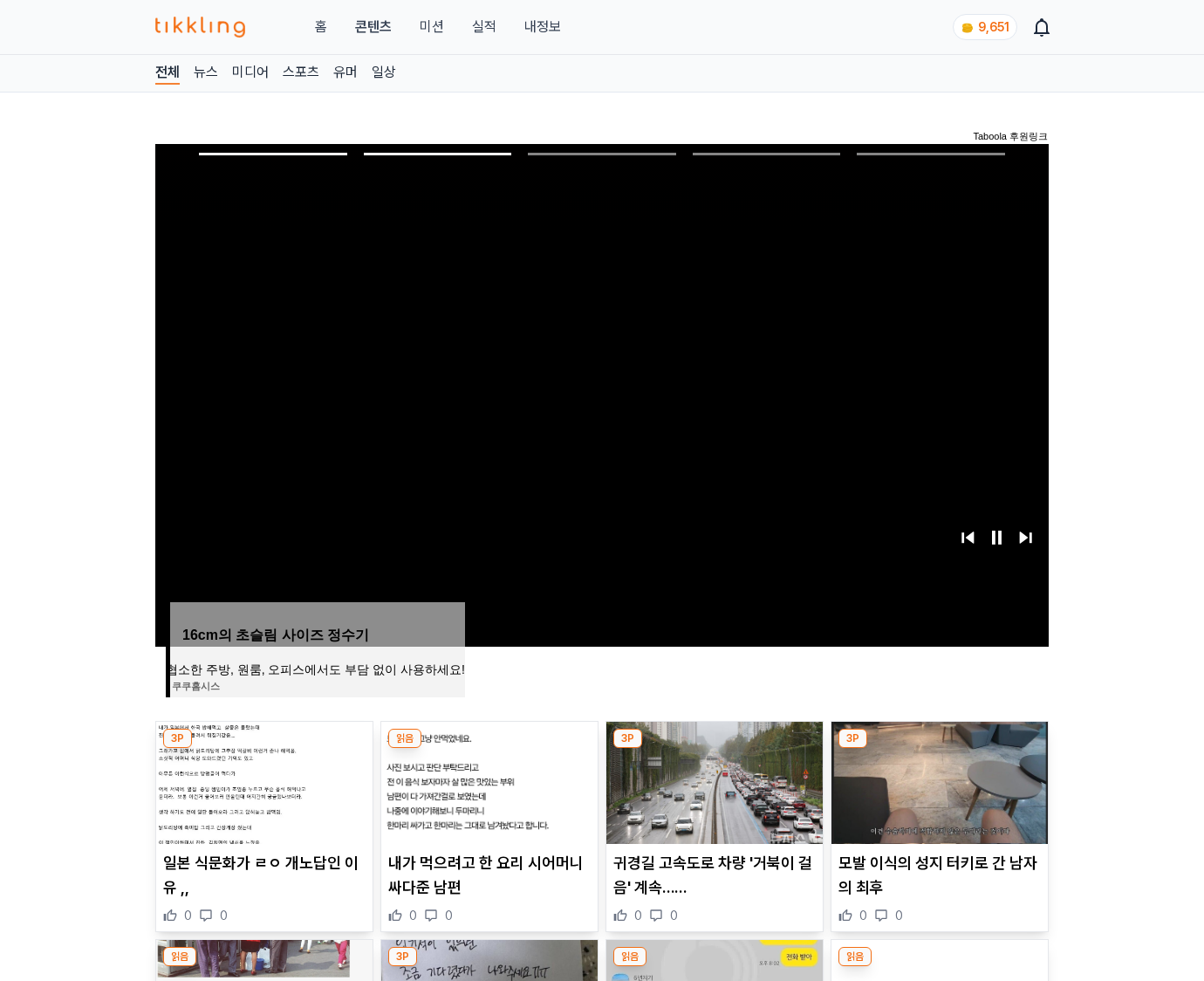
click at [937, 780] on img at bounding box center [939, 782] width 216 height 122
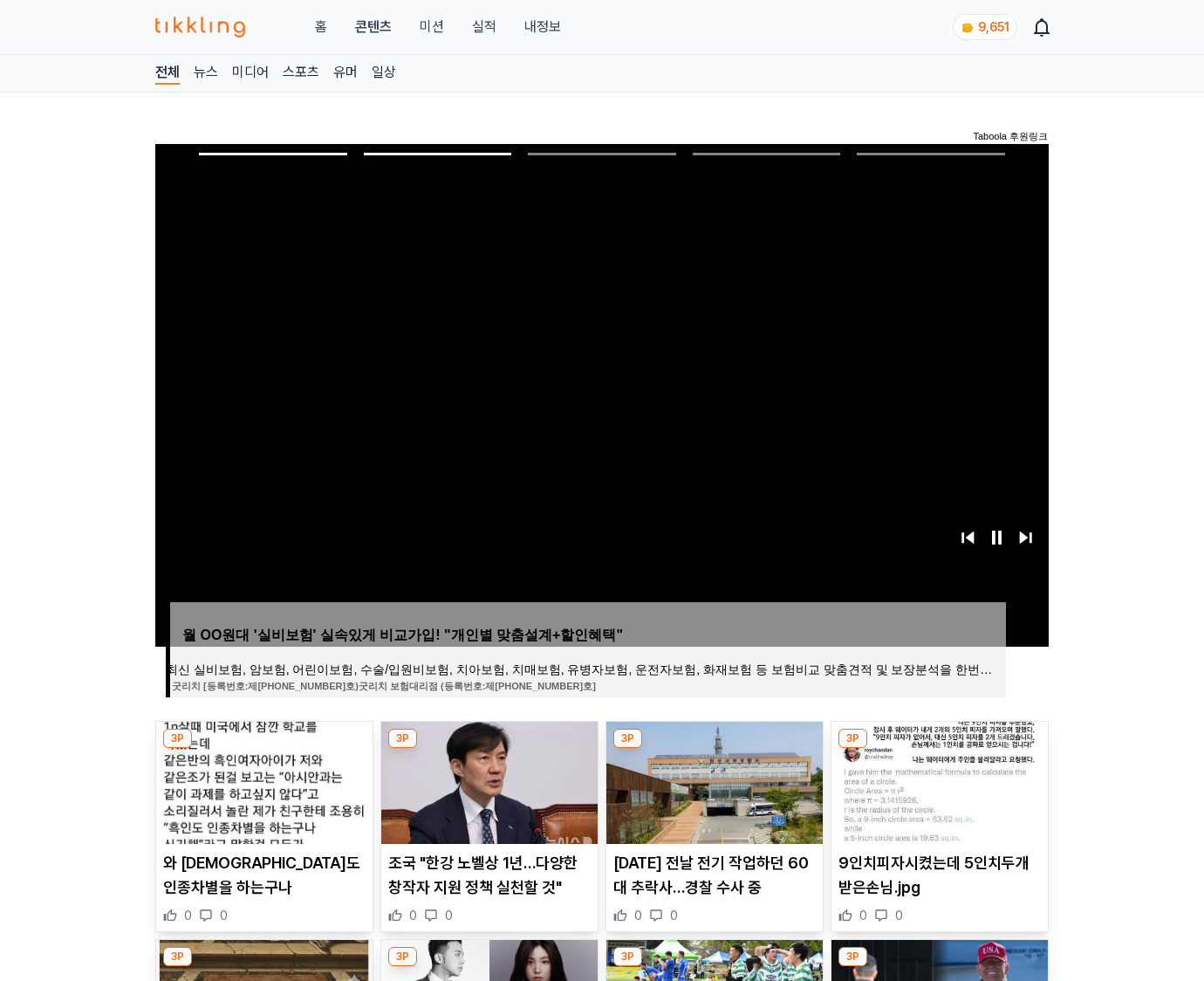
click at [937, 780] on img at bounding box center [939, 782] width 216 height 122
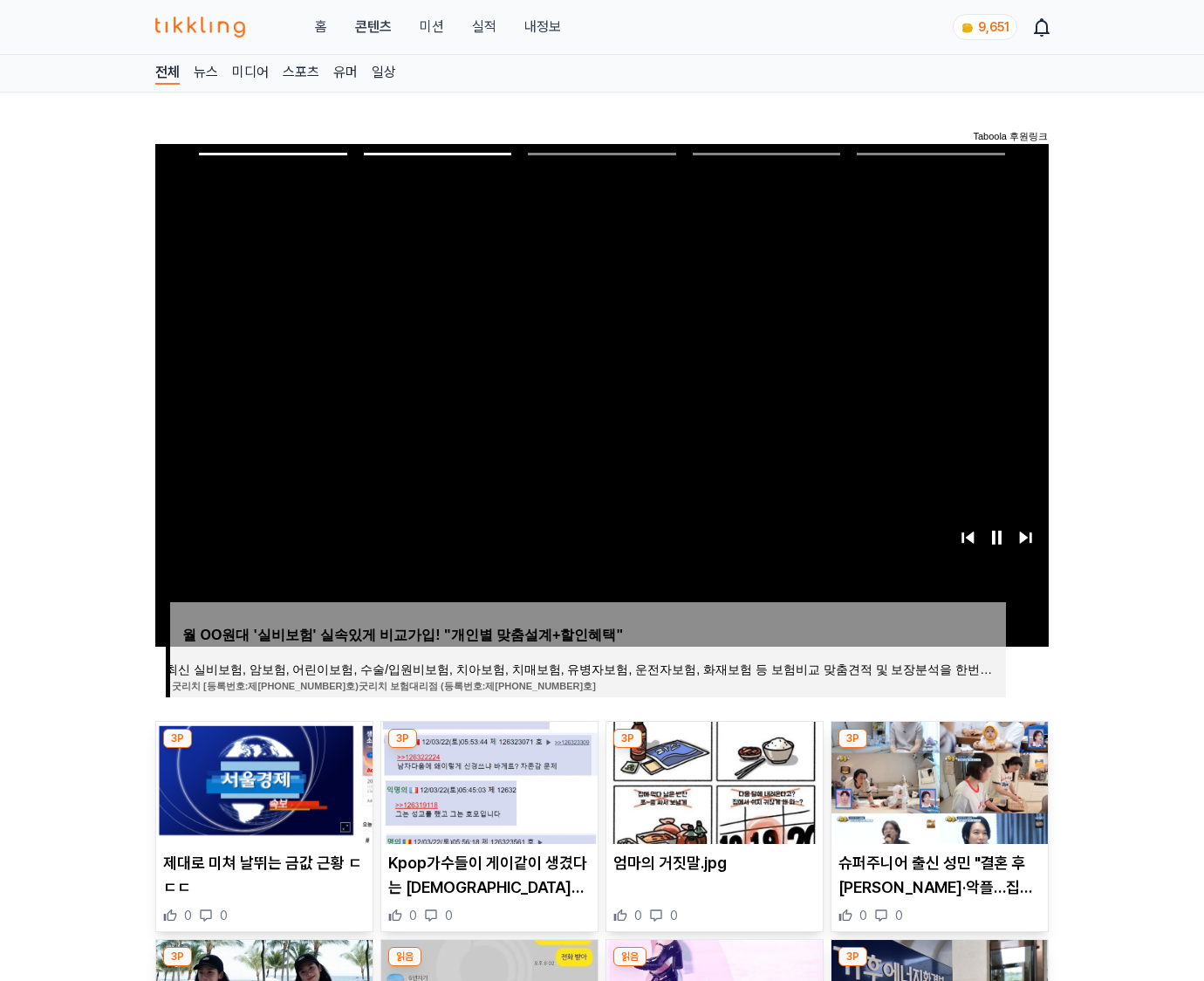
click at [937, 780] on img at bounding box center [939, 782] width 216 height 122
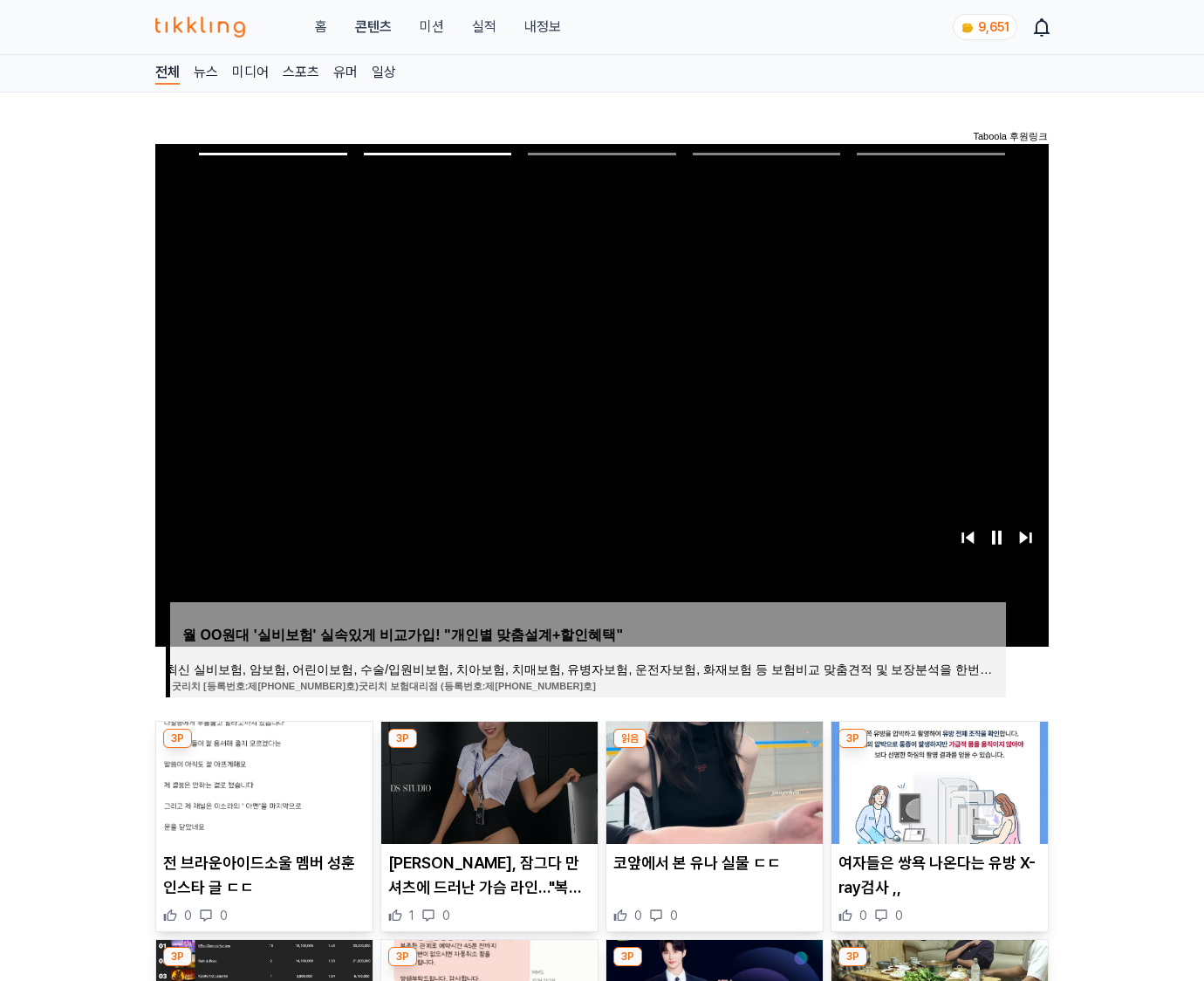
click at [937, 780] on img at bounding box center [939, 782] width 216 height 122
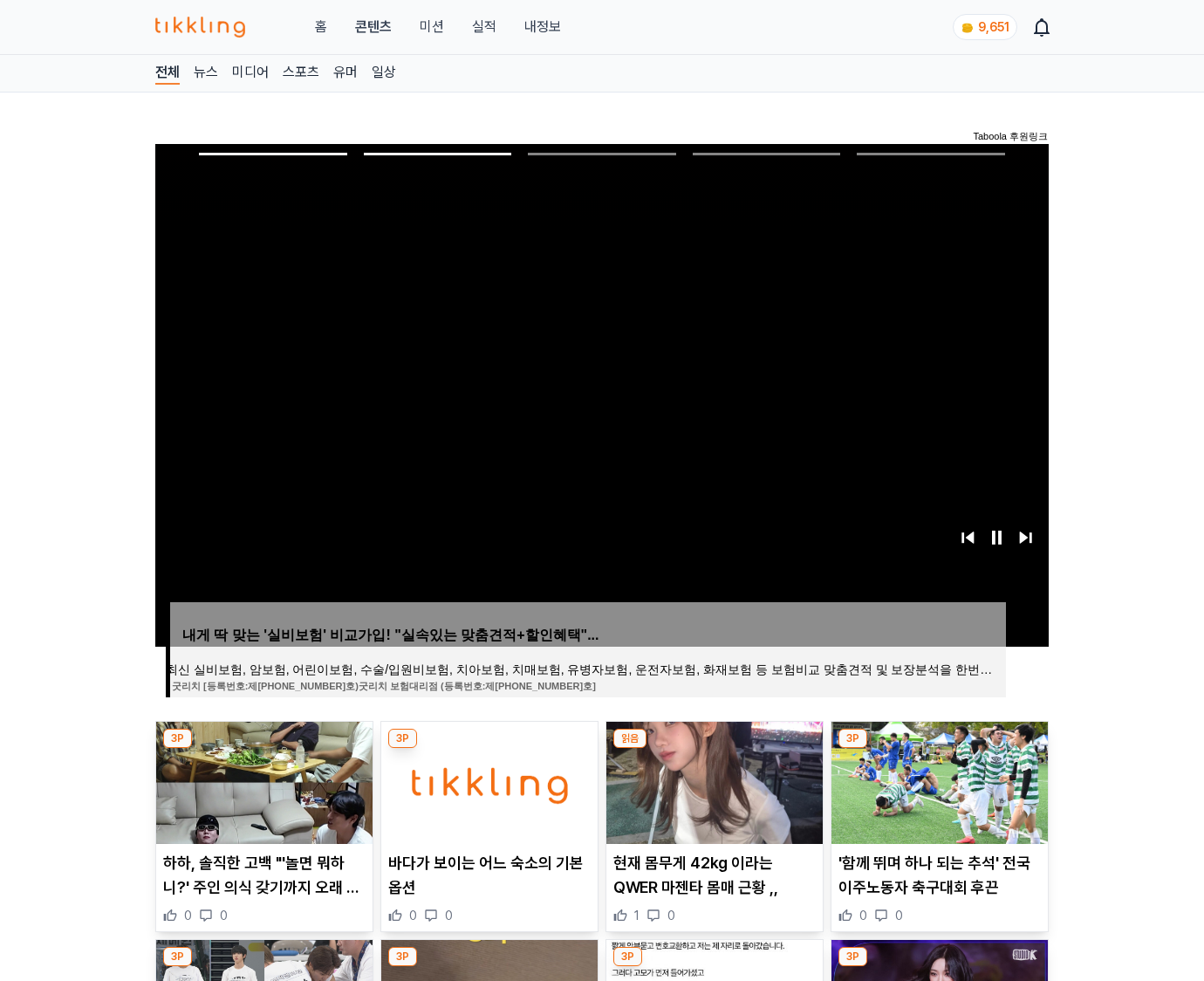
click at [937, 780] on img at bounding box center [939, 782] width 216 height 122
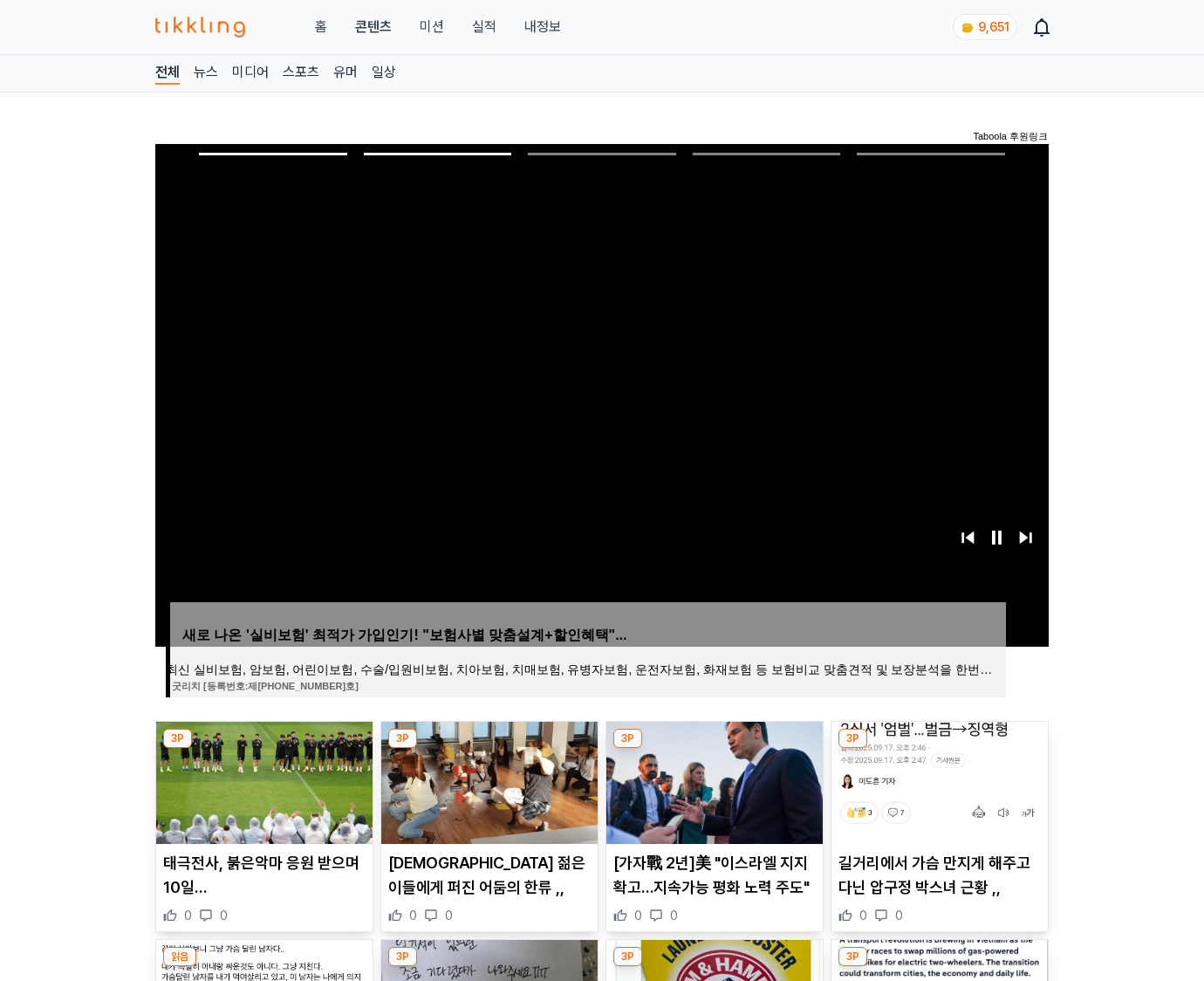
click at [937, 780] on img at bounding box center [939, 782] width 216 height 122
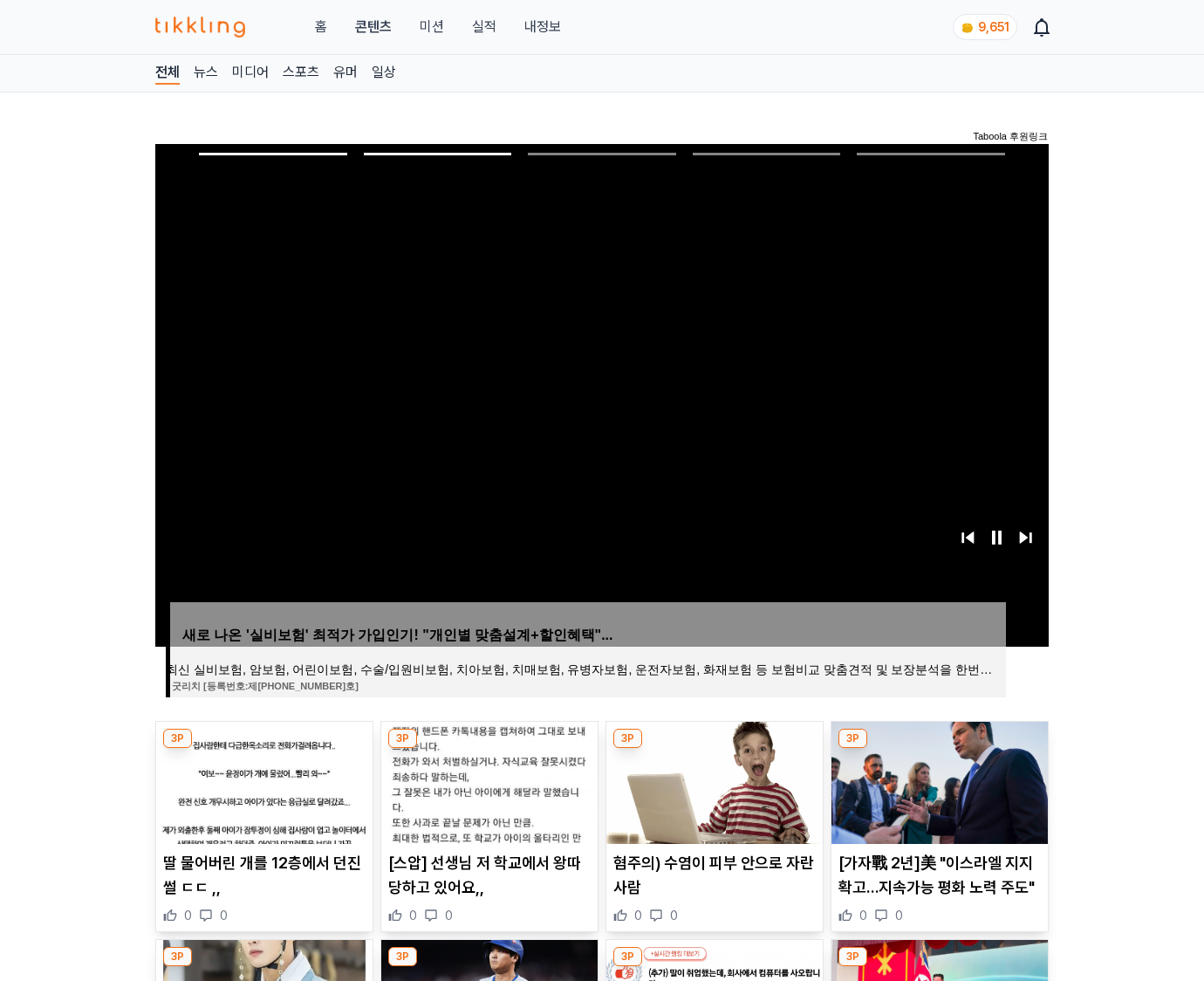
click at [937, 780] on img at bounding box center [939, 782] width 216 height 122
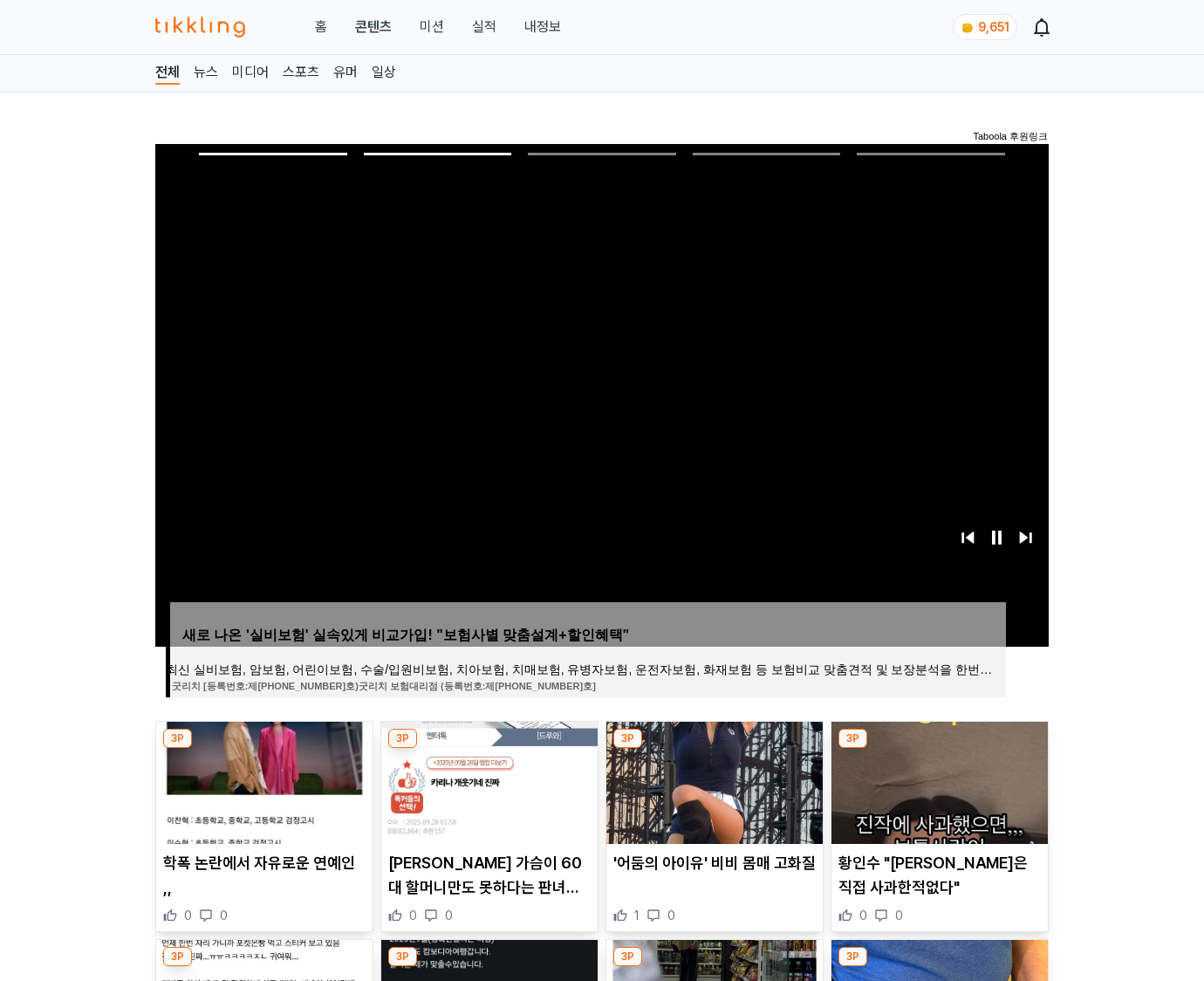
click at [937, 780] on img at bounding box center [939, 782] width 216 height 122
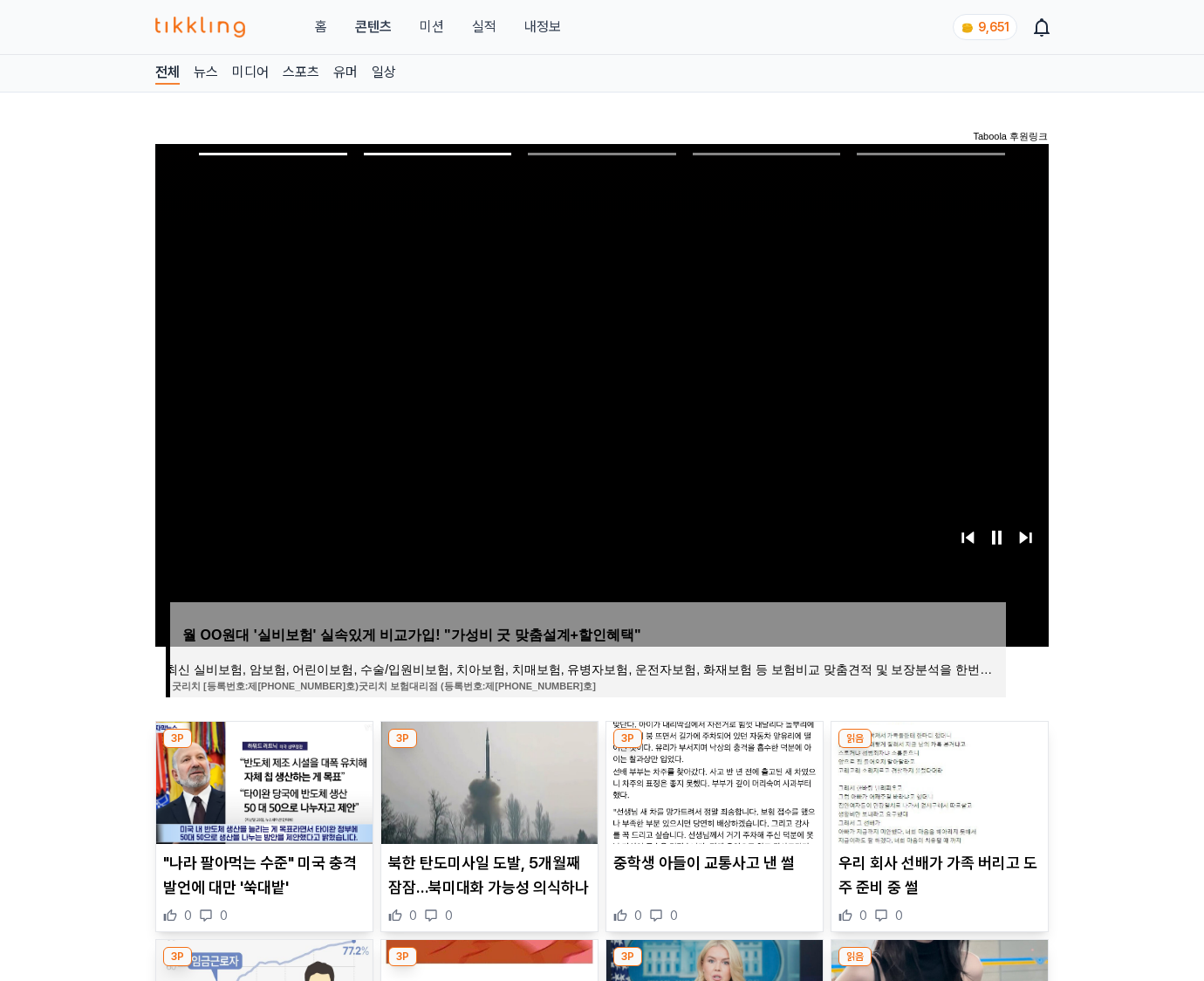
click at [937, 780] on img at bounding box center [939, 782] width 216 height 122
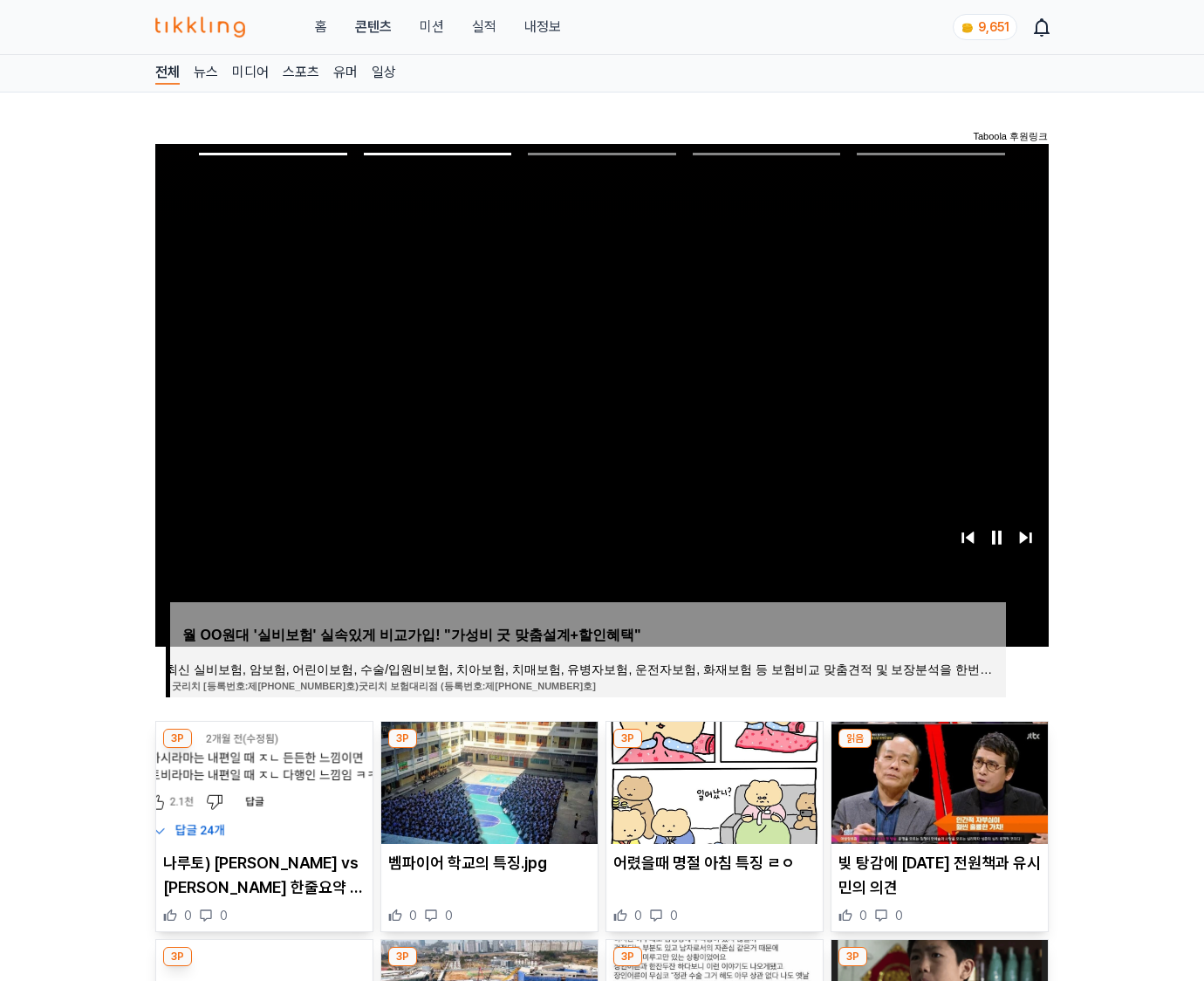
click at [937, 780] on img at bounding box center [939, 782] width 216 height 122
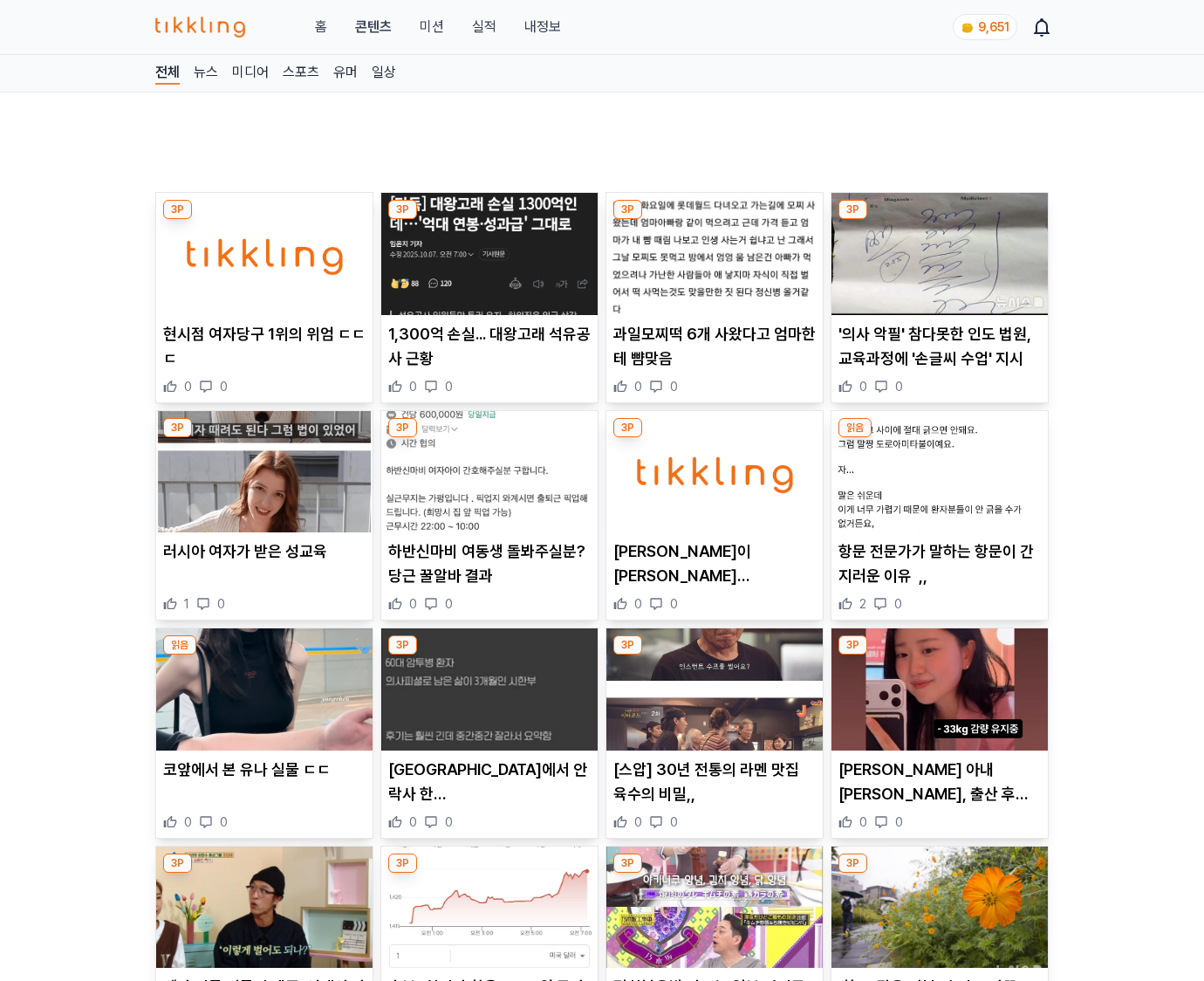
click at [937, 780] on p "박수홍 아내 김다예, 출산 후 33kg 감량 성공 "건강해져서 행복"…50kg대 유지 근황 공개" at bounding box center [940, 781] width 202 height 49
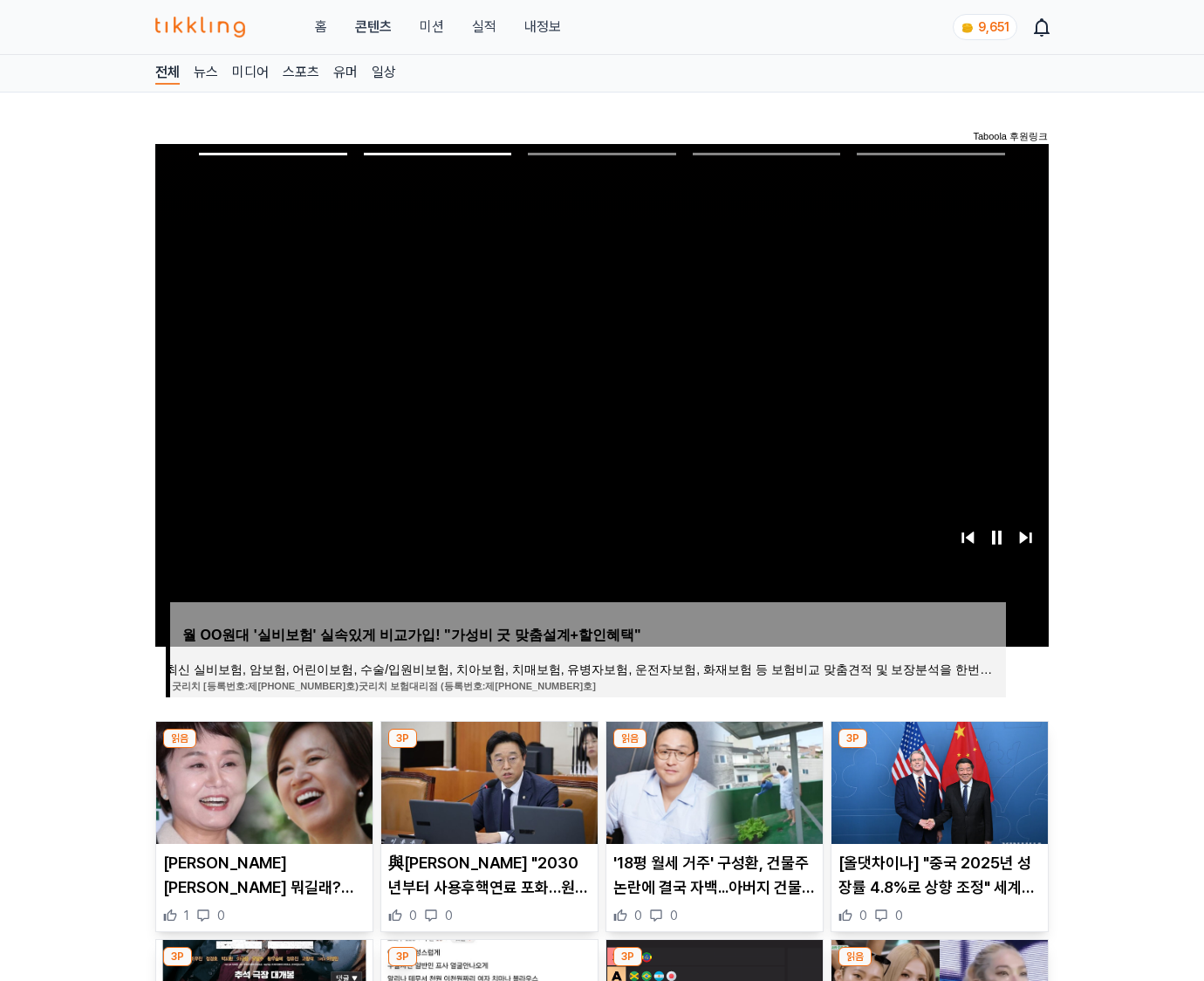
click at [937, 780] on img at bounding box center [939, 782] width 216 height 122
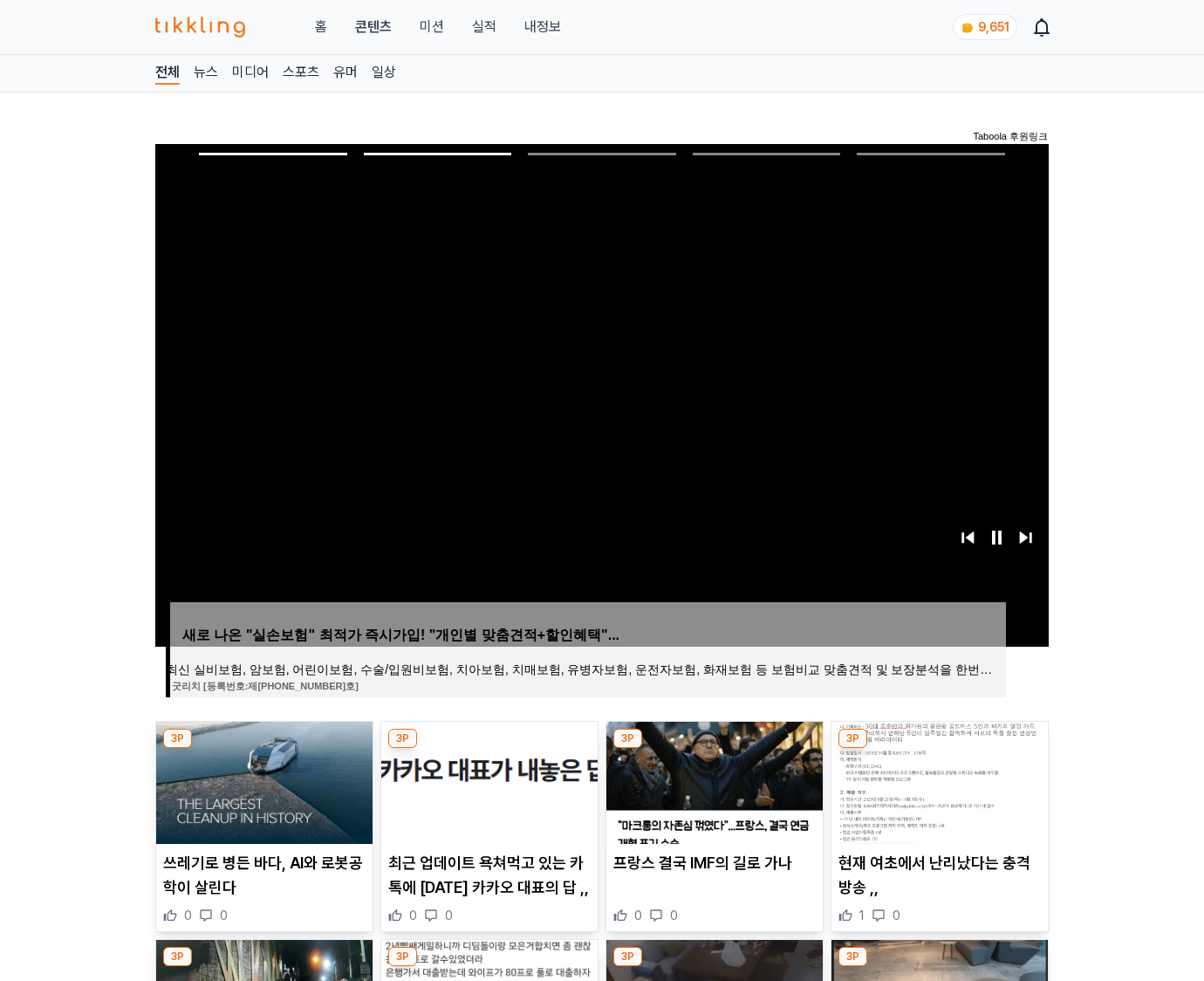
click at [937, 780] on img at bounding box center [939, 782] width 216 height 122
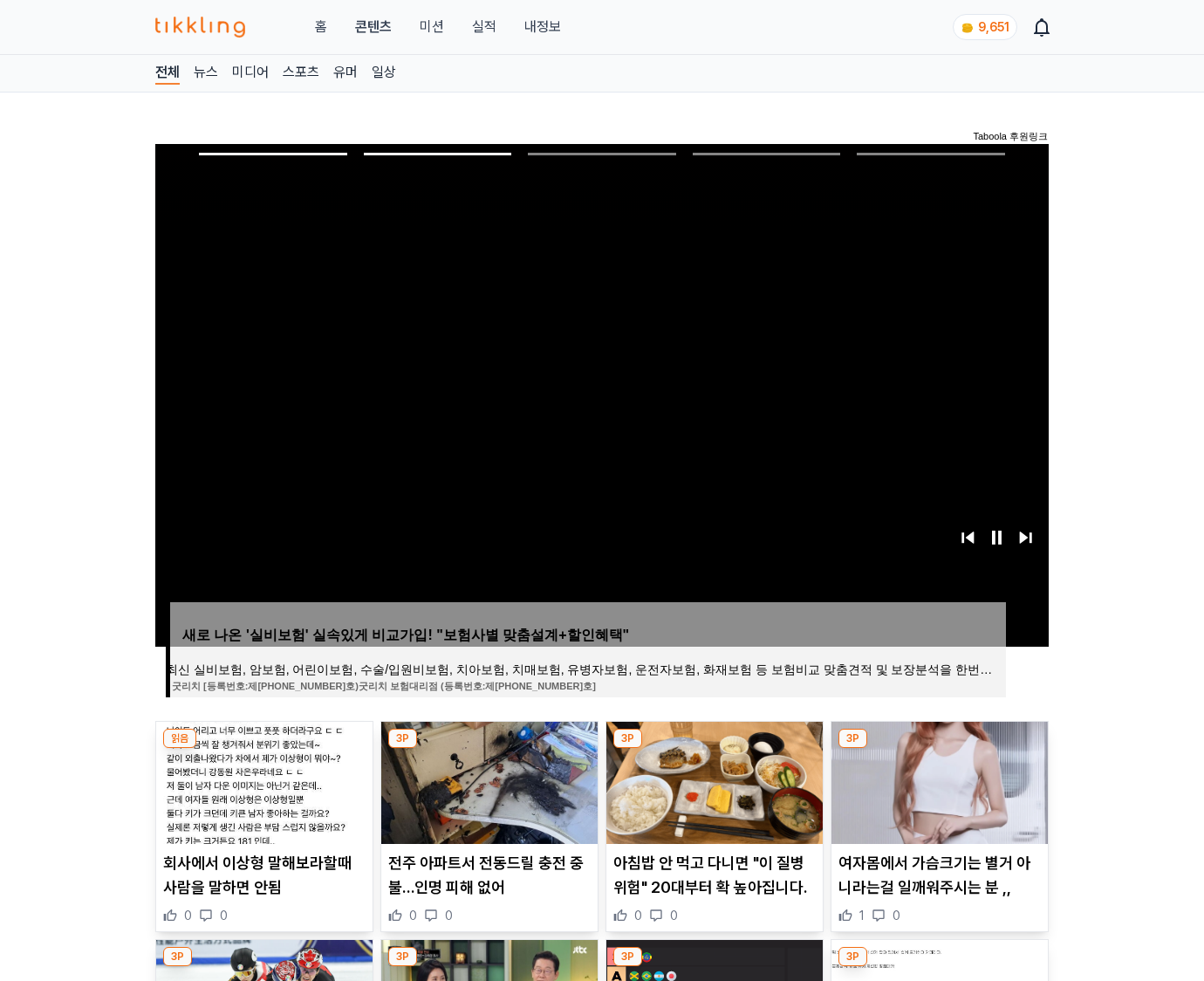
click at [937, 780] on img at bounding box center [939, 782] width 216 height 122
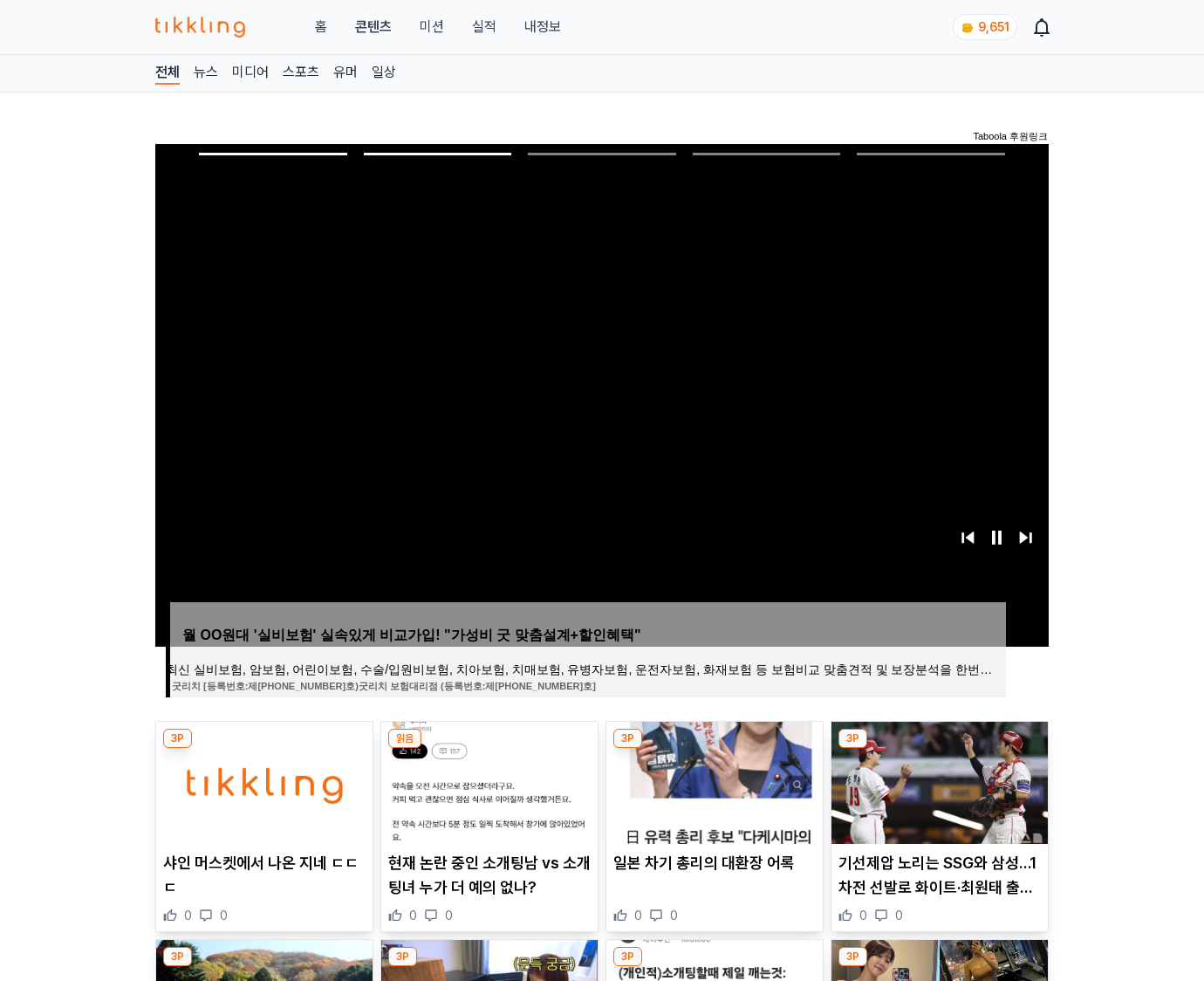
click at [937, 780] on img at bounding box center [939, 782] width 216 height 122
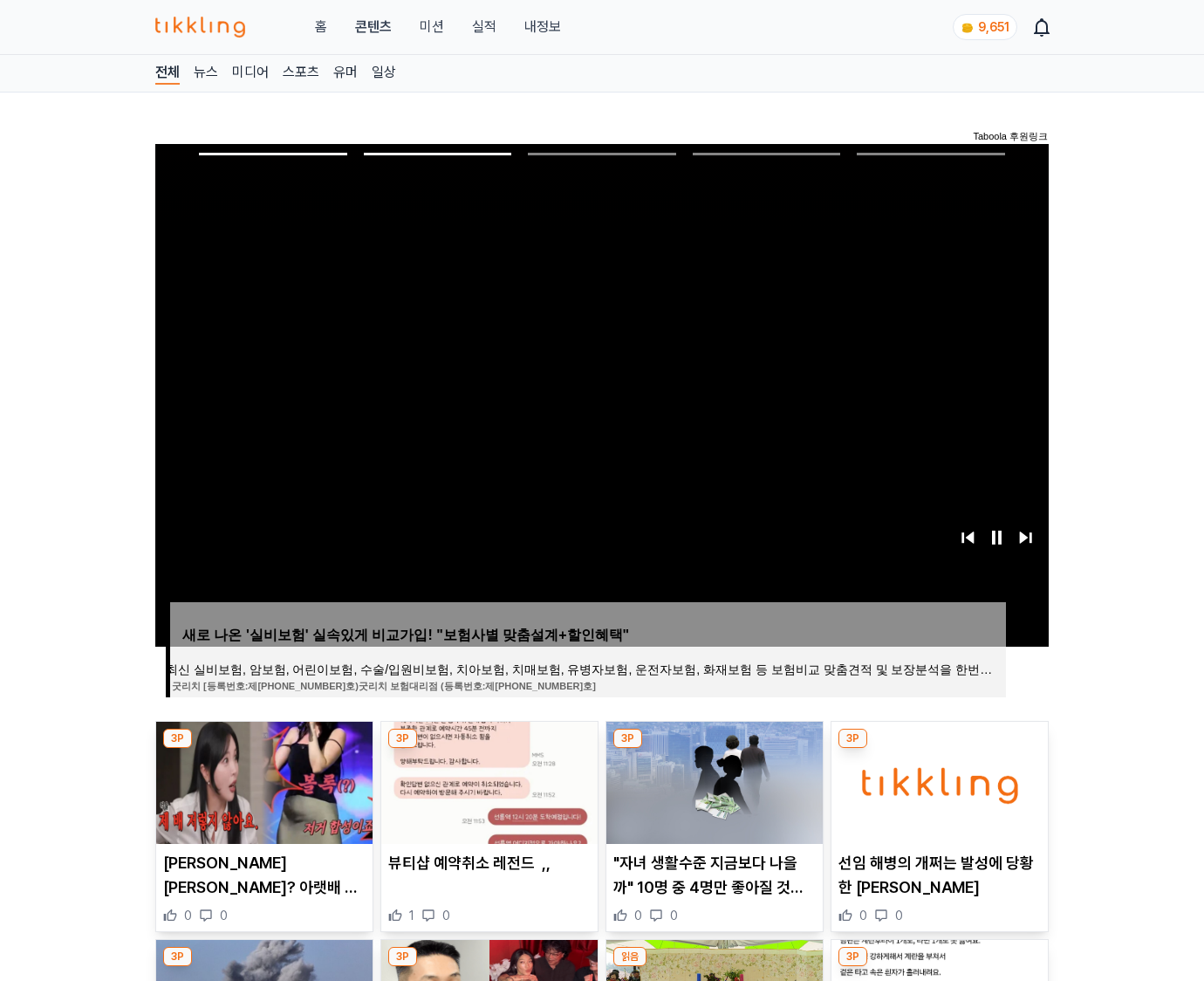
click at [937, 780] on img at bounding box center [939, 782] width 216 height 122
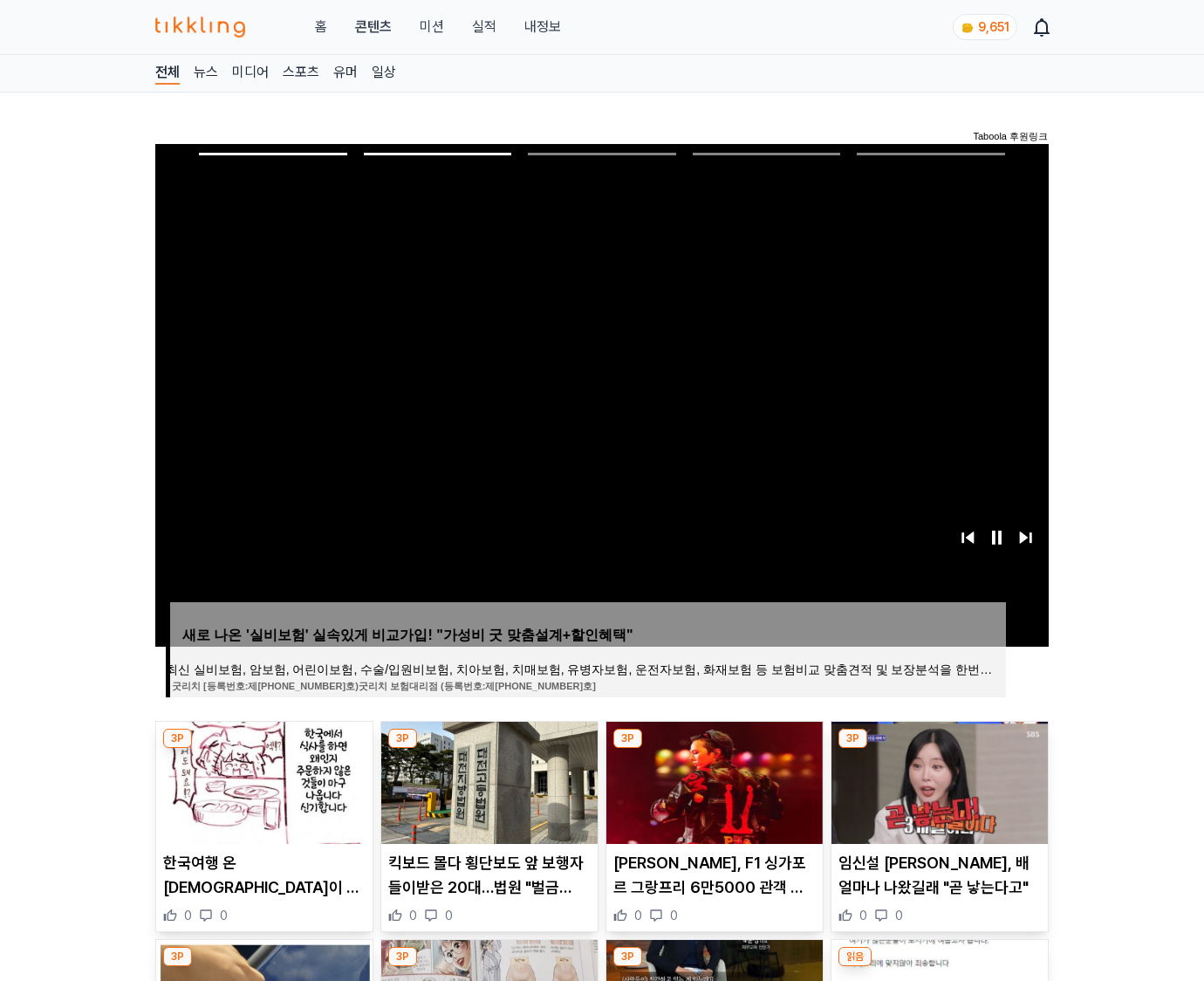
click at [937, 780] on img at bounding box center [939, 782] width 216 height 122
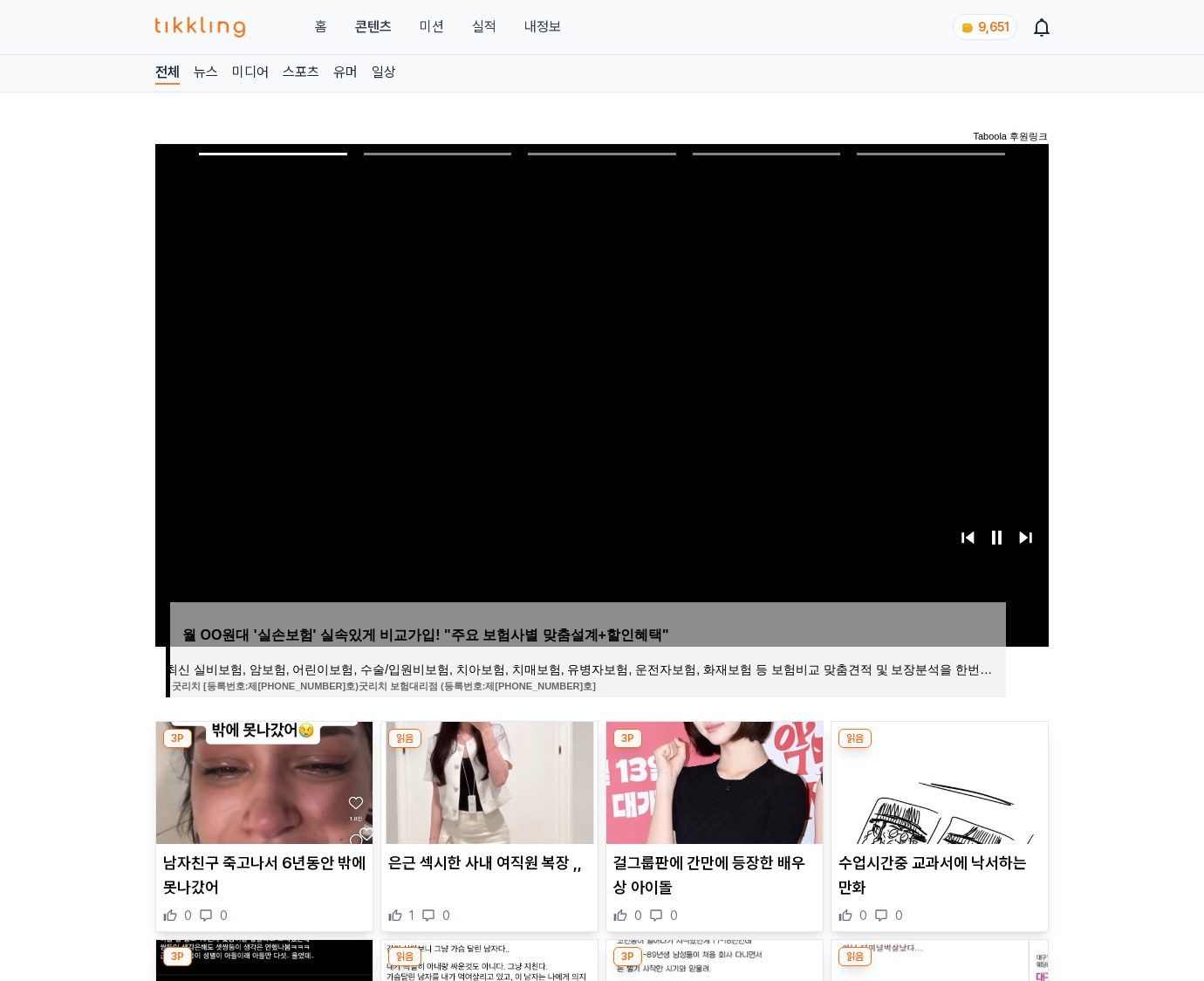
click at [937, 780] on img at bounding box center [939, 782] width 216 height 122
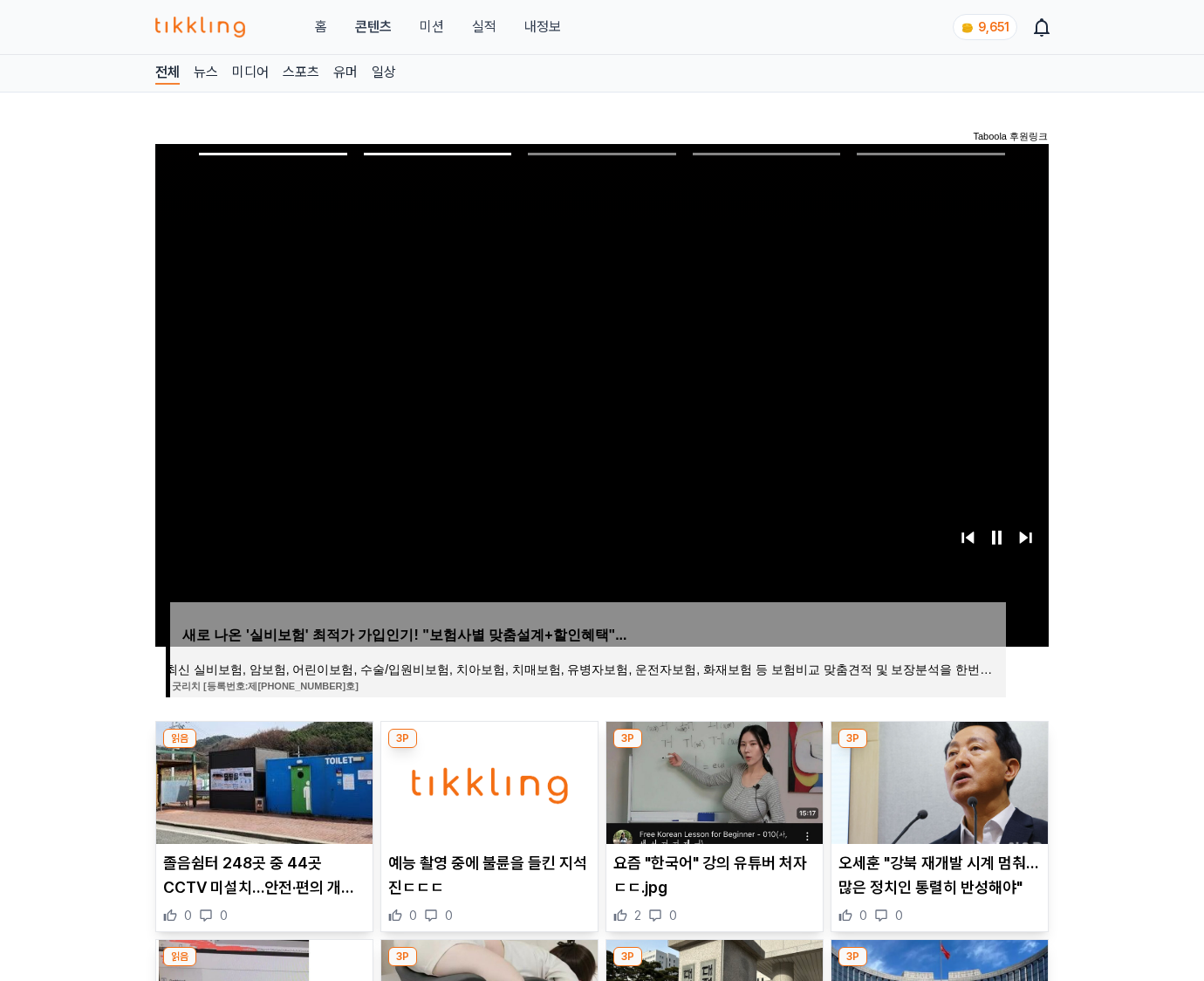
click at [937, 780] on img at bounding box center [939, 782] width 216 height 122
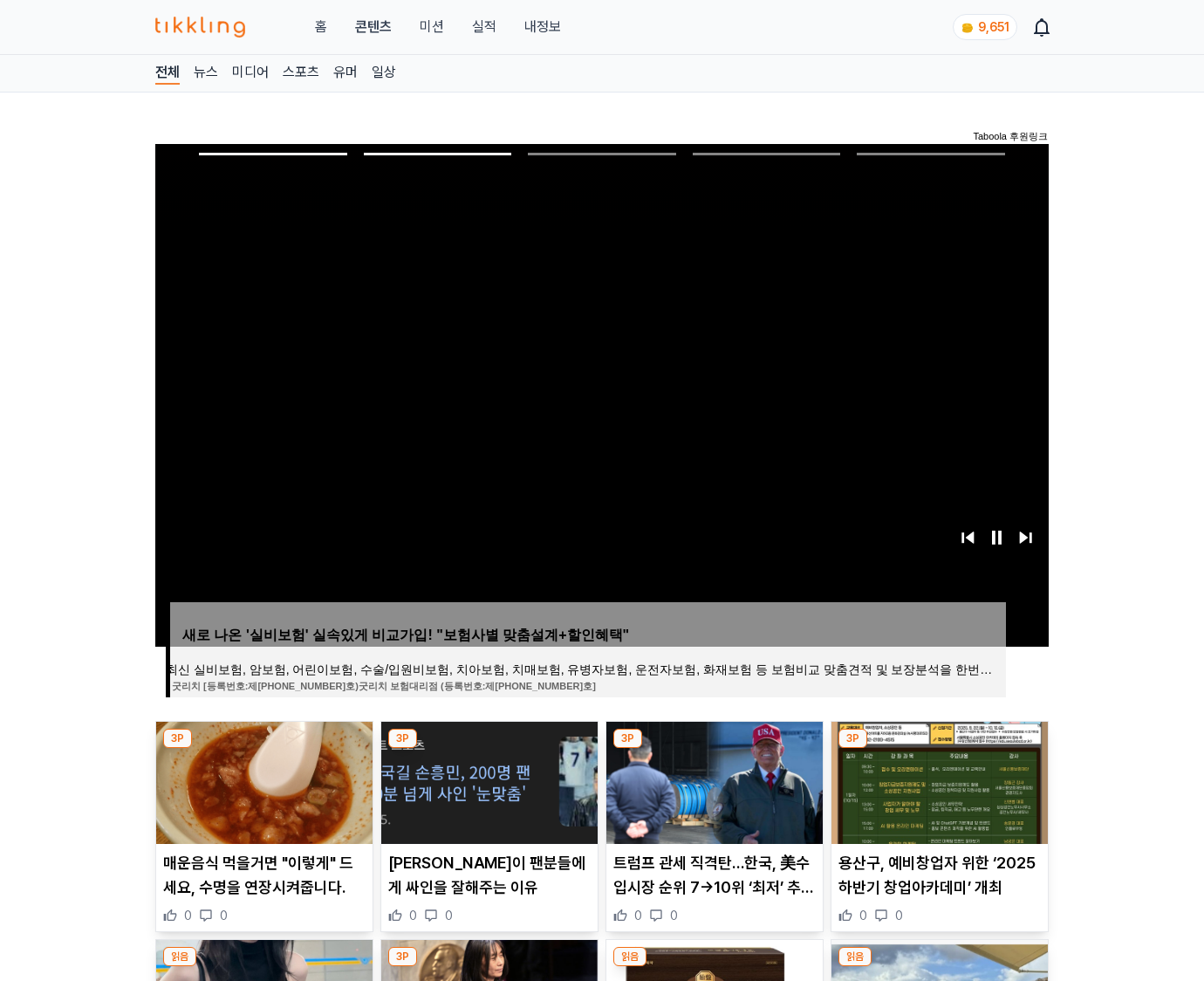
click at [937, 780] on img at bounding box center [939, 782] width 216 height 122
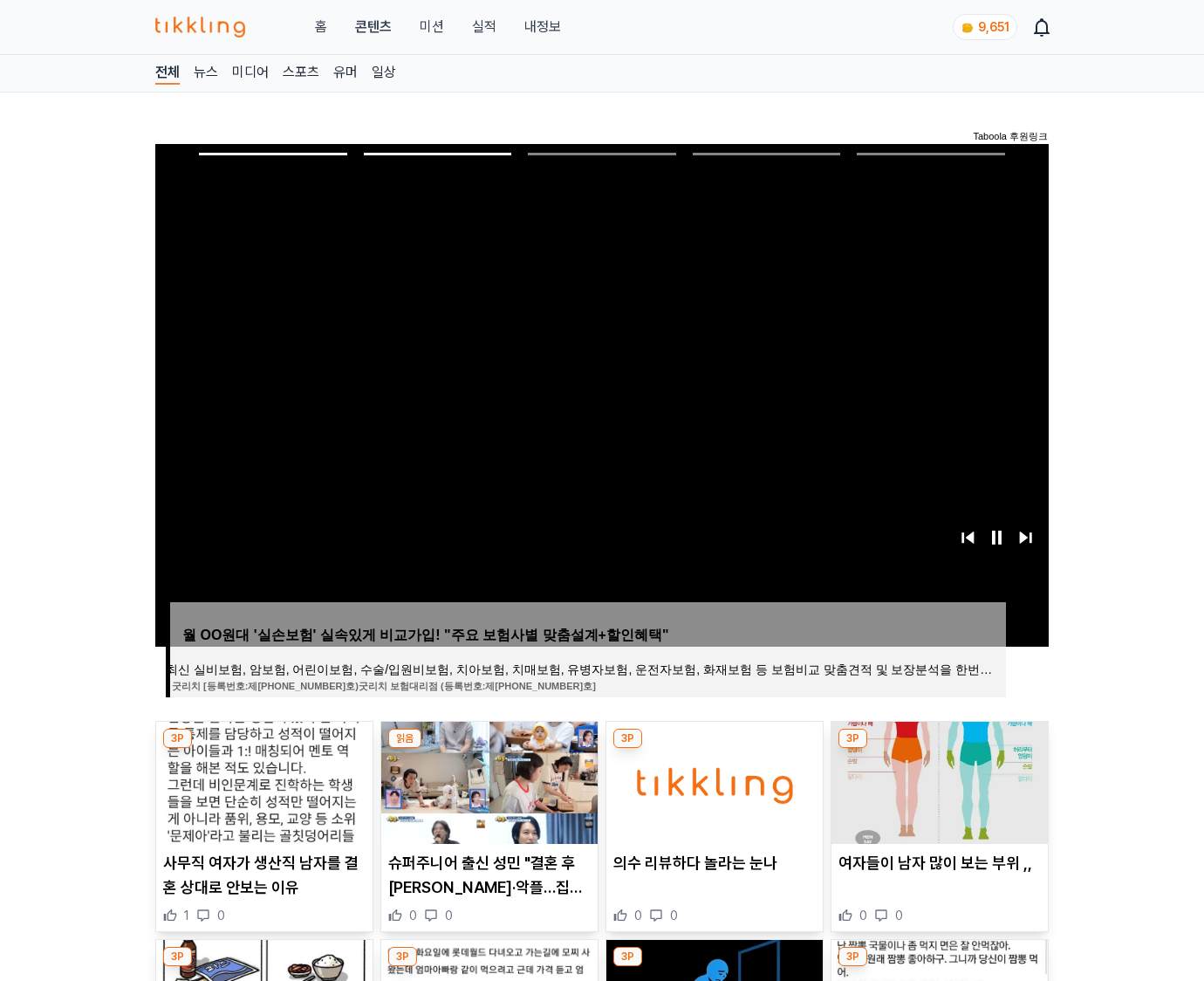
click at [937, 780] on img at bounding box center [939, 782] width 216 height 122
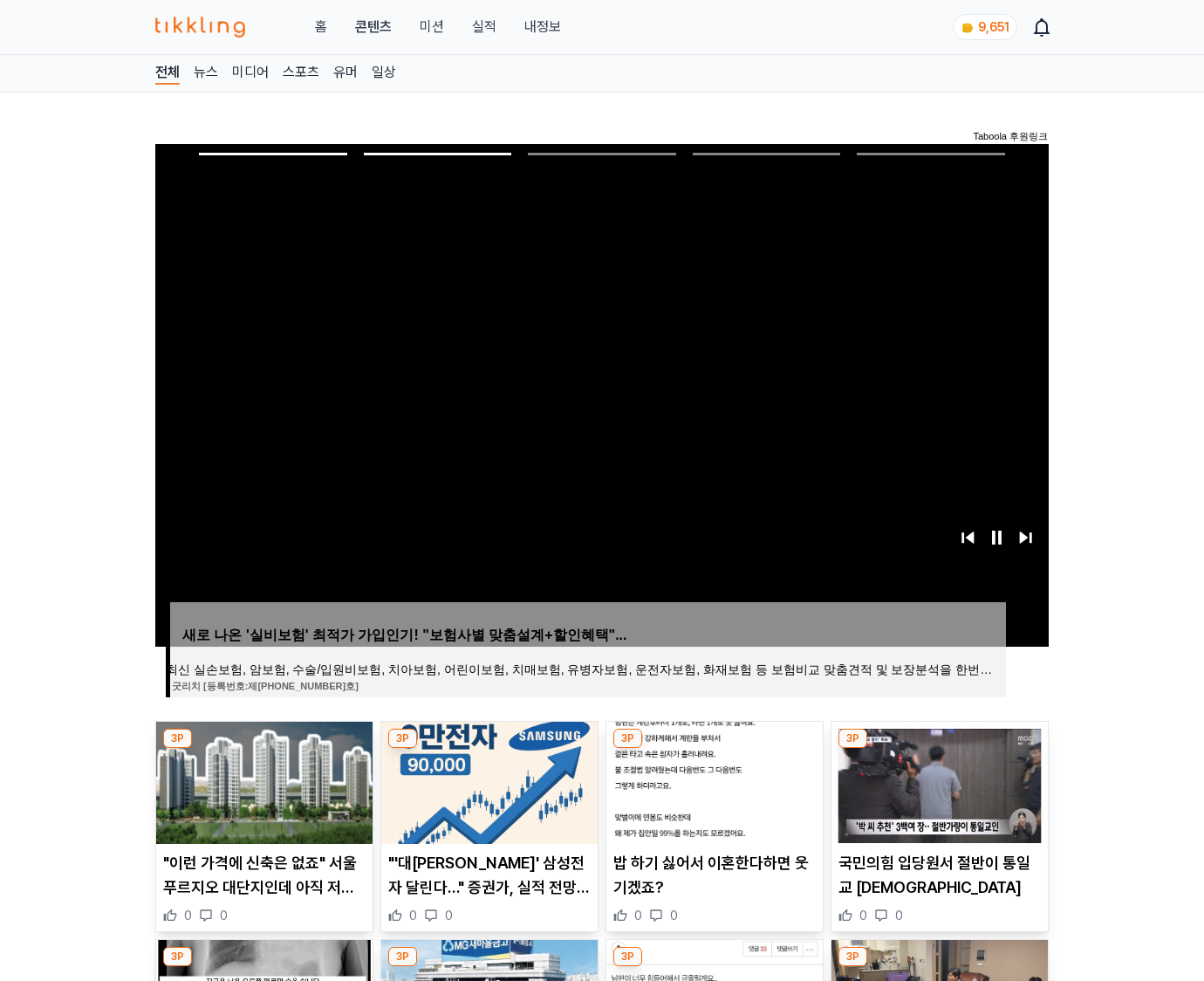
click at [937, 780] on img at bounding box center [939, 782] width 216 height 122
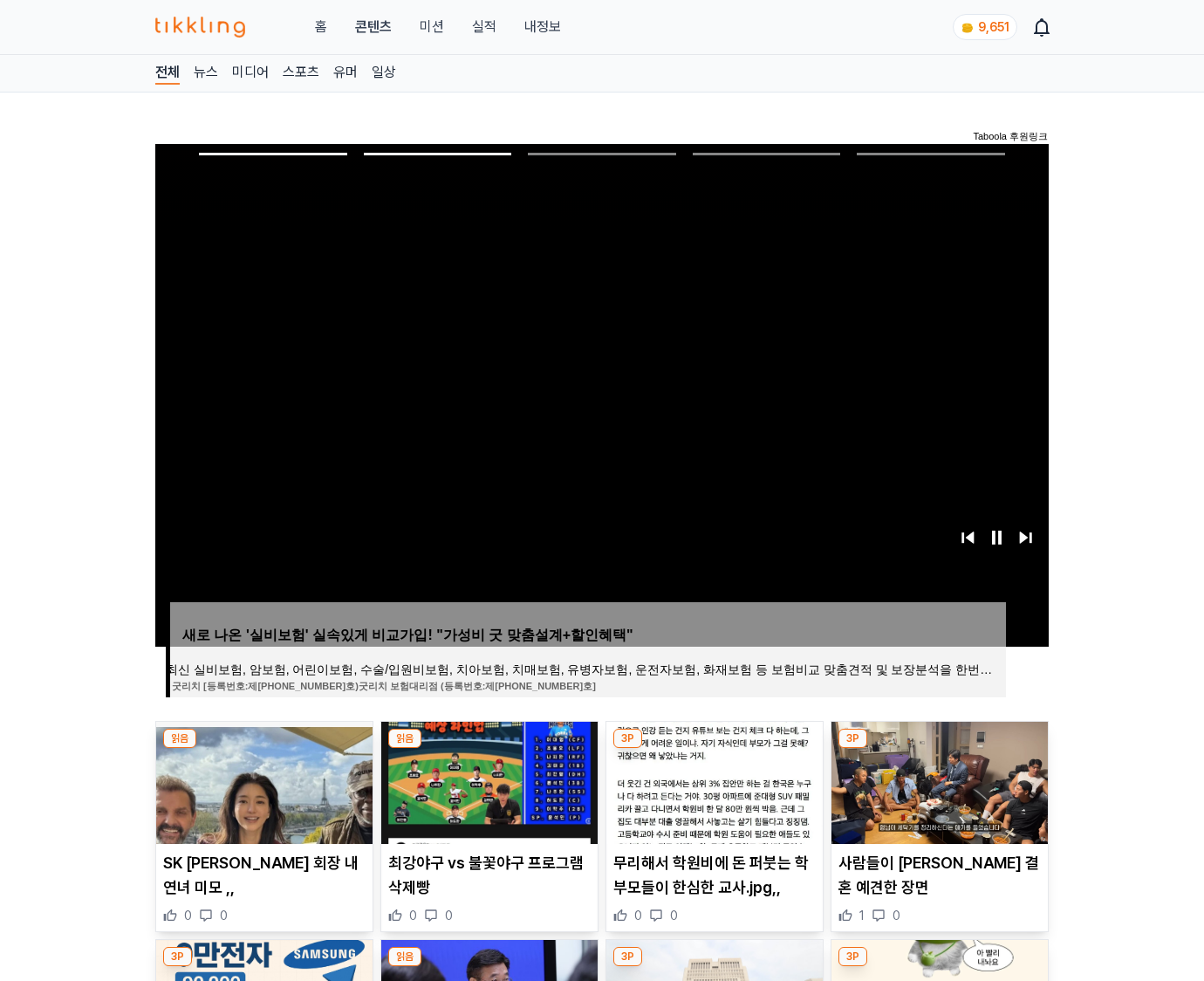
click at [937, 780] on img at bounding box center [939, 782] width 216 height 122
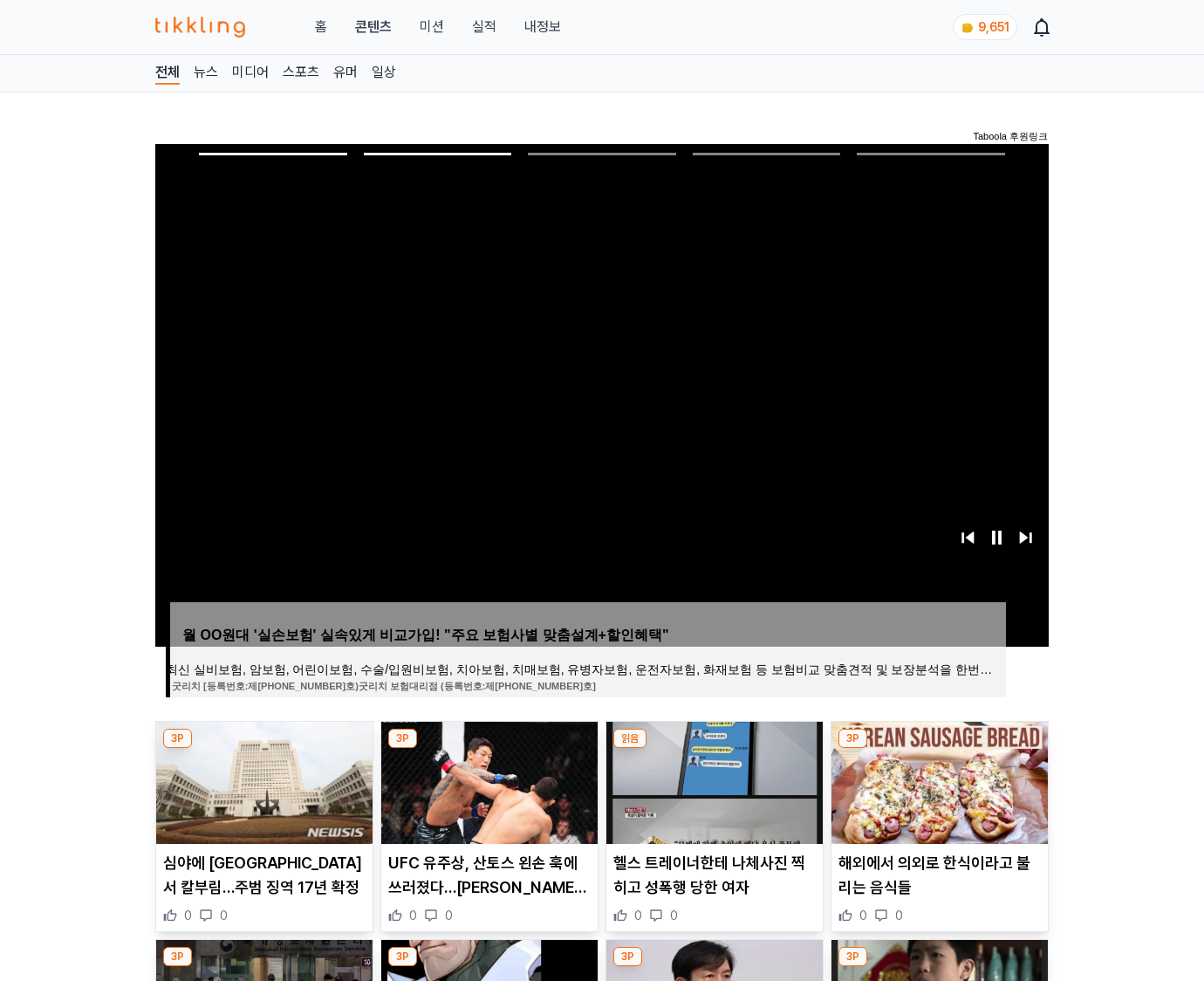
click at [937, 780] on img at bounding box center [939, 782] width 216 height 122
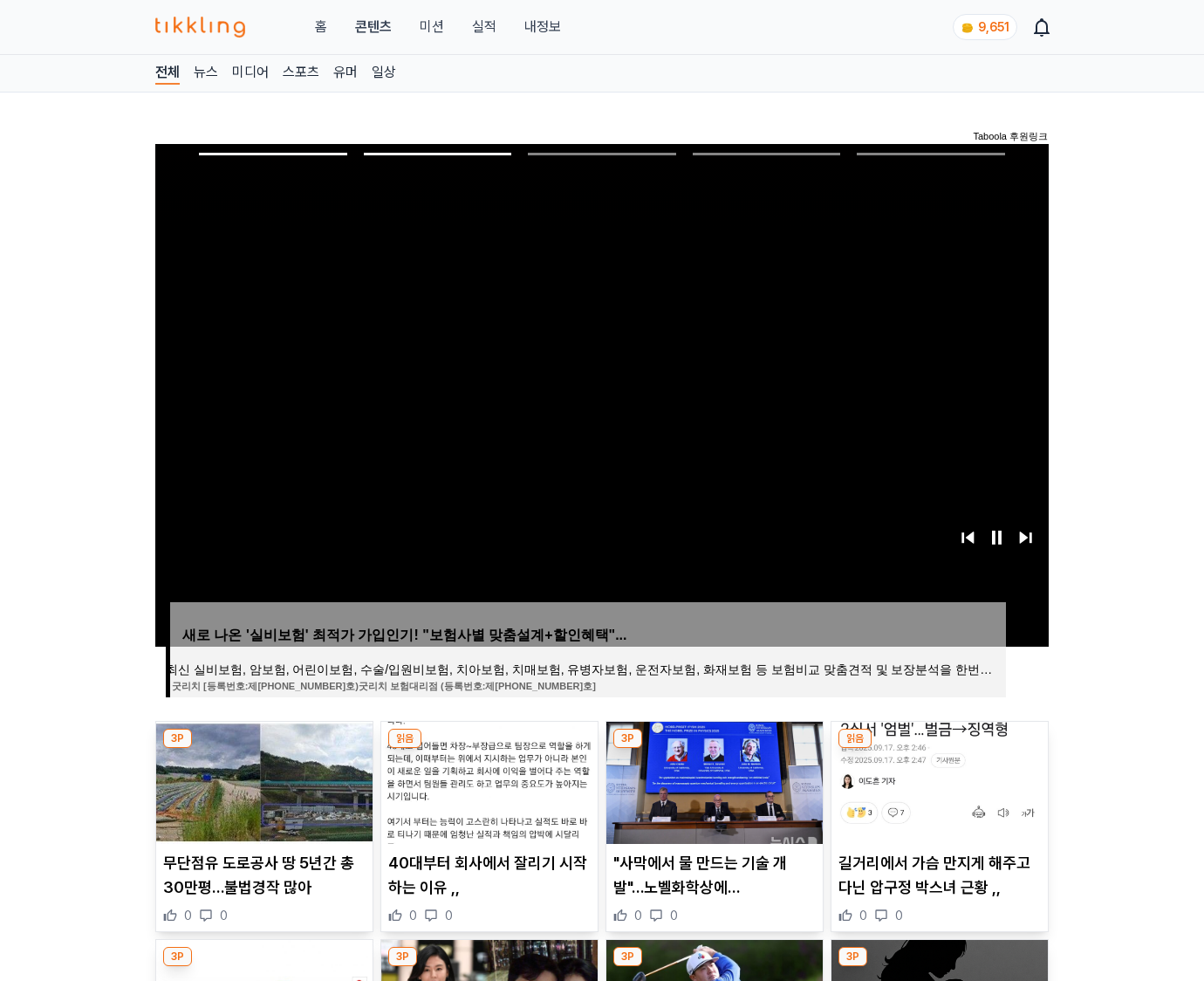
click at [937, 780] on img at bounding box center [939, 782] width 216 height 122
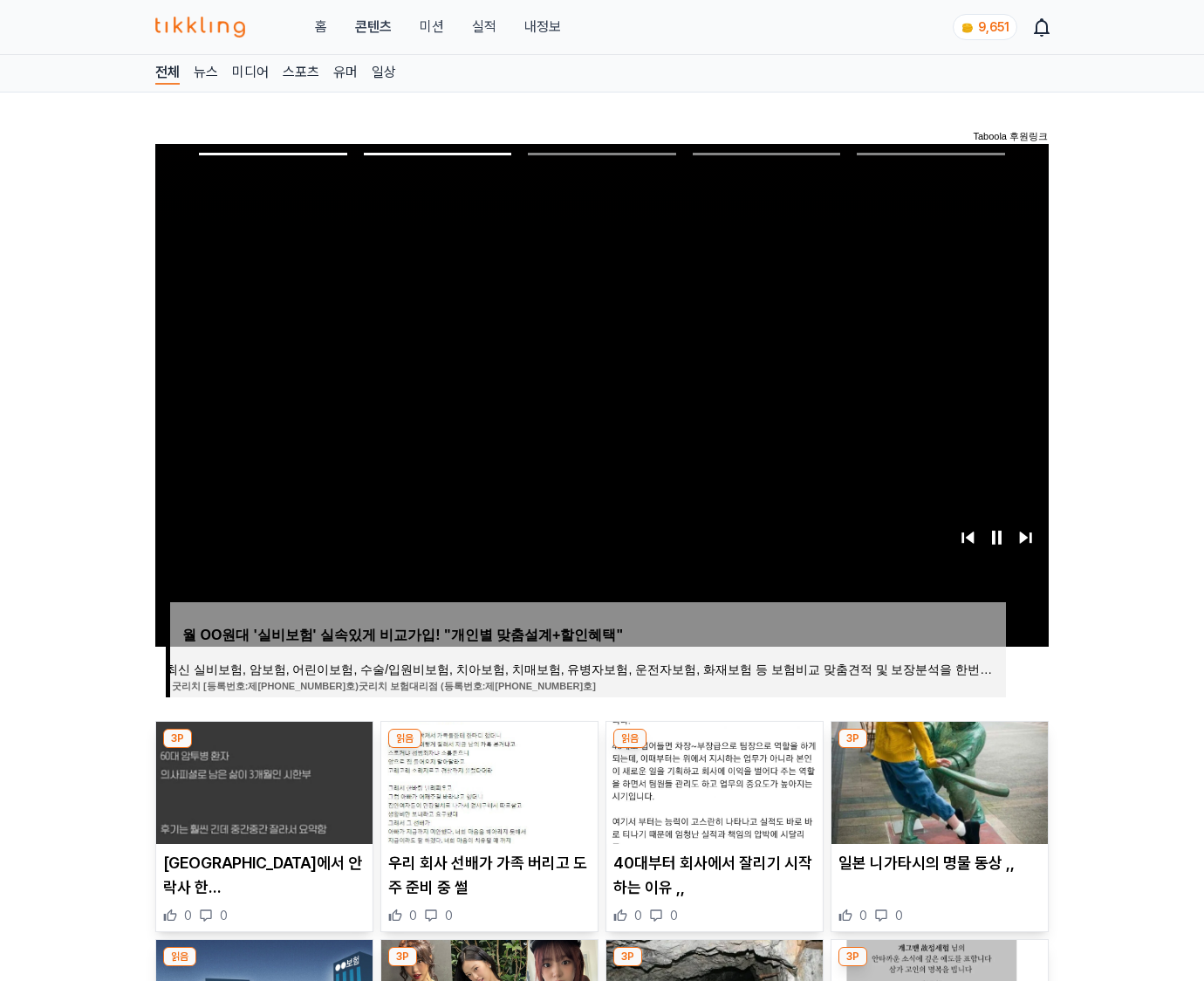
click at [937, 780] on img at bounding box center [939, 782] width 216 height 122
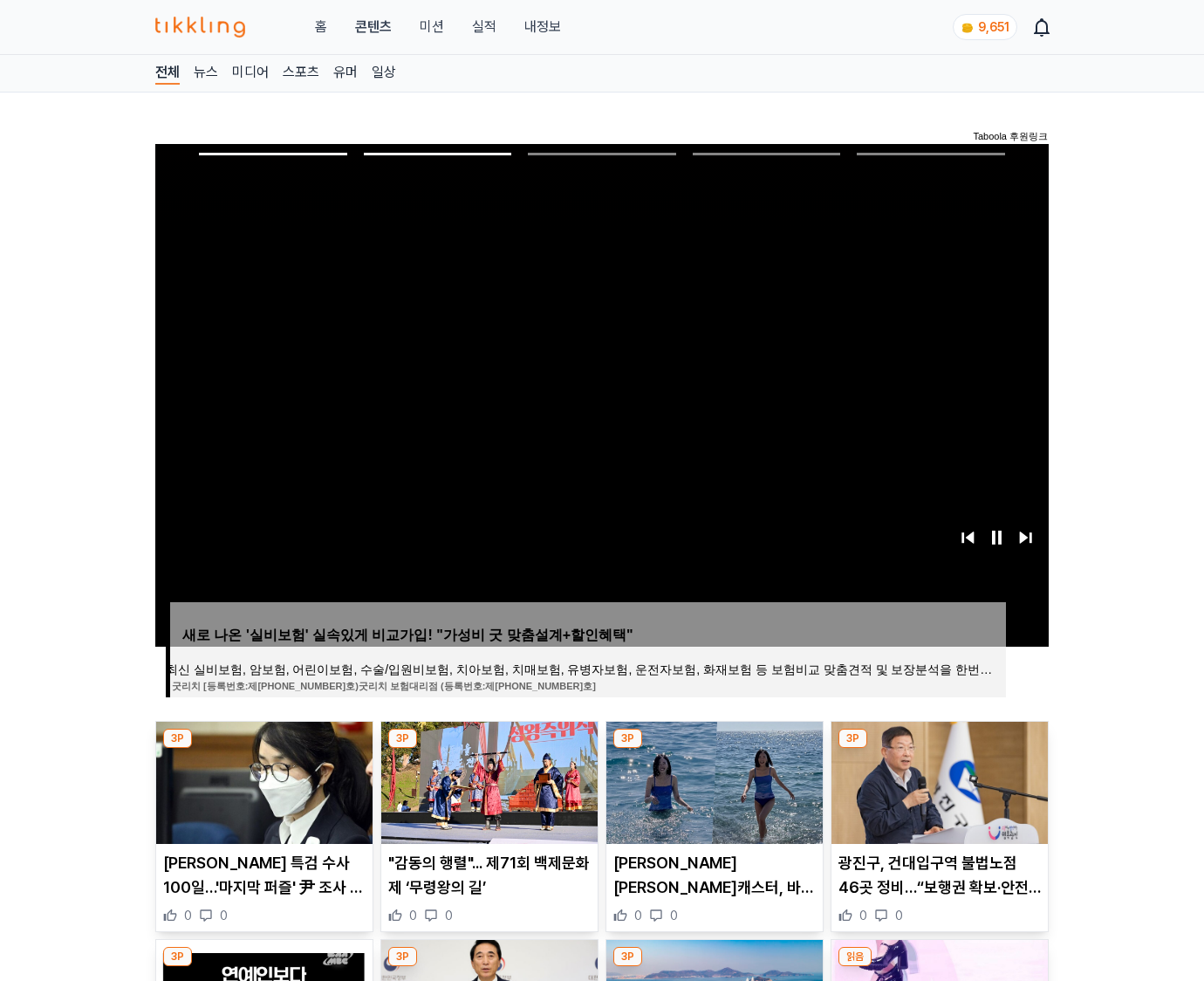
click at [937, 780] on img at bounding box center [939, 782] width 216 height 122
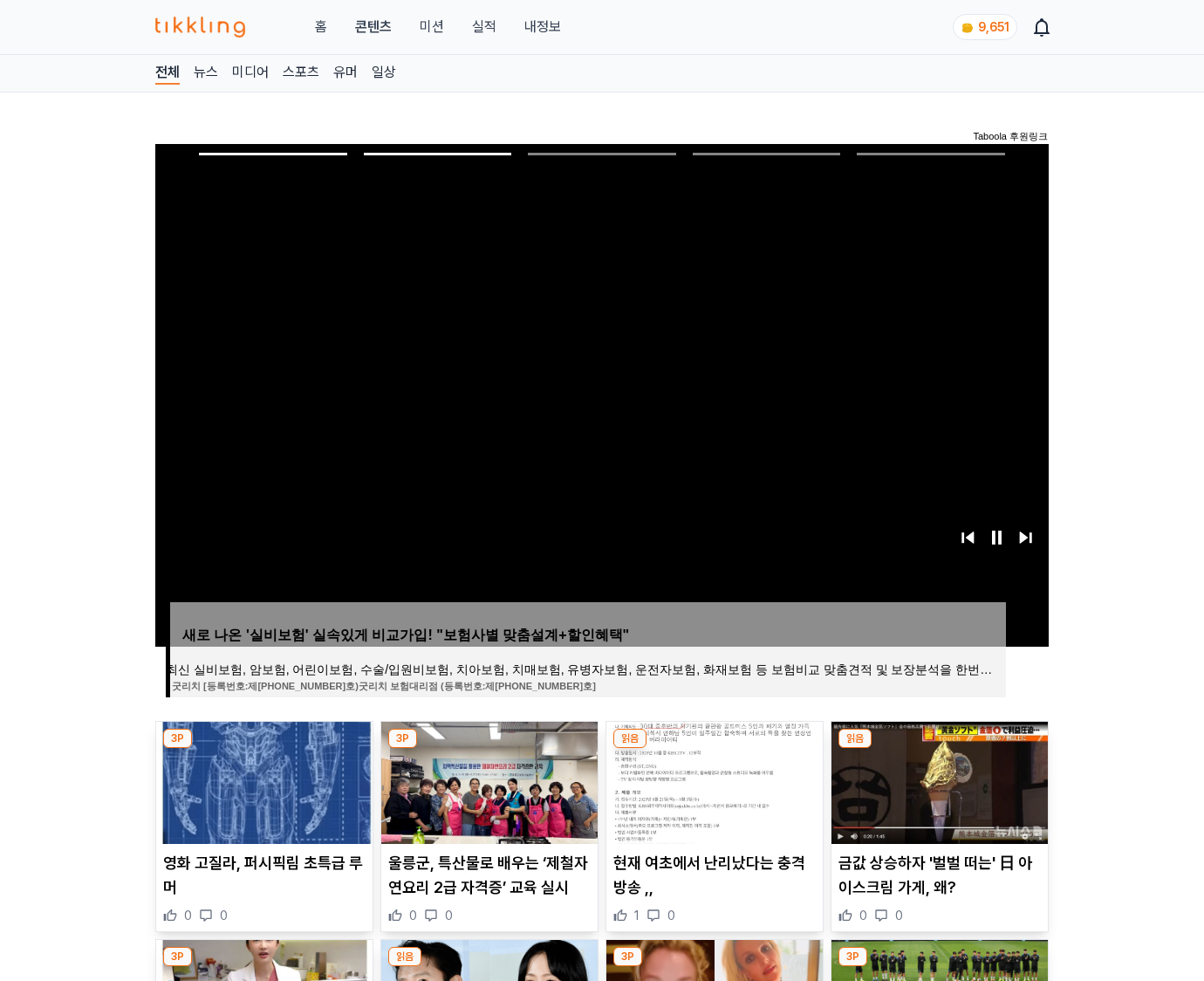
click at [937, 780] on img at bounding box center [939, 782] width 216 height 122
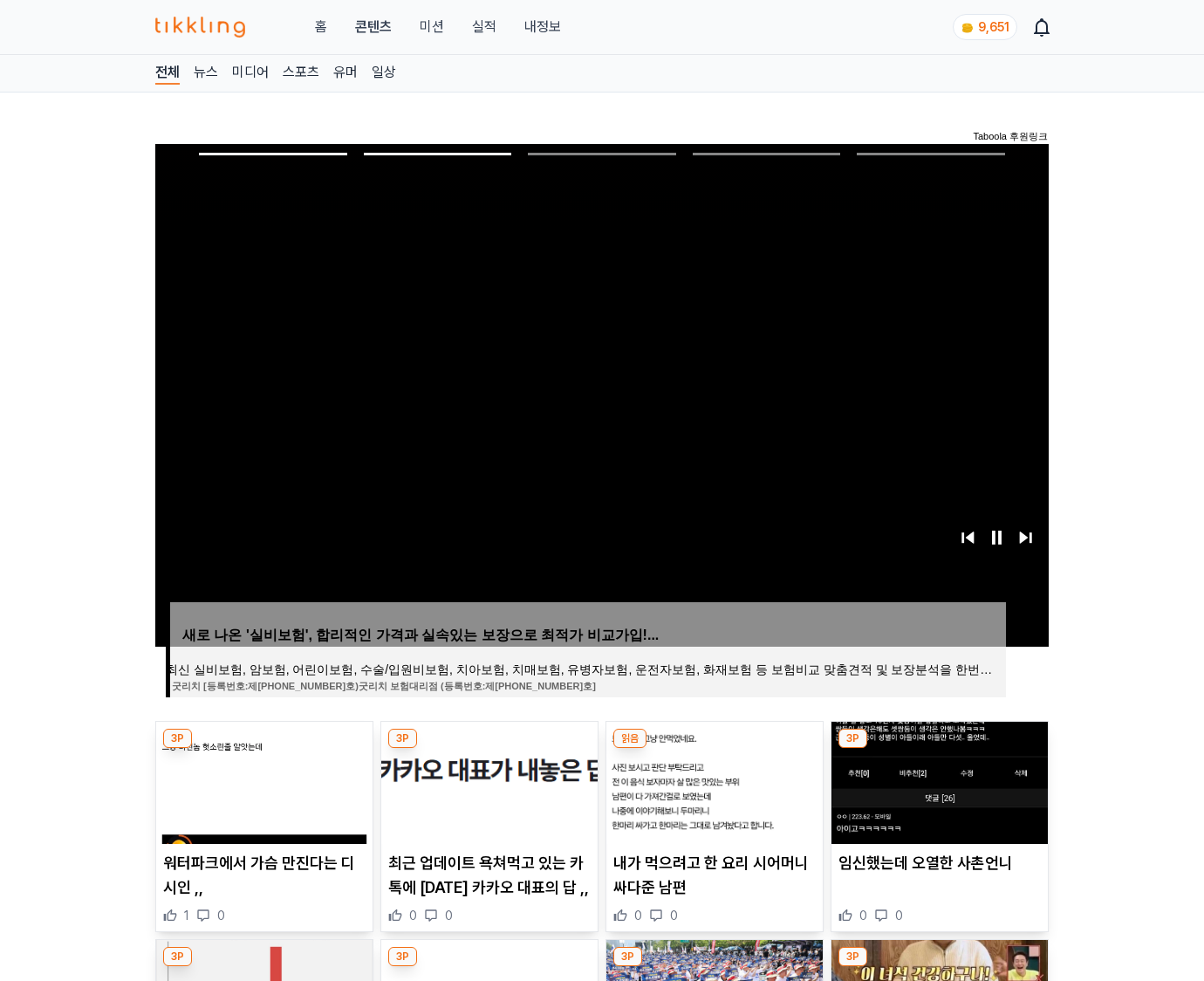
click at [937, 780] on img at bounding box center [939, 782] width 216 height 122
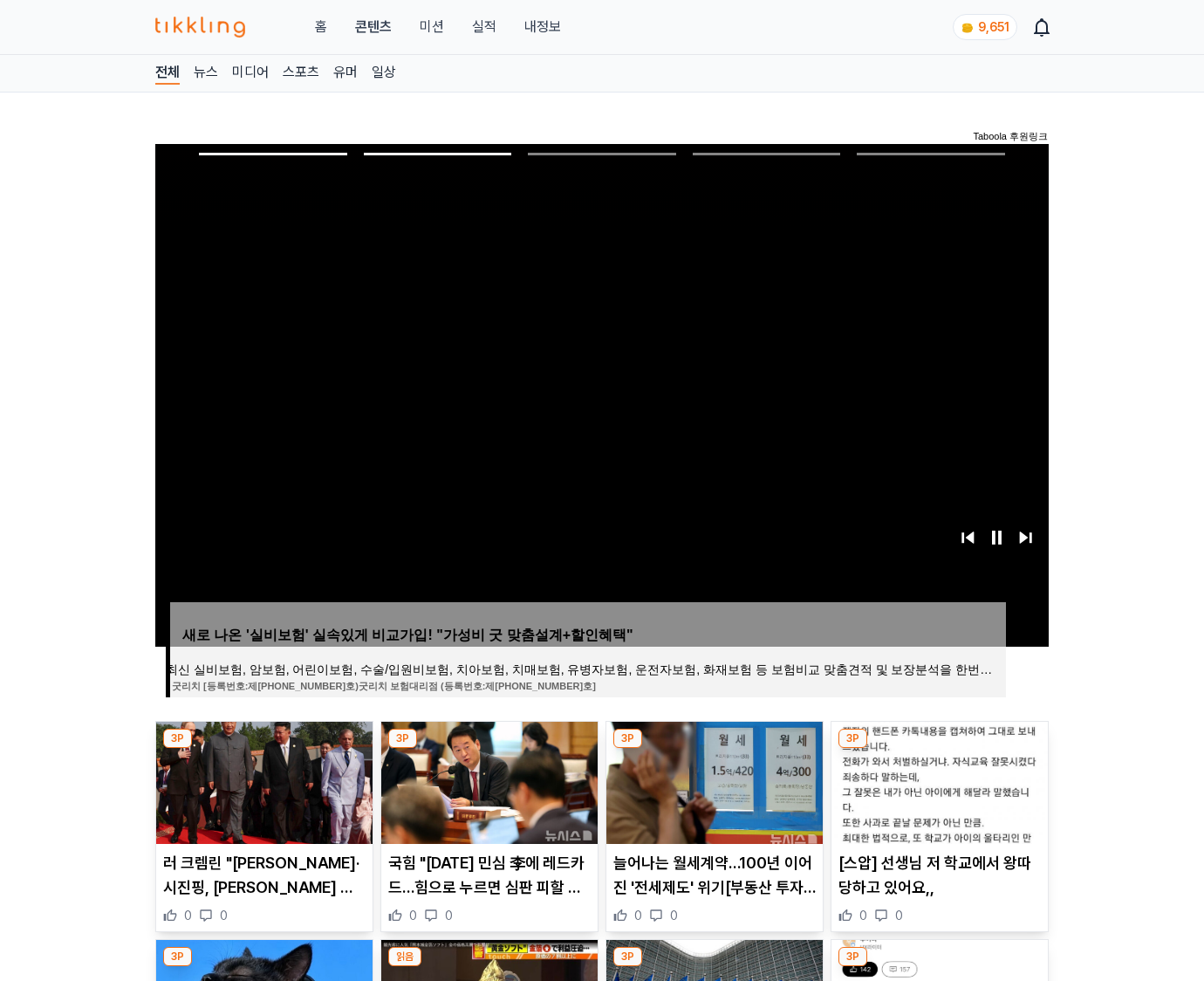
click at [937, 780] on img at bounding box center [939, 782] width 216 height 122
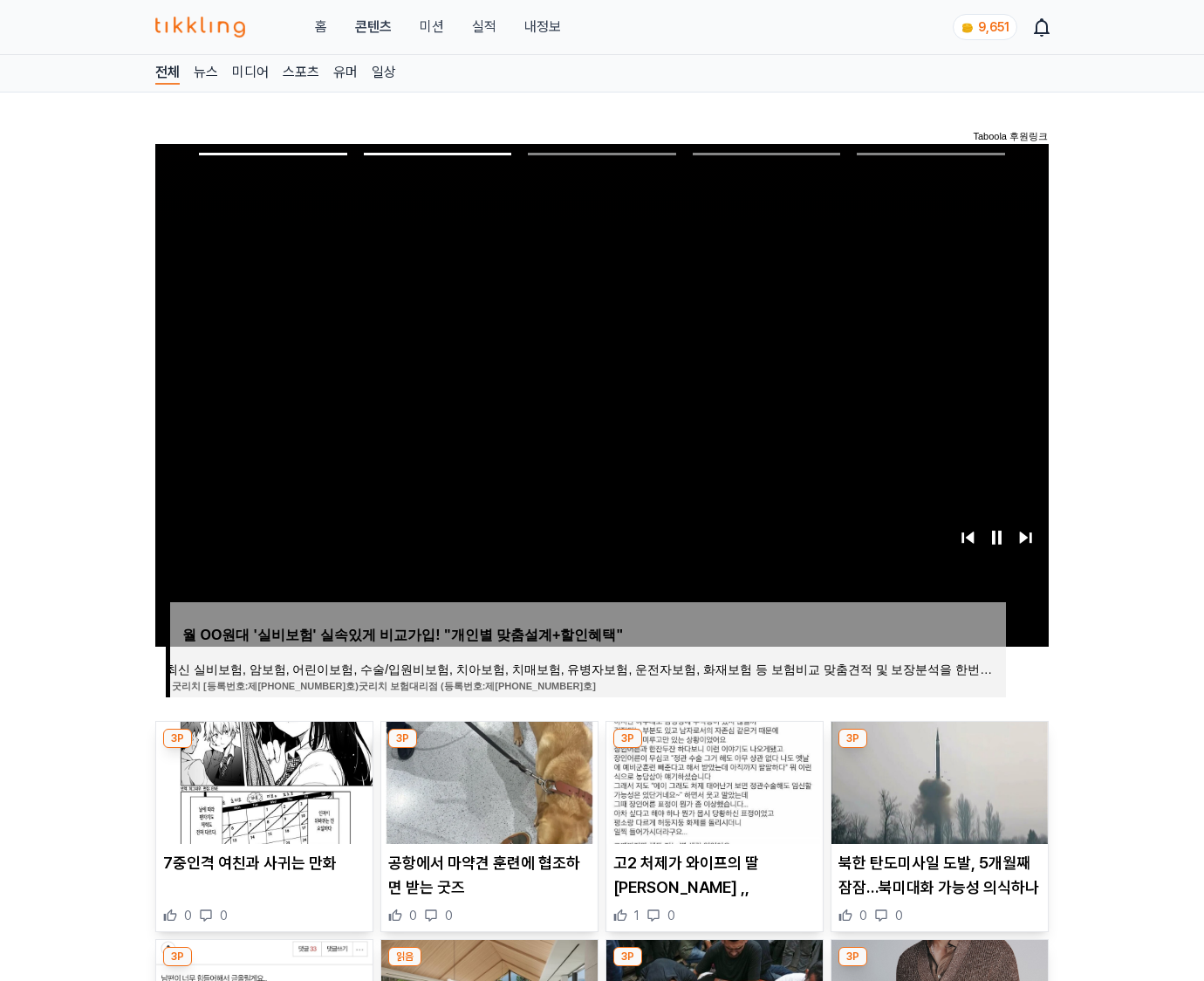
click at [937, 780] on img at bounding box center [939, 782] width 216 height 122
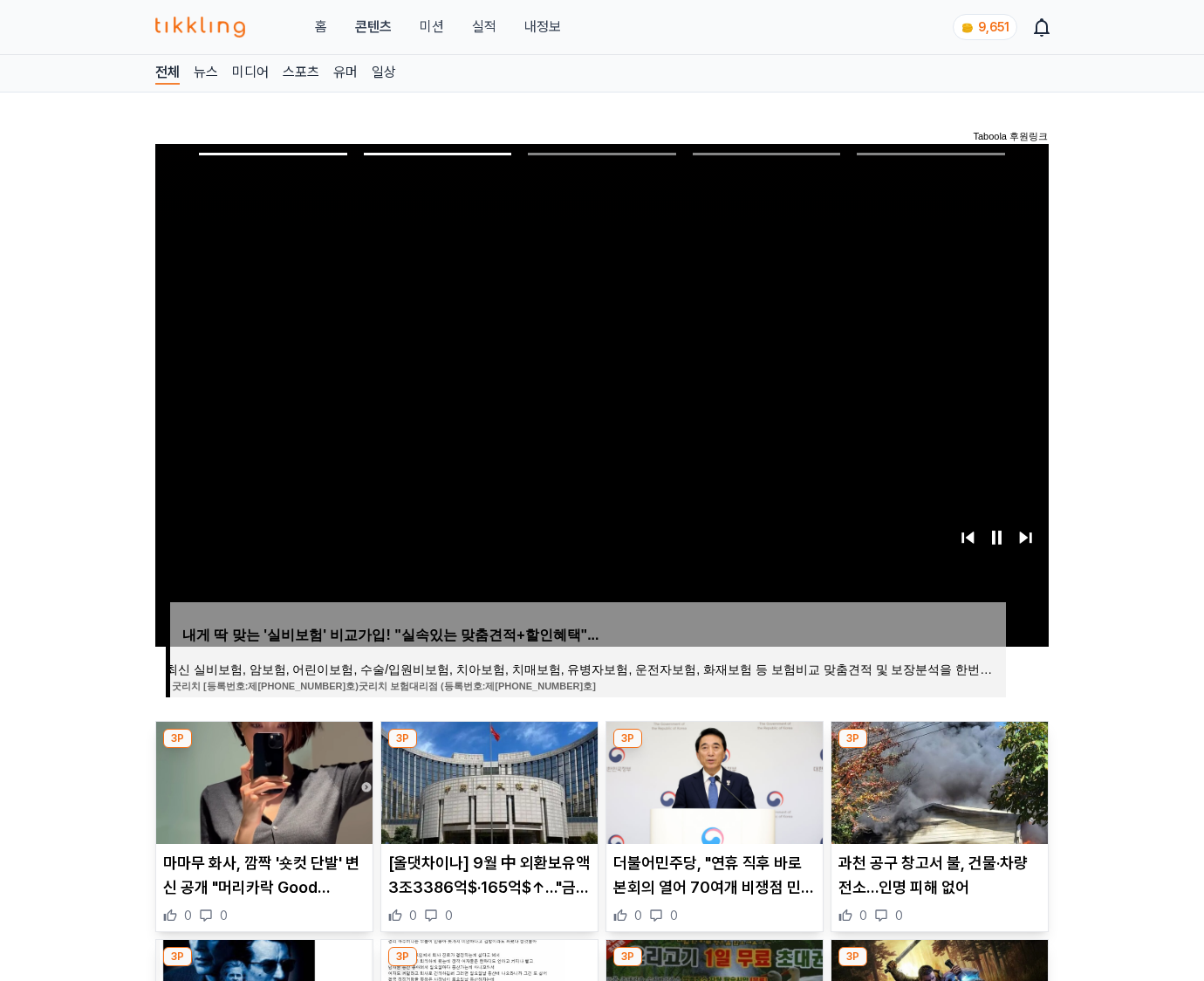
click at [937, 780] on img at bounding box center [939, 782] width 216 height 122
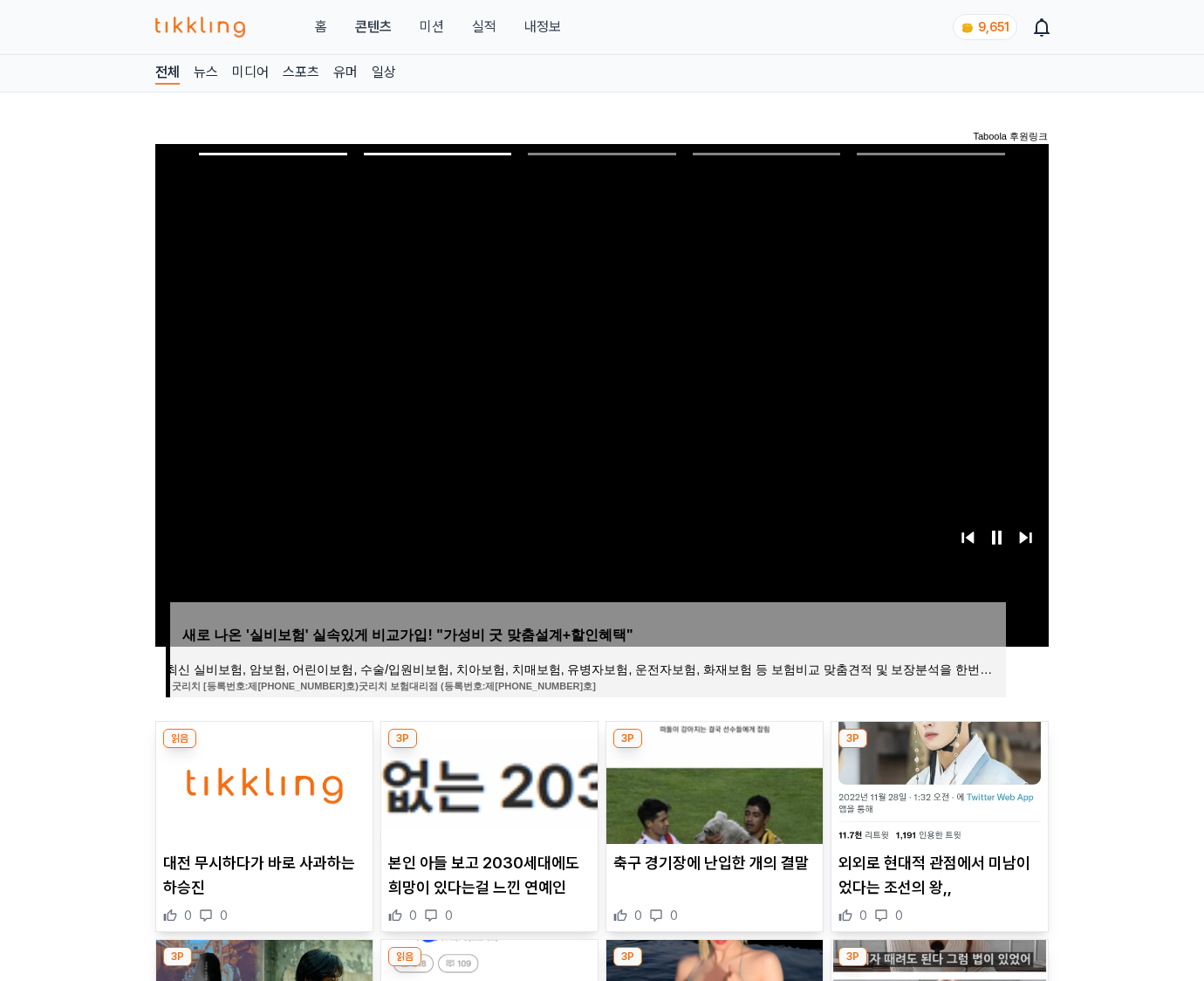
click at [937, 780] on img at bounding box center [939, 782] width 216 height 122
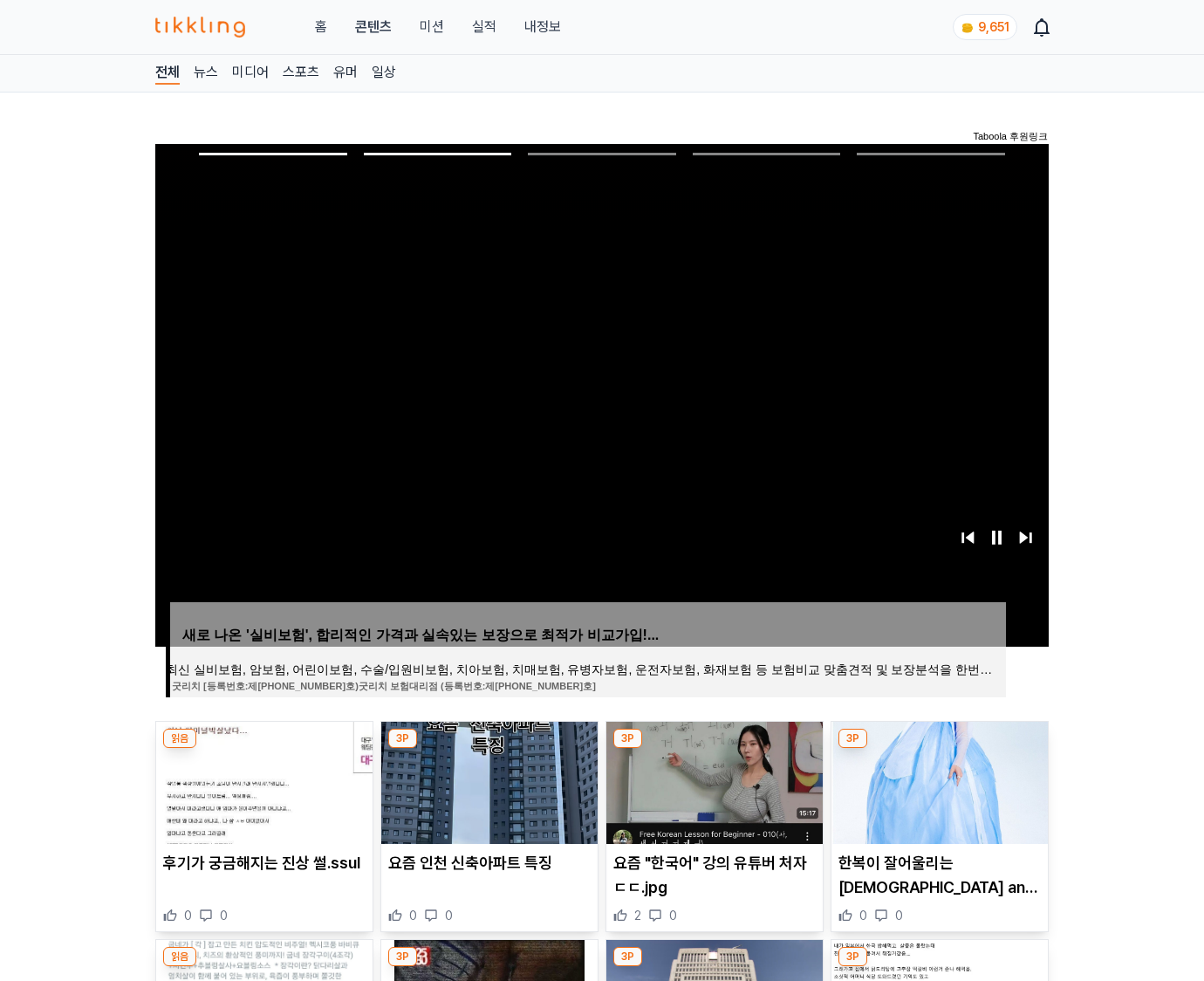
click at [937, 780] on img at bounding box center [939, 782] width 216 height 122
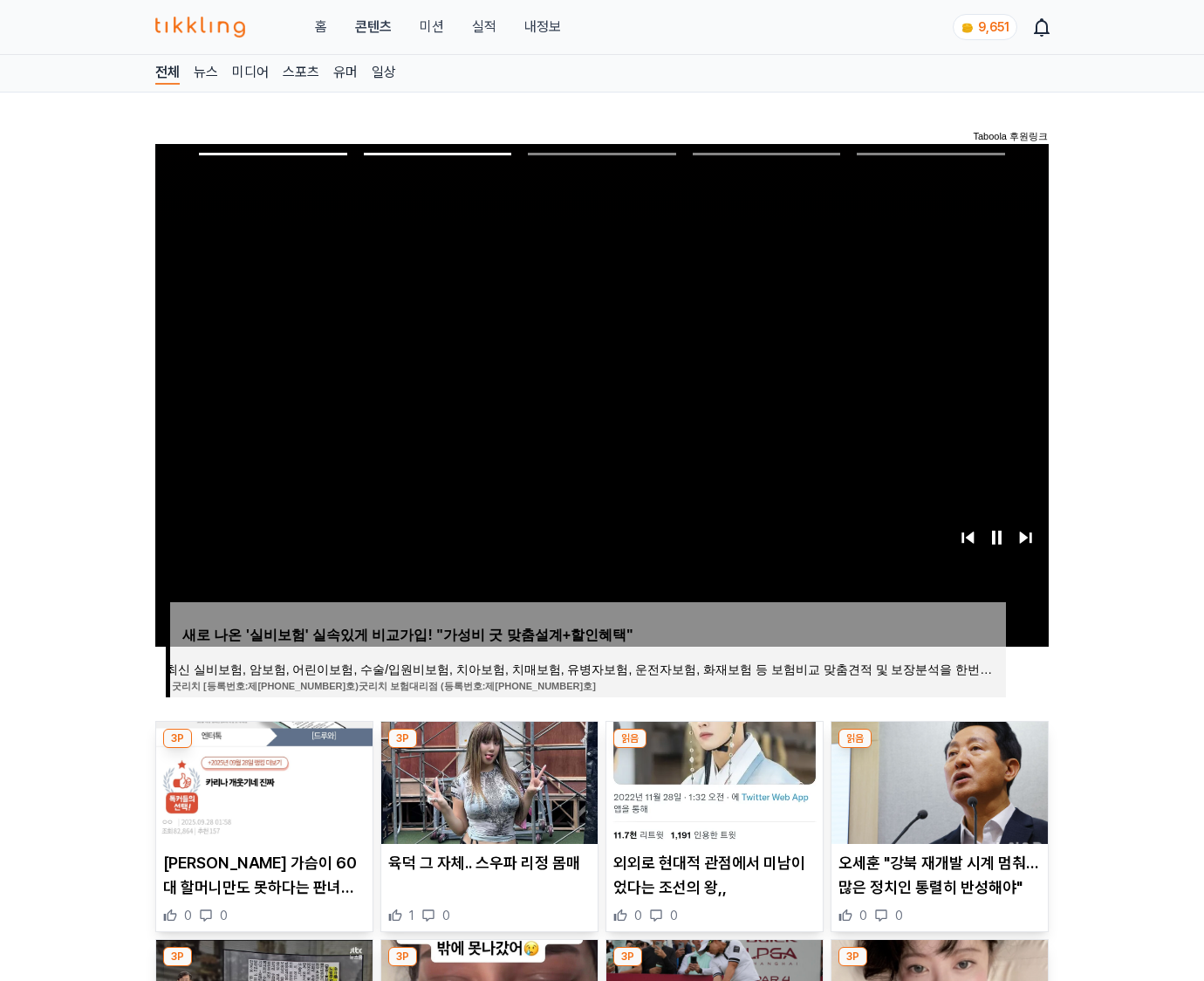
click at [937, 780] on img at bounding box center [939, 782] width 216 height 122
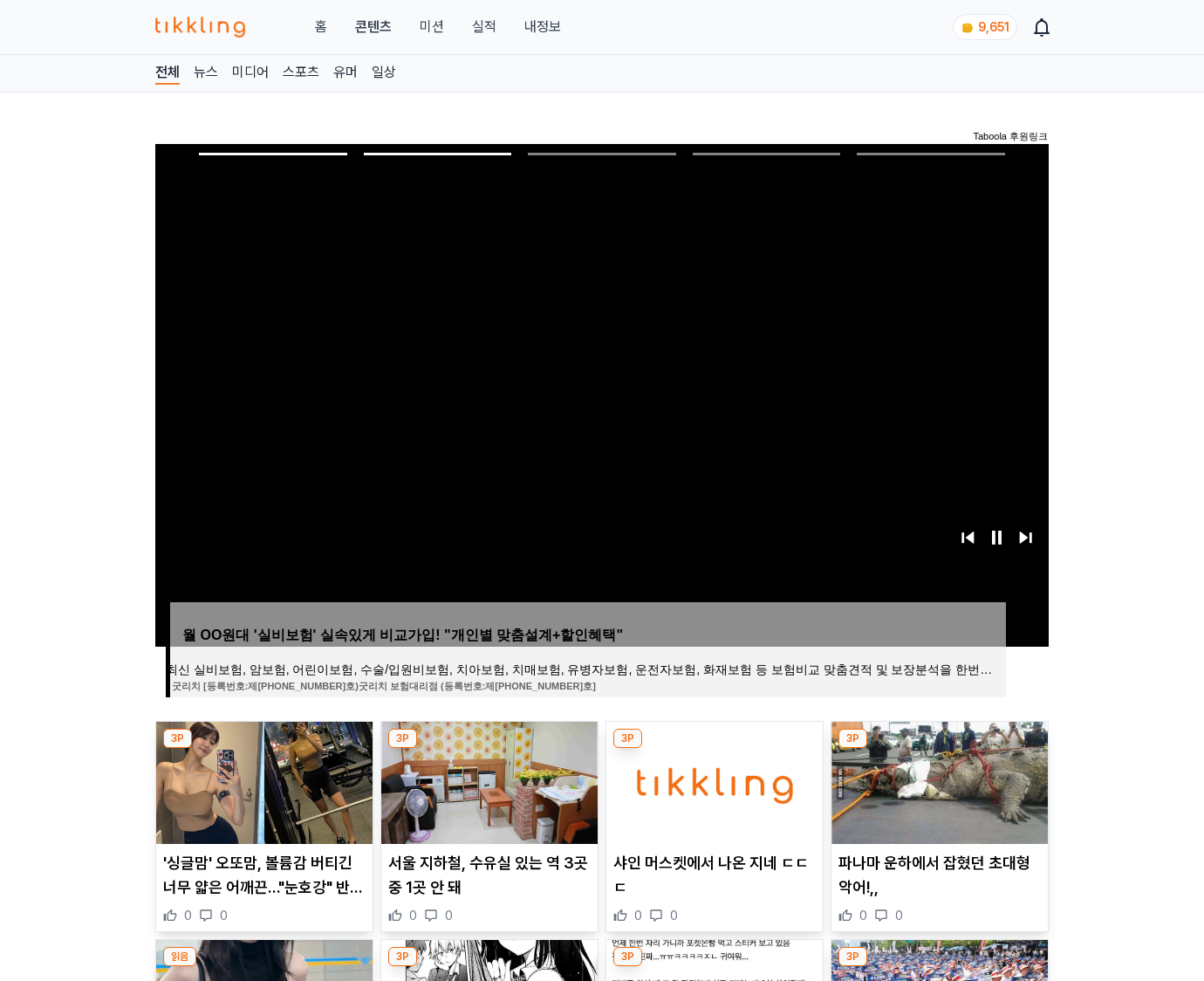
click at [937, 780] on img at bounding box center [939, 782] width 216 height 122
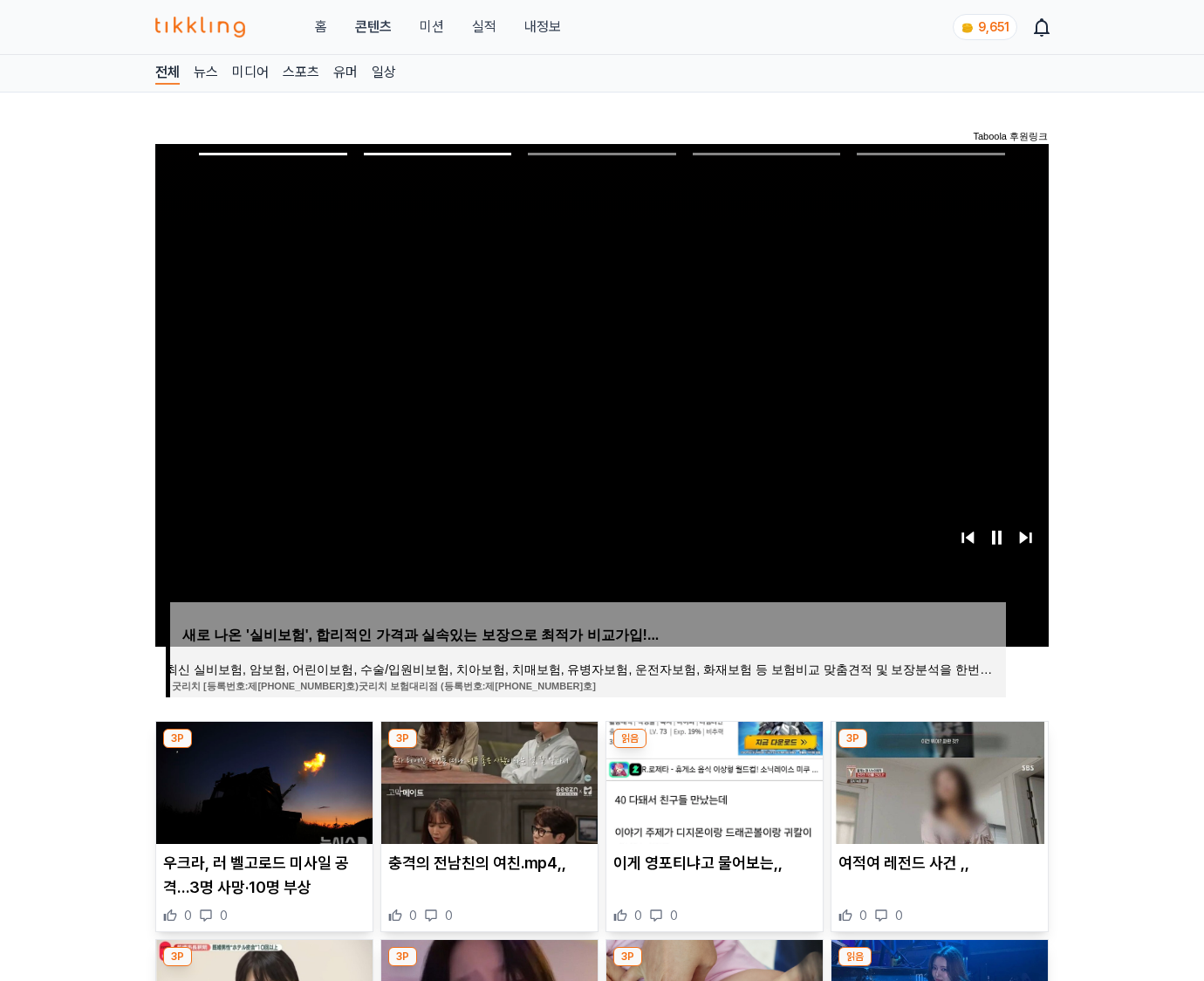
click at [937, 780] on img at bounding box center [939, 782] width 216 height 122
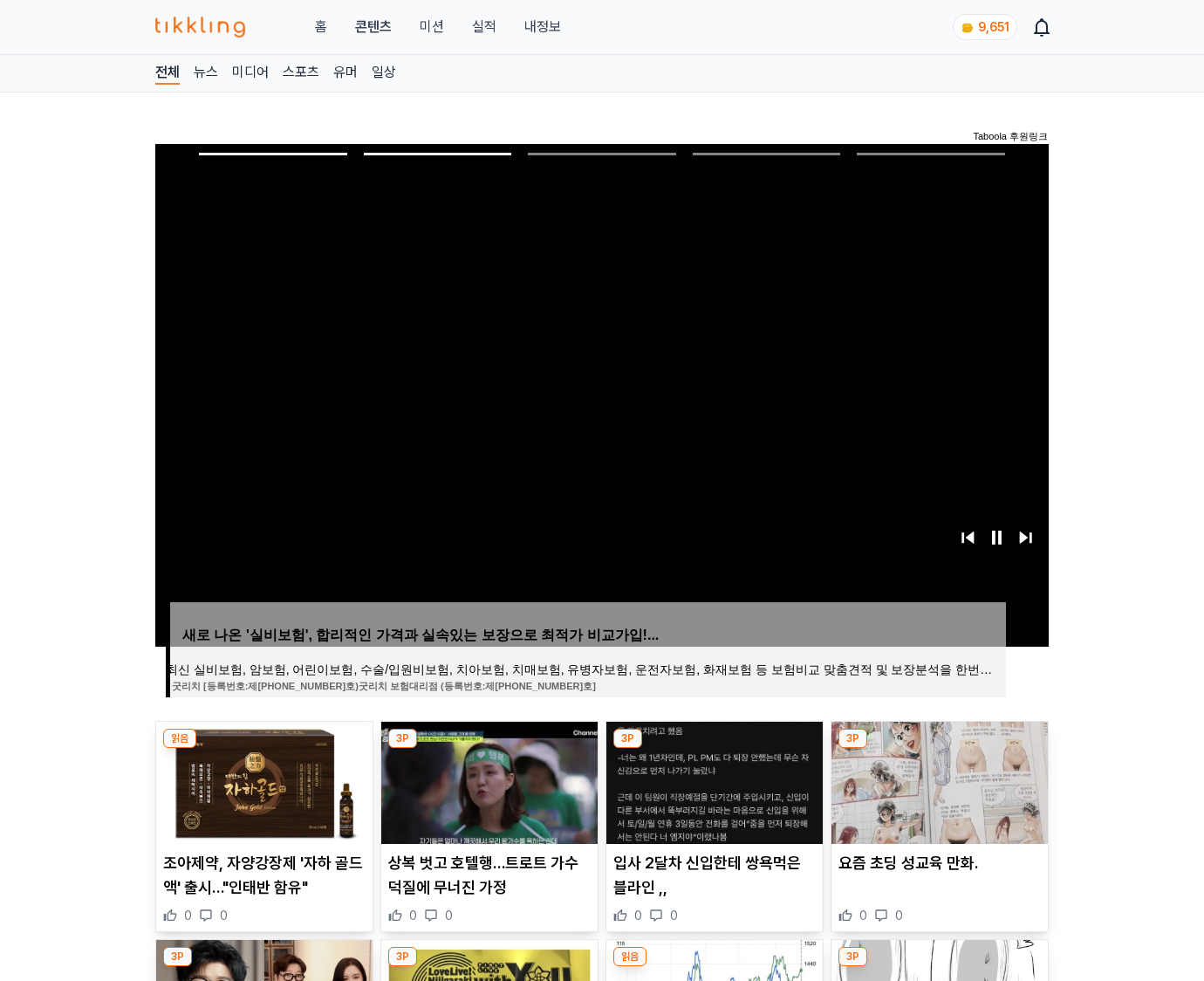
click at [937, 780] on img at bounding box center [939, 782] width 216 height 122
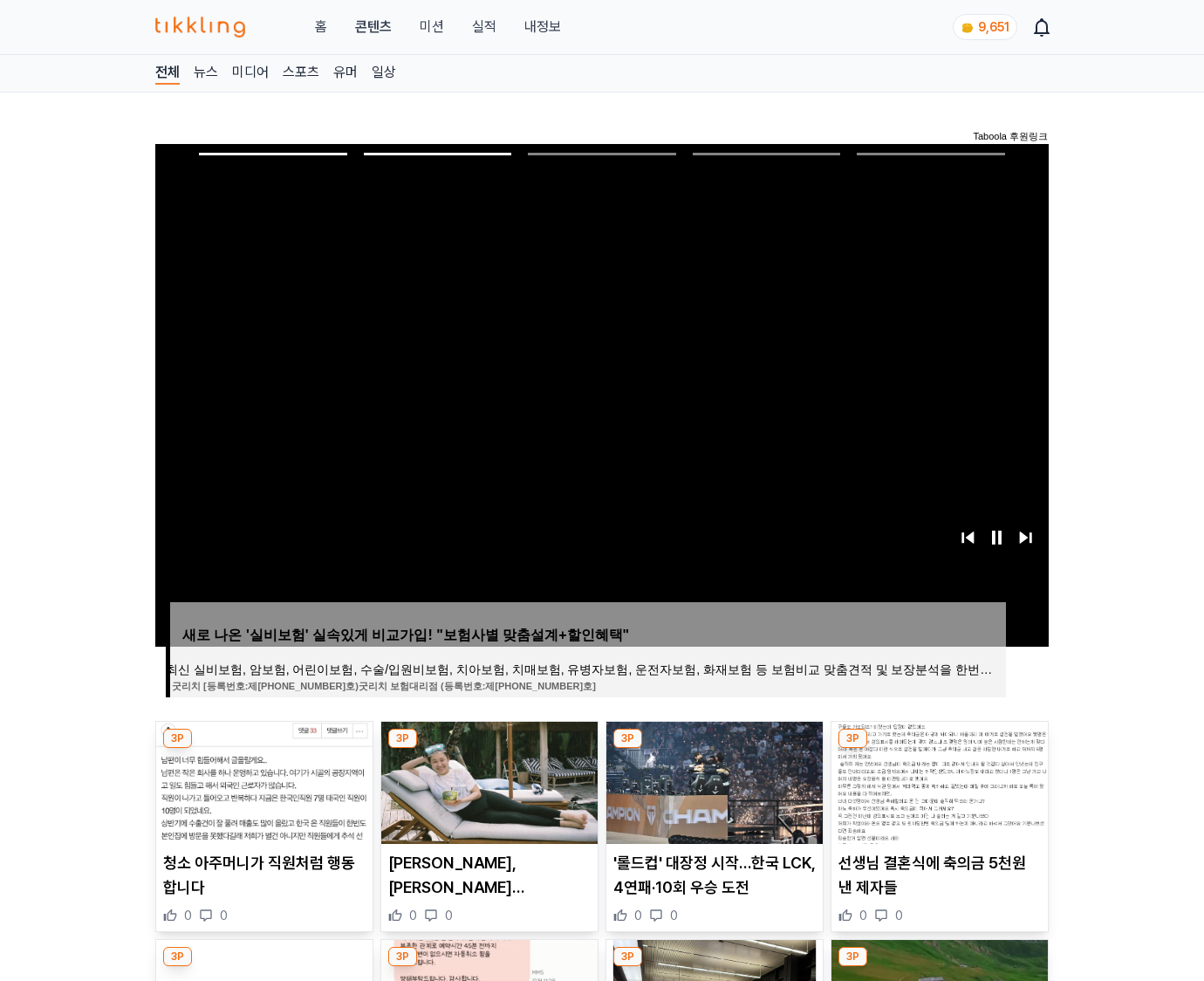
click at [937, 780] on img at bounding box center [939, 782] width 216 height 122
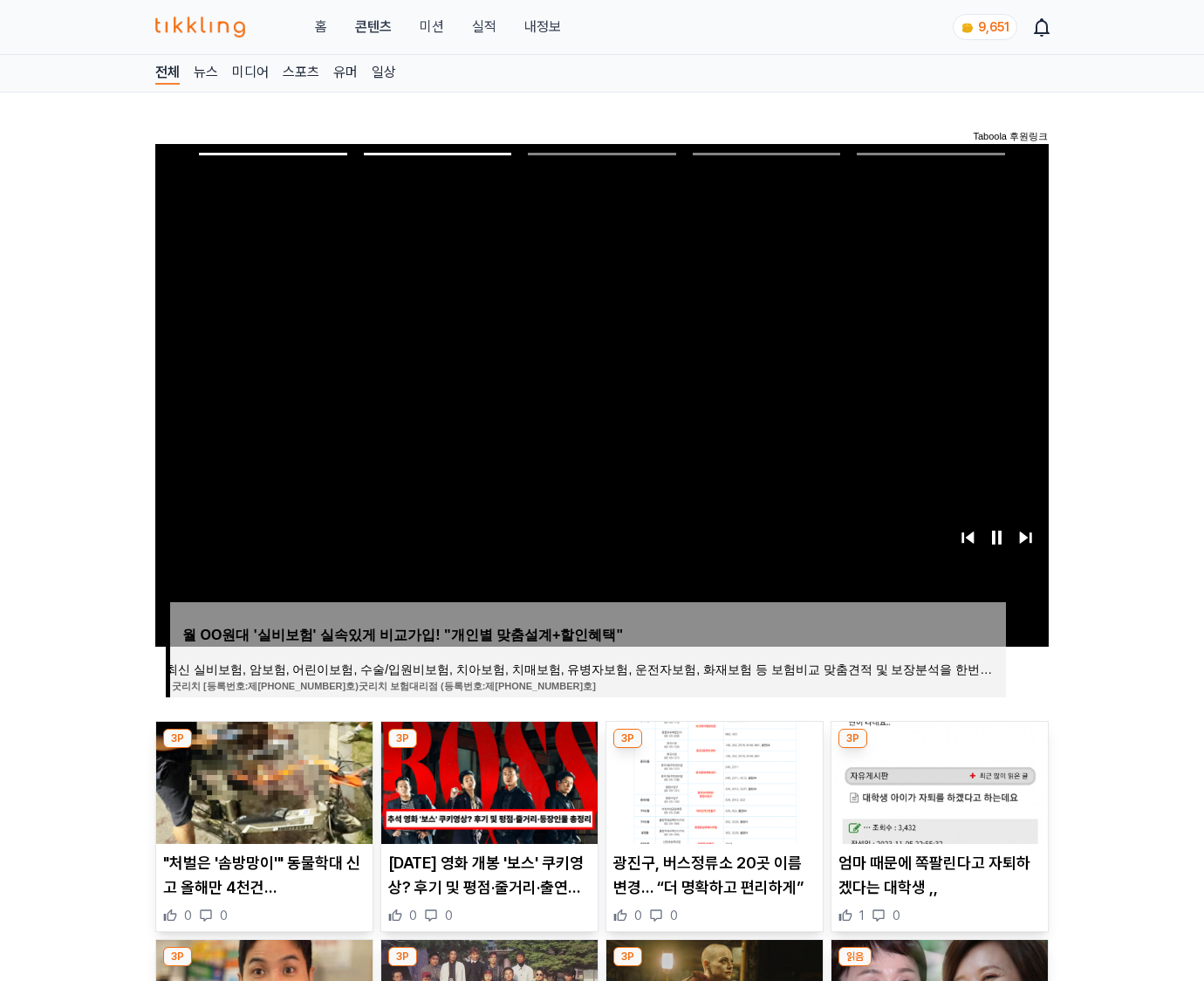
click at [937, 780] on img at bounding box center [939, 782] width 216 height 122
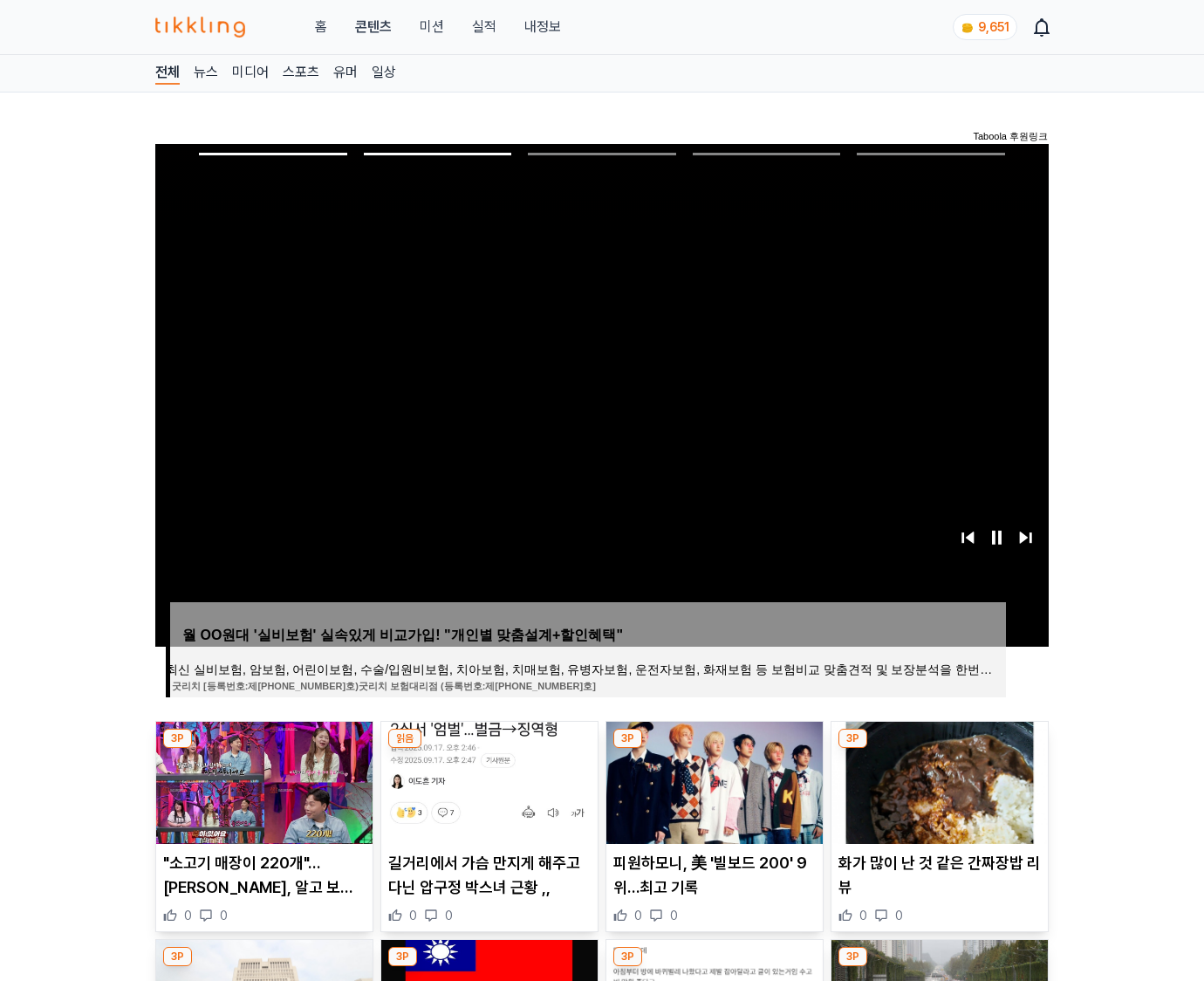
click at [937, 780] on img at bounding box center [939, 782] width 216 height 122
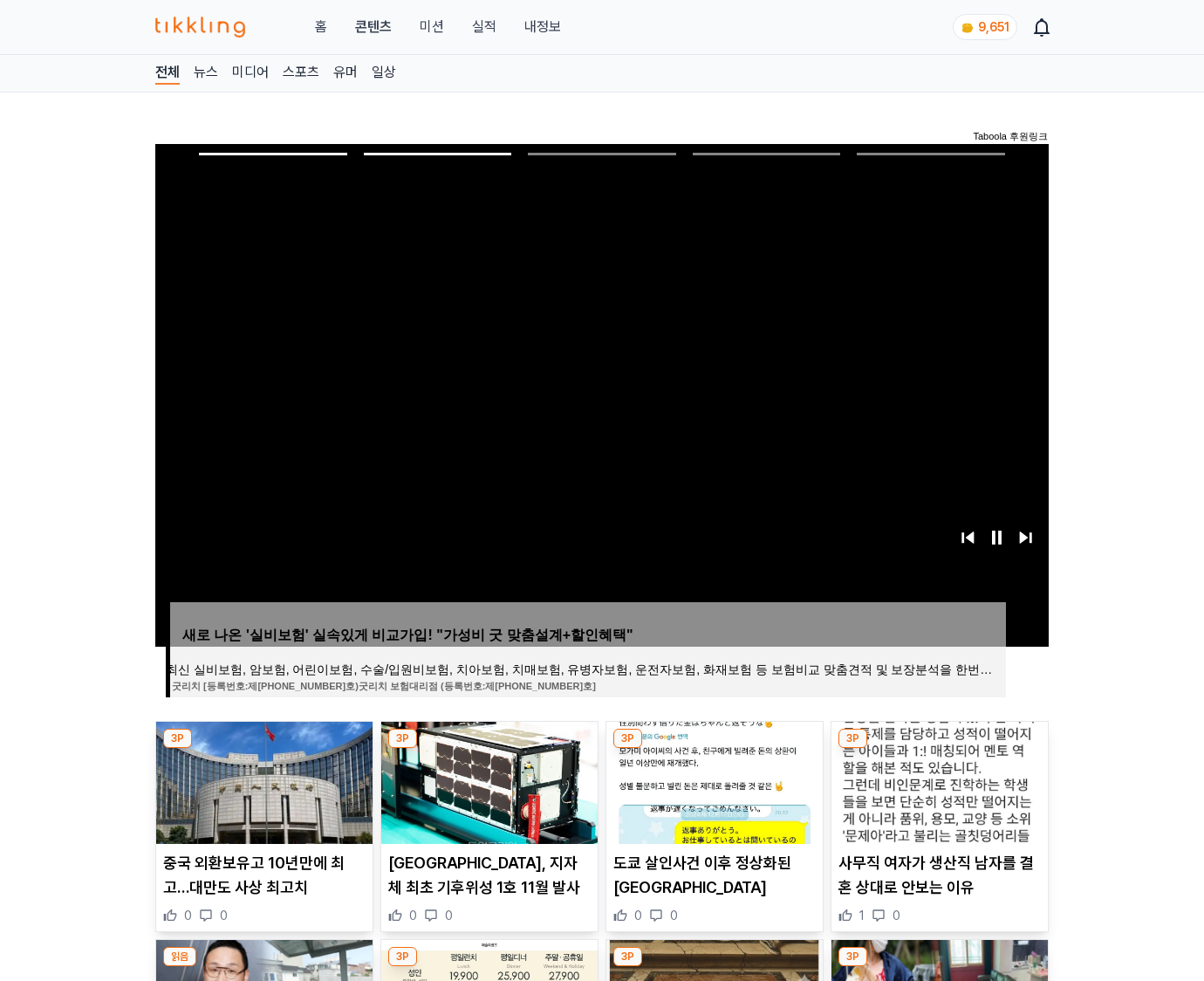
click at [937, 780] on img at bounding box center [939, 782] width 216 height 122
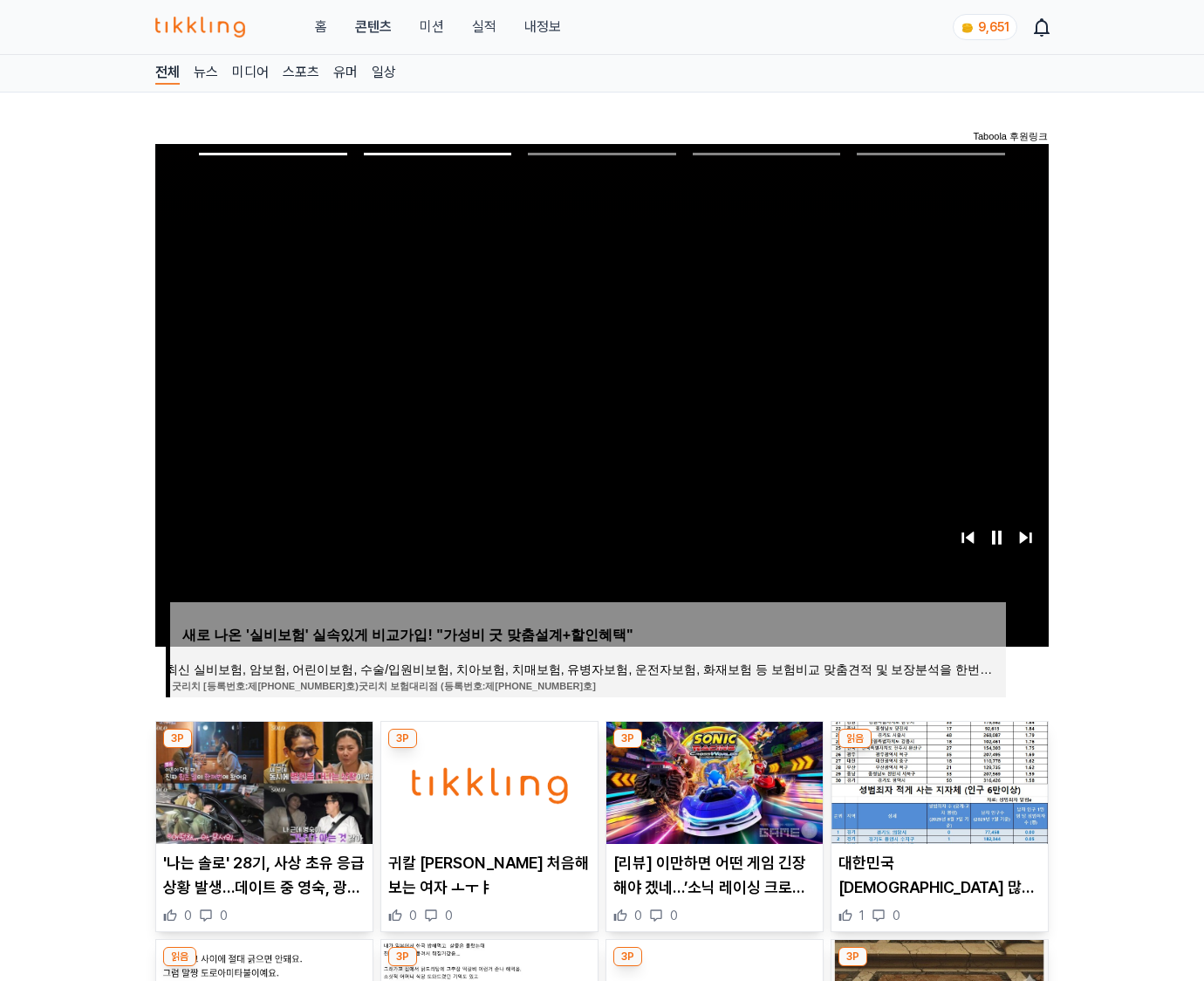
click at [937, 780] on img at bounding box center [939, 782] width 216 height 122
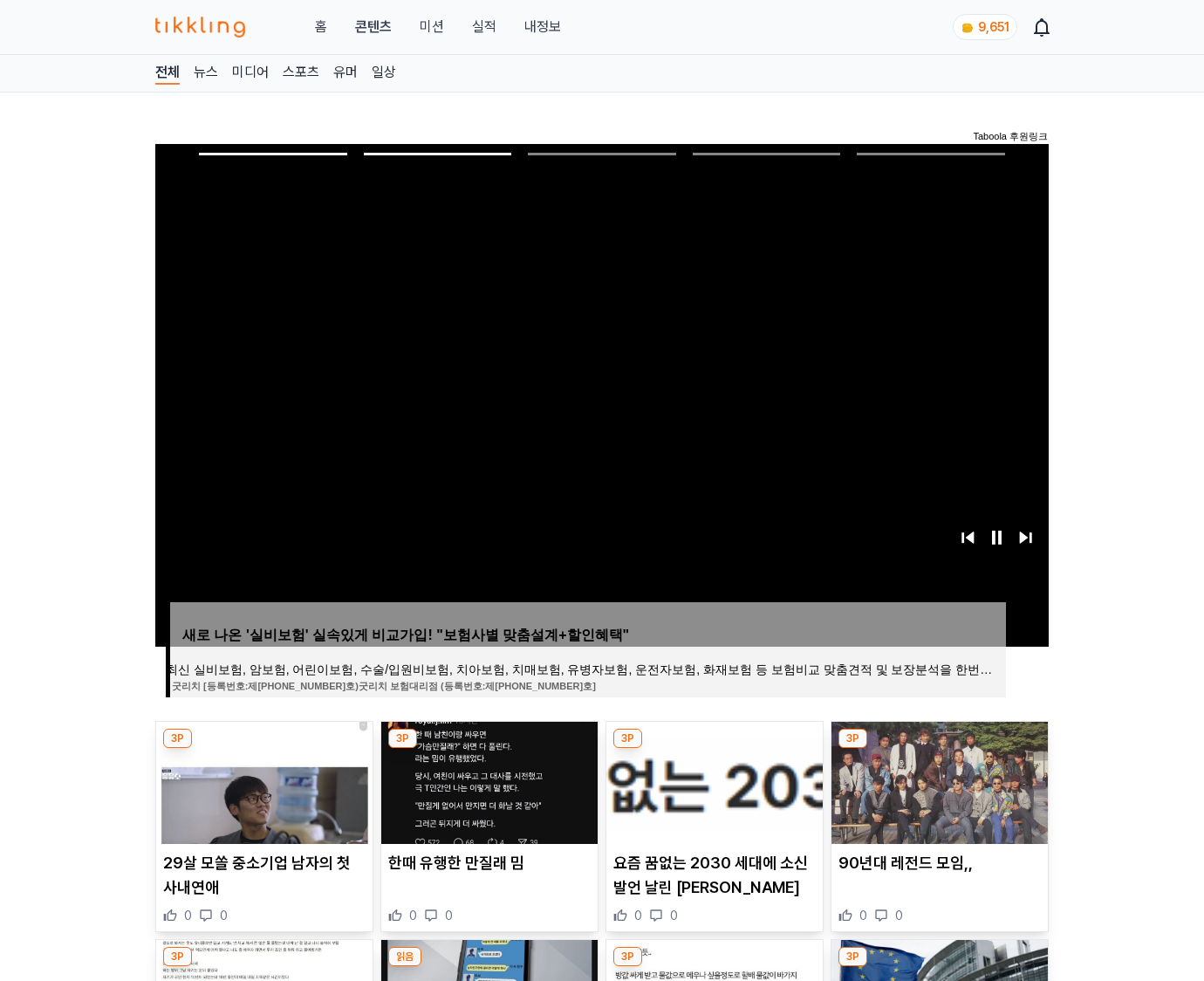
click at [937, 780] on img at bounding box center [939, 782] width 216 height 122
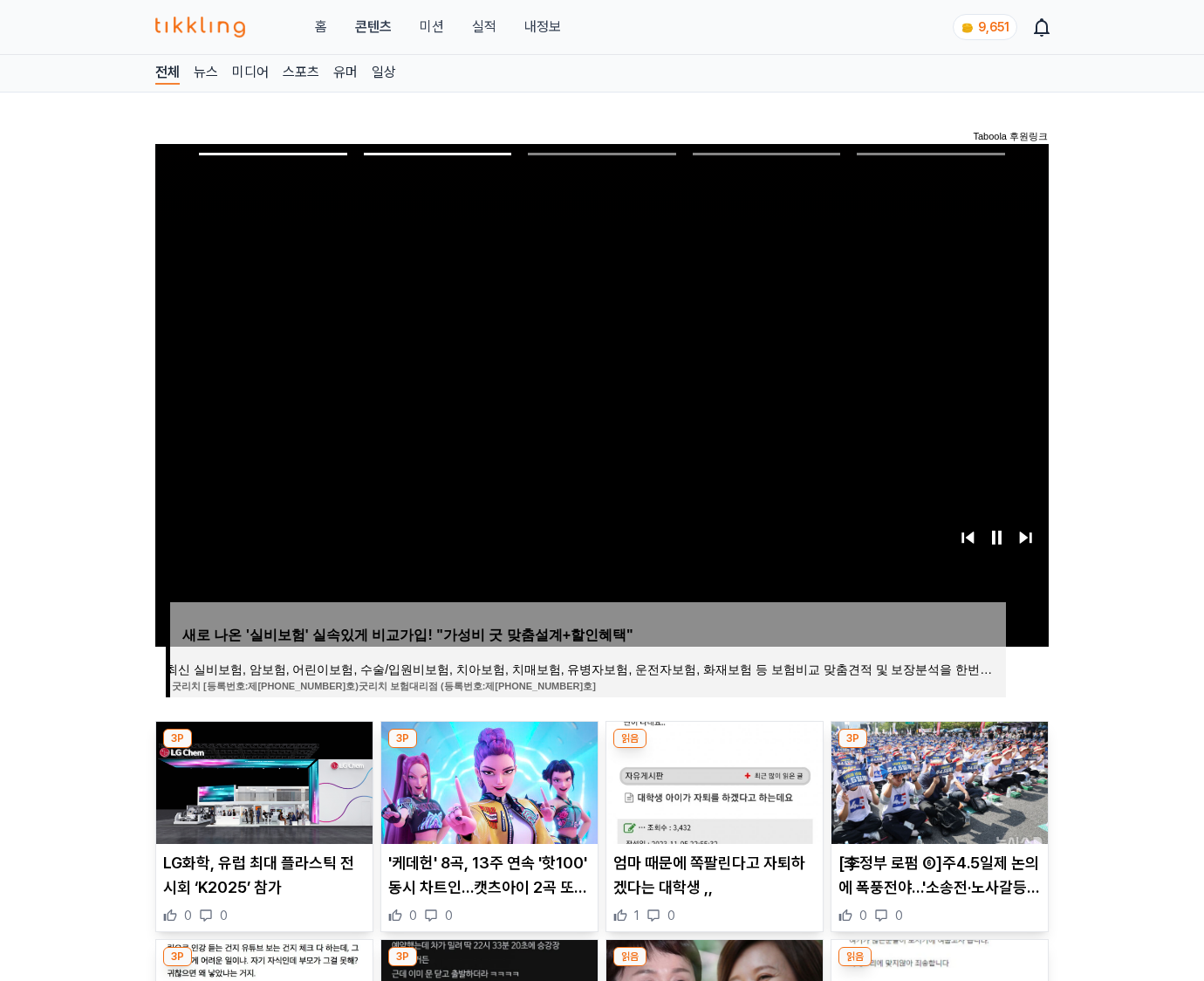
click at [937, 780] on img at bounding box center [939, 782] width 216 height 122
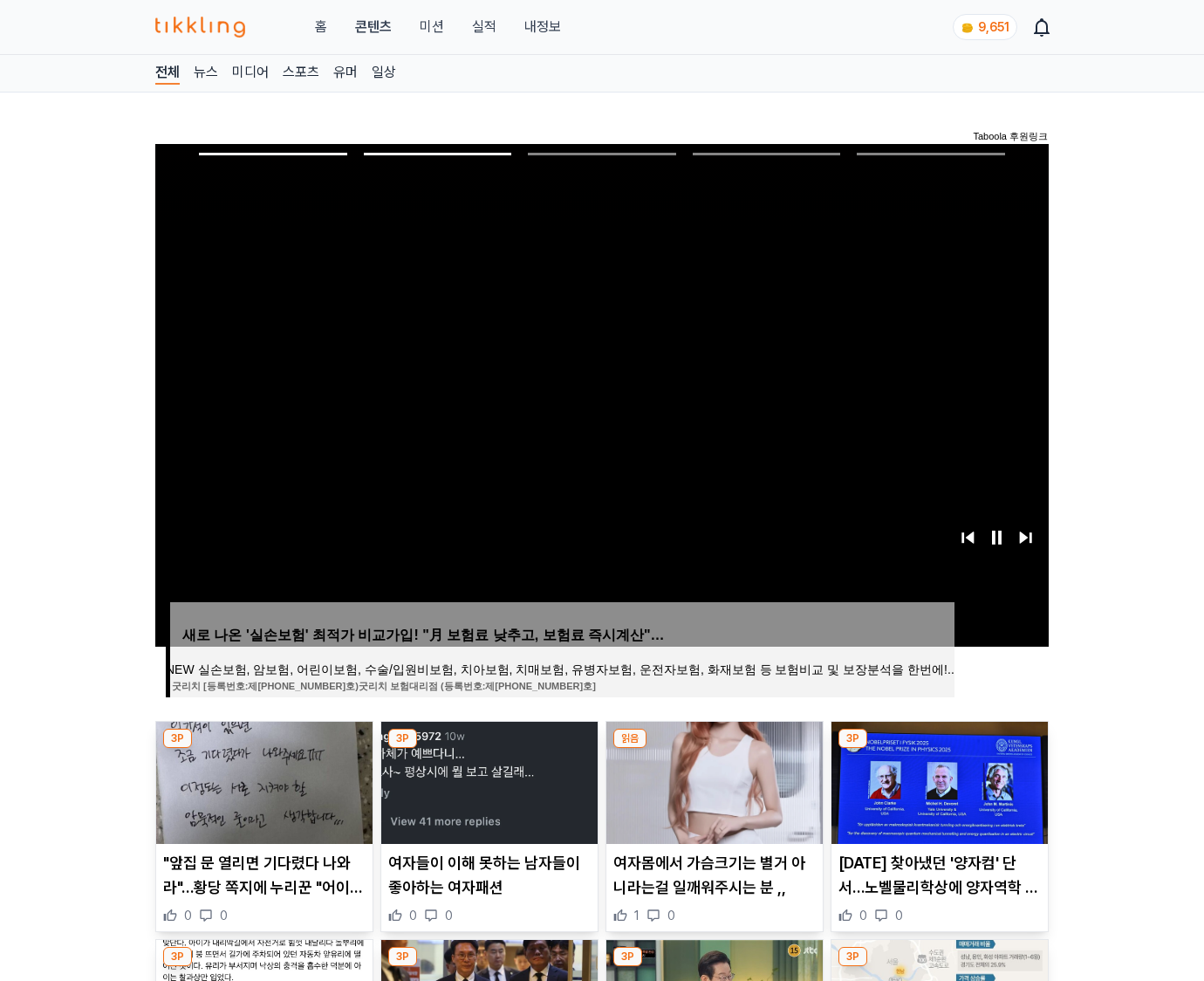
click at [937, 780] on img at bounding box center [939, 782] width 216 height 122
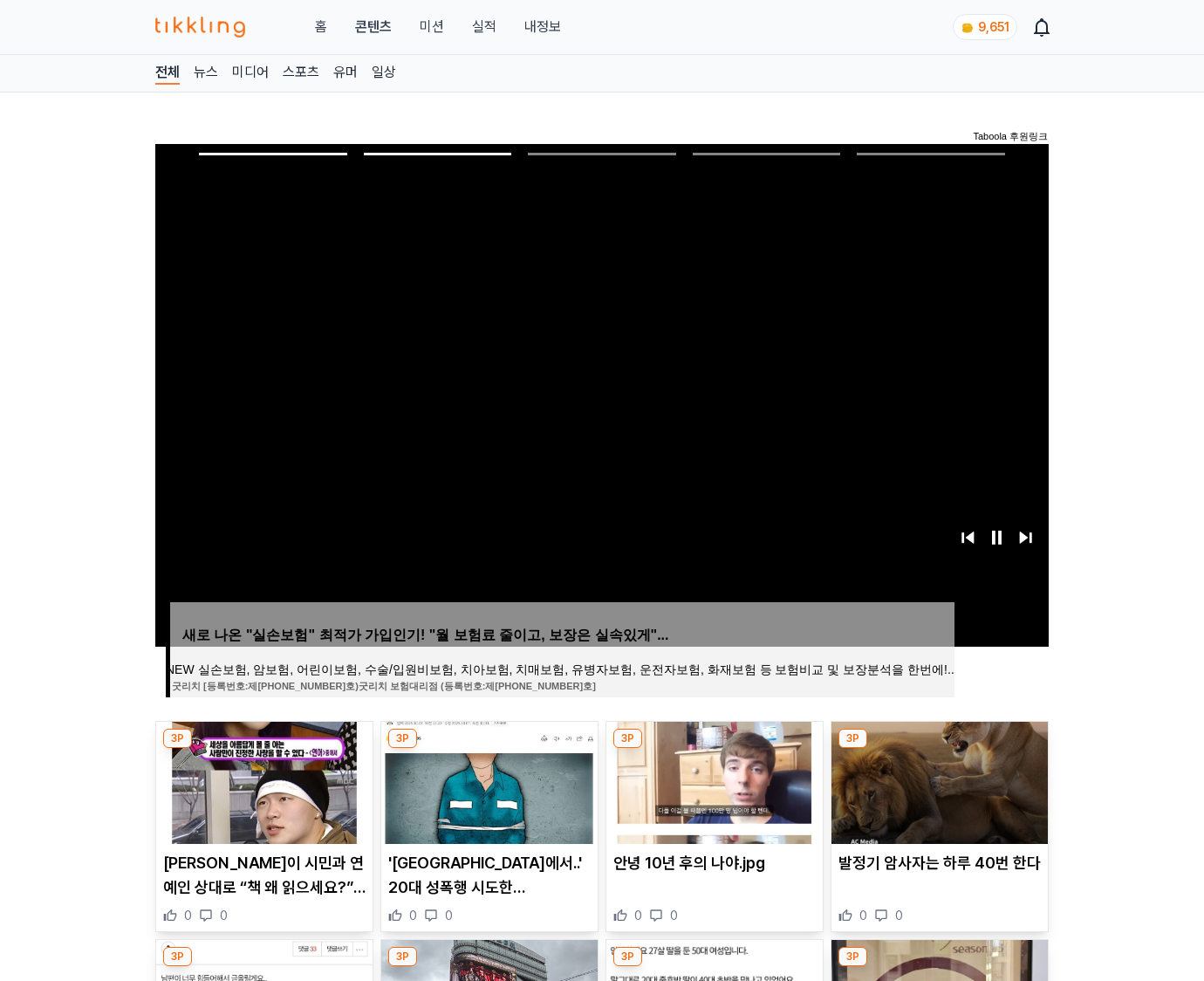
click at [937, 780] on img at bounding box center [939, 782] width 216 height 122
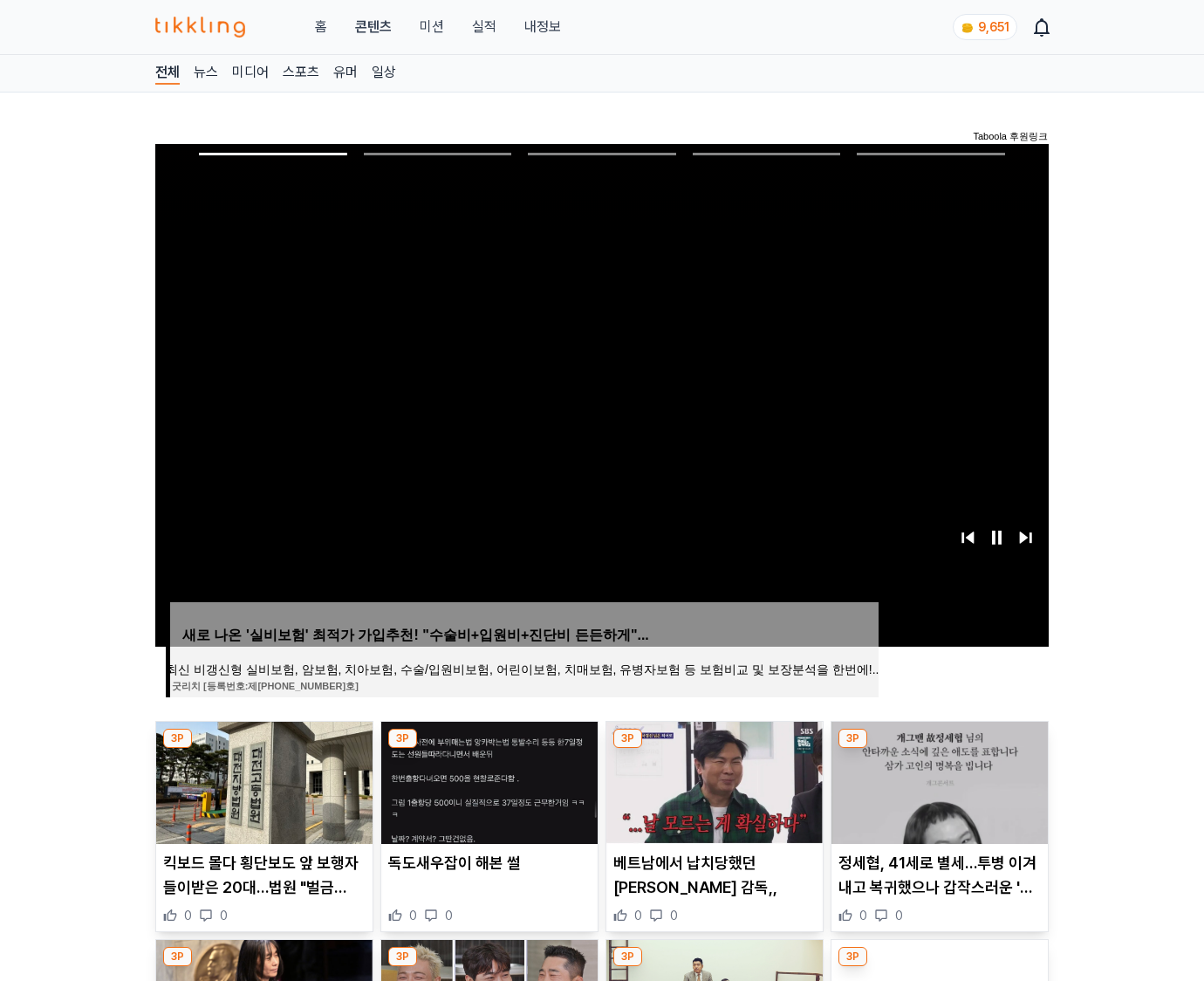
click at [937, 780] on img at bounding box center [939, 782] width 216 height 122
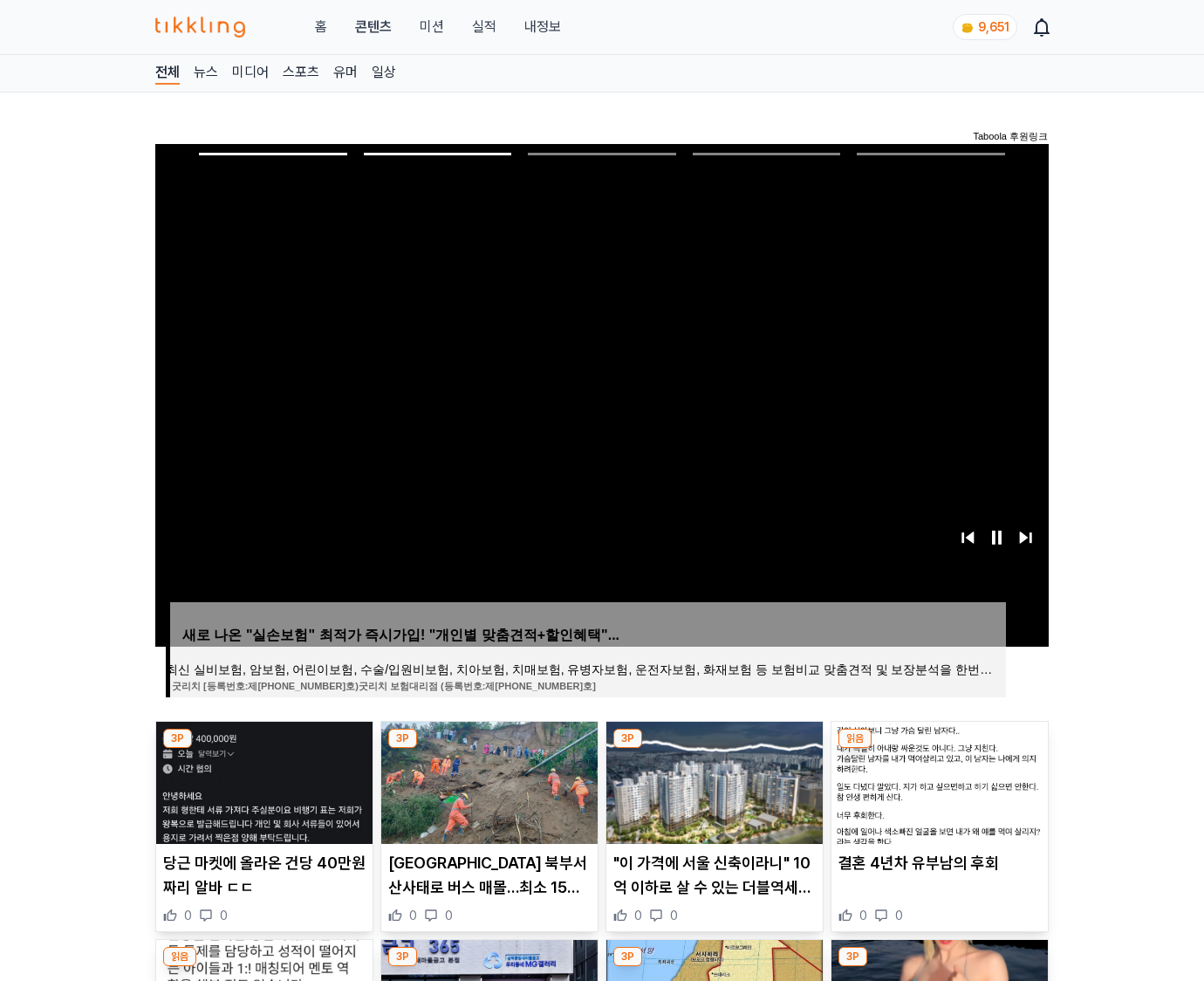
click at [937, 780] on img at bounding box center [939, 782] width 216 height 122
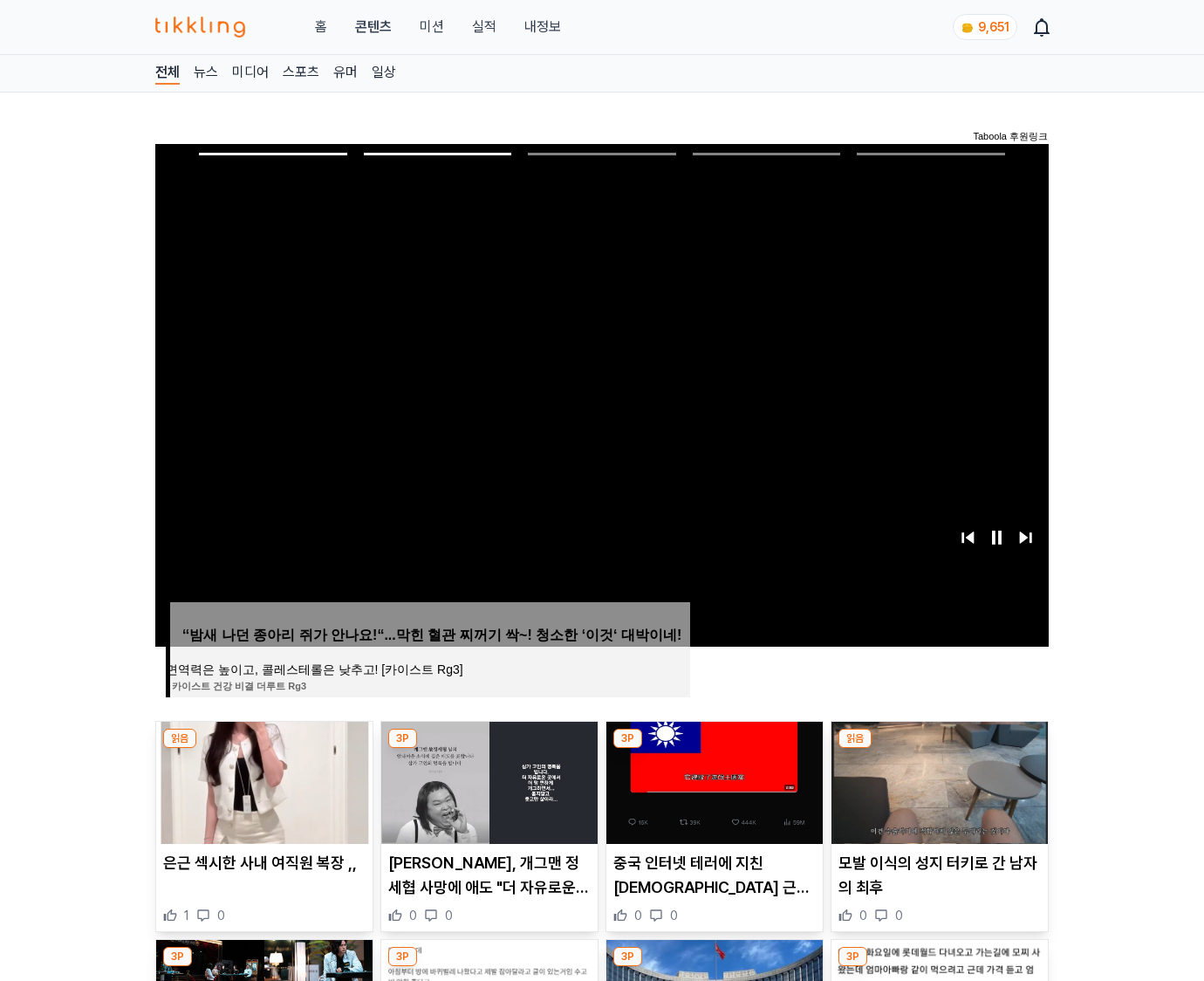
click at [937, 780] on img at bounding box center [939, 782] width 216 height 122
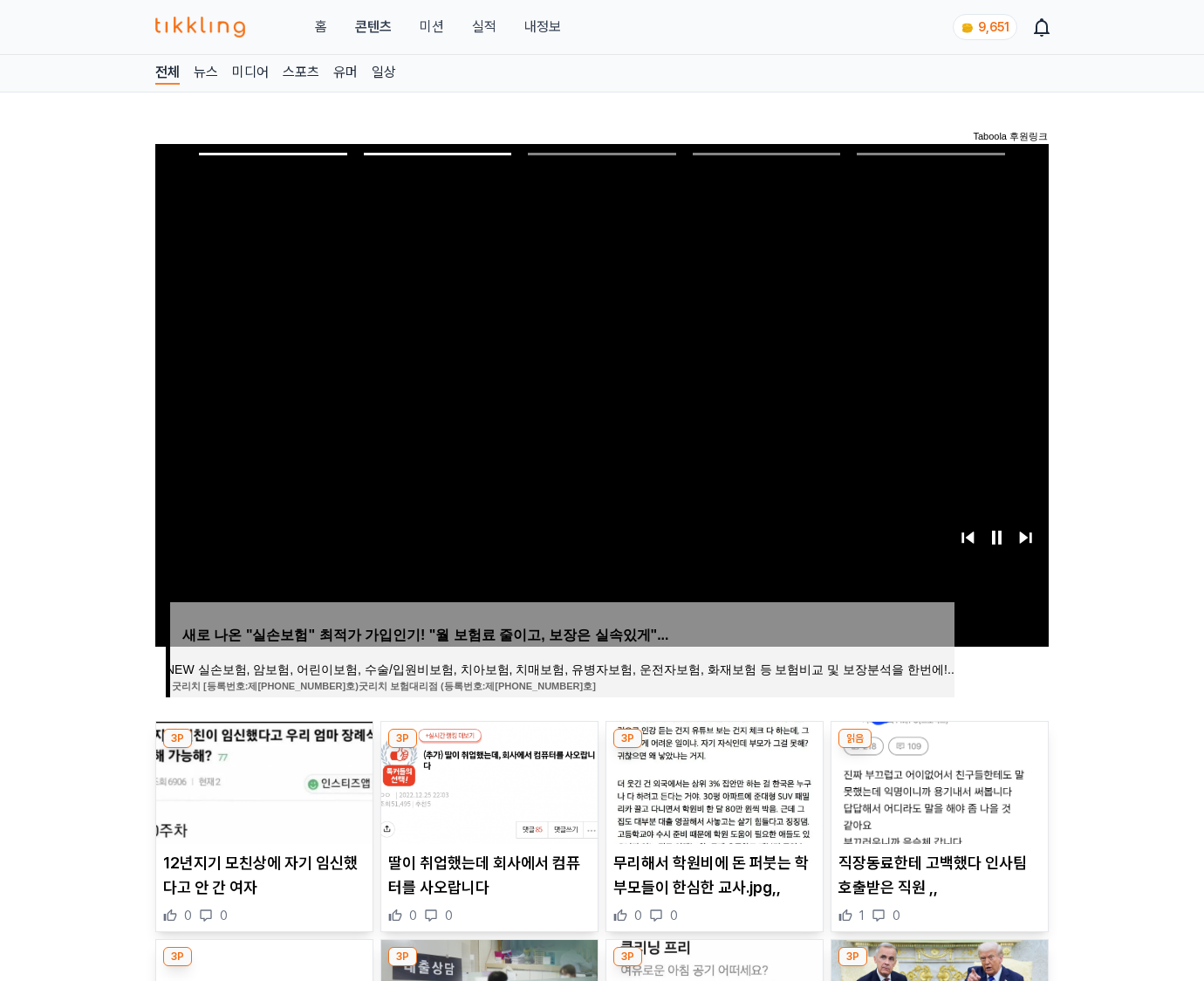
click at [937, 780] on img at bounding box center [939, 782] width 216 height 122
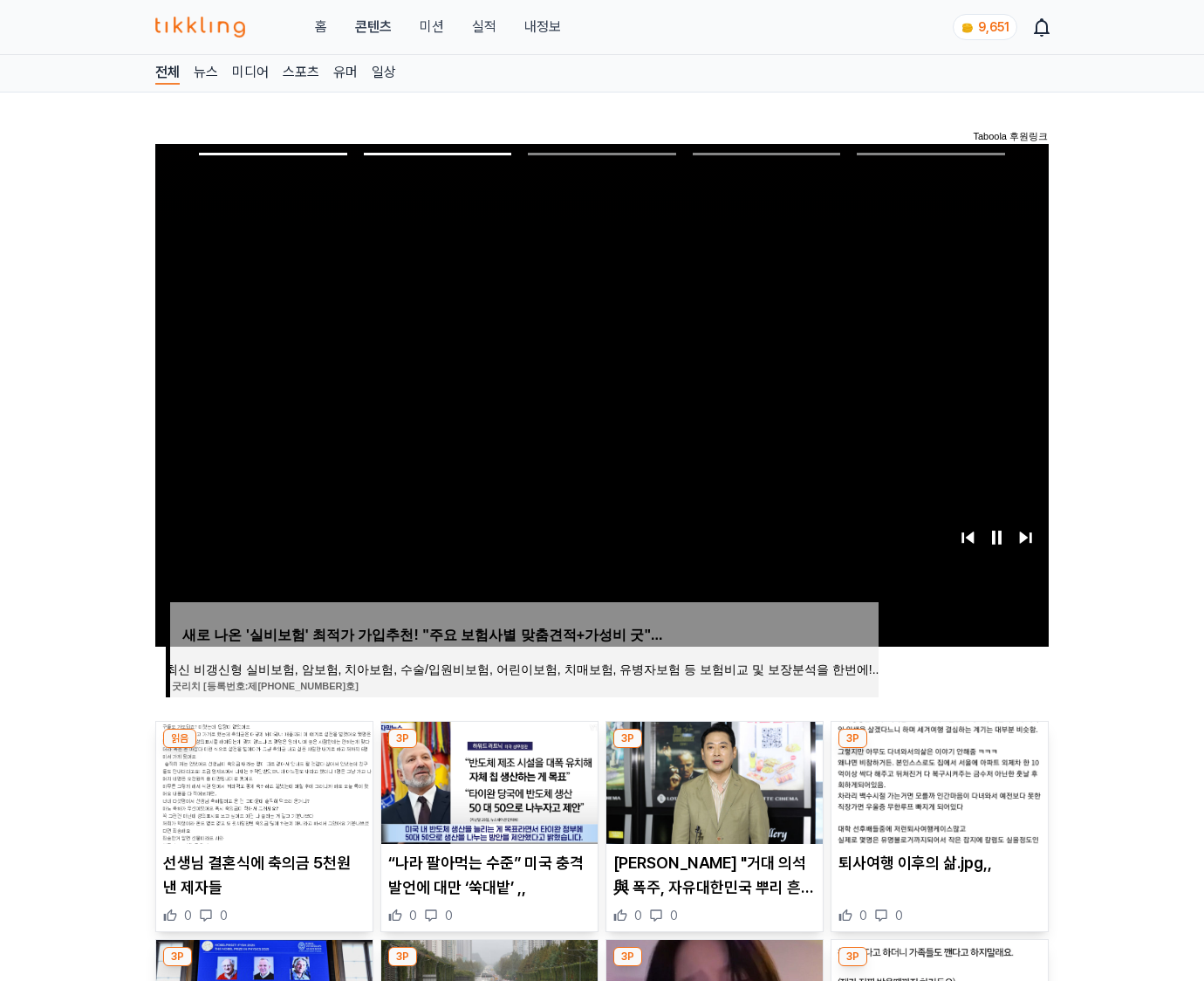
click at [937, 780] on img at bounding box center [939, 782] width 216 height 122
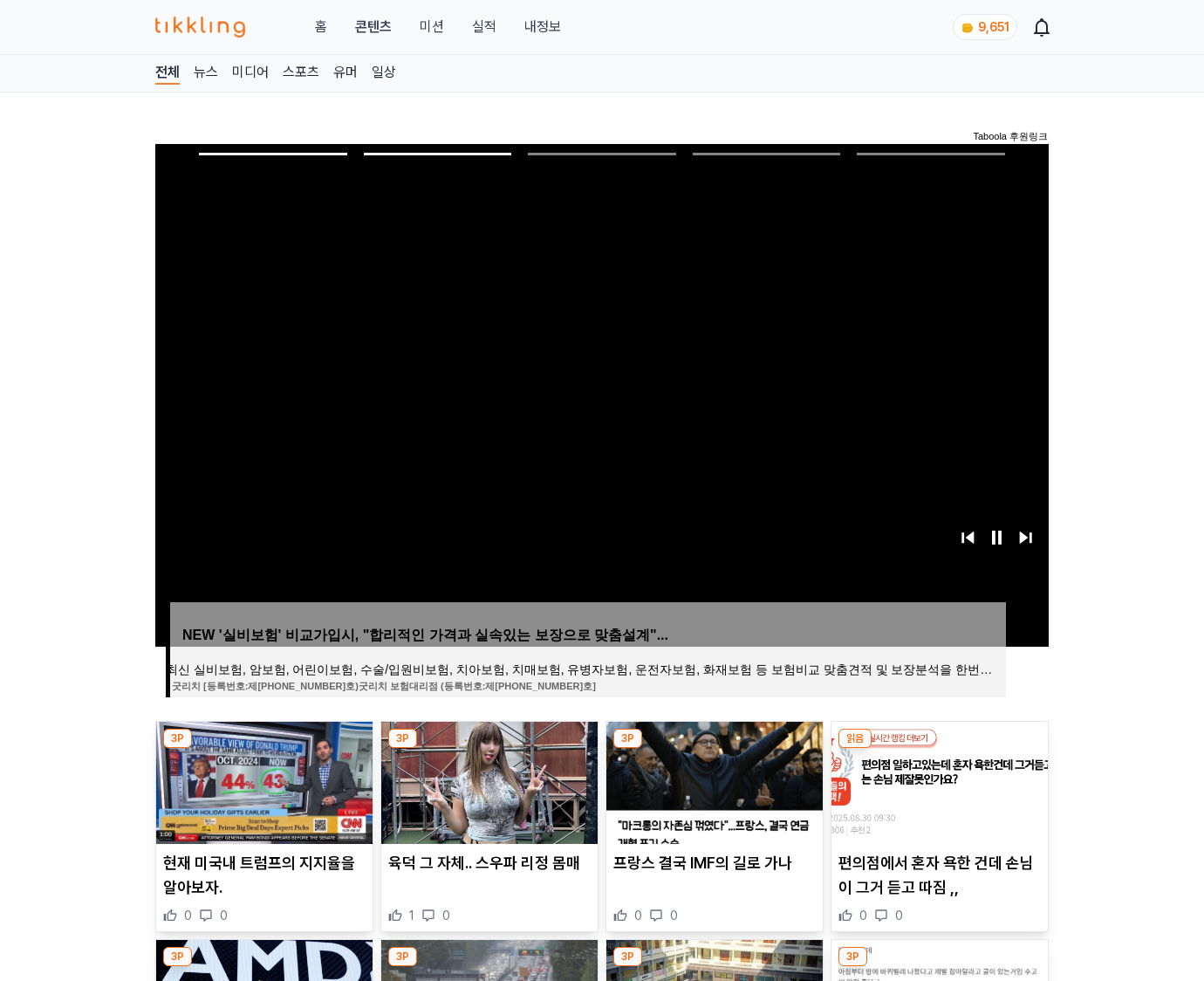
click at [937, 780] on img at bounding box center [939, 782] width 216 height 122
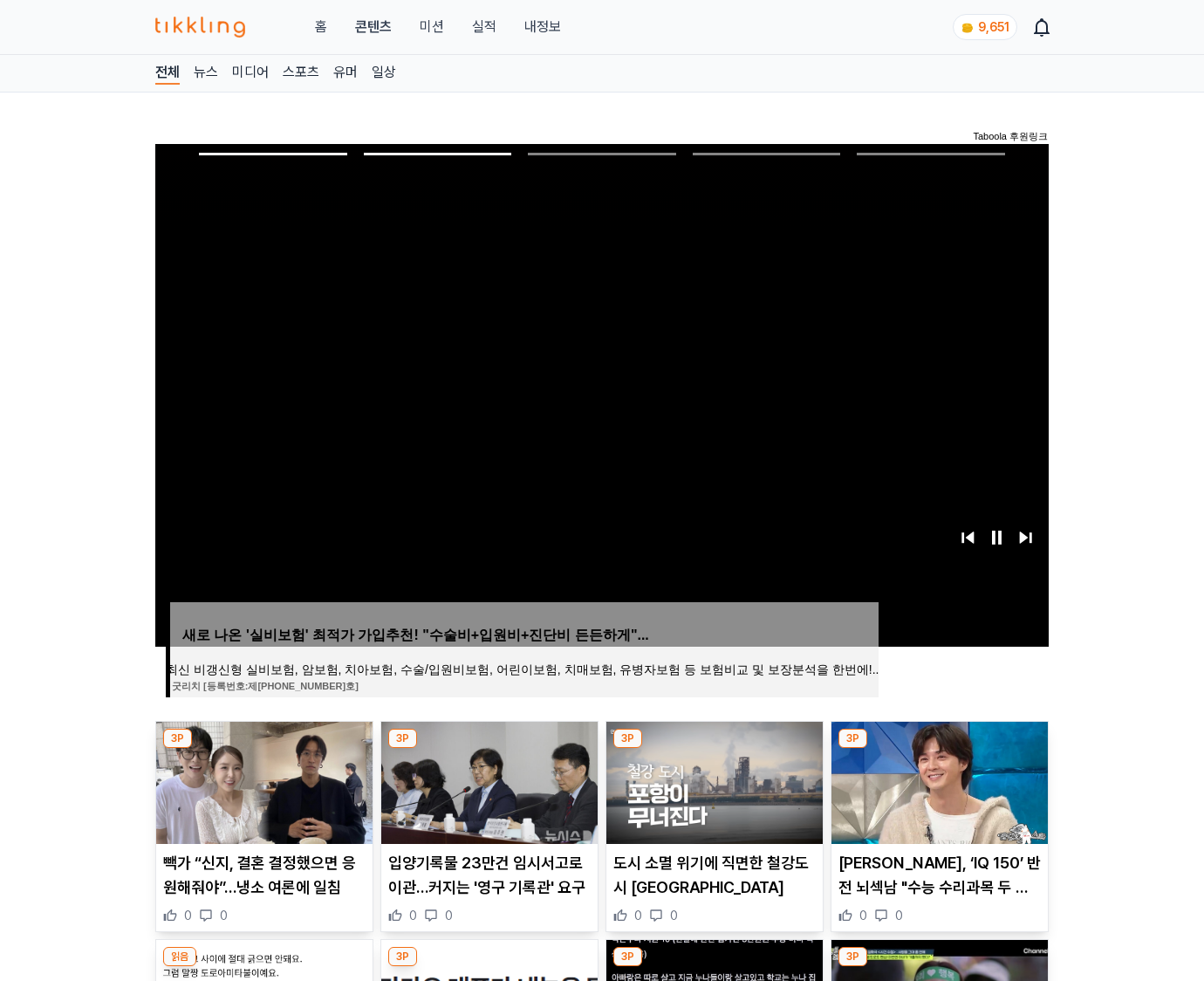
click at [937, 780] on img at bounding box center [939, 782] width 216 height 122
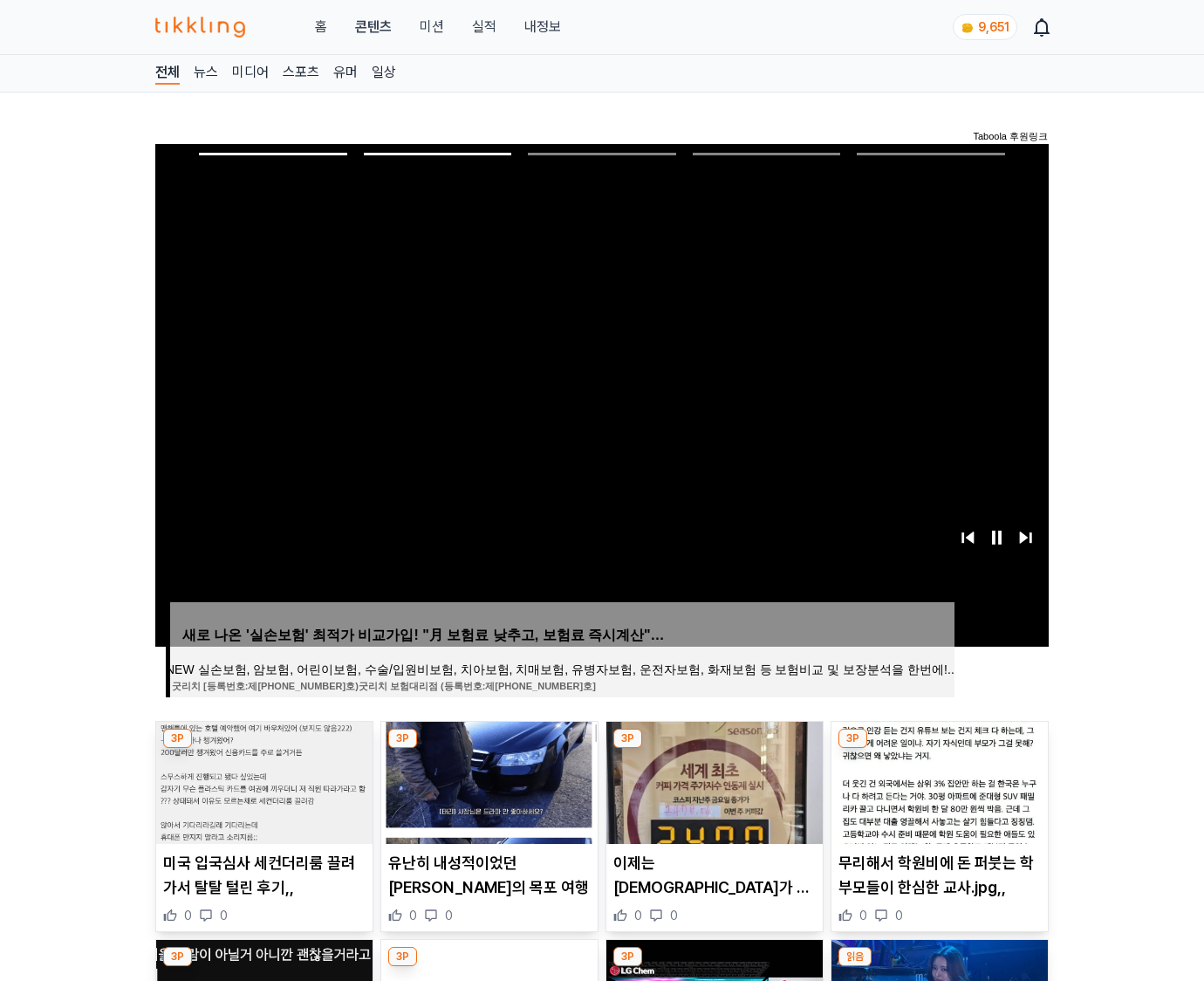
click at [937, 780] on img at bounding box center [939, 782] width 216 height 122
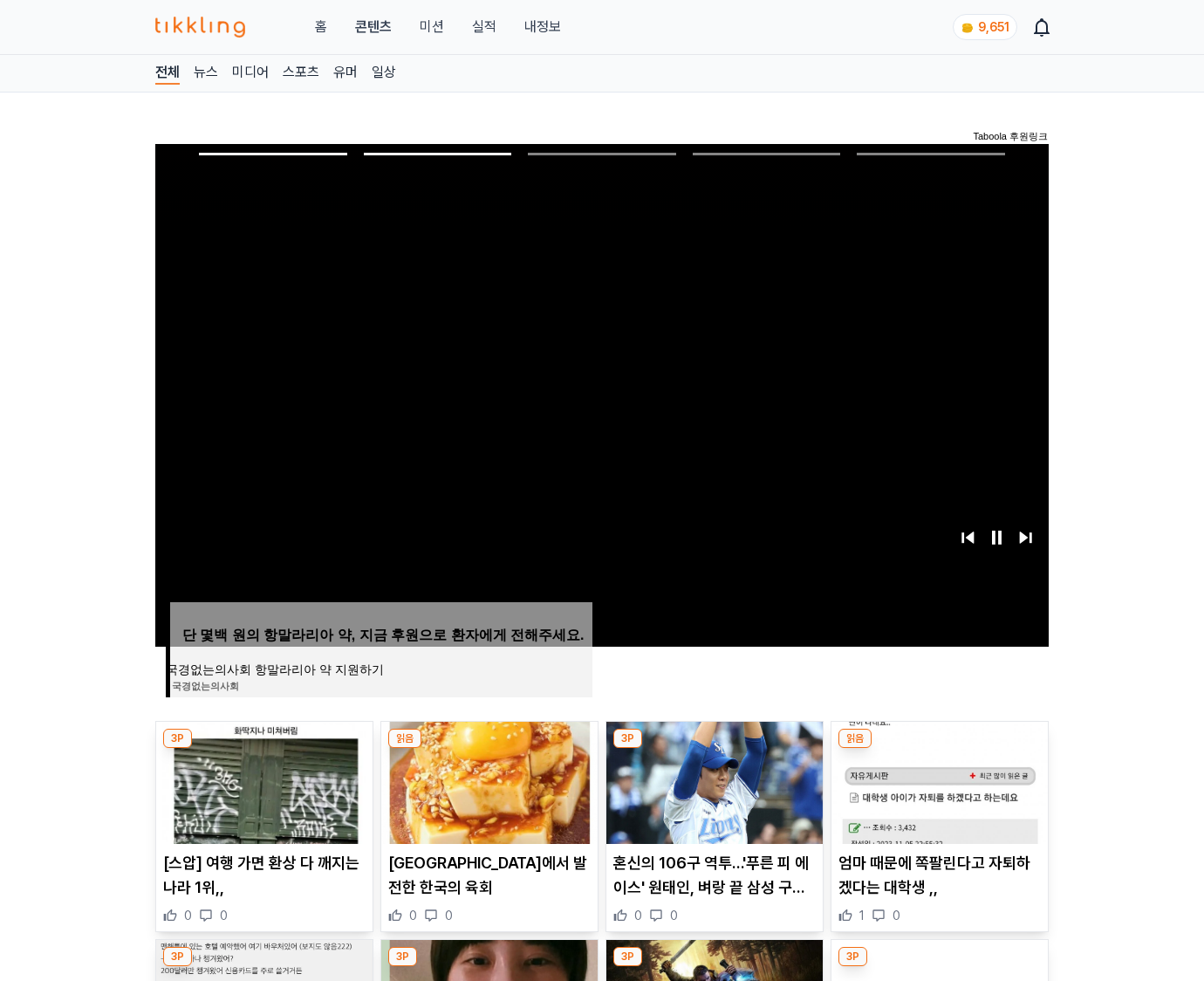
click at [937, 780] on img at bounding box center [939, 782] width 216 height 122
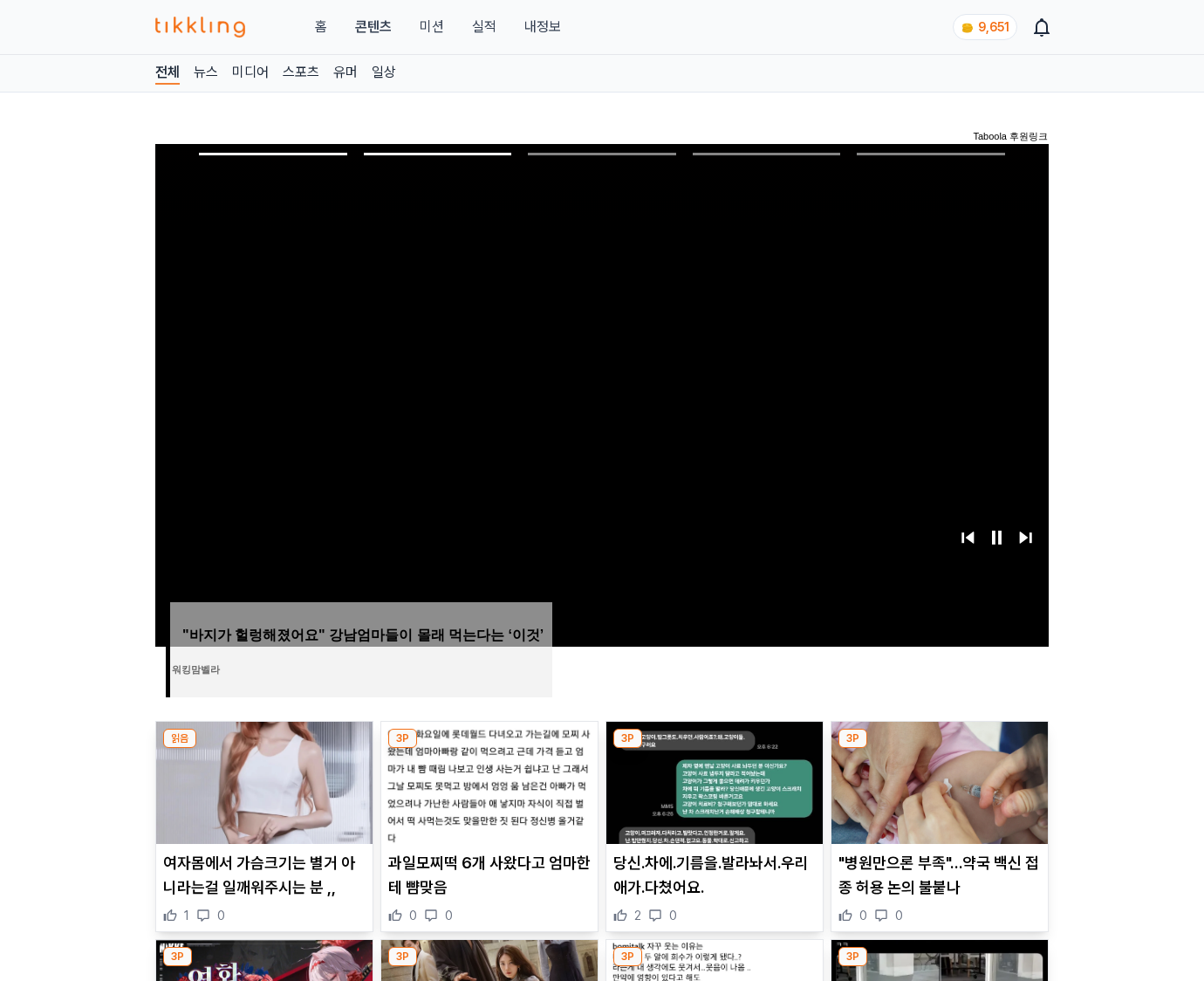
click at [937, 780] on img at bounding box center [939, 782] width 216 height 122
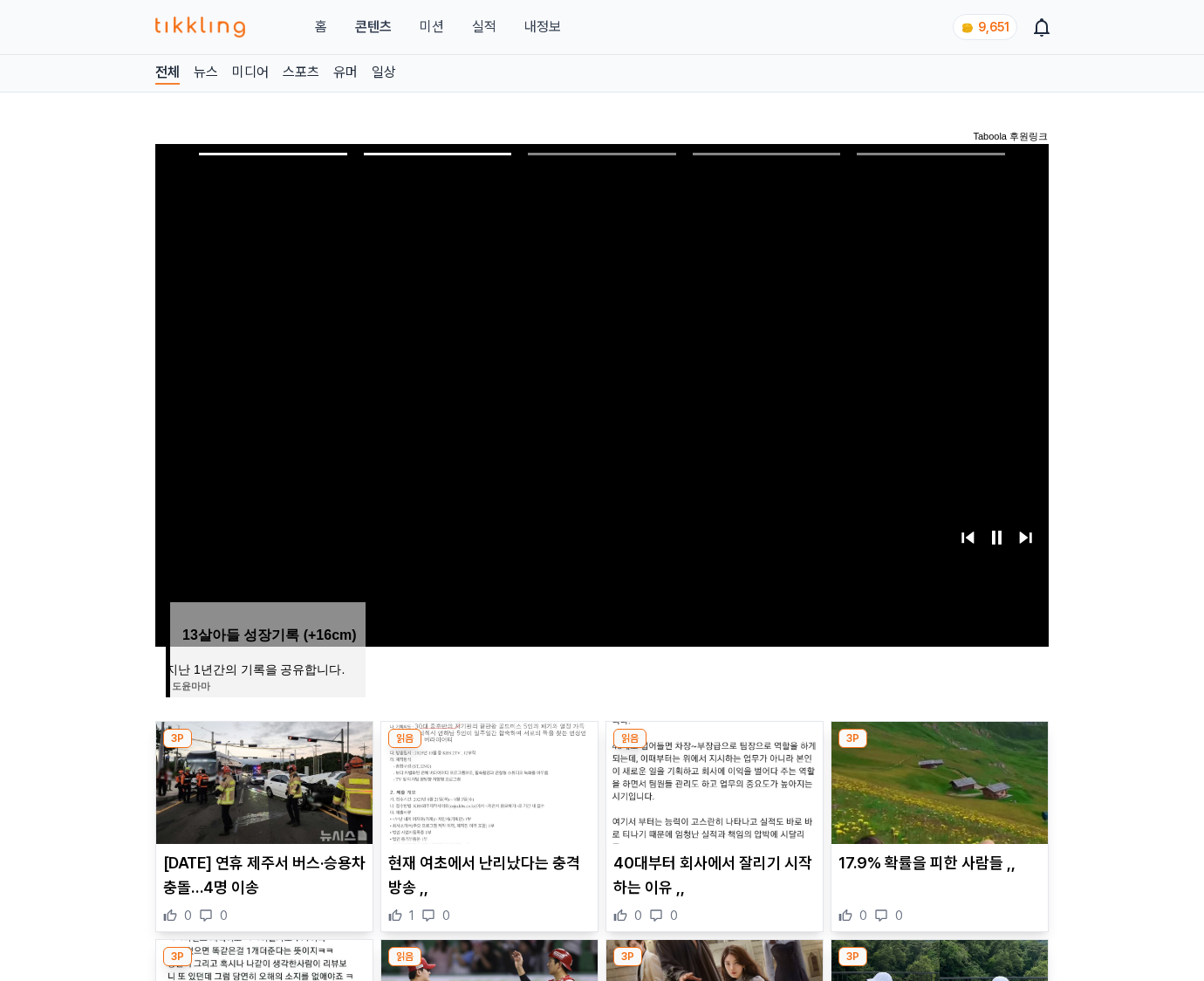
click at [937, 780] on img at bounding box center [939, 782] width 216 height 122
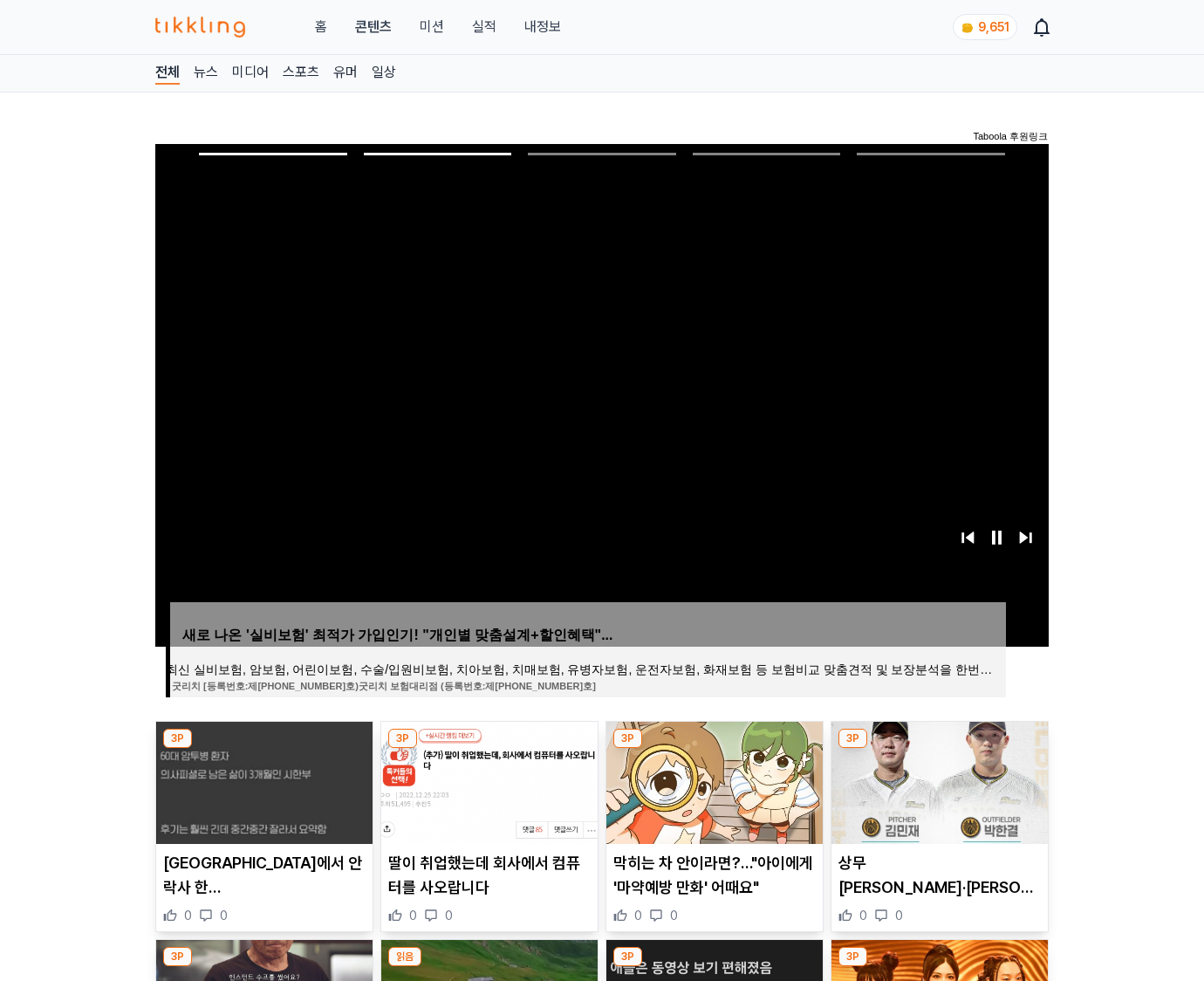
click at [937, 780] on img at bounding box center [939, 782] width 216 height 122
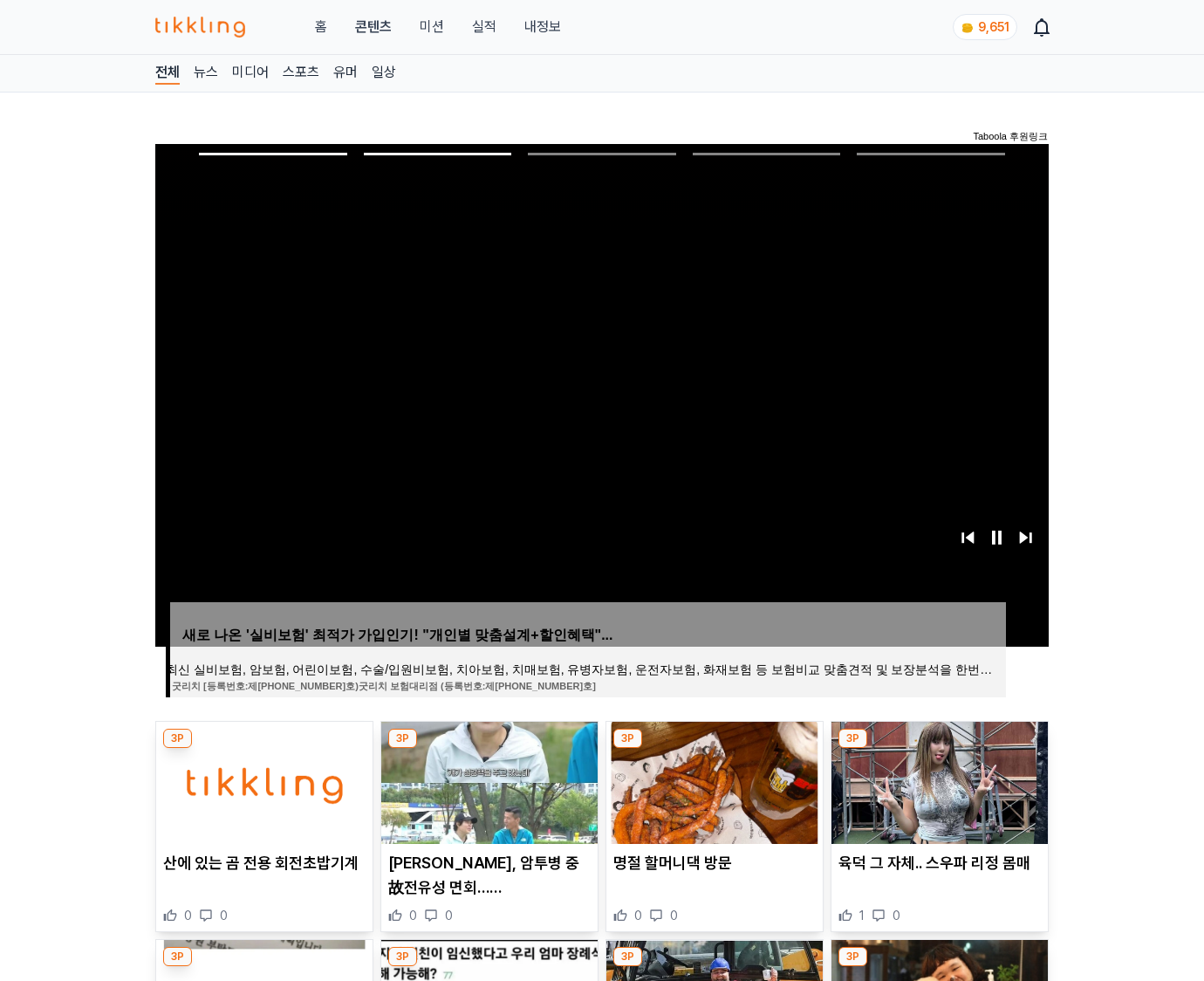
click at [937, 780] on img at bounding box center [939, 782] width 216 height 122
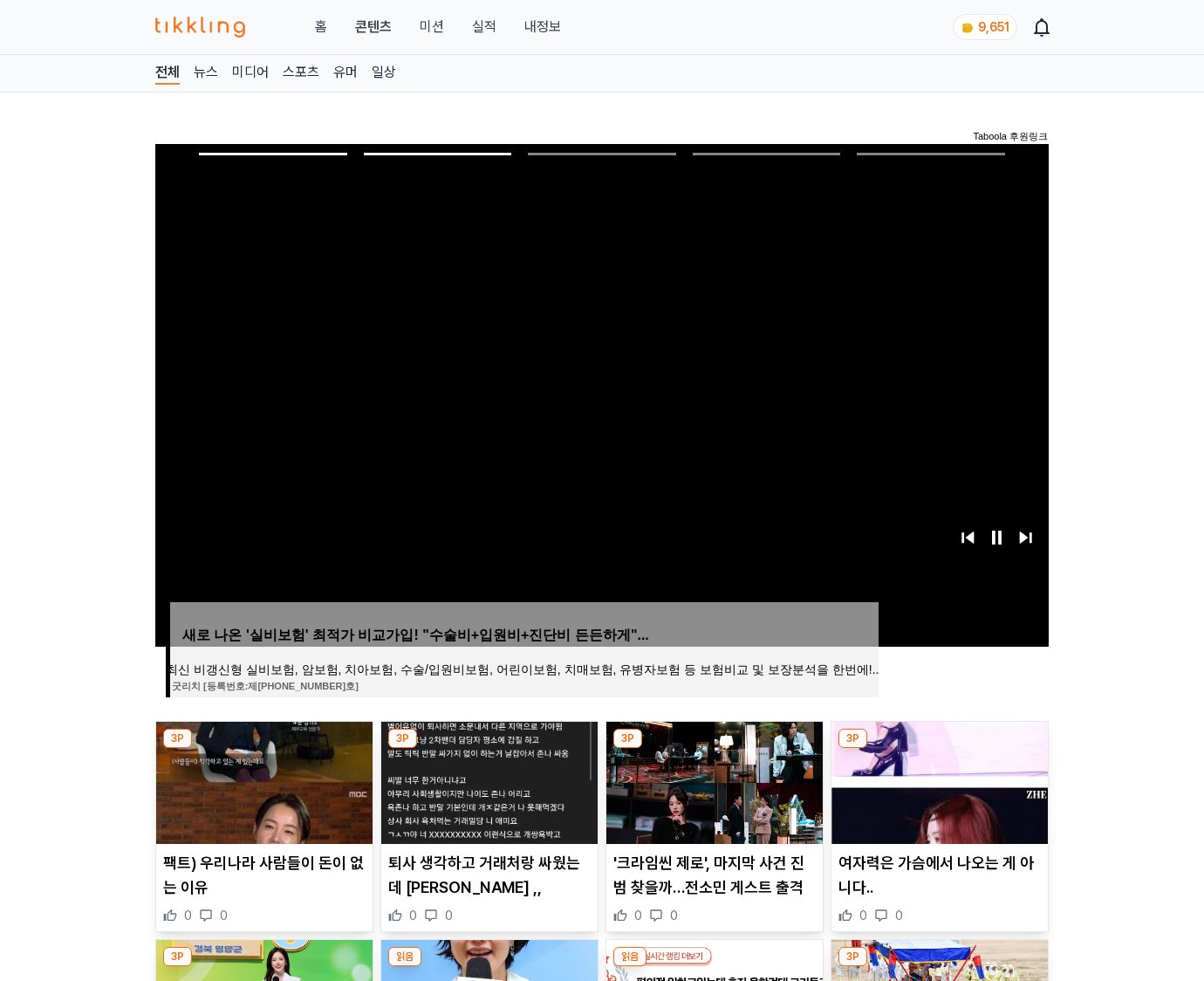
click at [937, 780] on img at bounding box center [939, 782] width 216 height 122
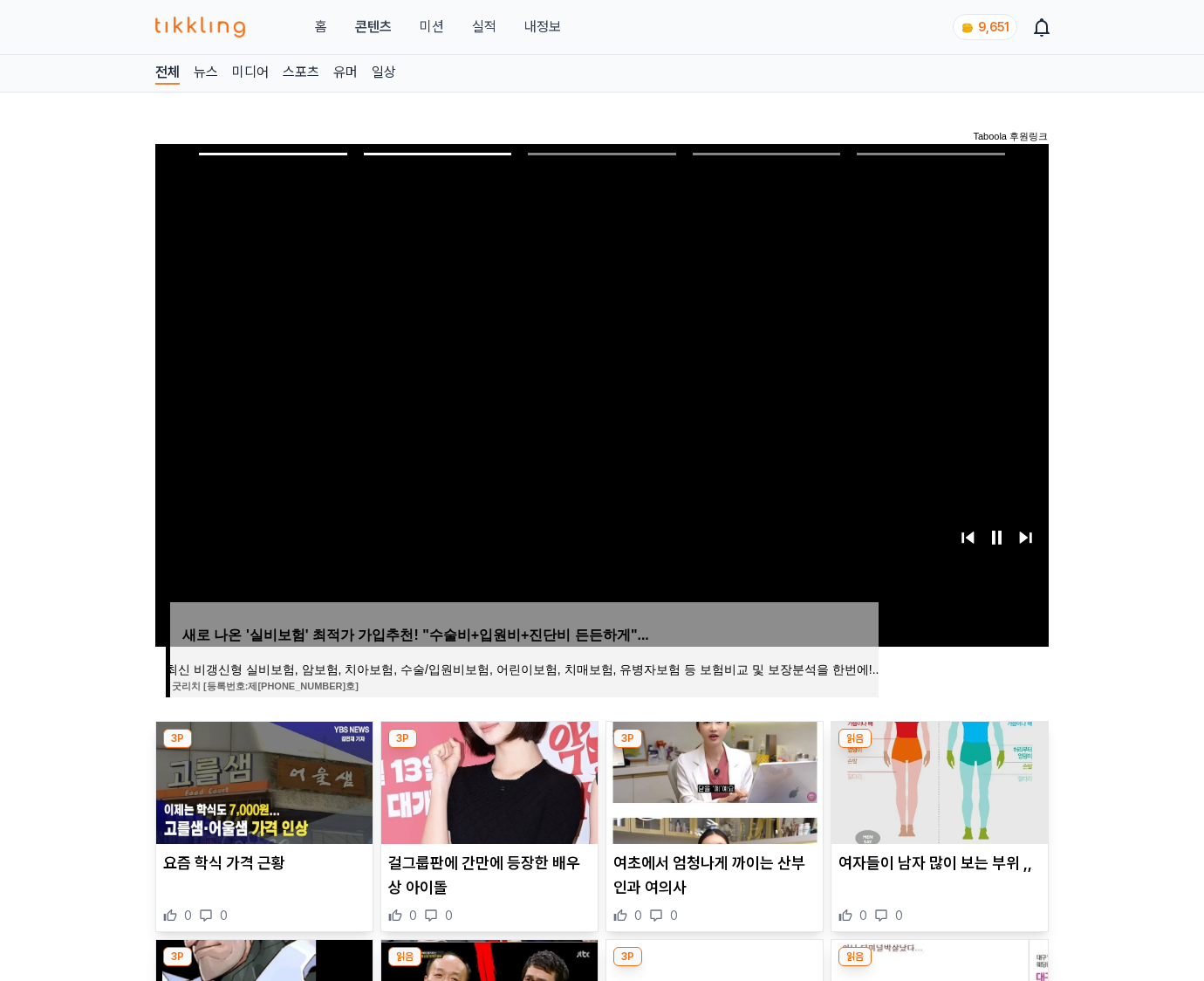
click at [937, 780] on img at bounding box center [939, 782] width 216 height 122
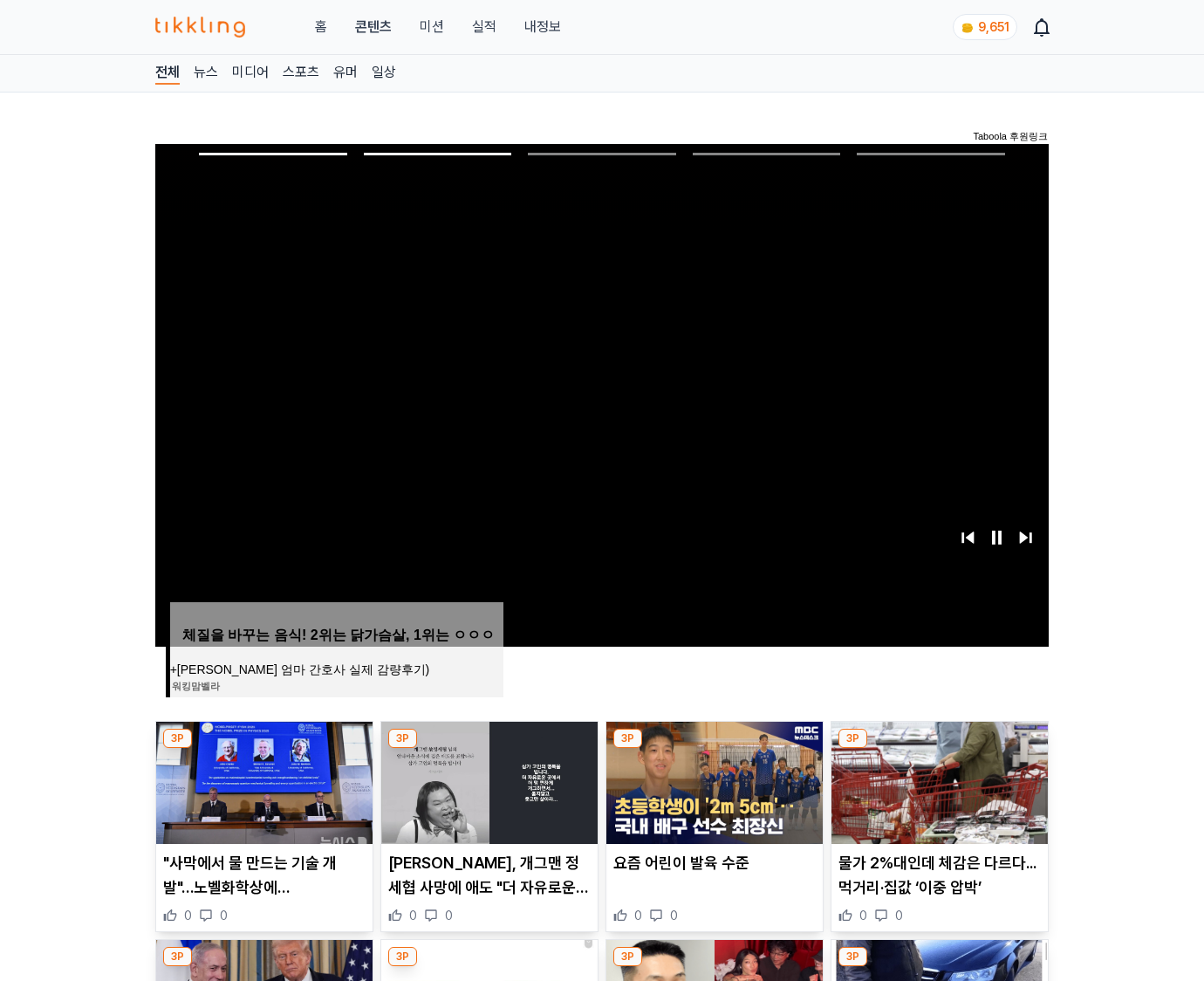
click at [937, 780] on img at bounding box center [939, 782] width 216 height 122
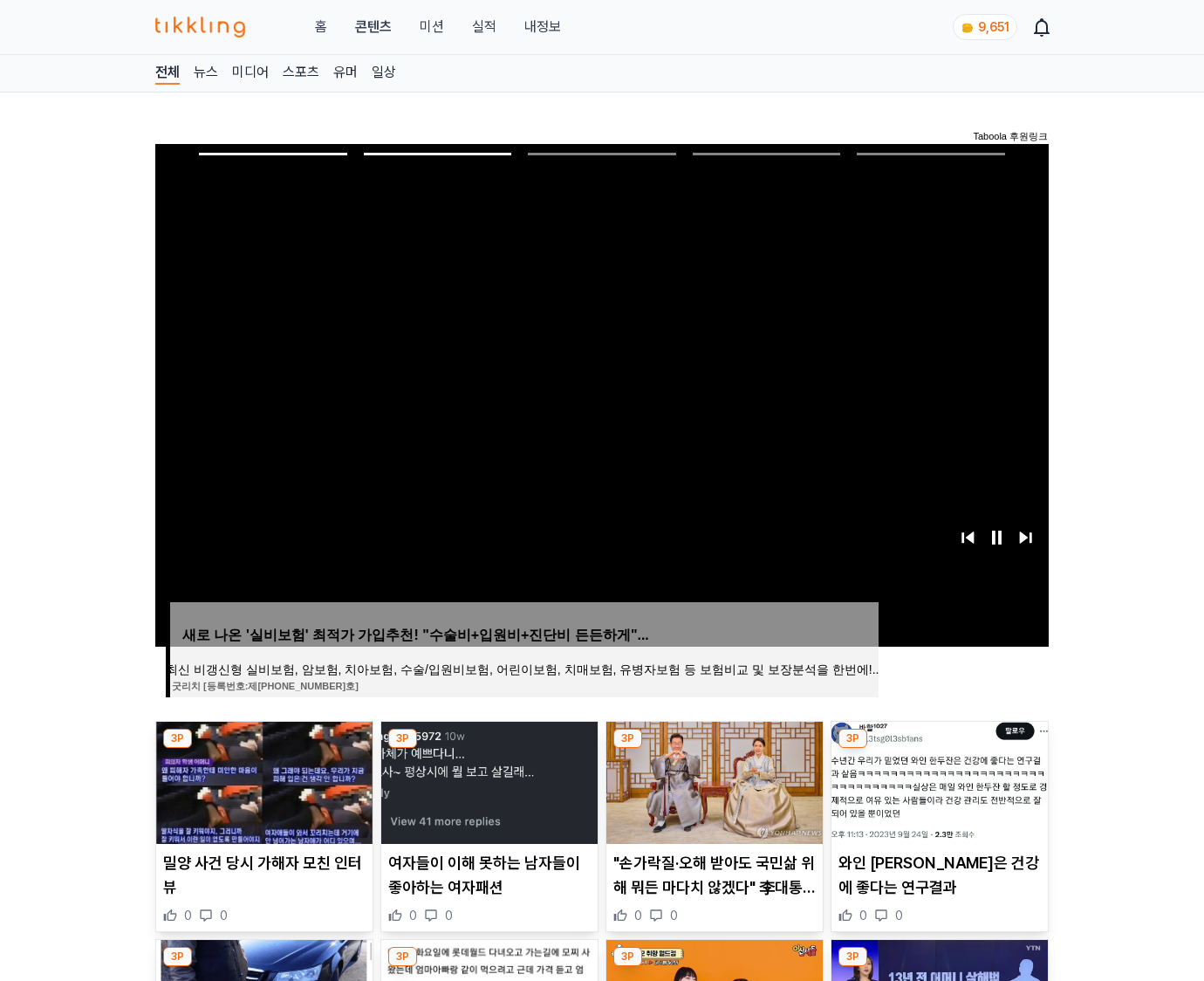
click at [937, 780] on img at bounding box center [939, 782] width 216 height 122
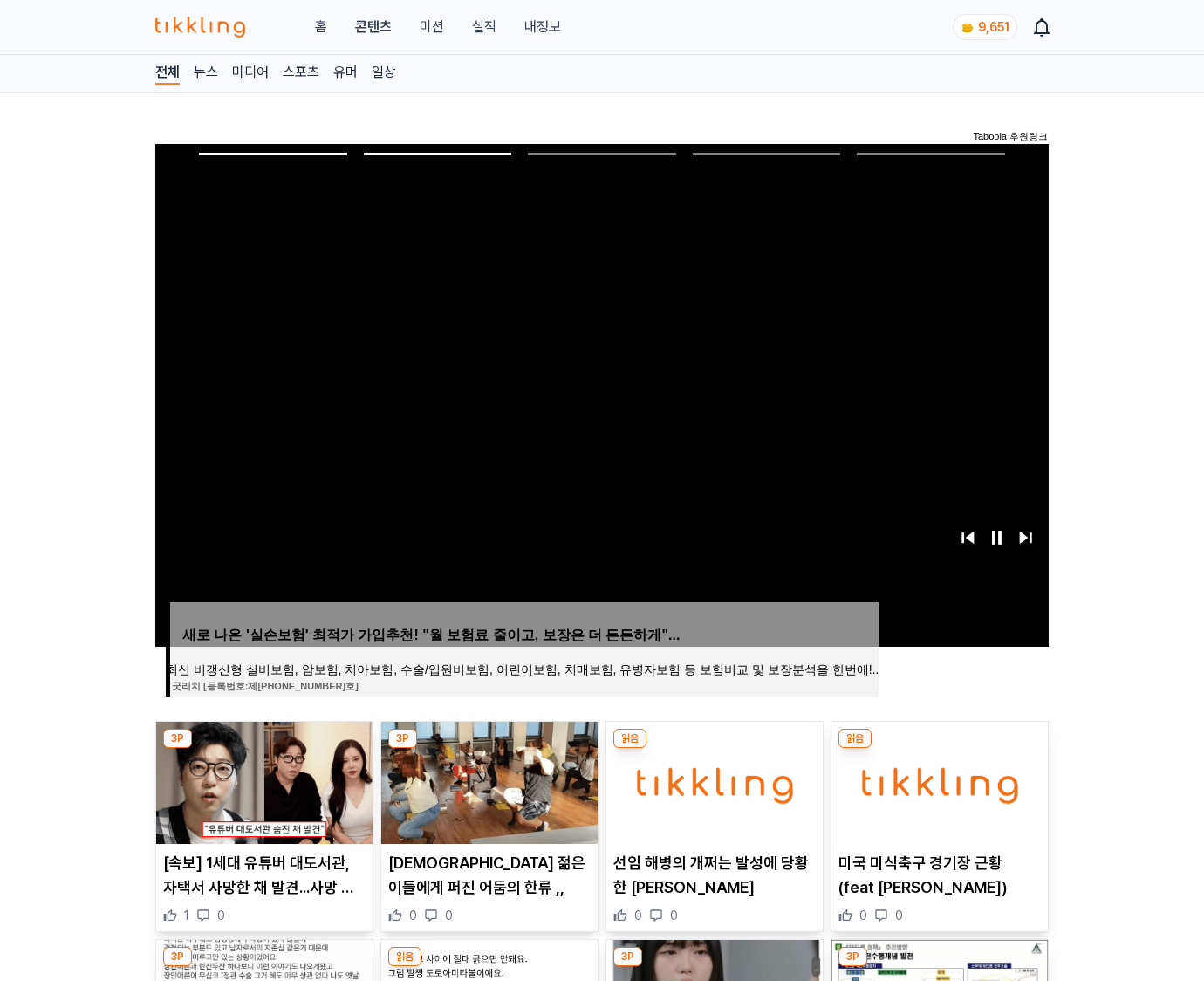
click at [937, 780] on img at bounding box center [939, 782] width 216 height 122
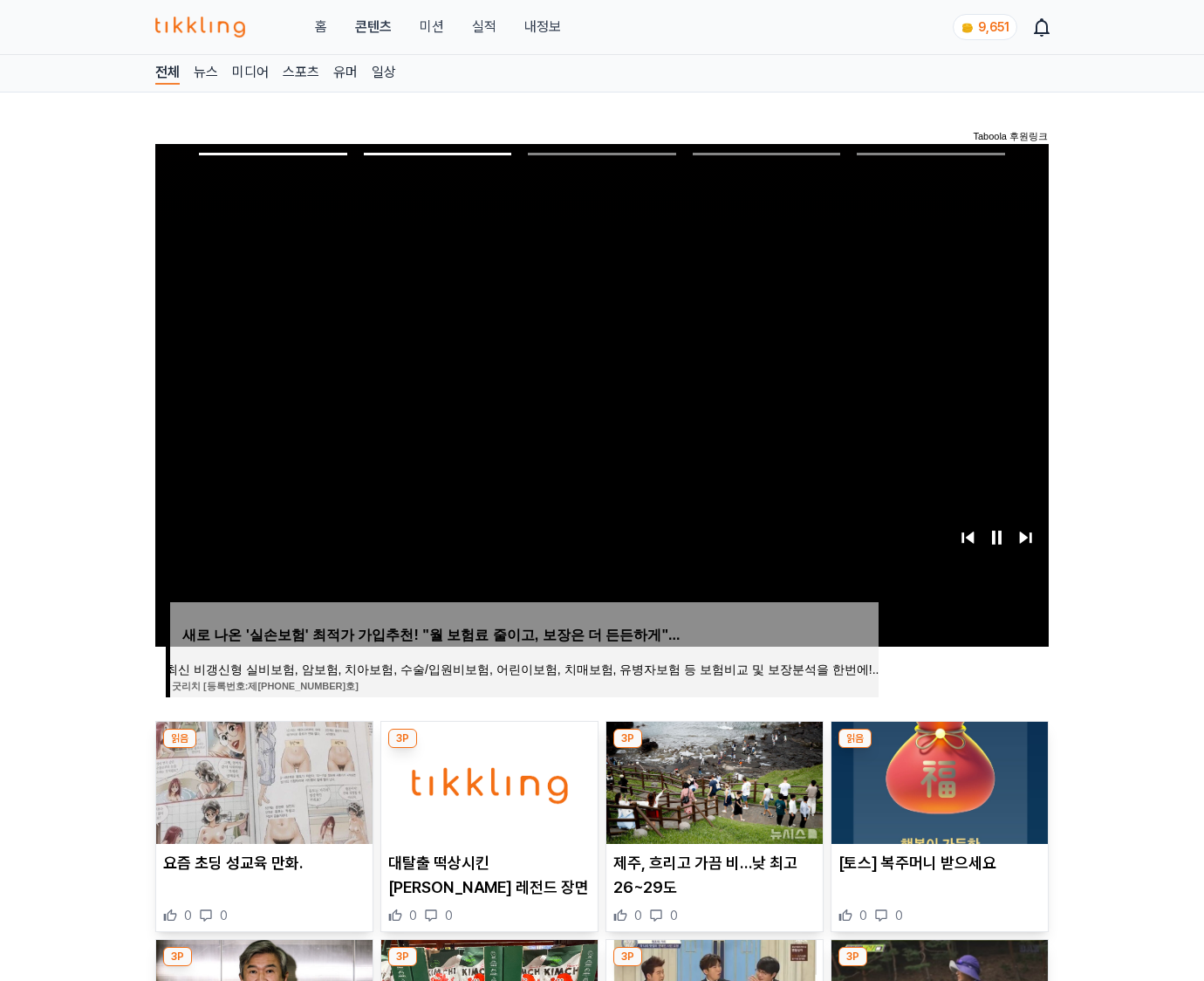
click at [937, 780] on img at bounding box center [939, 782] width 216 height 122
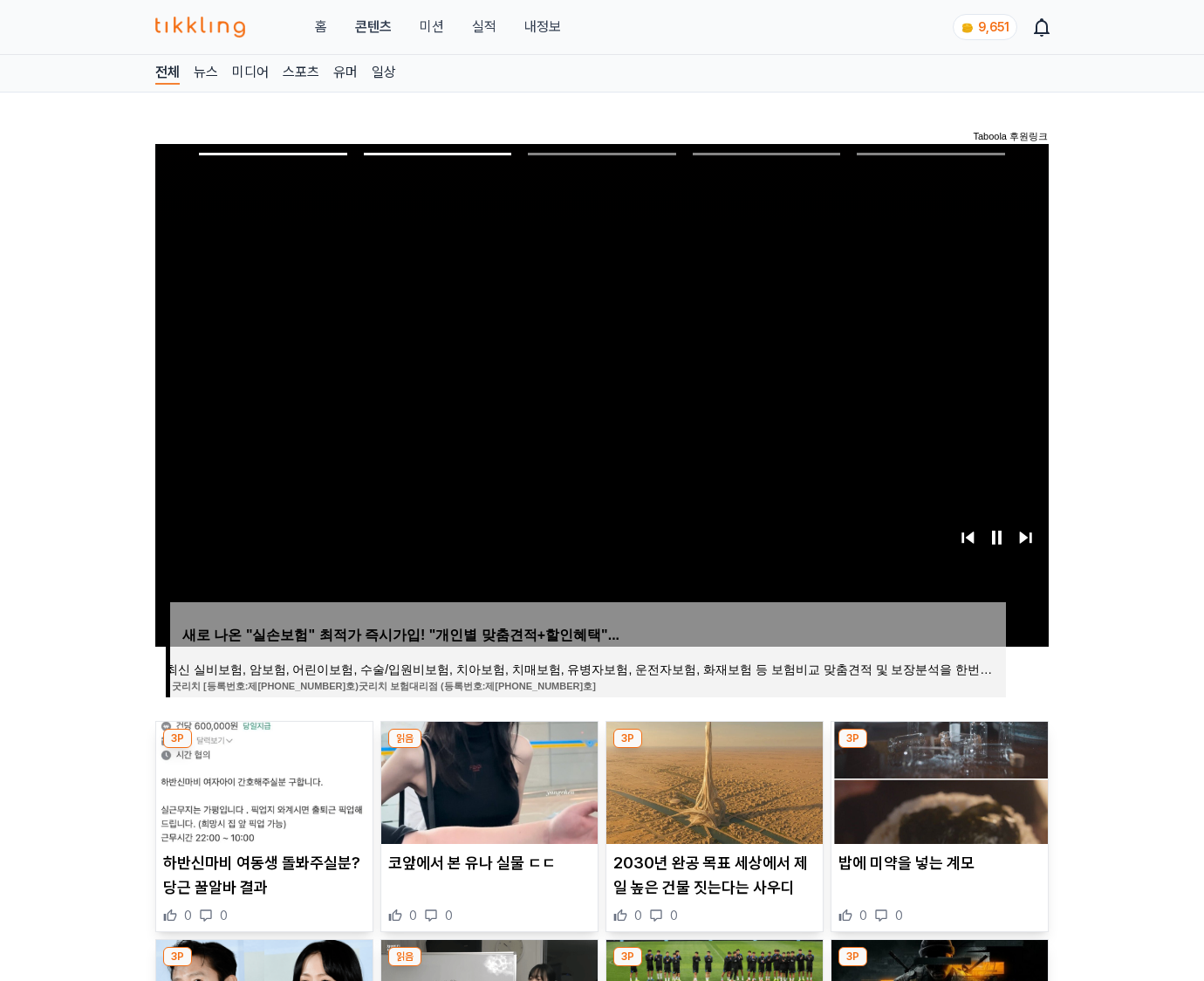
click at [937, 780] on img at bounding box center [939, 782] width 216 height 122
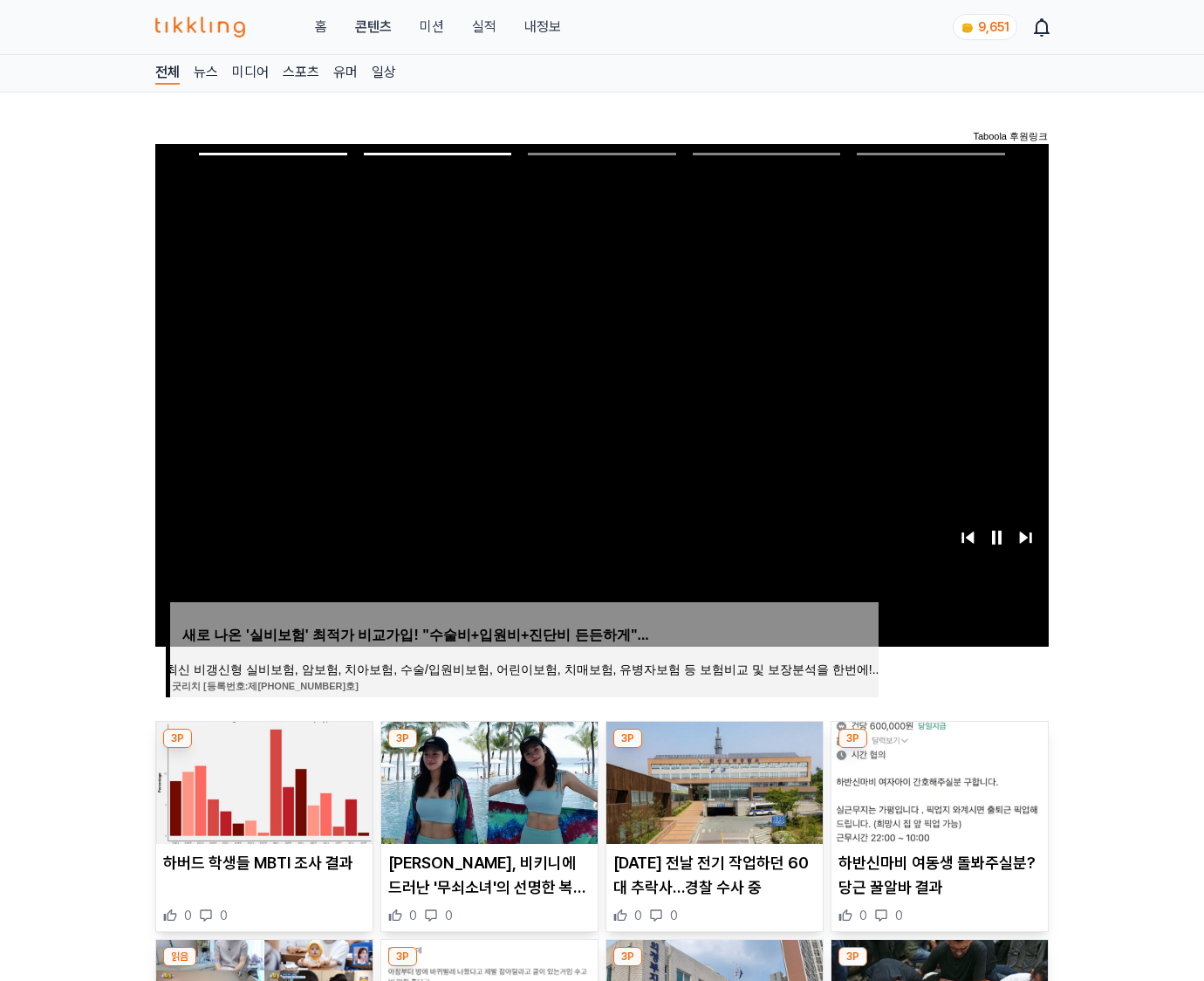
click at [937, 780] on img at bounding box center [939, 782] width 216 height 122
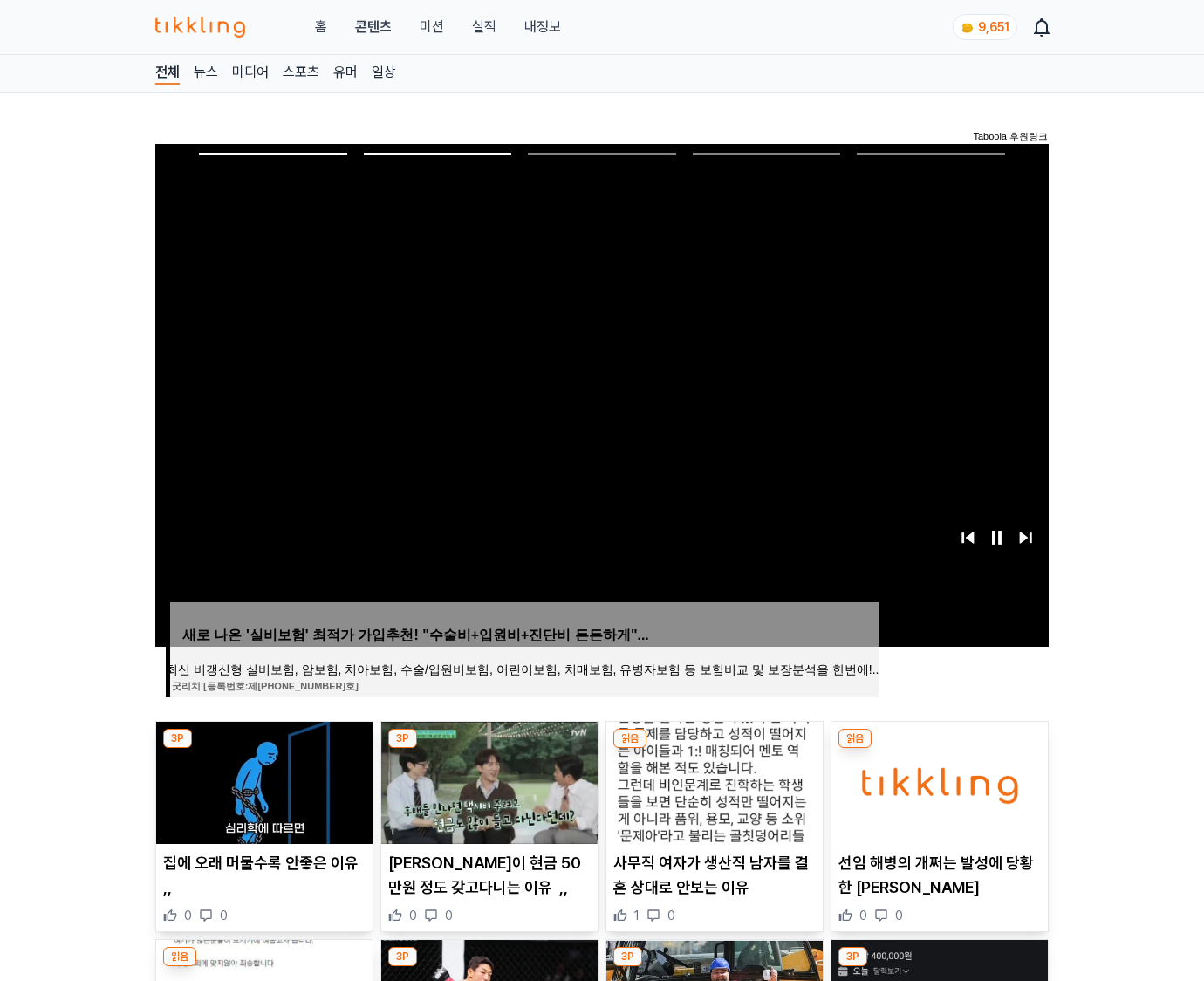
click at [937, 780] on img at bounding box center [939, 782] width 216 height 122
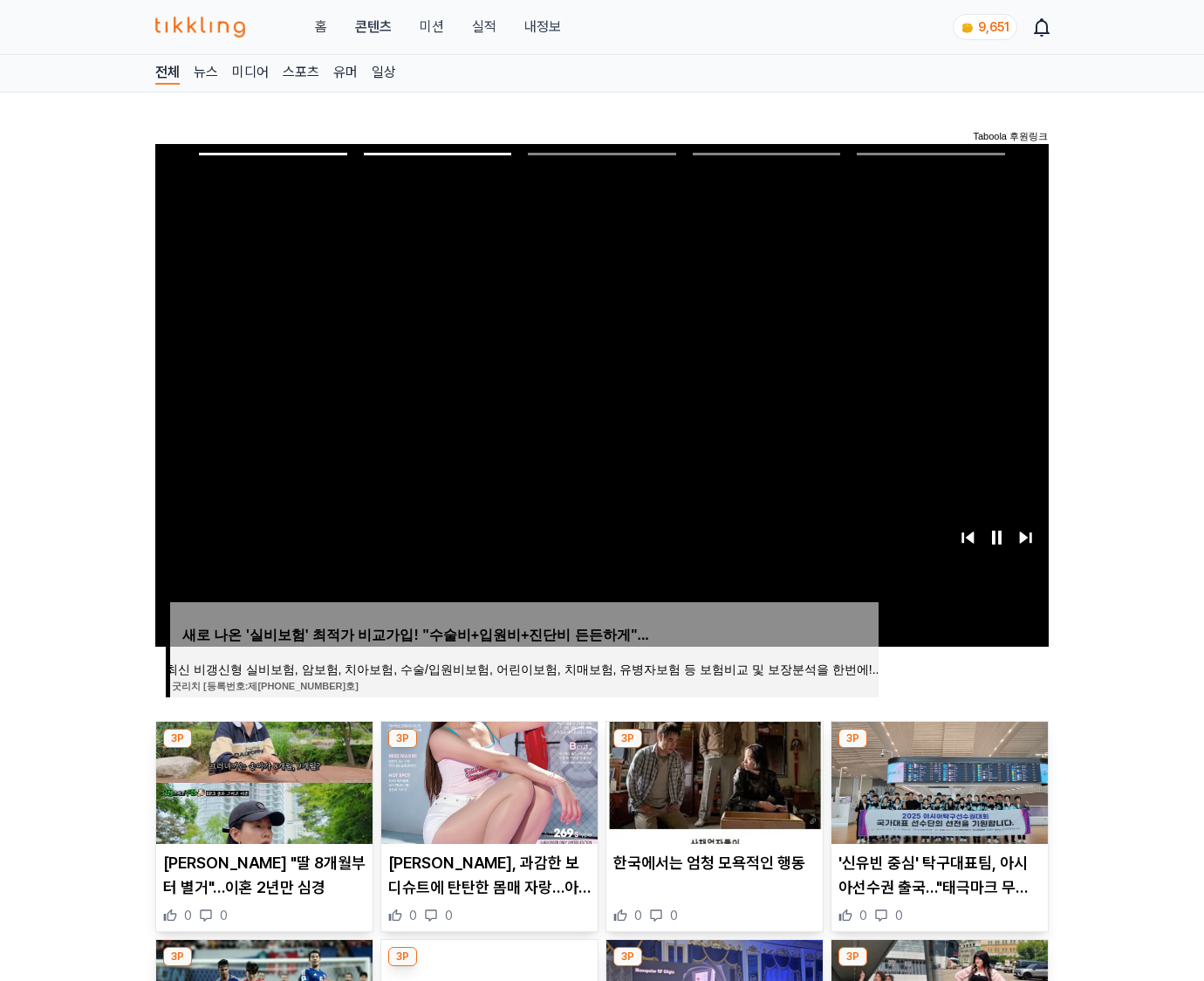
click at [937, 780] on img at bounding box center [939, 782] width 216 height 122
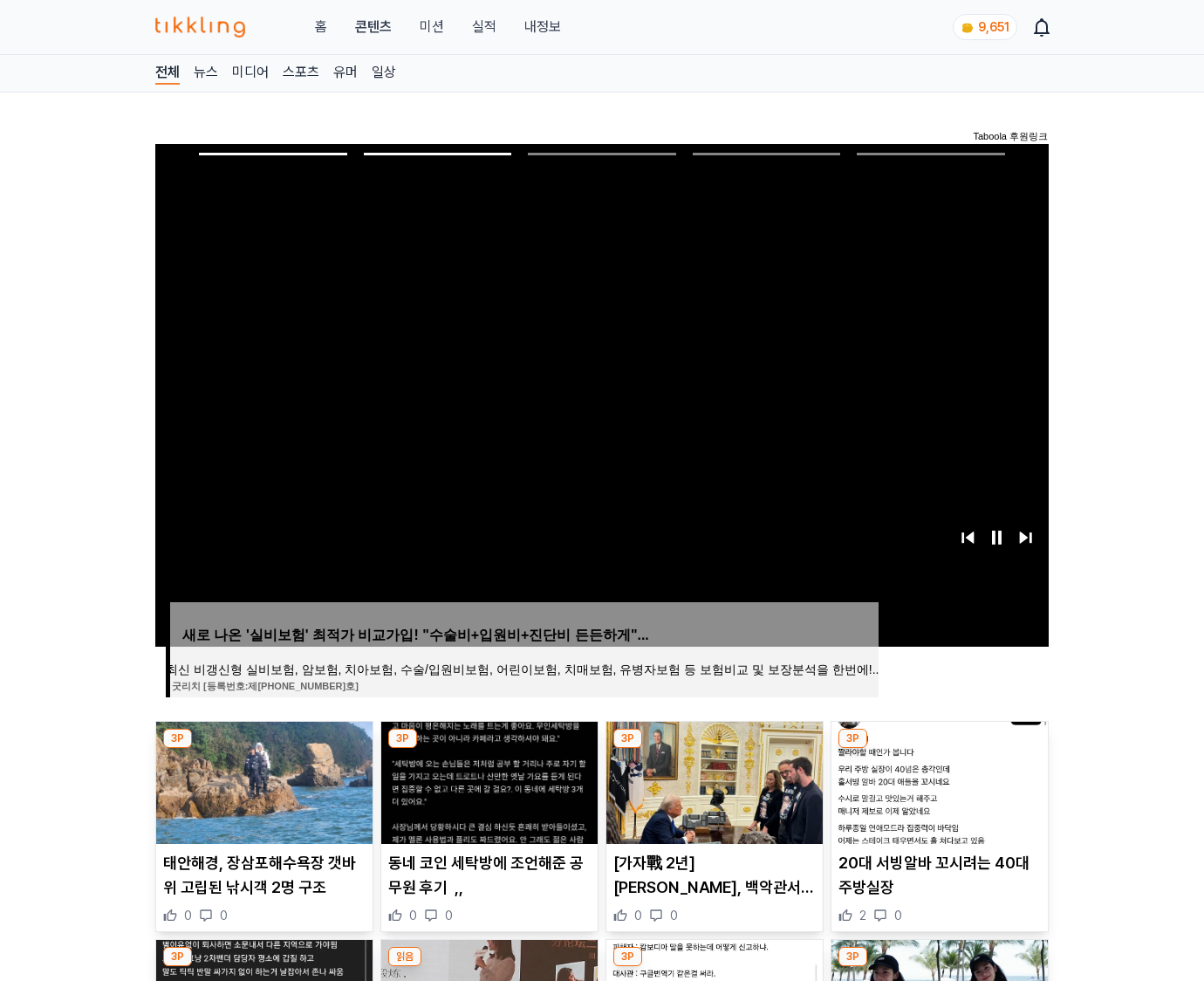
click at [937, 780] on img at bounding box center [939, 782] width 216 height 122
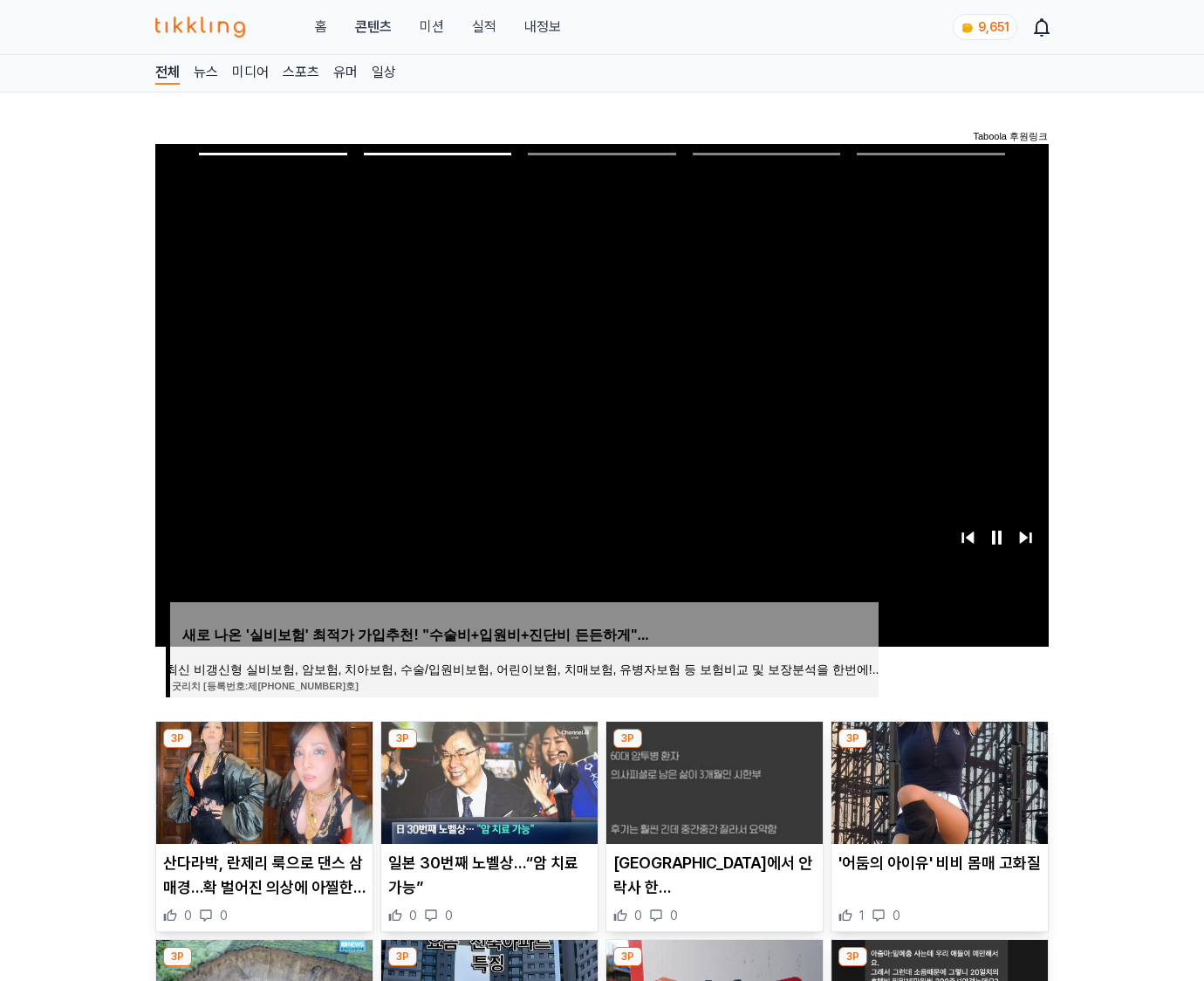
click at [937, 780] on img at bounding box center [939, 782] width 216 height 122
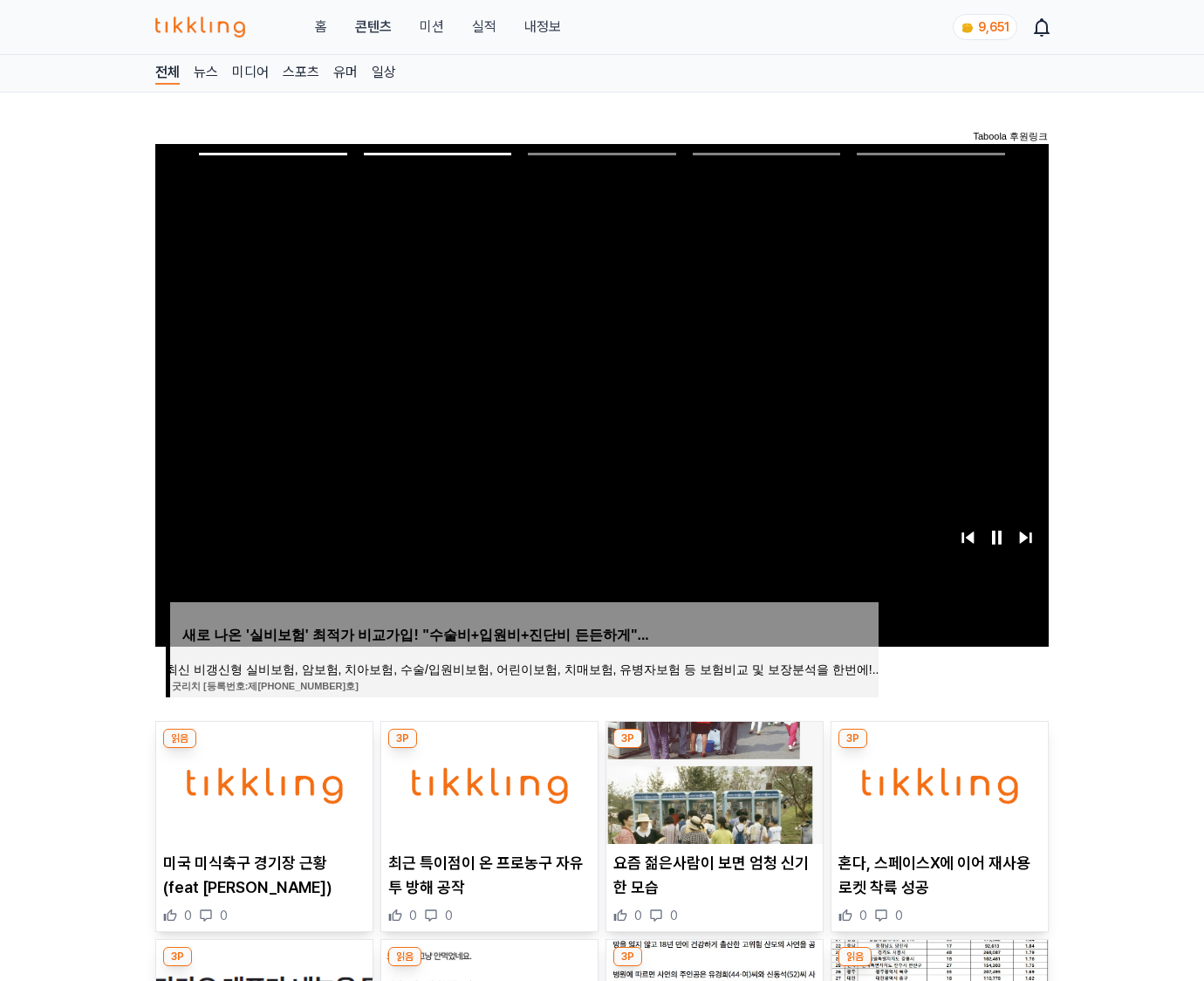
click at [937, 780] on img at bounding box center [939, 782] width 216 height 122
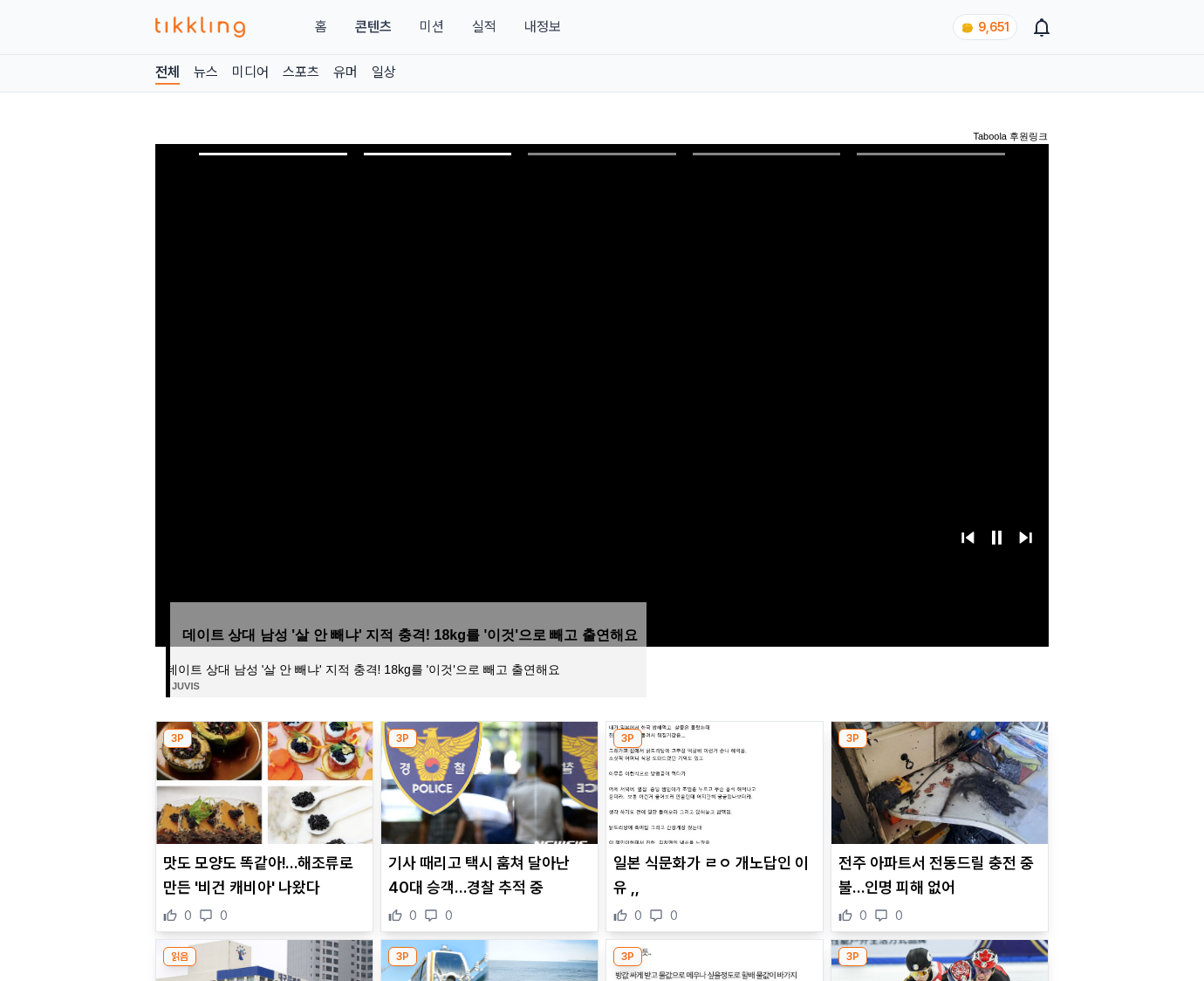
click at [937, 780] on img at bounding box center [939, 782] width 216 height 122
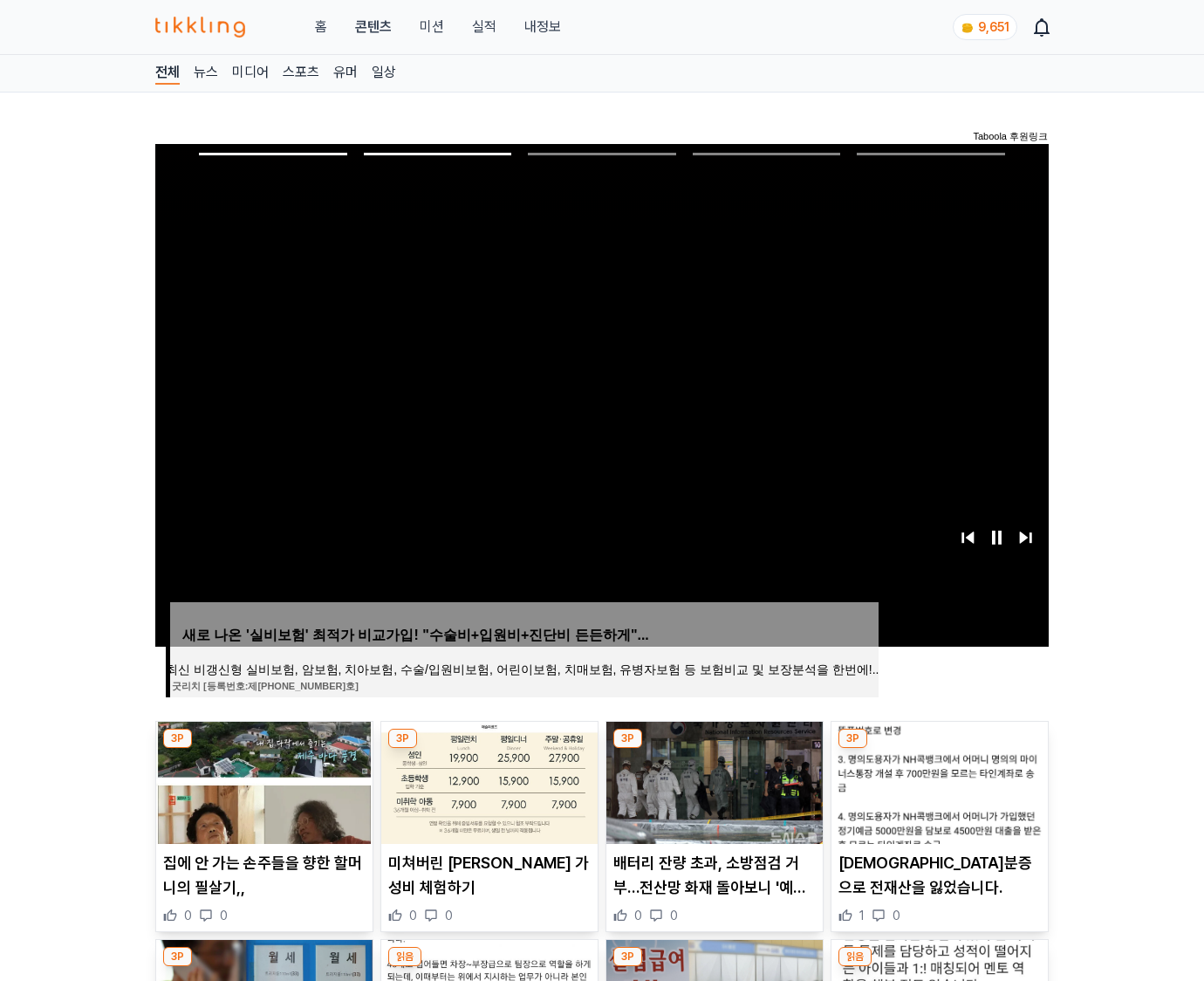
click at [937, 780] on img at bounding box center [939, 782] width 216 height 122
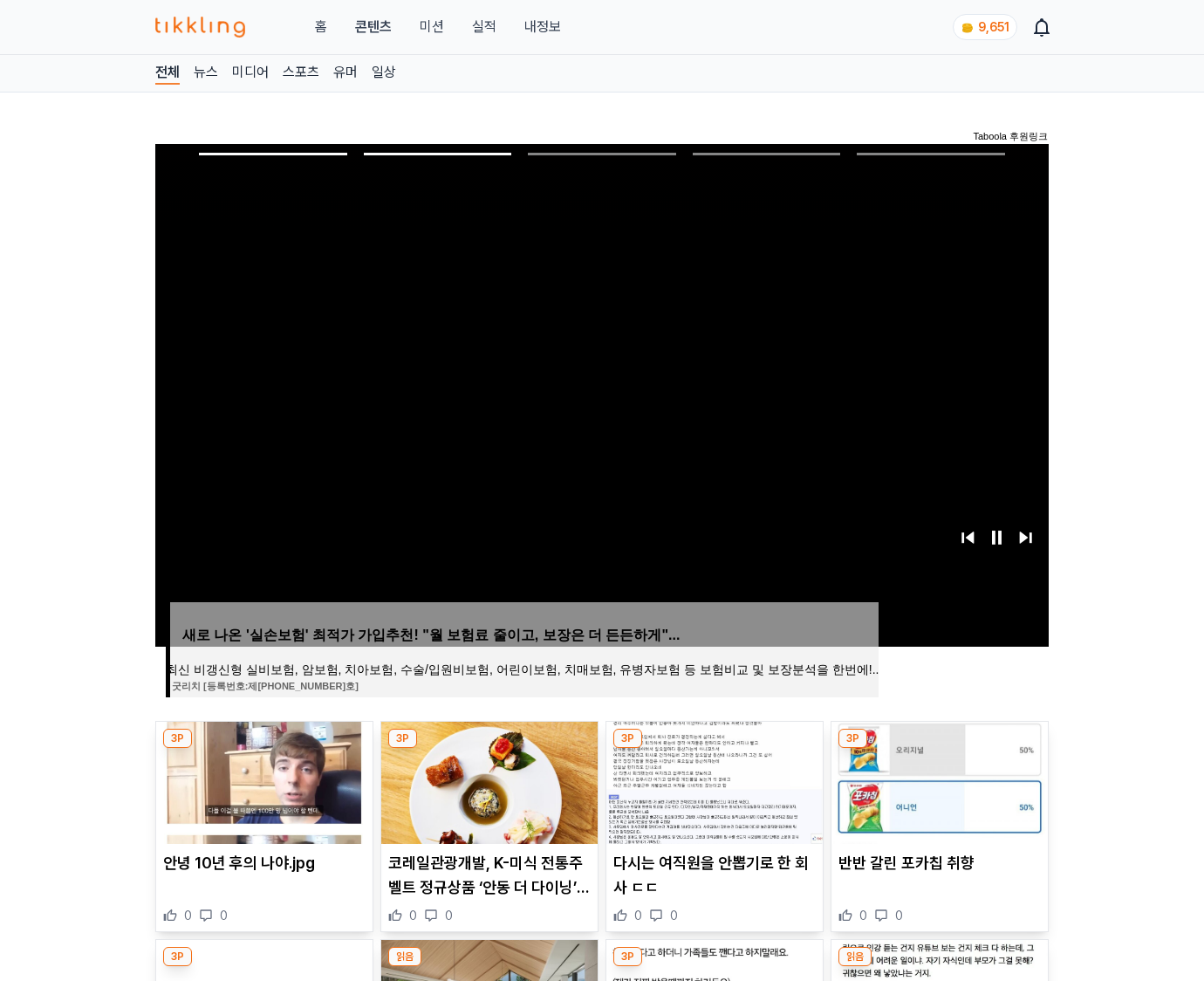
click at [937, 780] on img at bounding box center [939, 782] width 216 height 122
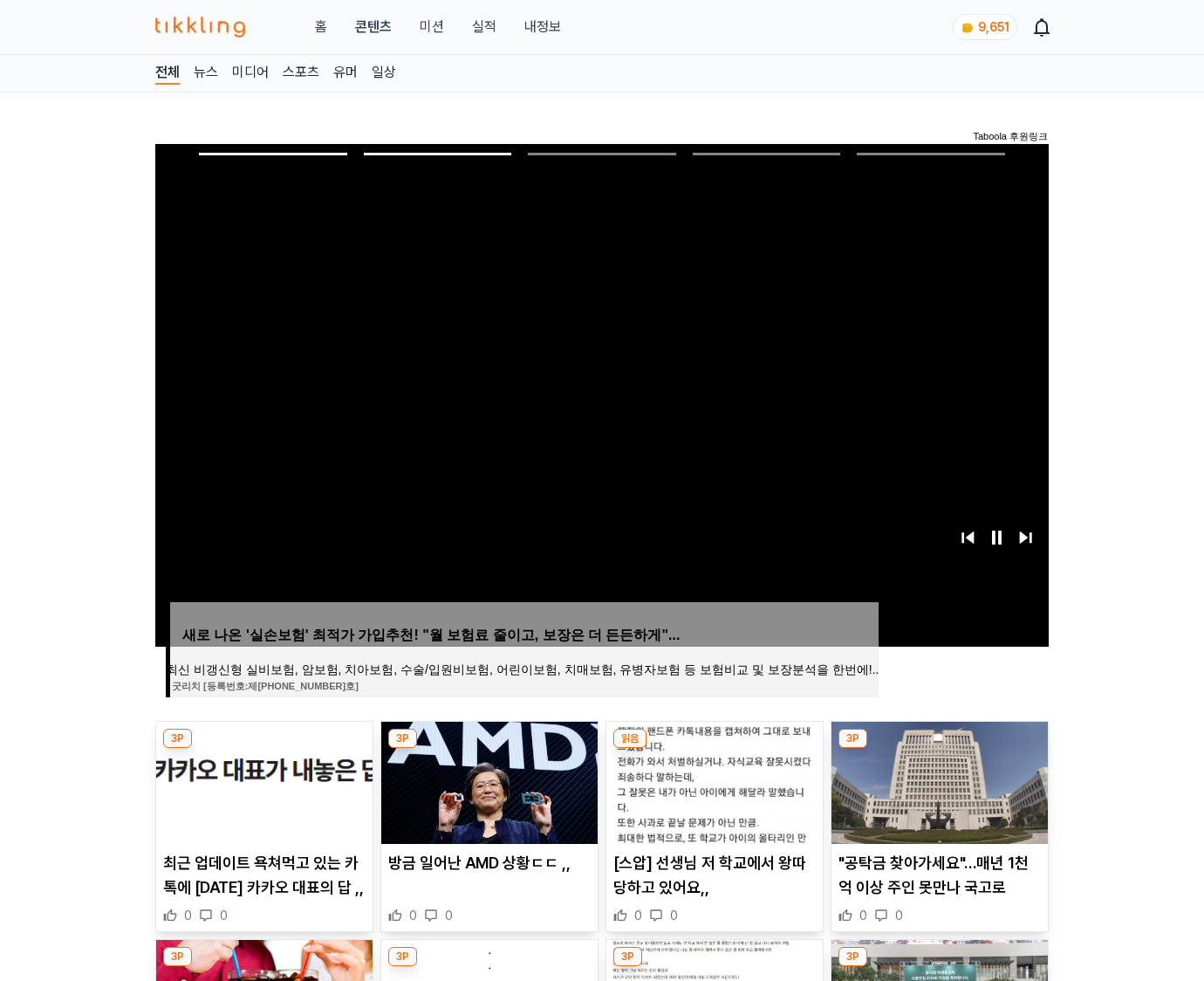
click at [937, 780] on img at bounding box center [939, 782] width 216 height 122
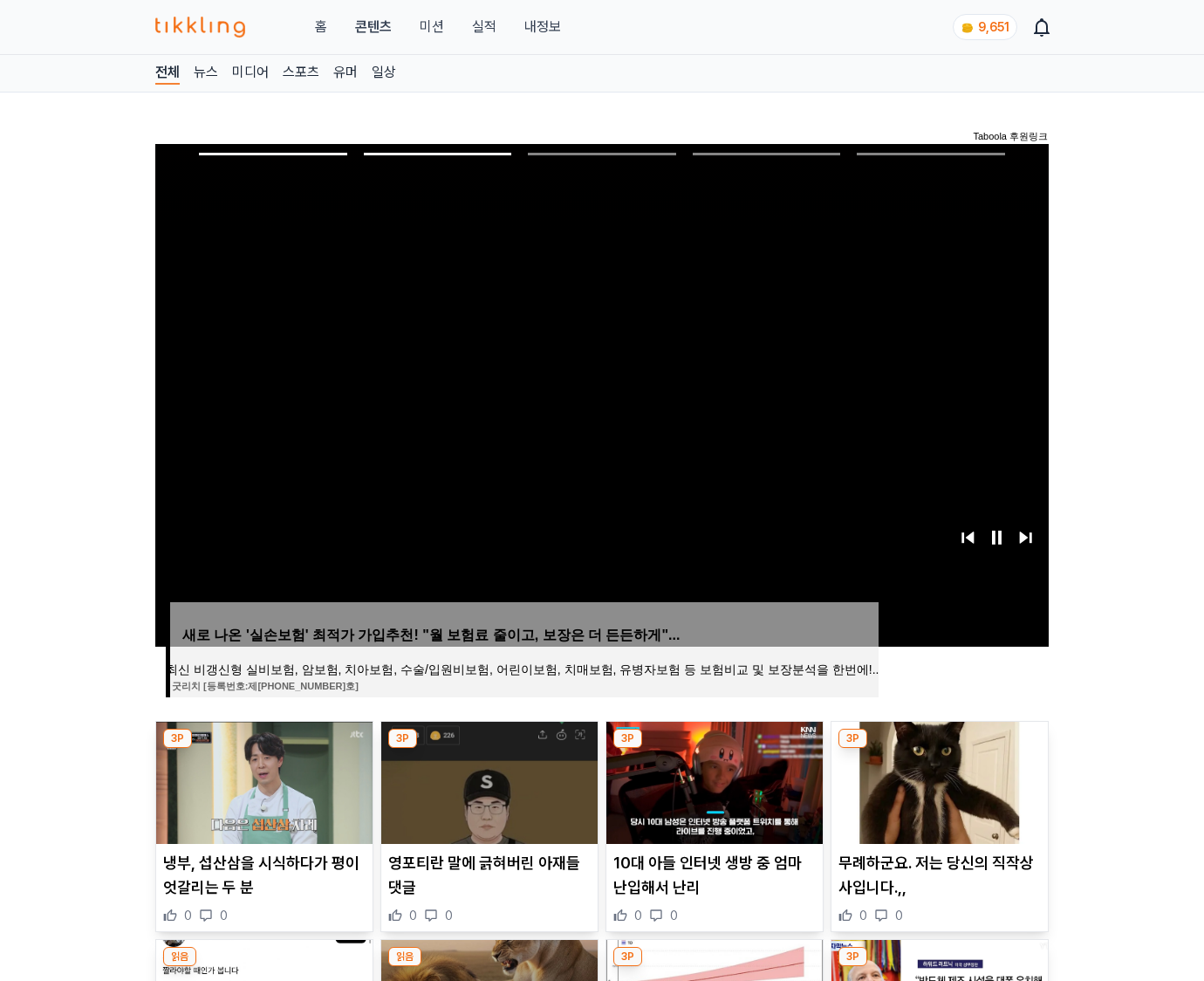
click at [937, 780] on img at bounding box center [939, 782] width 216 height 122
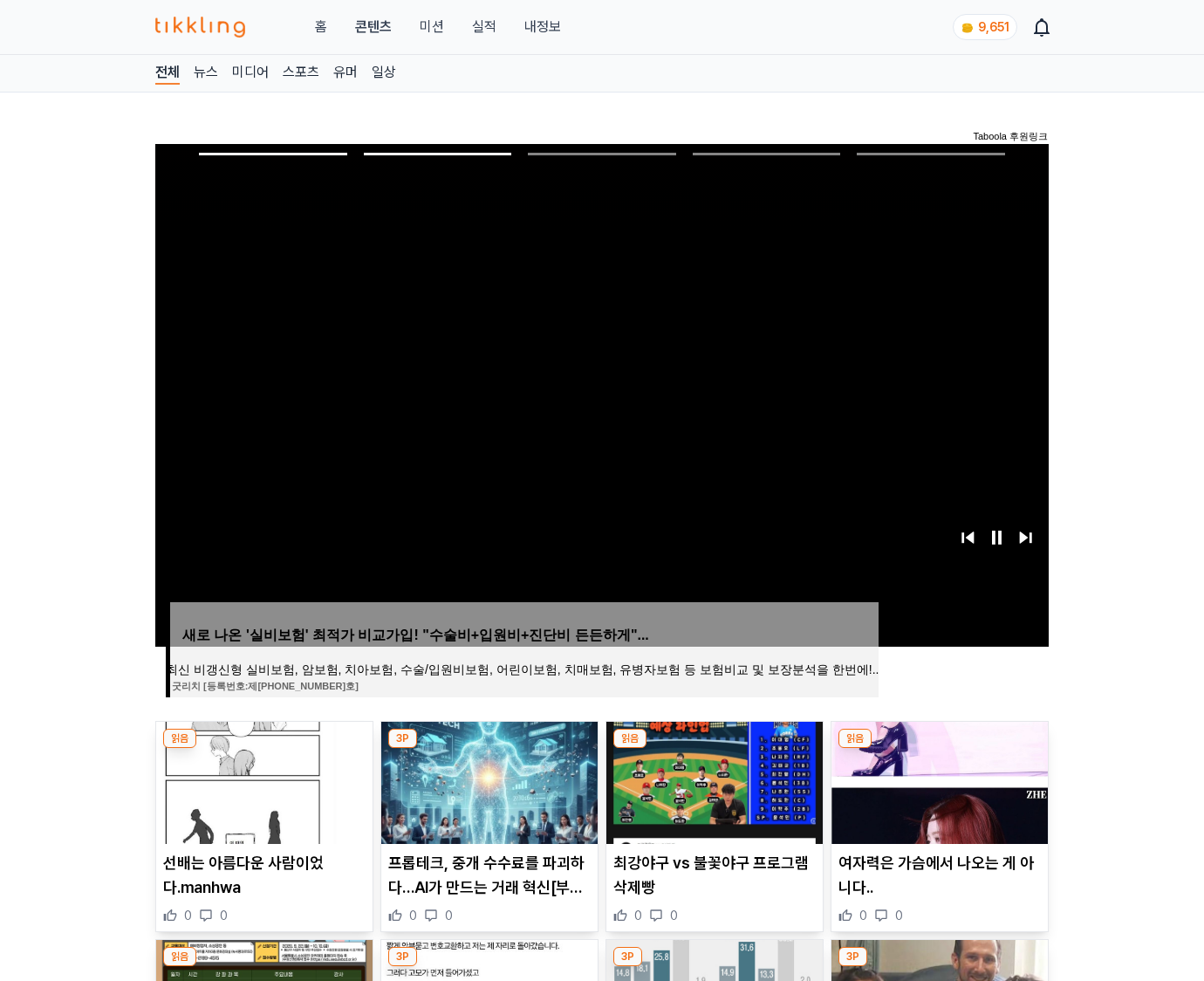
click at [937, 780] on img at bounding box center [939, 782] width 216 height 122
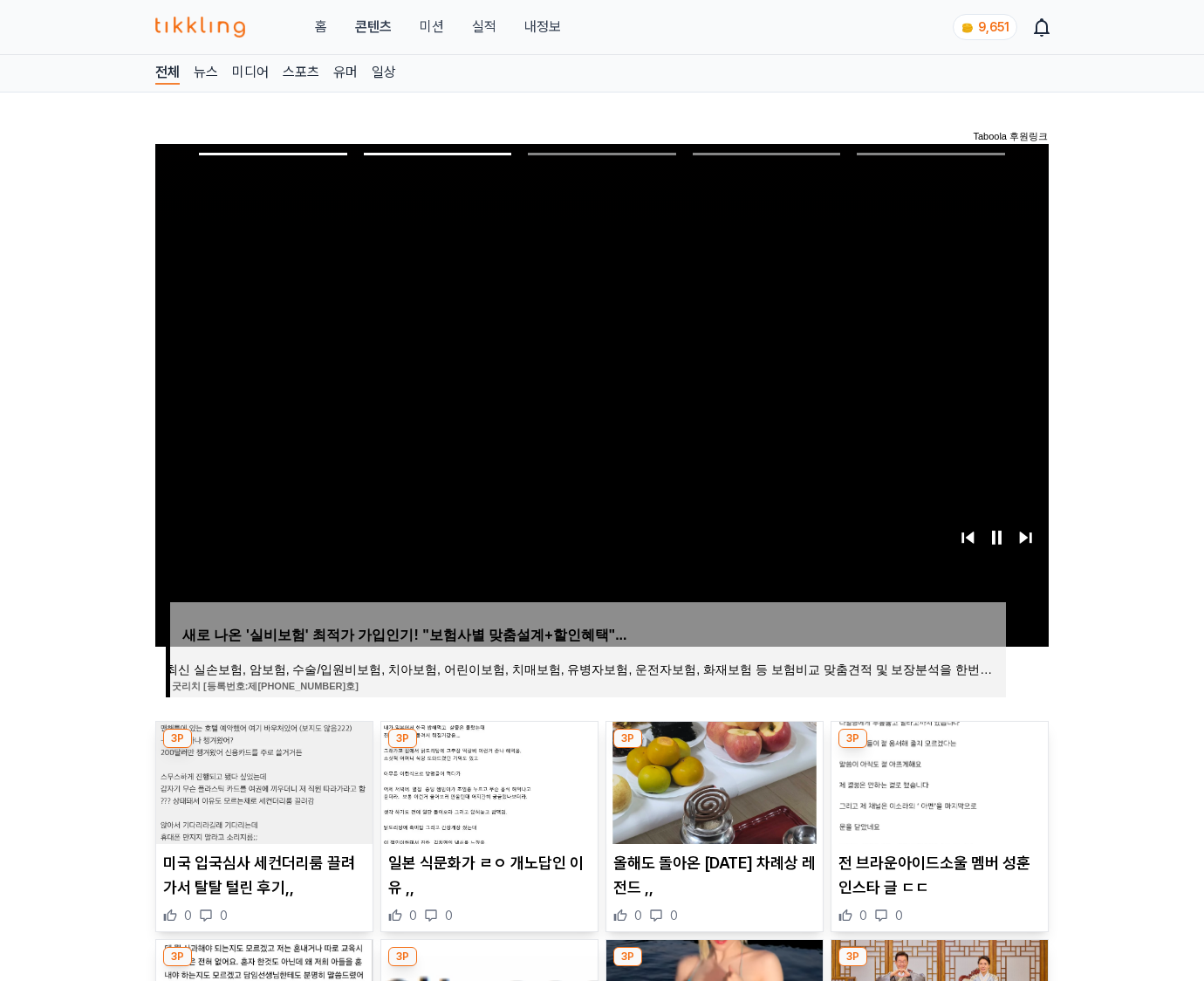
click at [937, 780] on img at bounding box center [939, 782] width 216 height 122
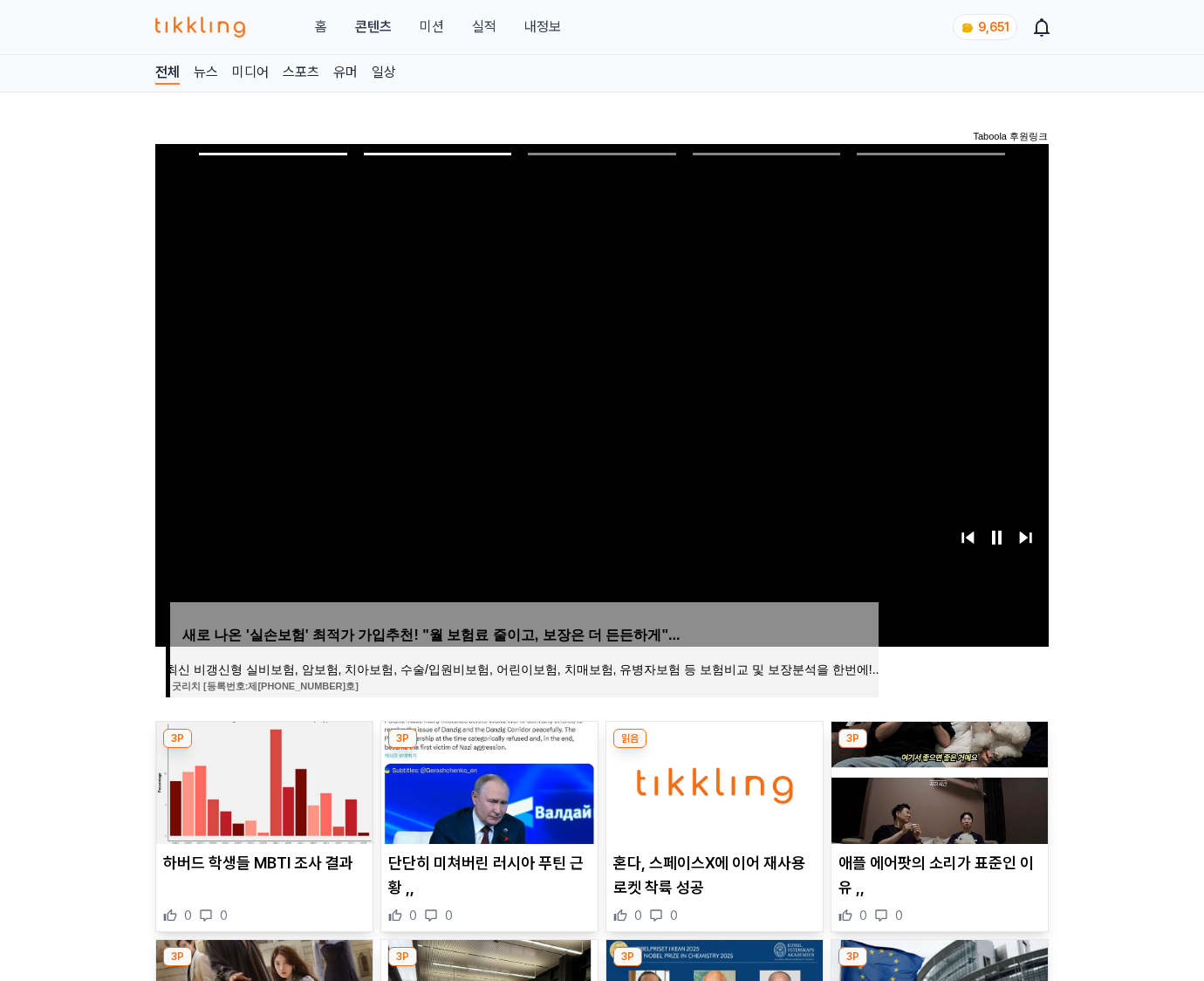
click at [937, 780] on img at bounding box center [939, 782] width 216 height 122
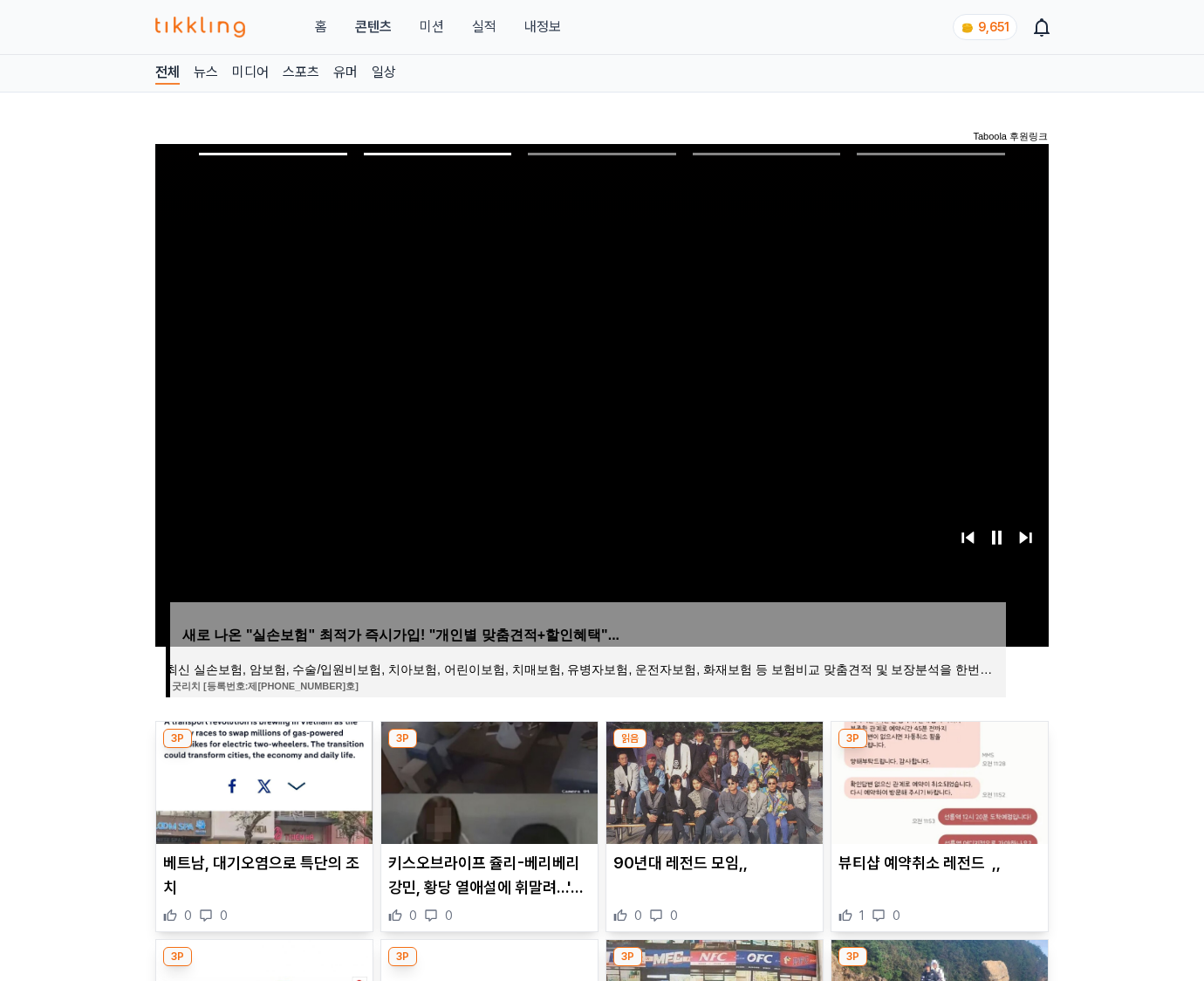
click at [937, 780] on img at bounding box center [939, 782] width 216 height 122
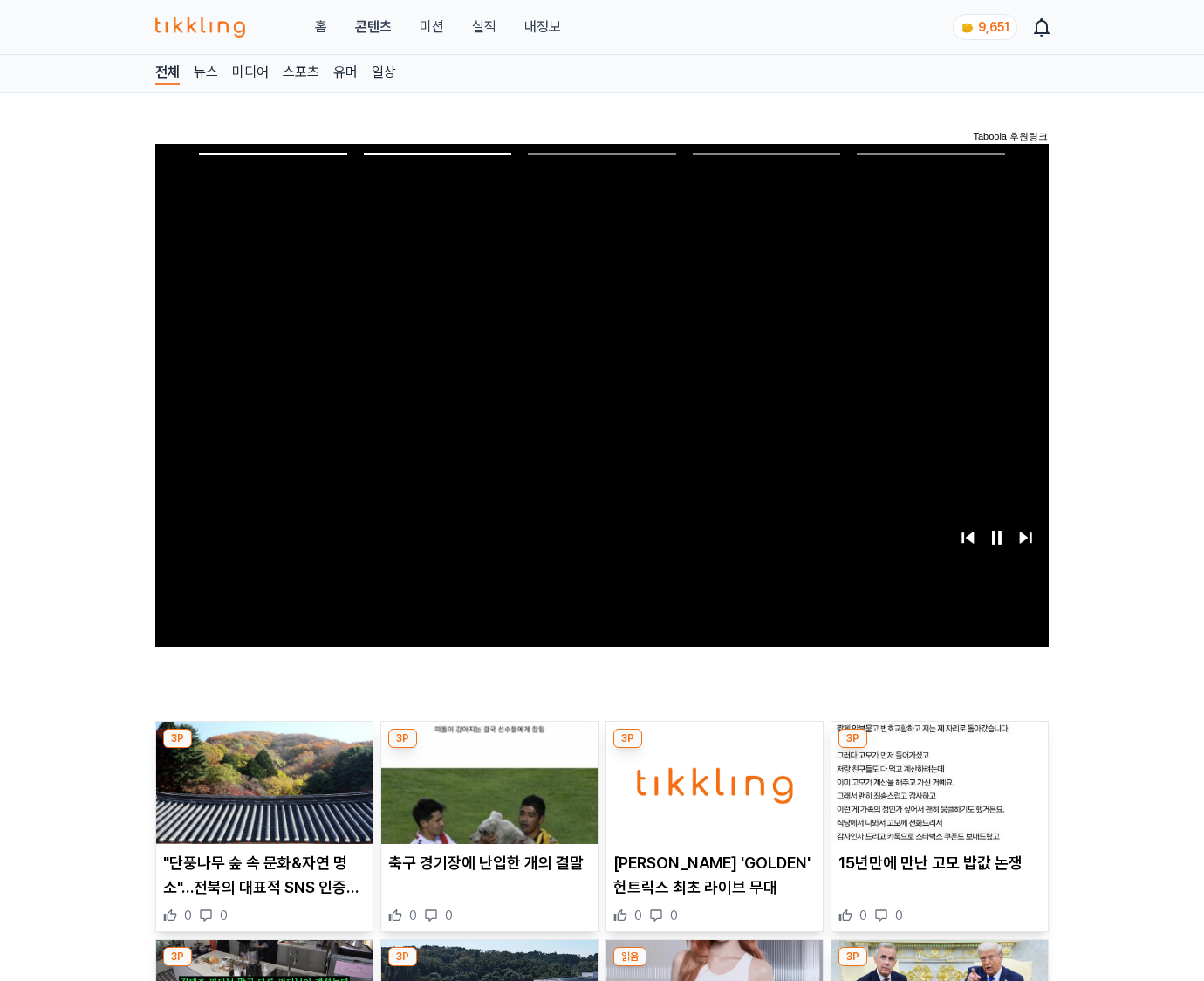
click at [937, 780] on img at bounding box center [939, 782] width 216 height 122
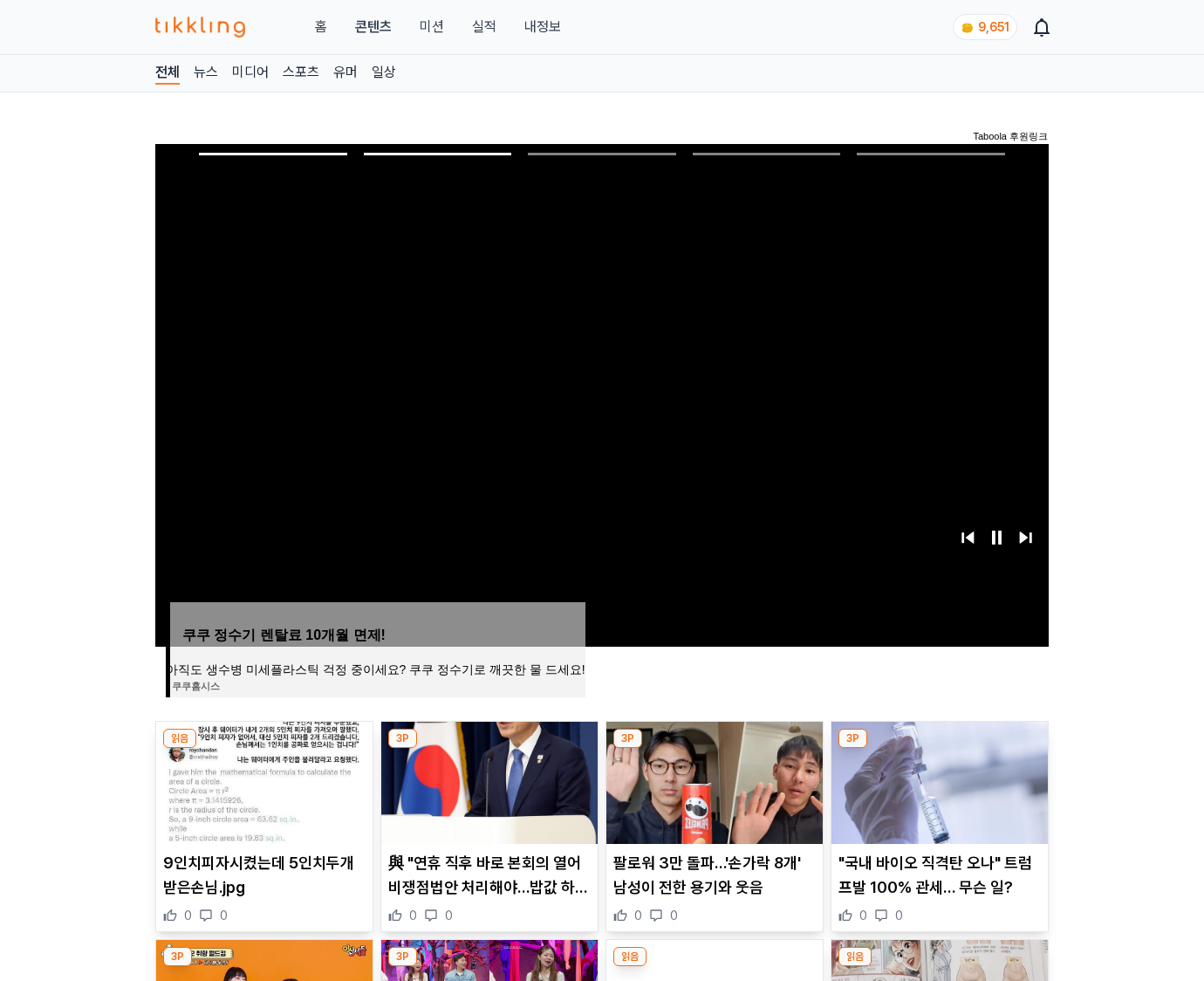
click at [937, 780] on img at bounding box center [939, 782] width 216 height 122
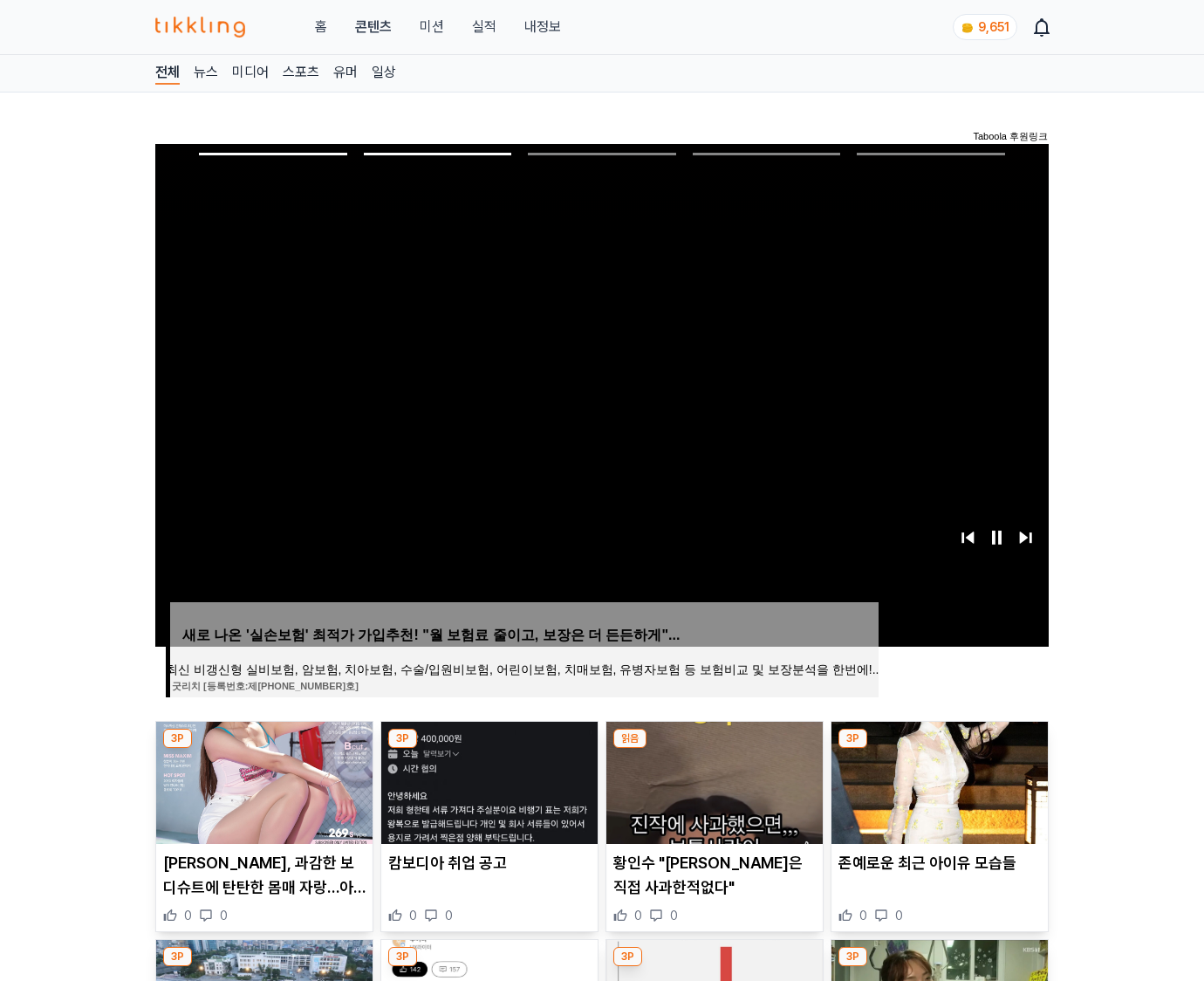
click at [937, 780] on img at bounding box center [939, 782] width 216 height 122
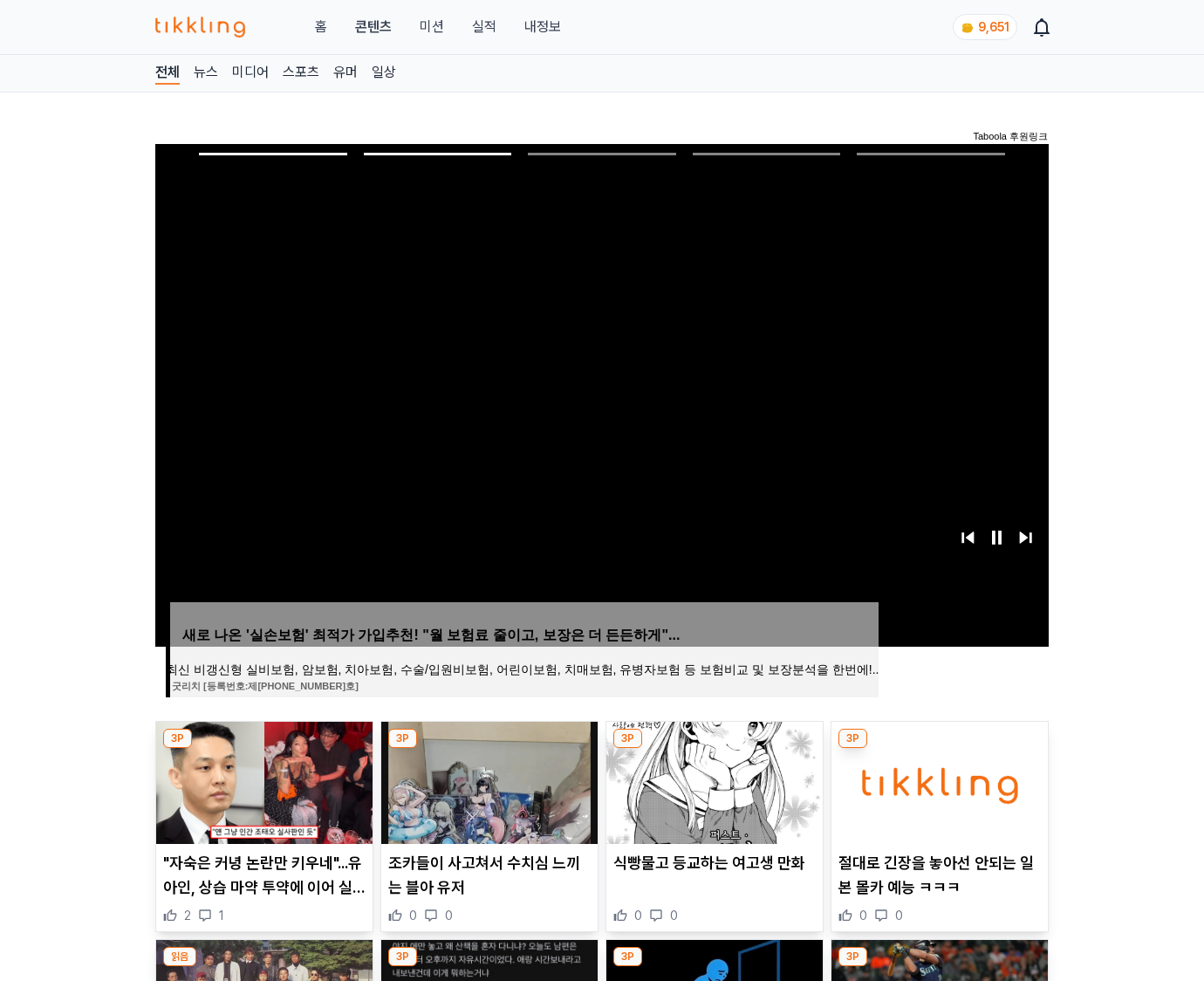
click at [937, 780] on img at bounding box center [939, 782] width 216 height 122
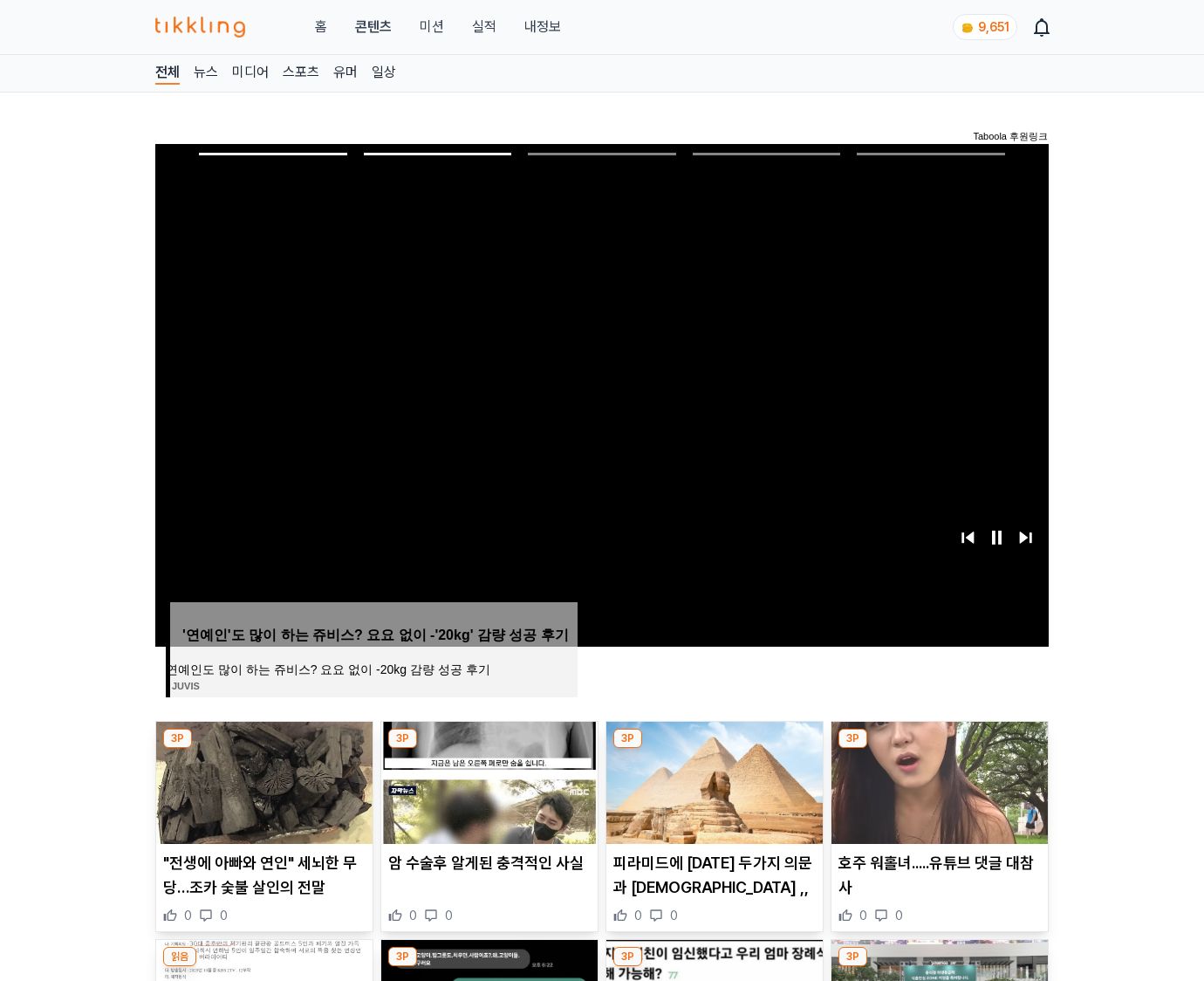
click at [937, 780] on img at bounding box center [939, 782] width 216 height 122
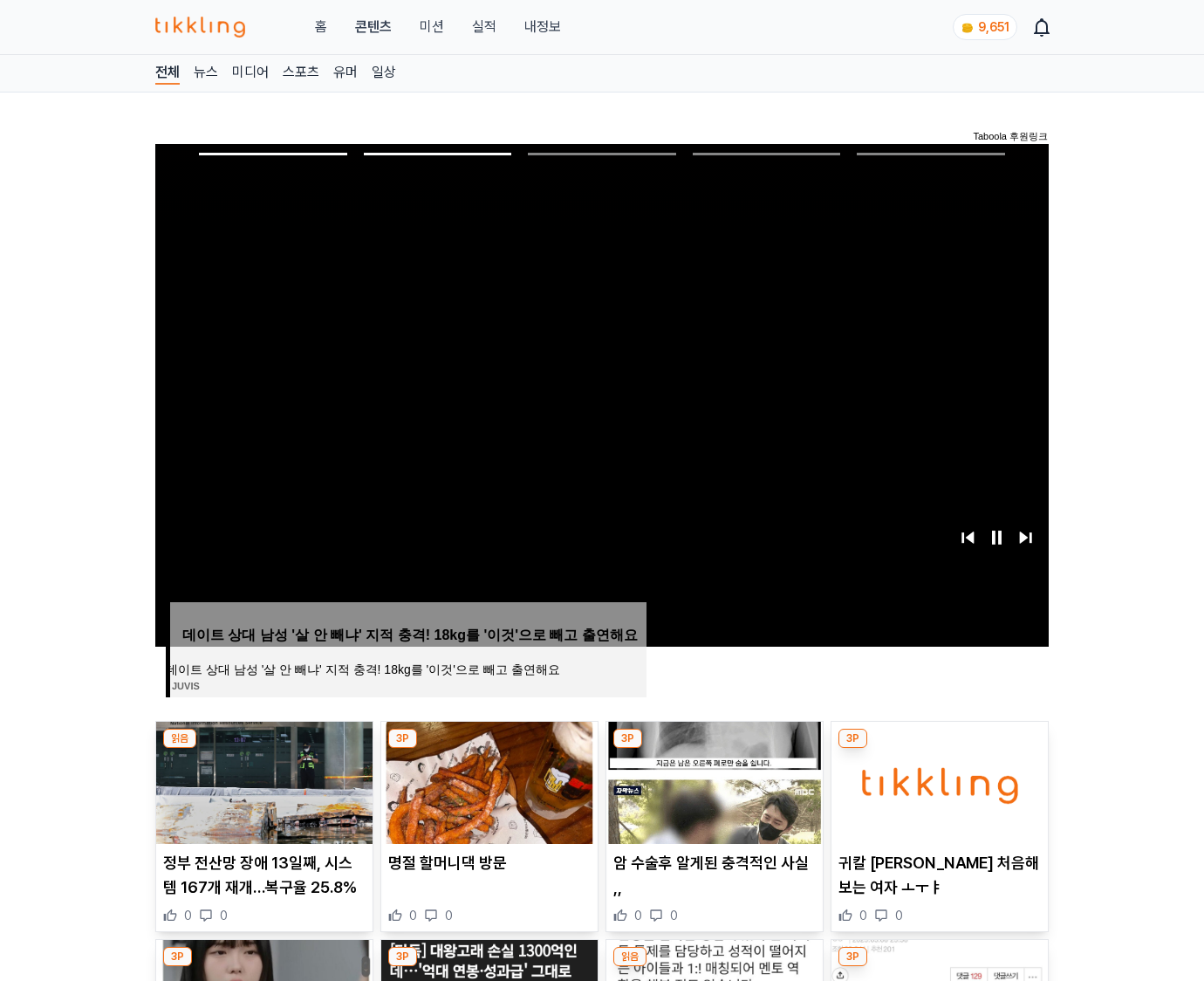
click at [937, 780] on img at bounding box center [939, 782] width 216 height 122
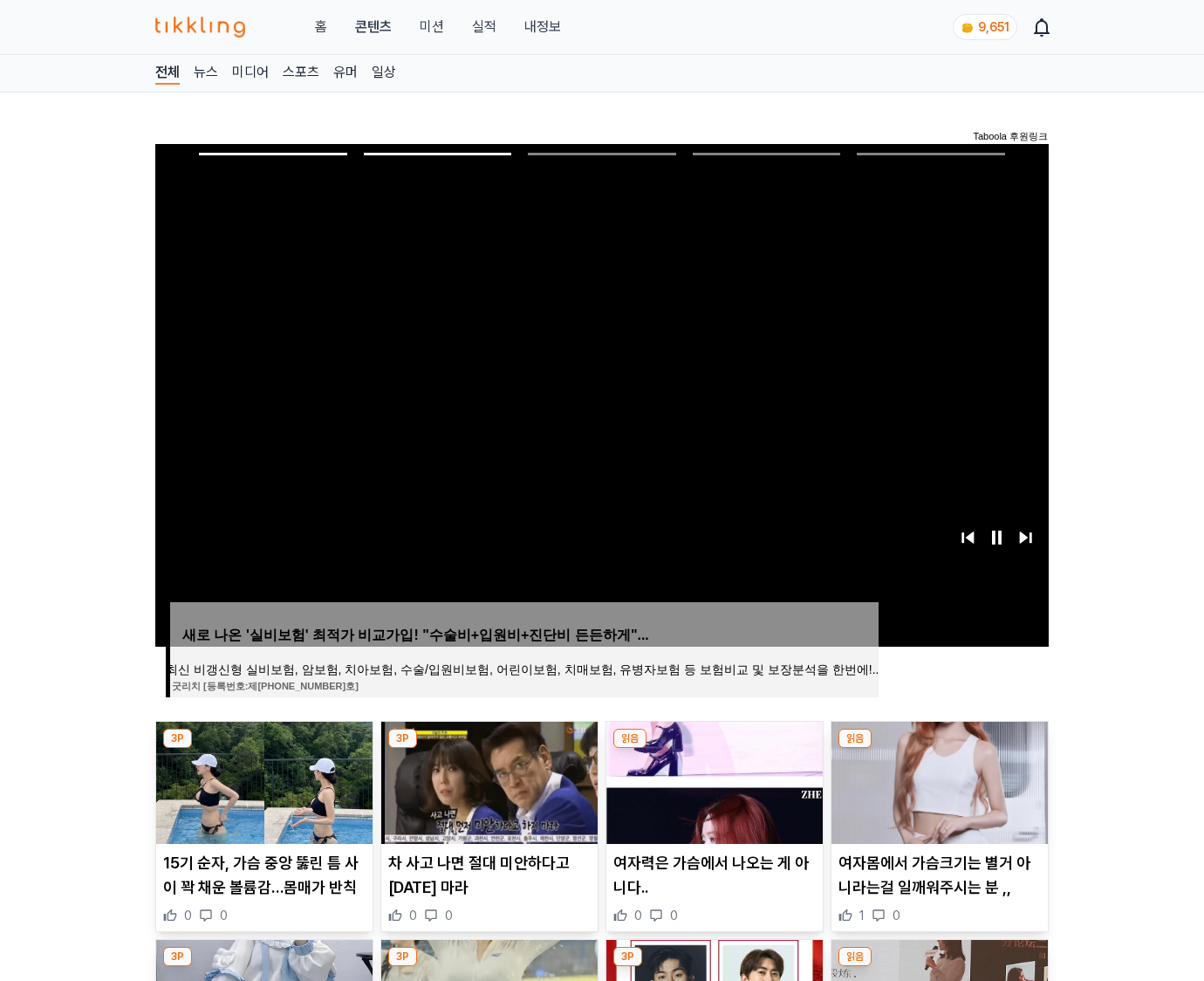
click at [937, 780] on img at bounding box center [939, 782] width 216 height 122
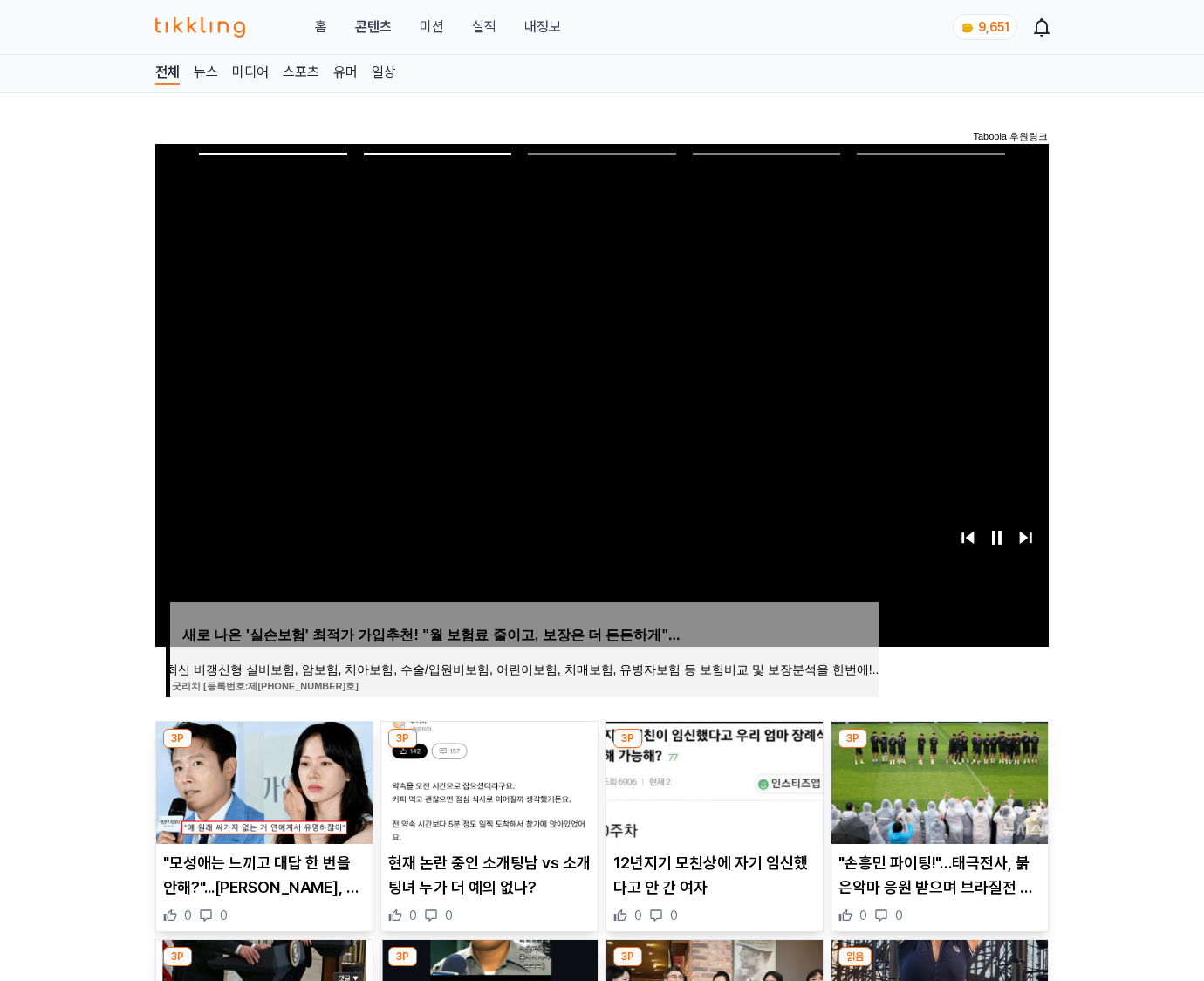
click at [937, 780] on img at bounding box center [939, 782] width 216 height 122
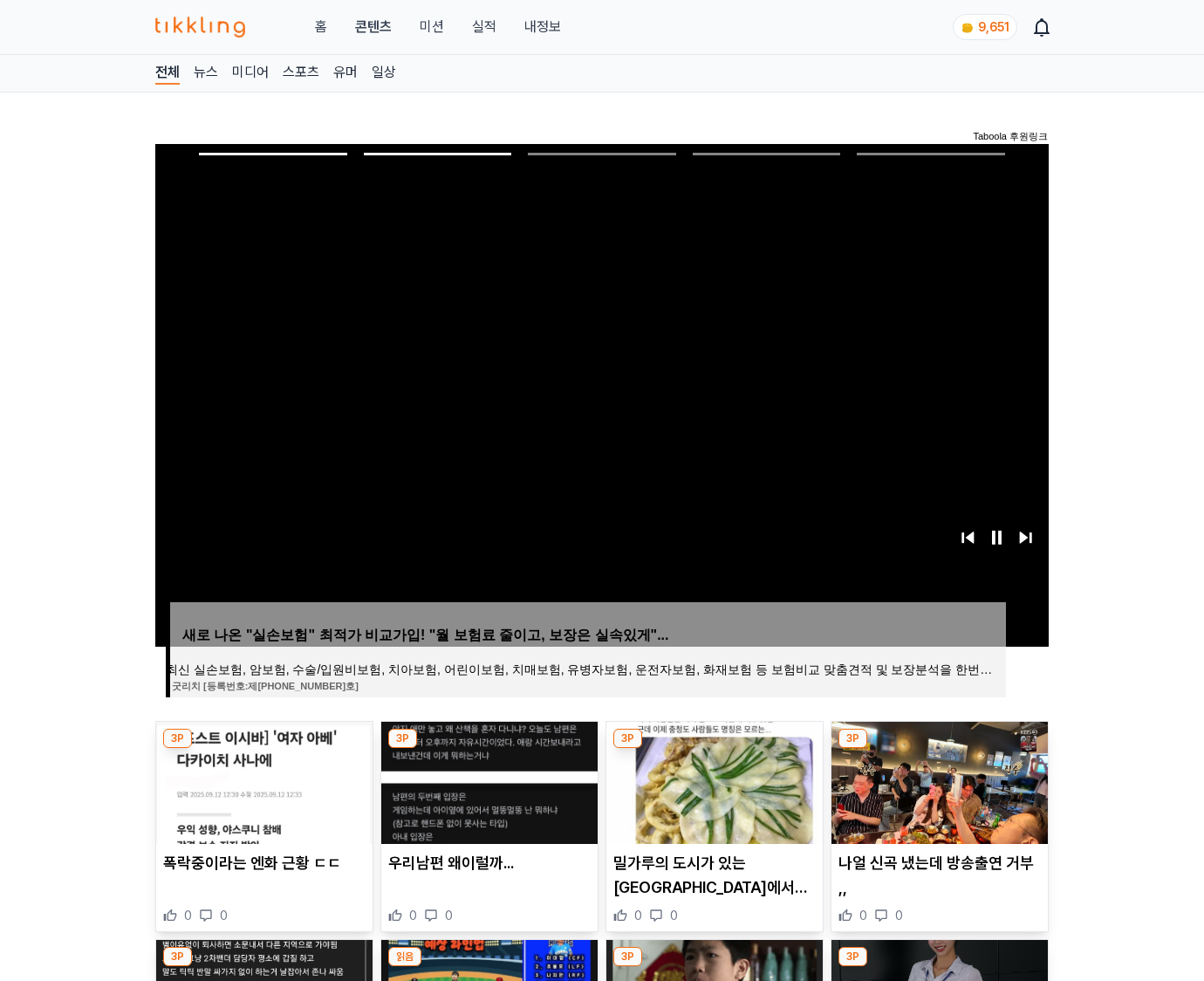
click at [937, 780] on img at bounding box center [939, 782] width 216 height 122
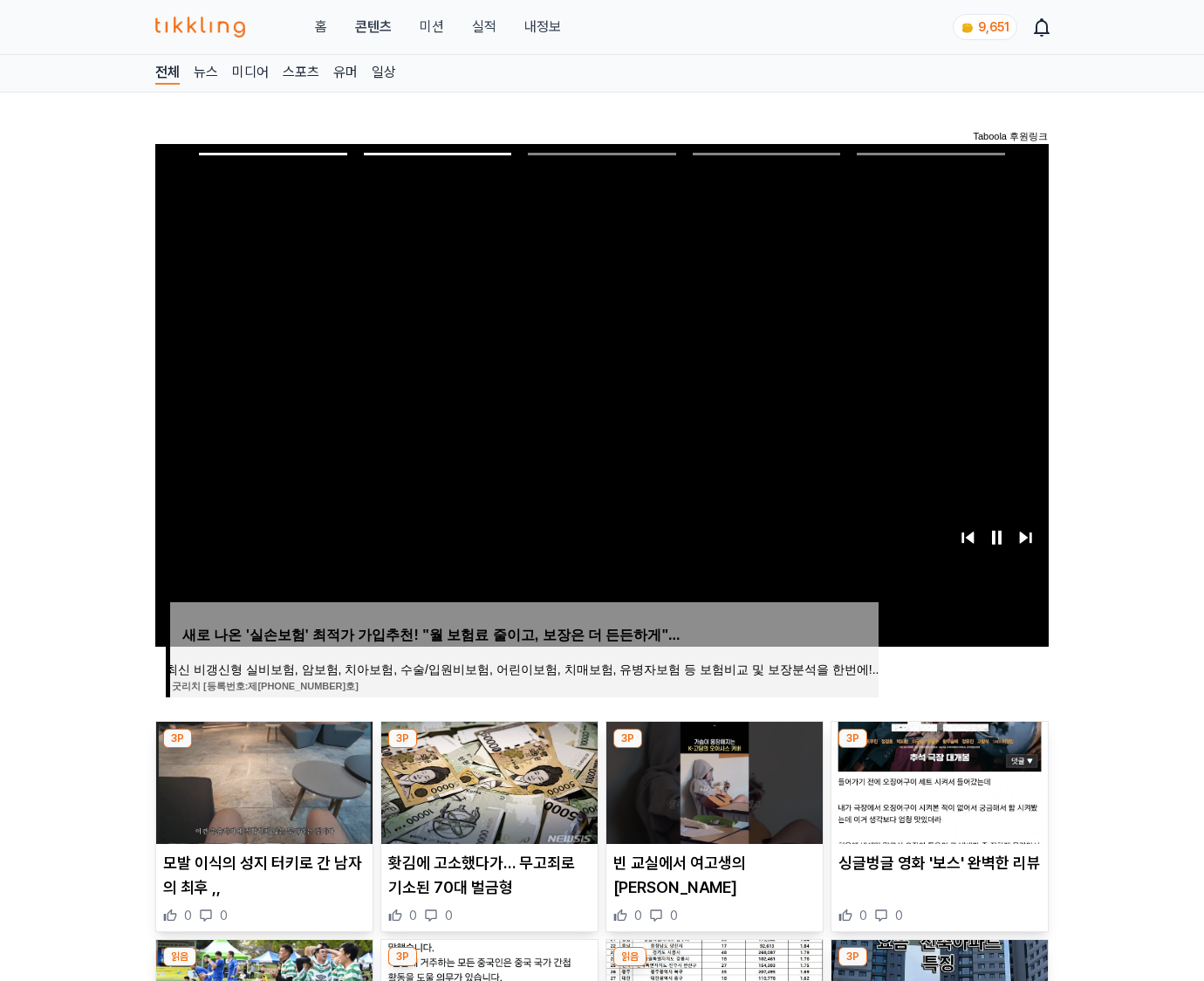
click at [937, 780] on img at bounding box center [939, 782] width 216 height 122
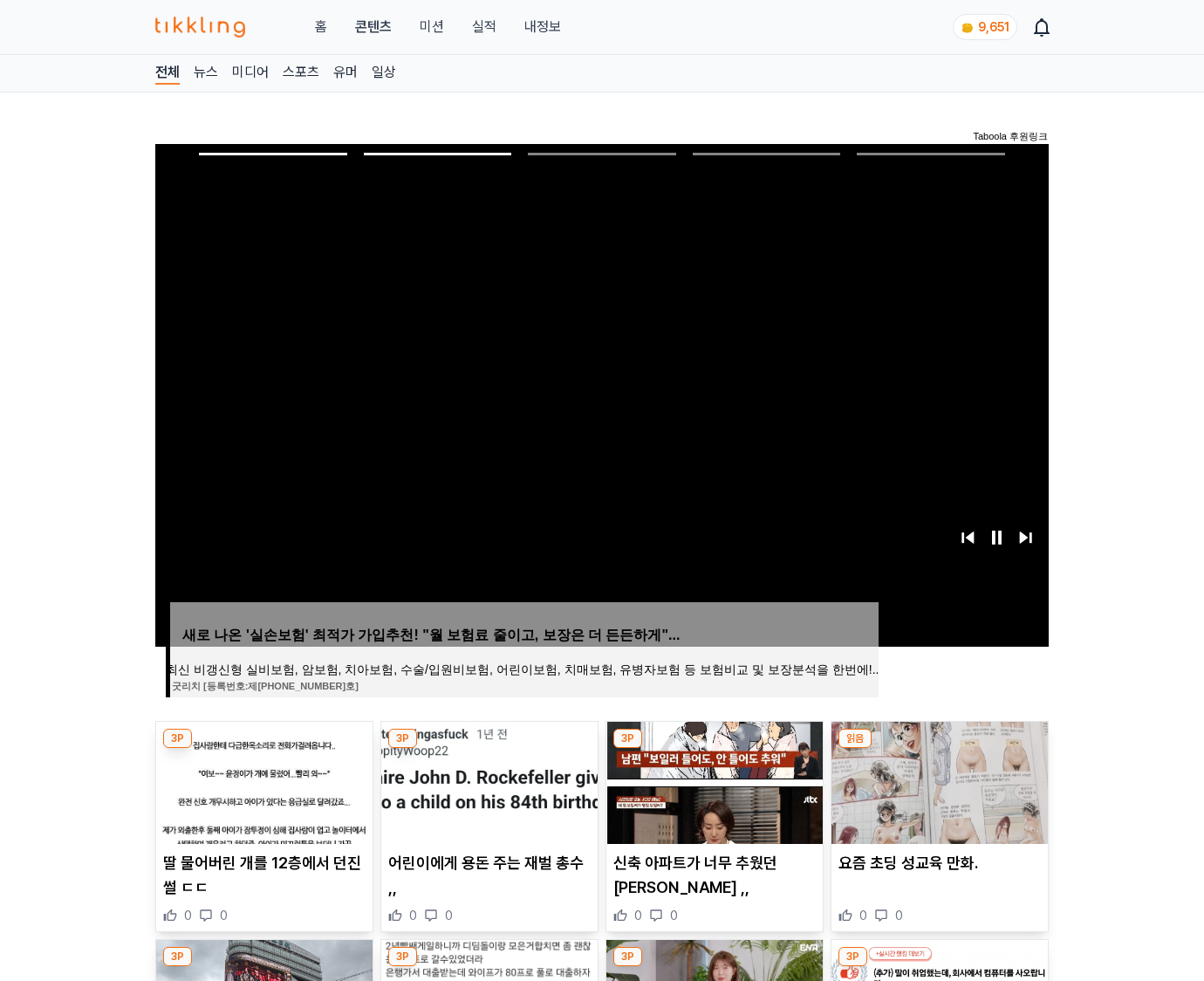
click at [937, 780] on img at bounding box center [939, 782] width 216 height 122
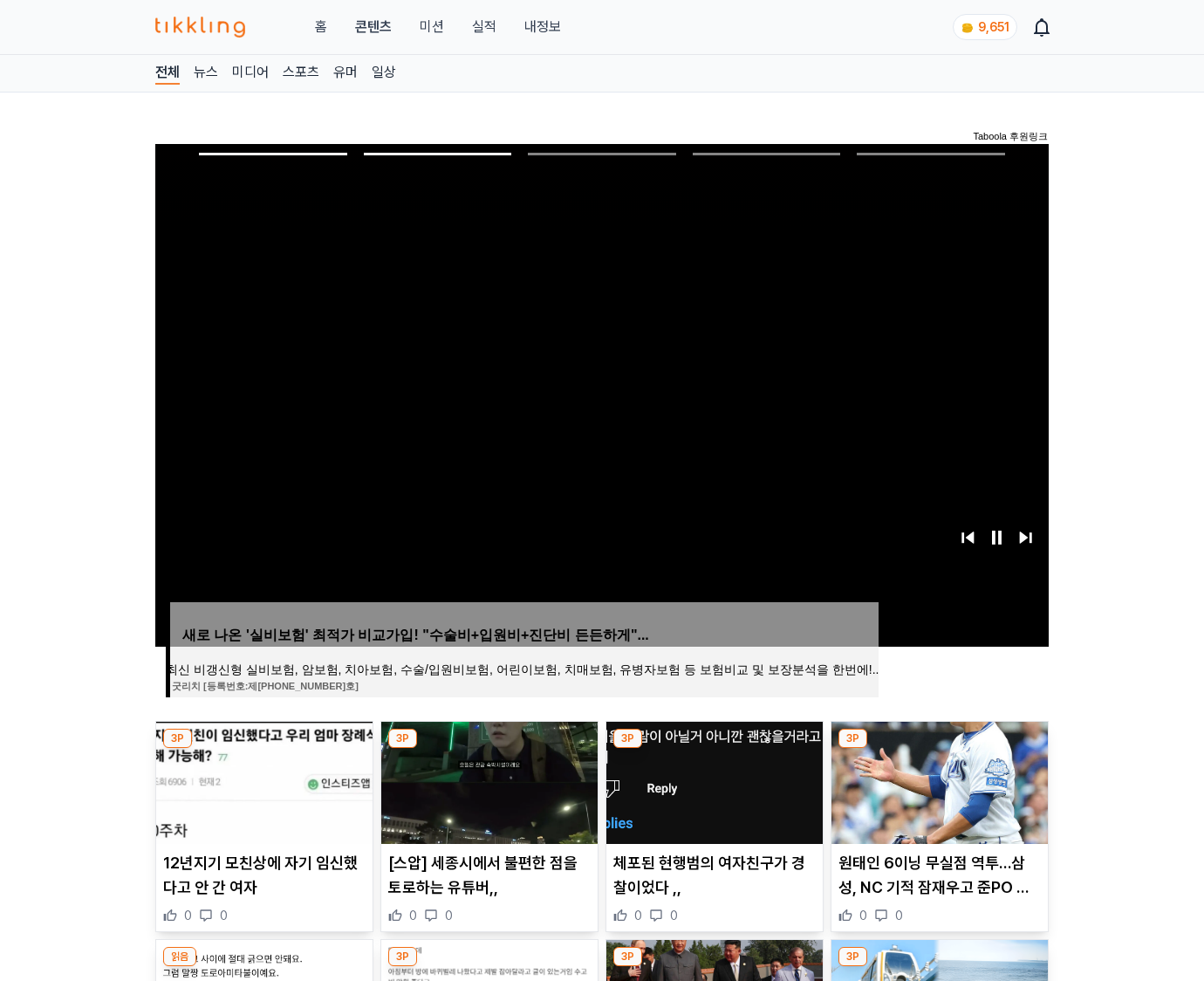
click at [937, 780] on img at bounding box center [939, 782] width 216 height 122
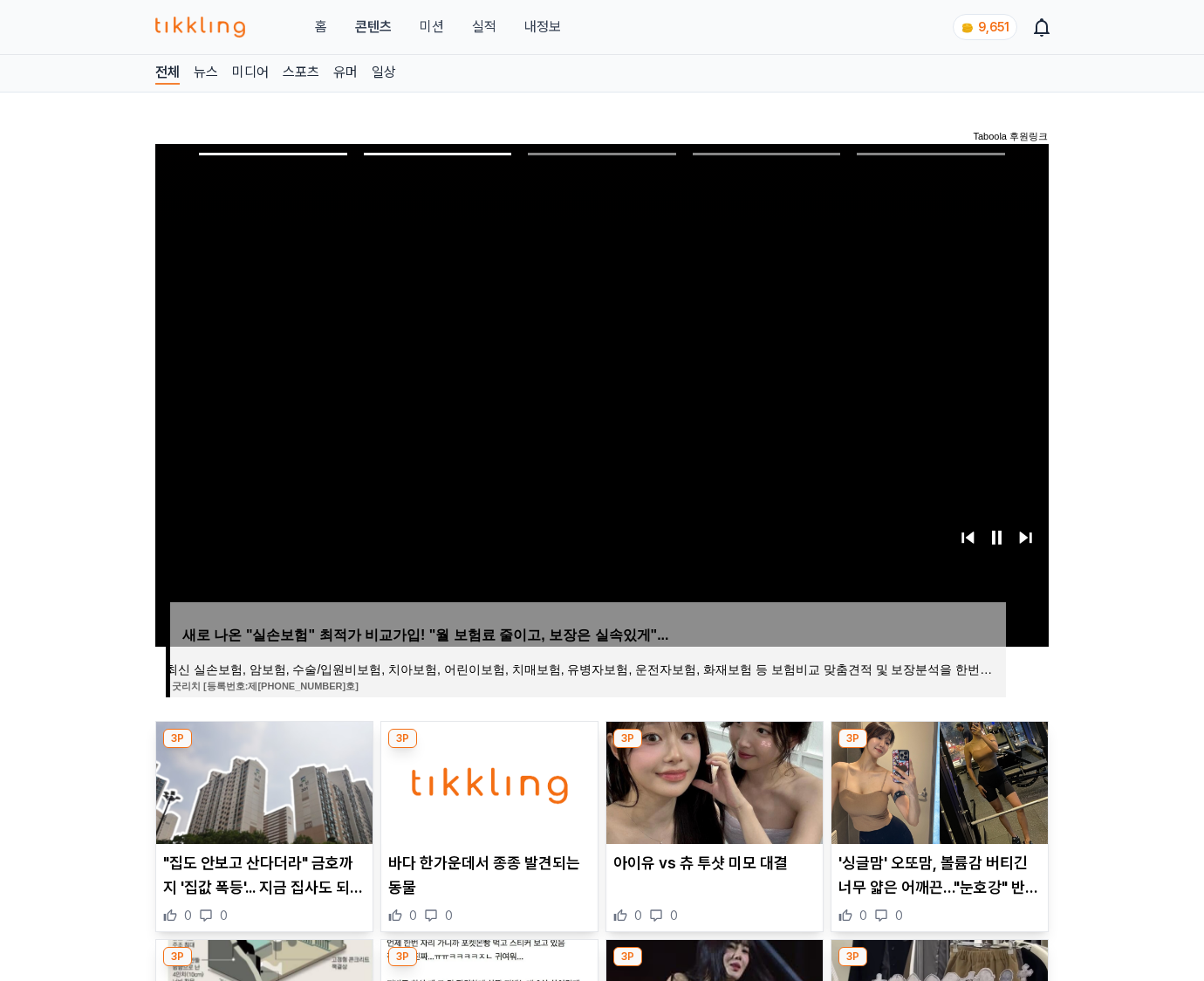
click at [937, 780] on img at bounding box center [939, 782] width 216 height 122
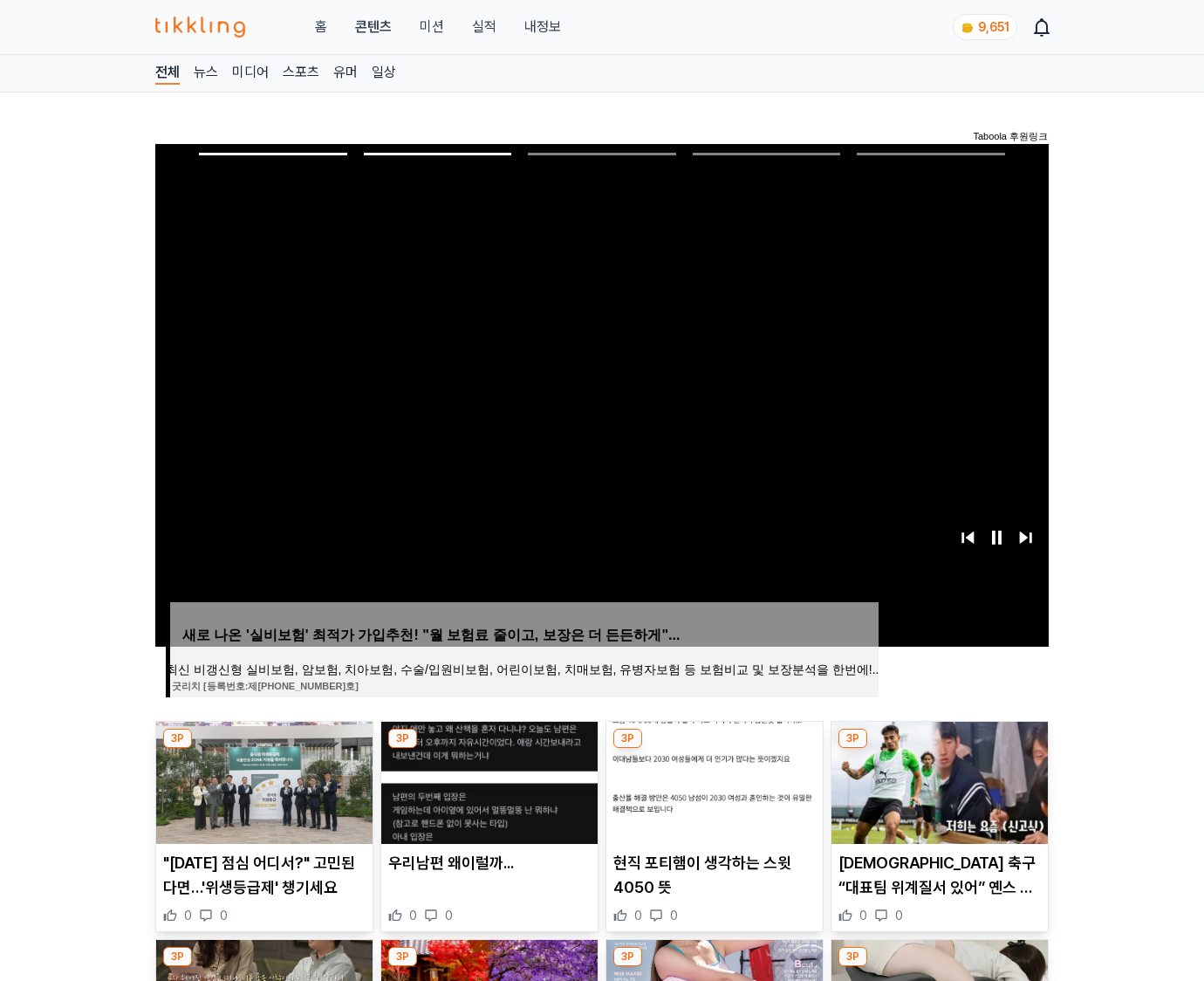
click at [937, 780] on img at bounding box center [939, 782] width 216 height 122
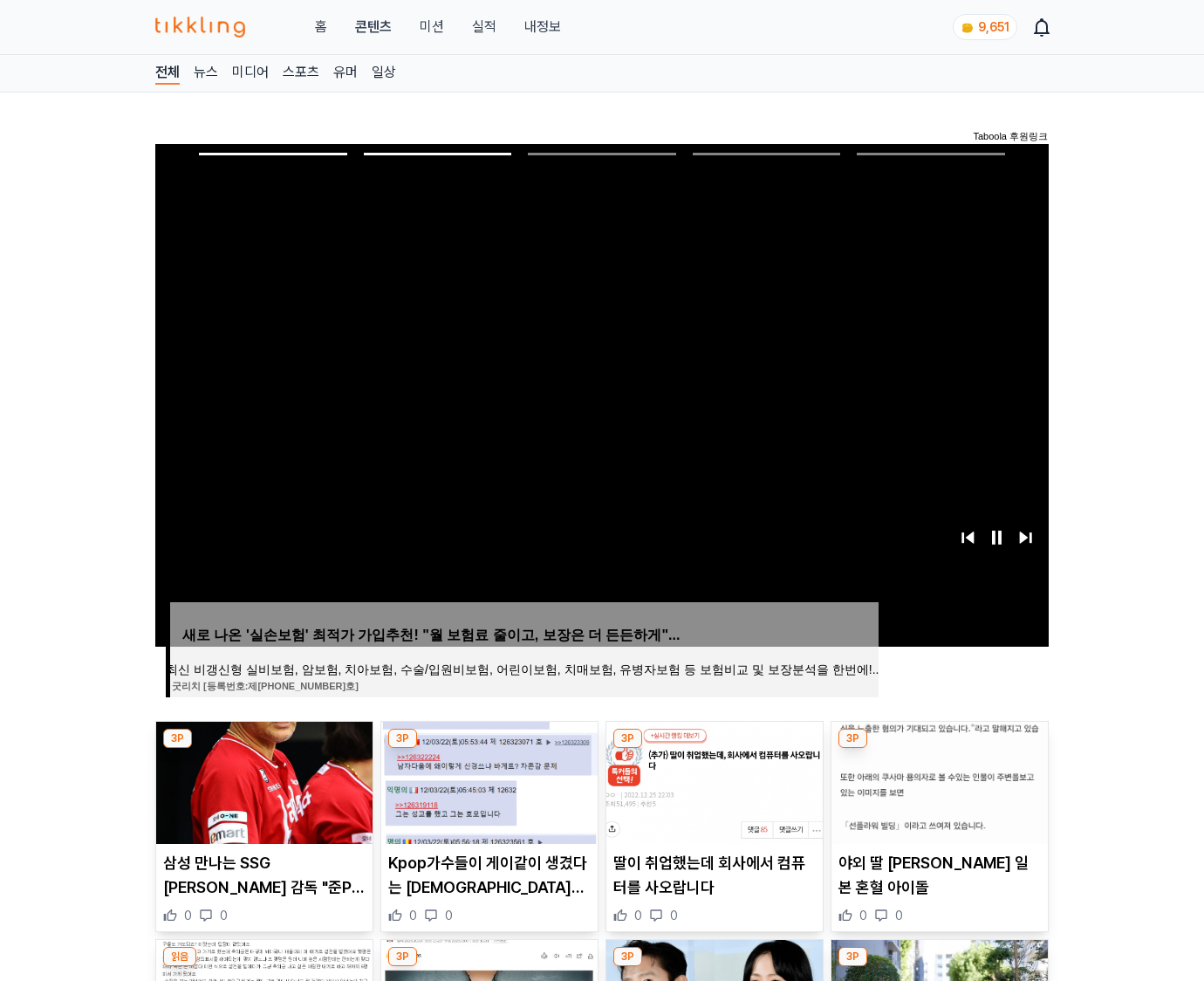
click at [937, 780] on img at bounding box center [939, 782] width 216 height 122
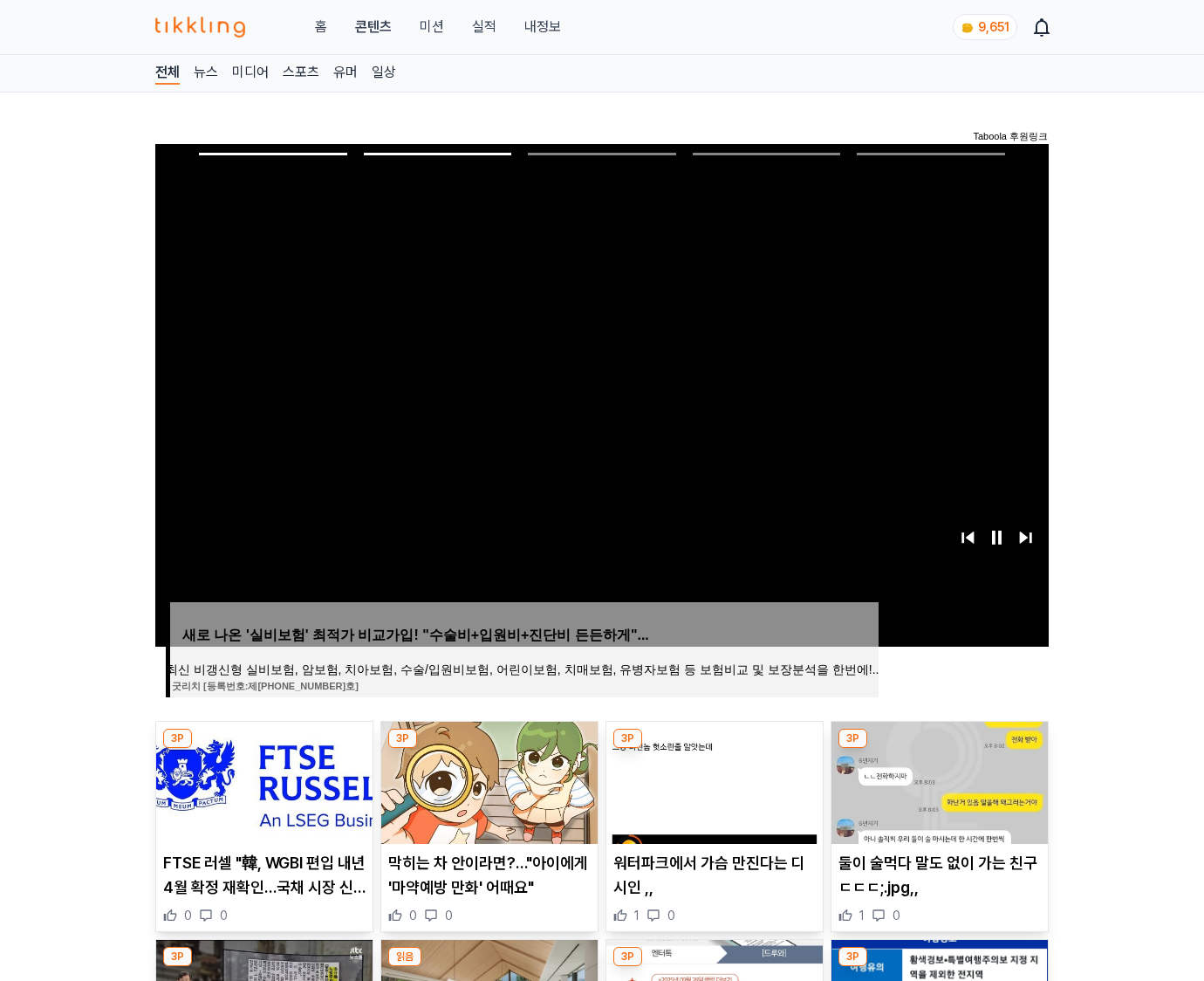
click at [937, 780] on img at bounding box center [939, 782] width 216 height 122
